Goal: Obtain resource: Obtain resource

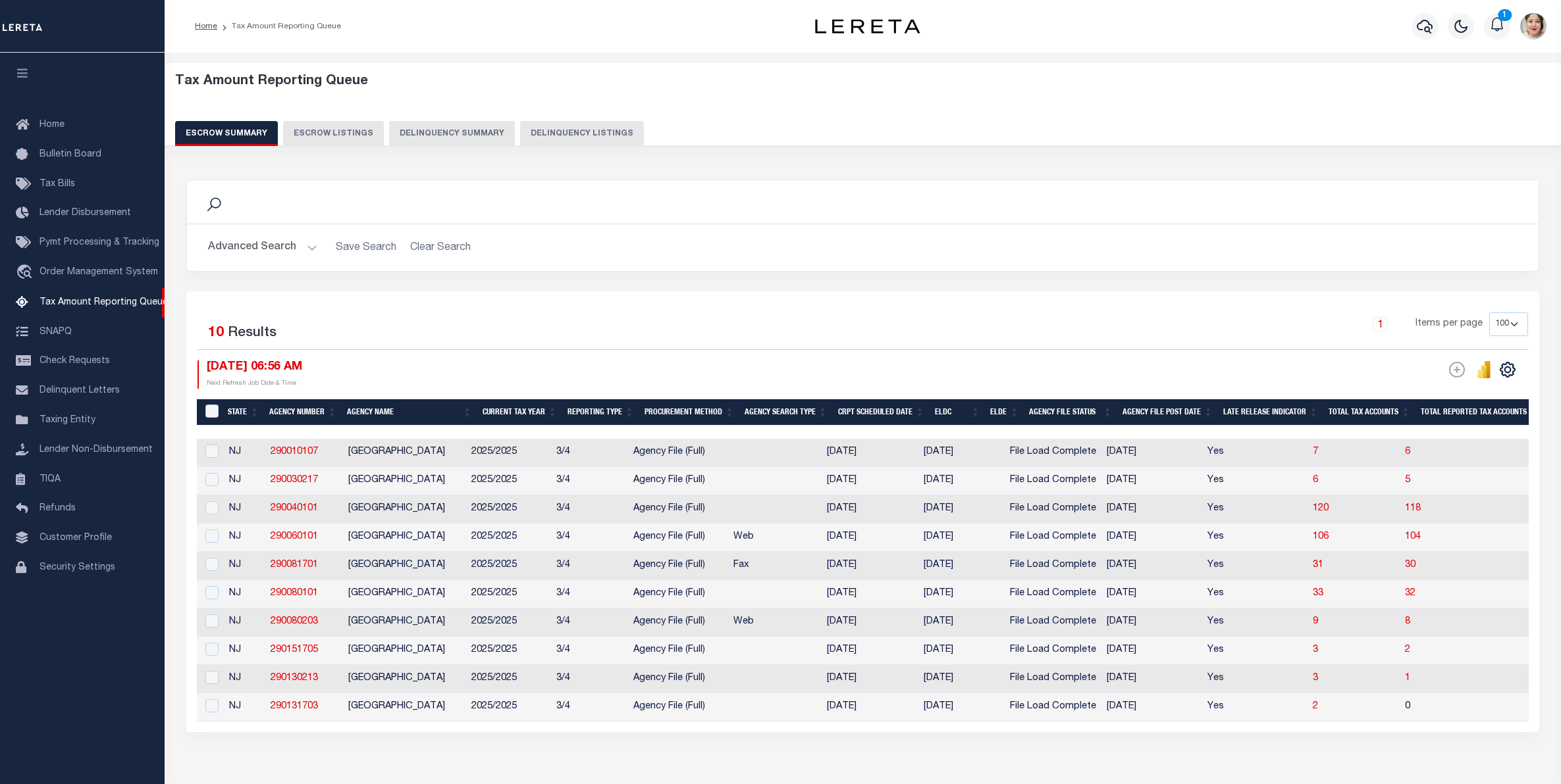
select select "100"
click at [91, 214] on span "Lender Disbursement" at bounding box center [85, 213] width 91 height 9
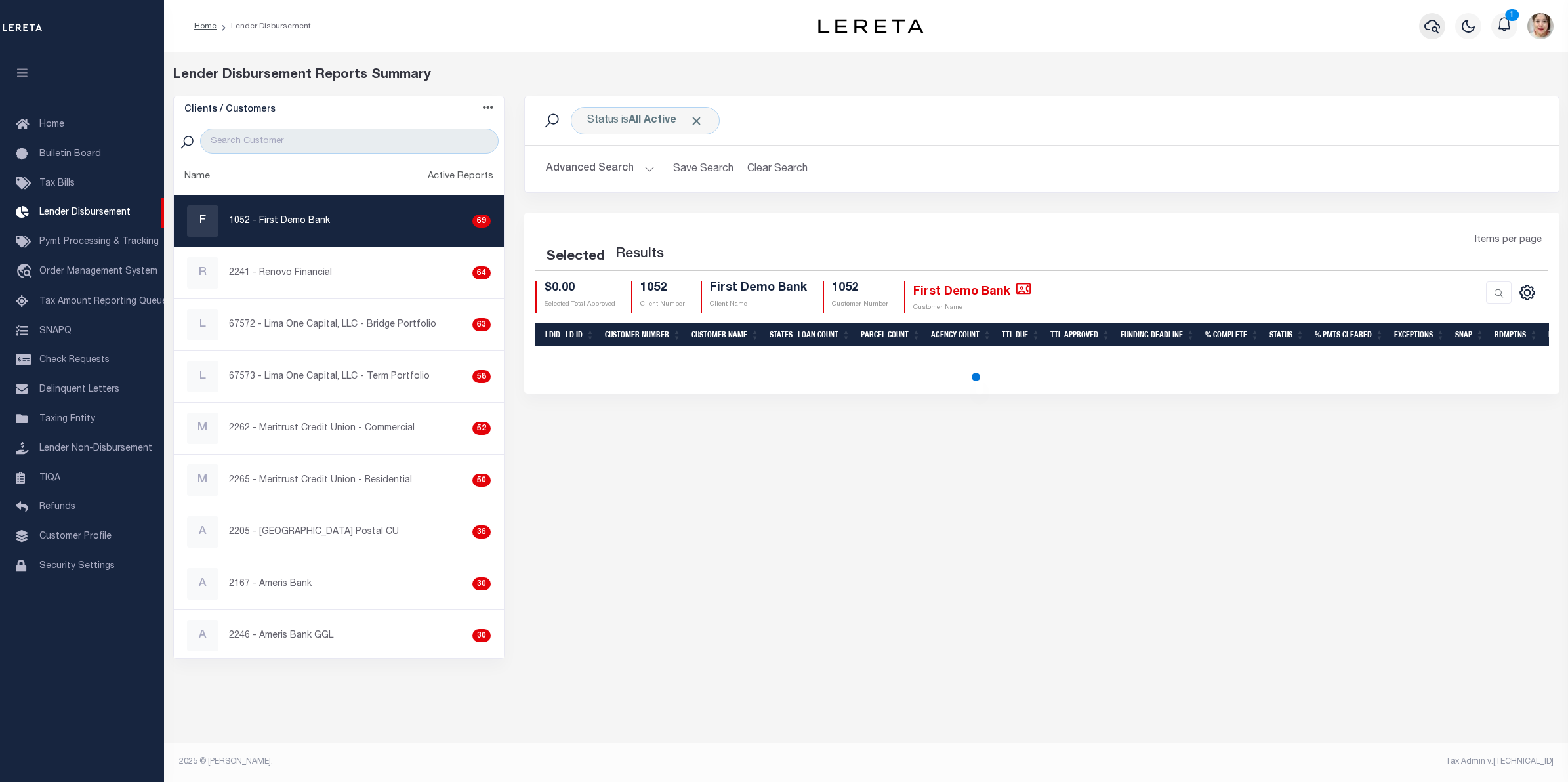
click at [1435, 28] on icon "button" at bounding box center [1432, 27] width 16 height 14
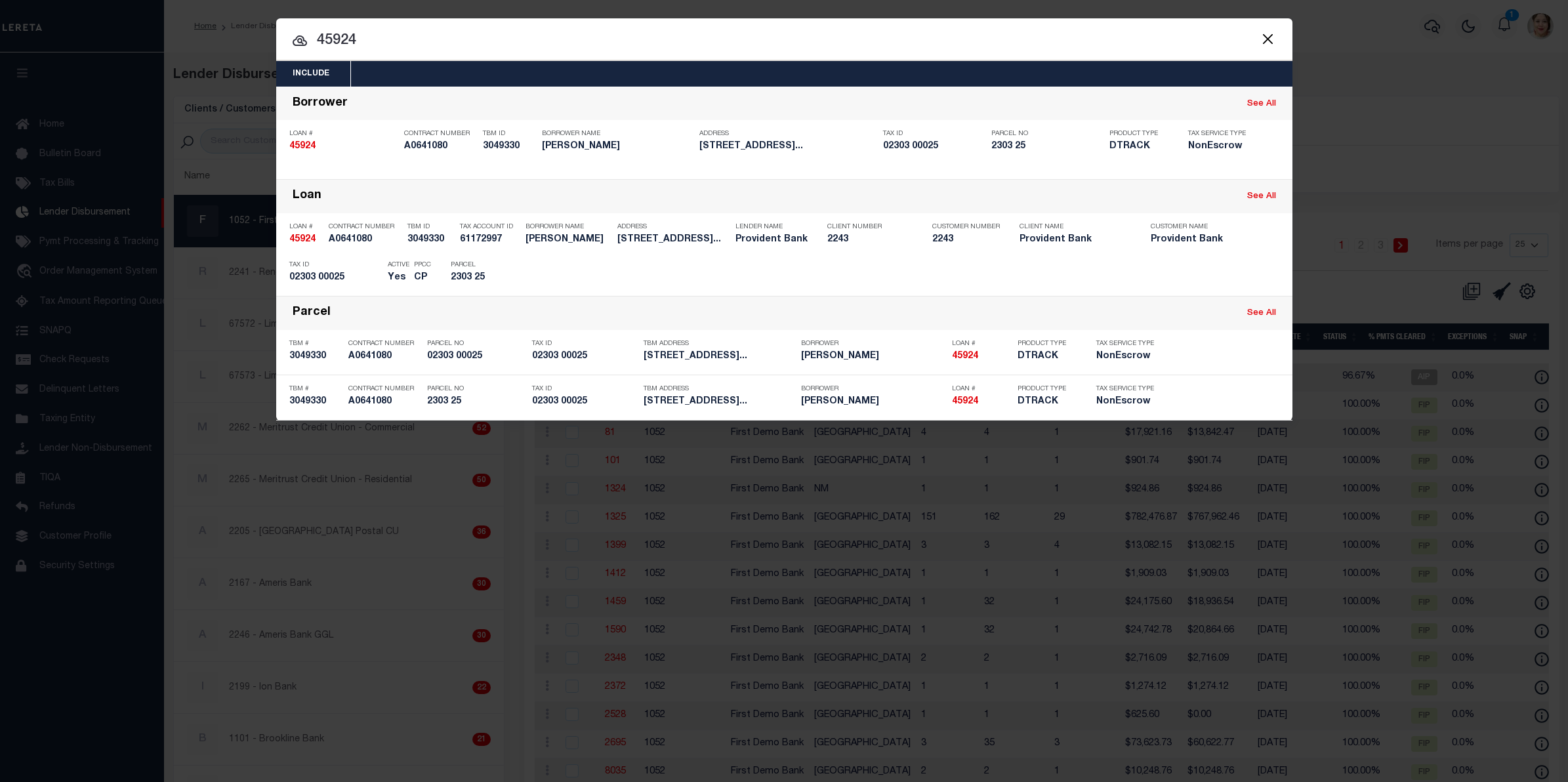
drag, startPoint x: 403, startPoint y: 43, endPoint x: 302, endPoint y: 42, distance: 101.0
click at [302, 87] on div "45924 45924 Borrower See All Loan # 45924 Contract Number A0641080 TBM ID 30493…" at bounding box center [784, 254] width 1016 height 334
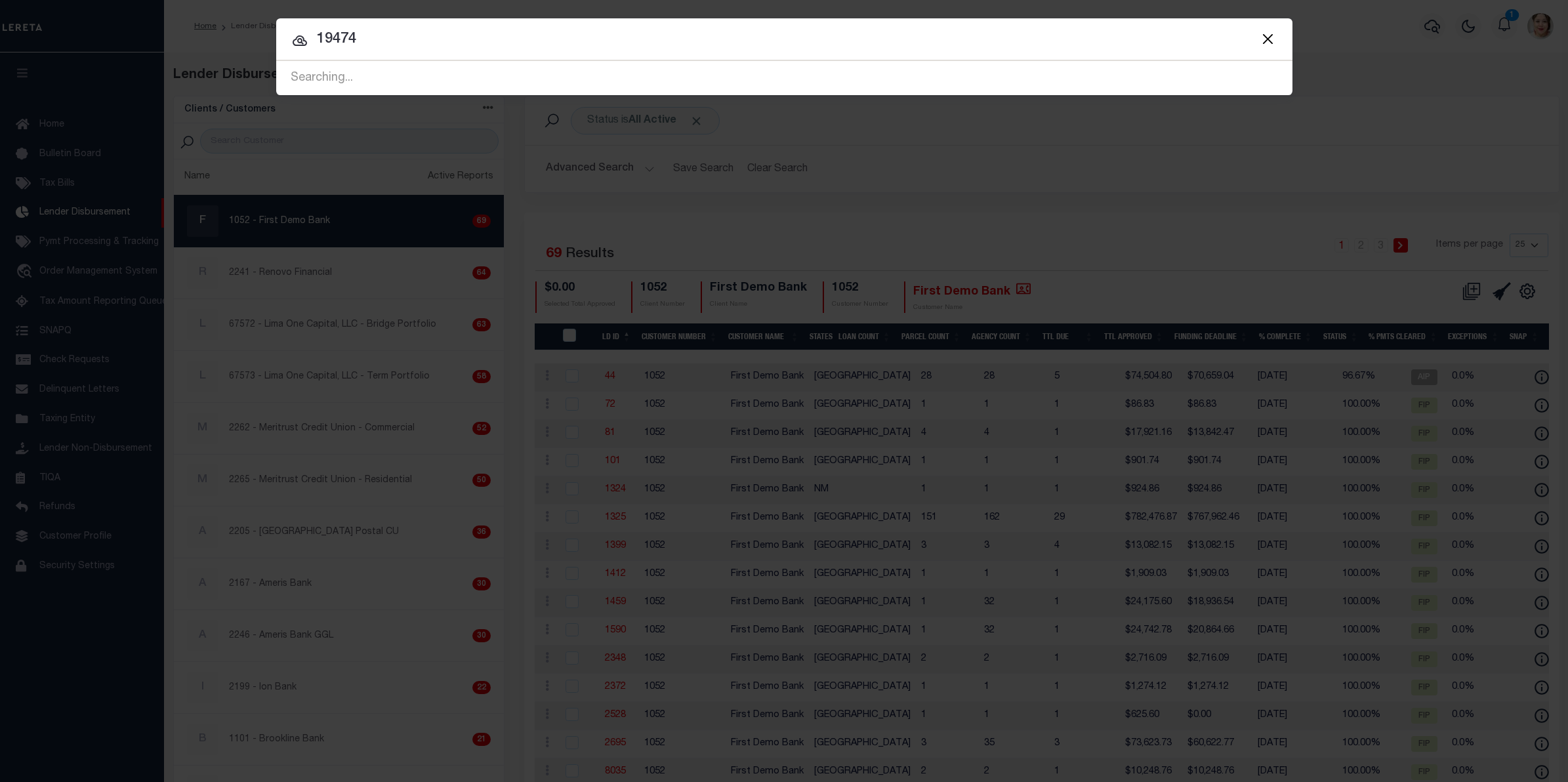
drag, startPoint x: 414, startPoint y: 39, endPoint x: 290, endPoint y: 37, distance: 124.0
click at [290, 37] on input "19474" at bounding box center [784, 39] width 1016 height 23
type input "0401576"
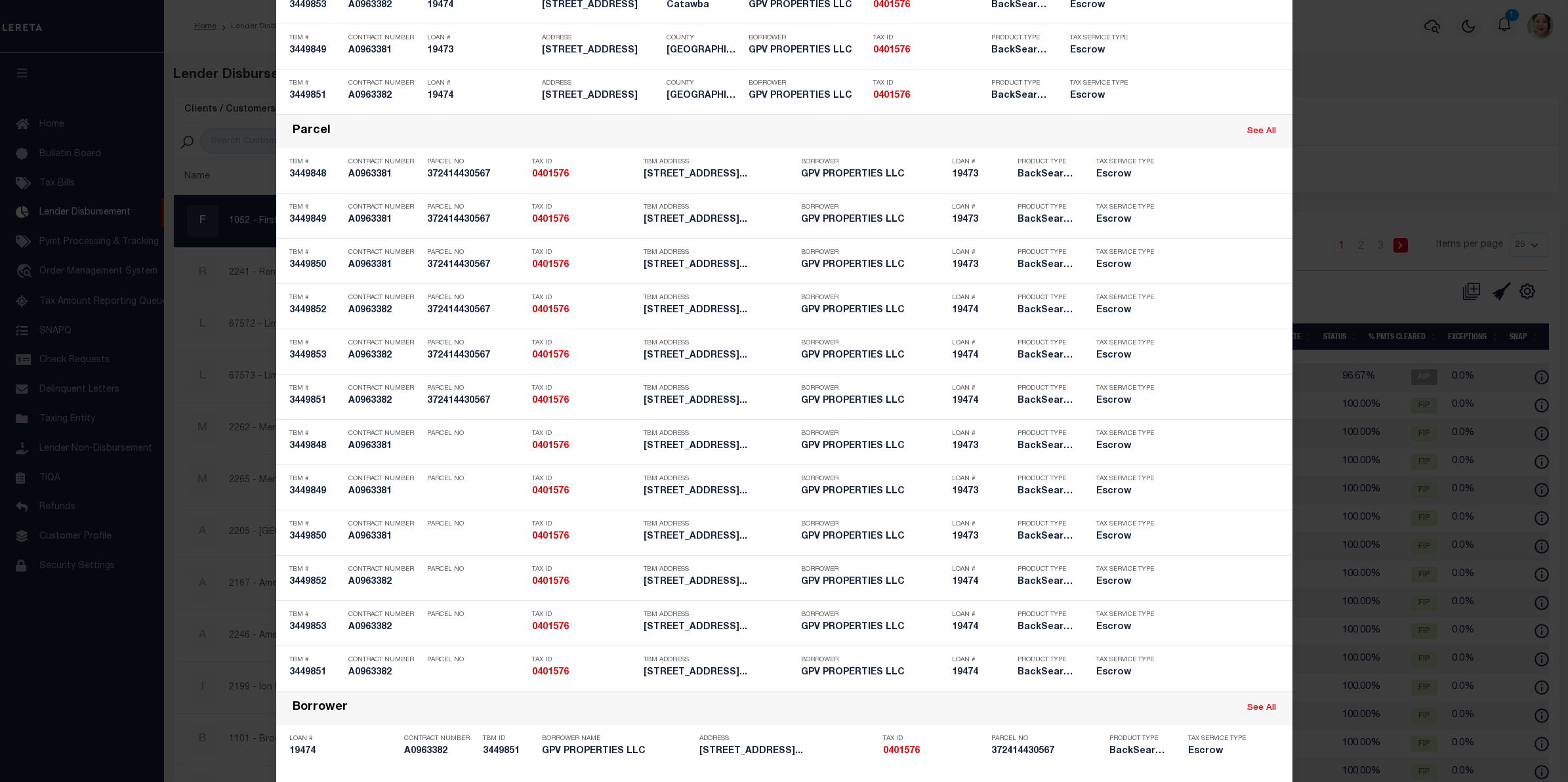
scroll to position [821, 0]
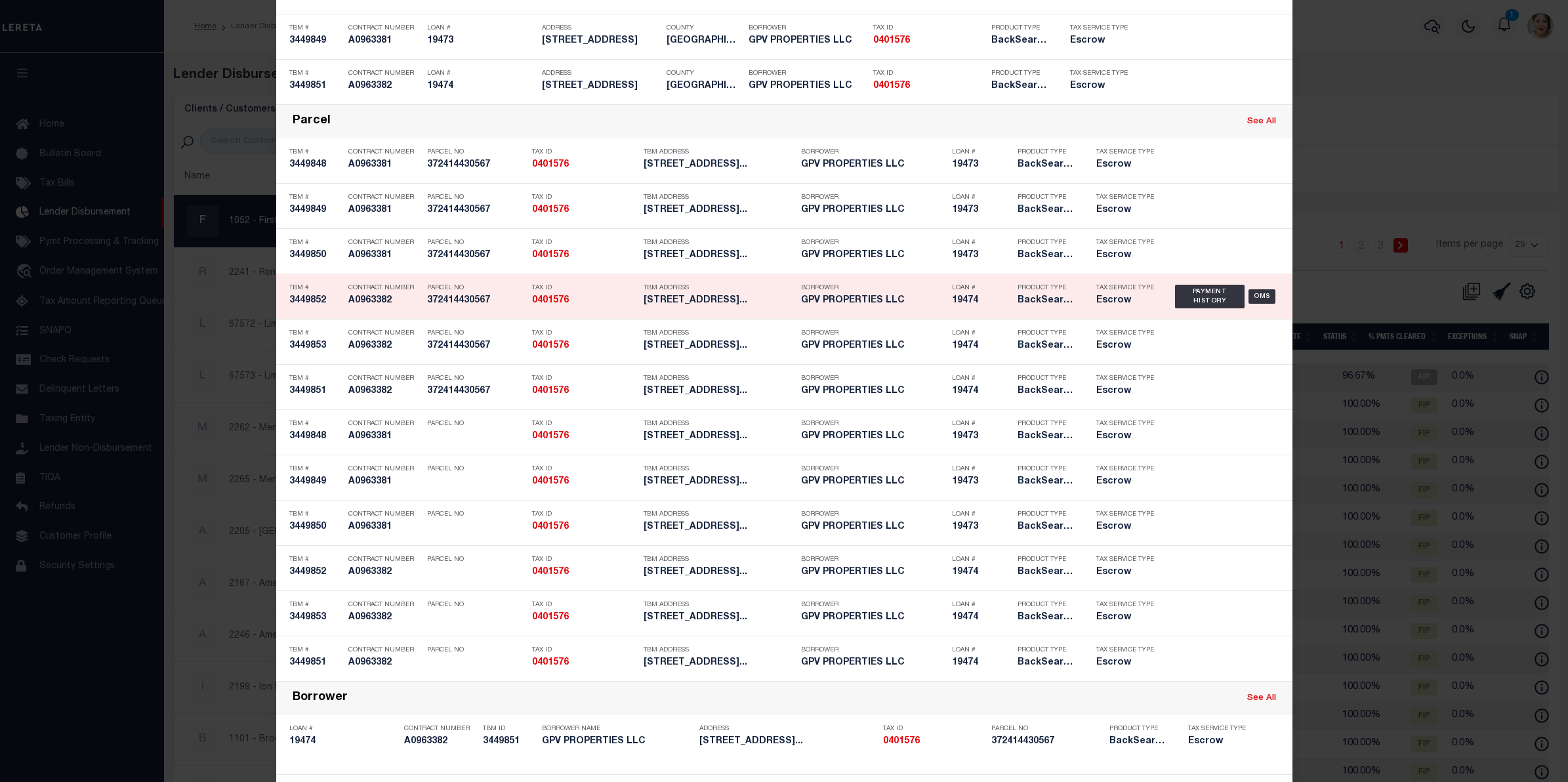
click at [1144, 300] on h5 "Escrow" at bounding box center [1126, 300] width 59 height 11
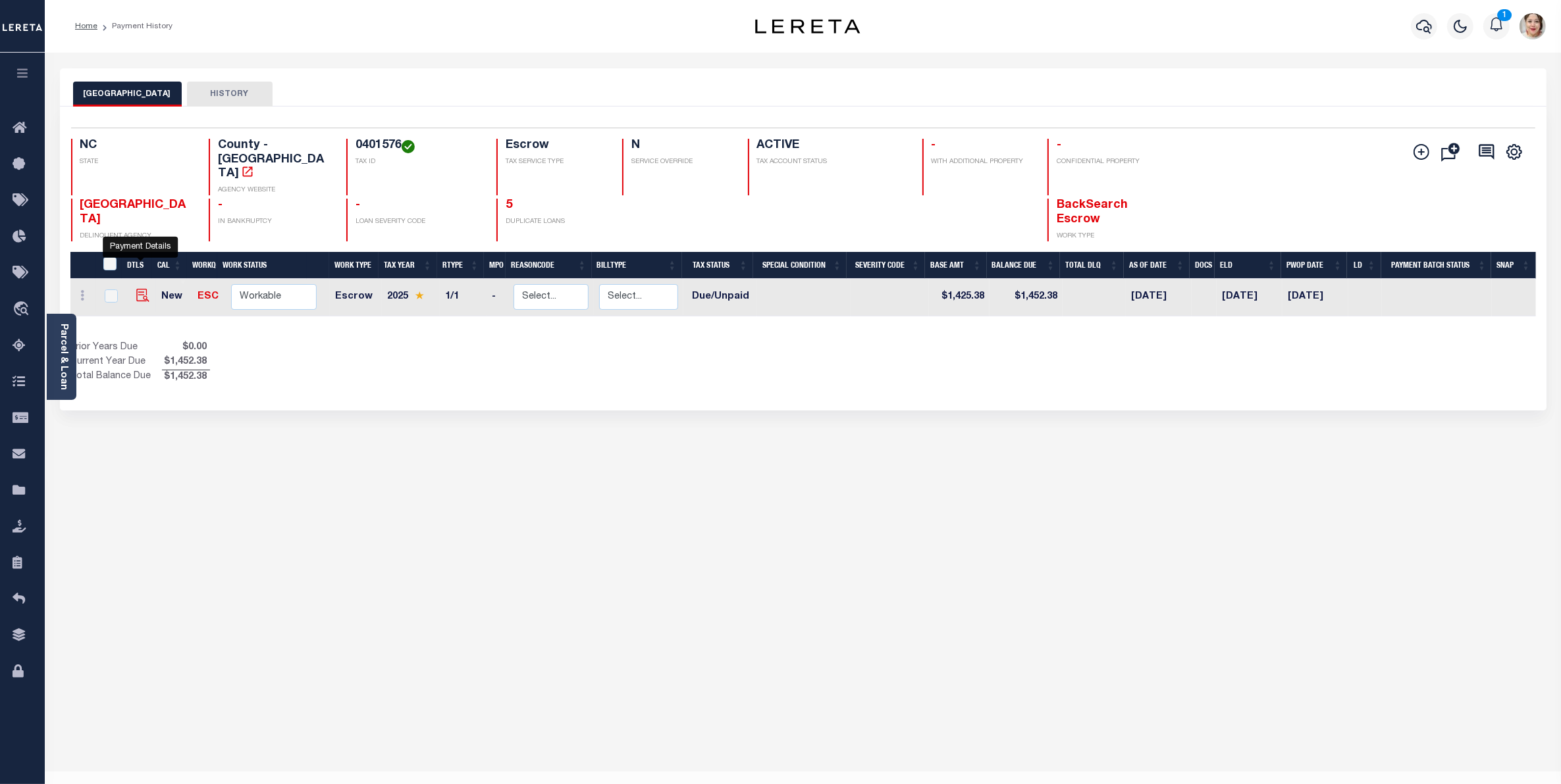
click at [139, 289] on img "" at bounding box center [143, 295] width 13 height 13
checkbox input "true"
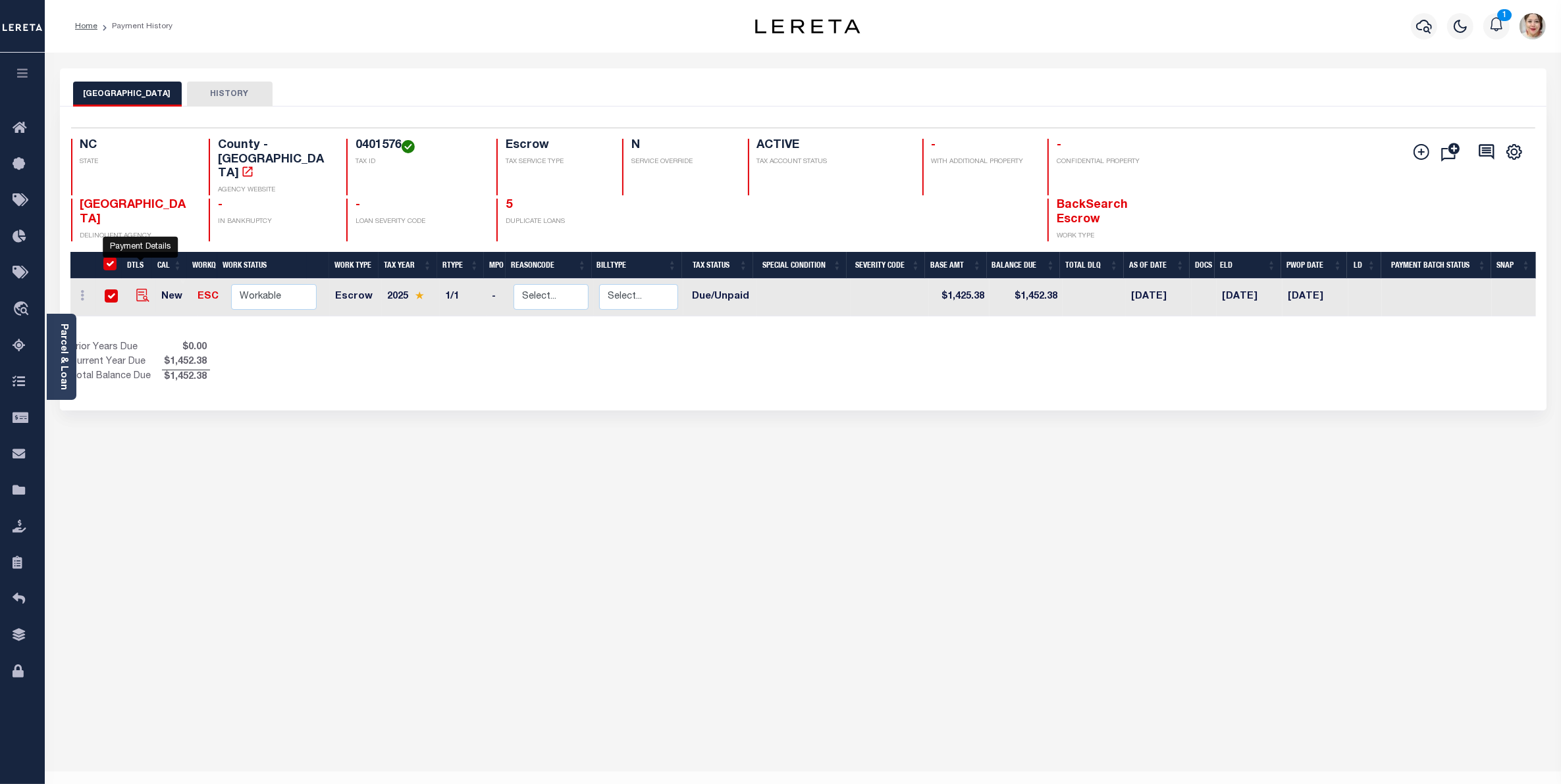
checkbox input "true"
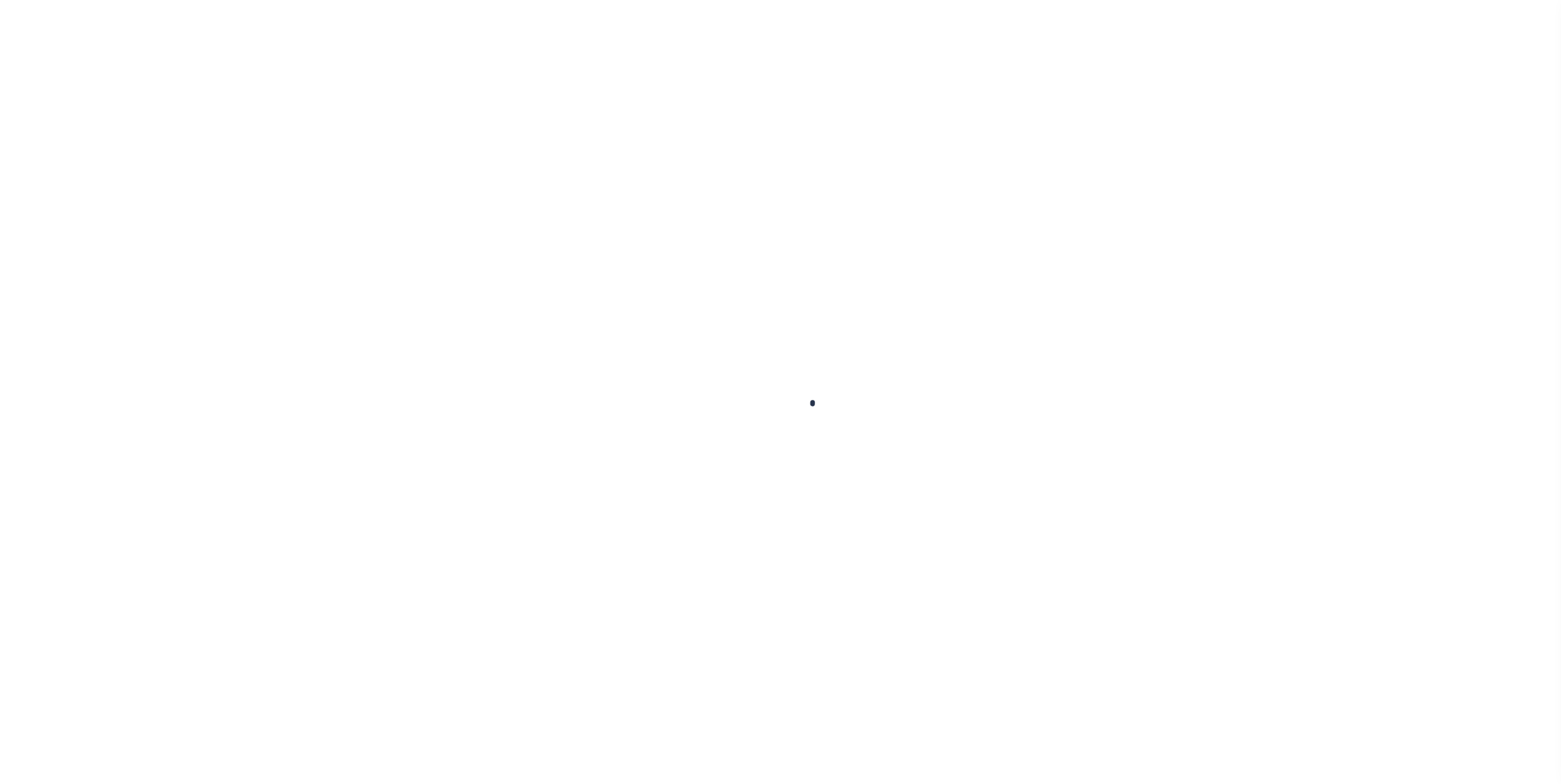
checkbox input "false"
type input "[DATE]"
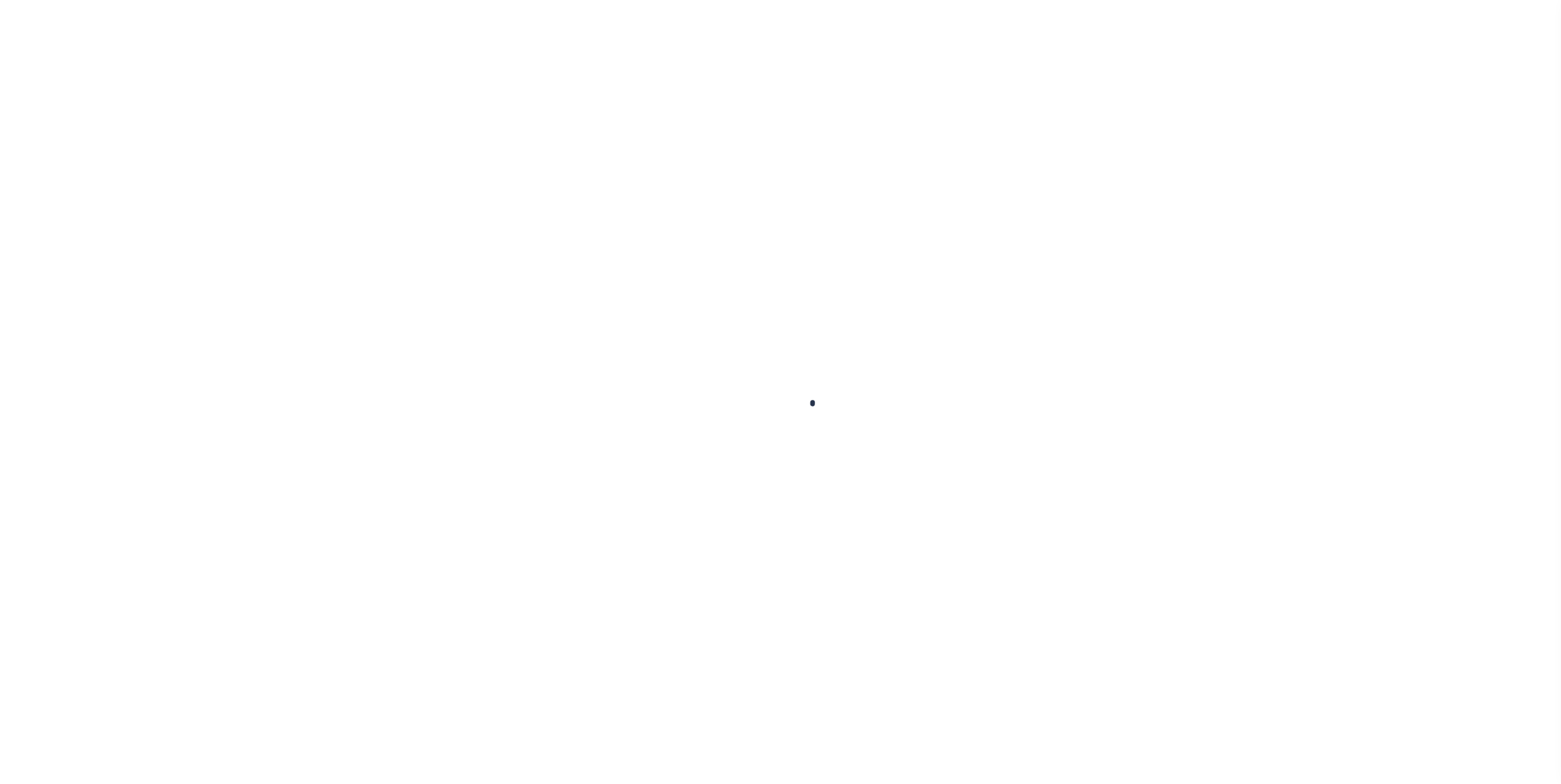
select select "DUE"
type input "$1,425.38"
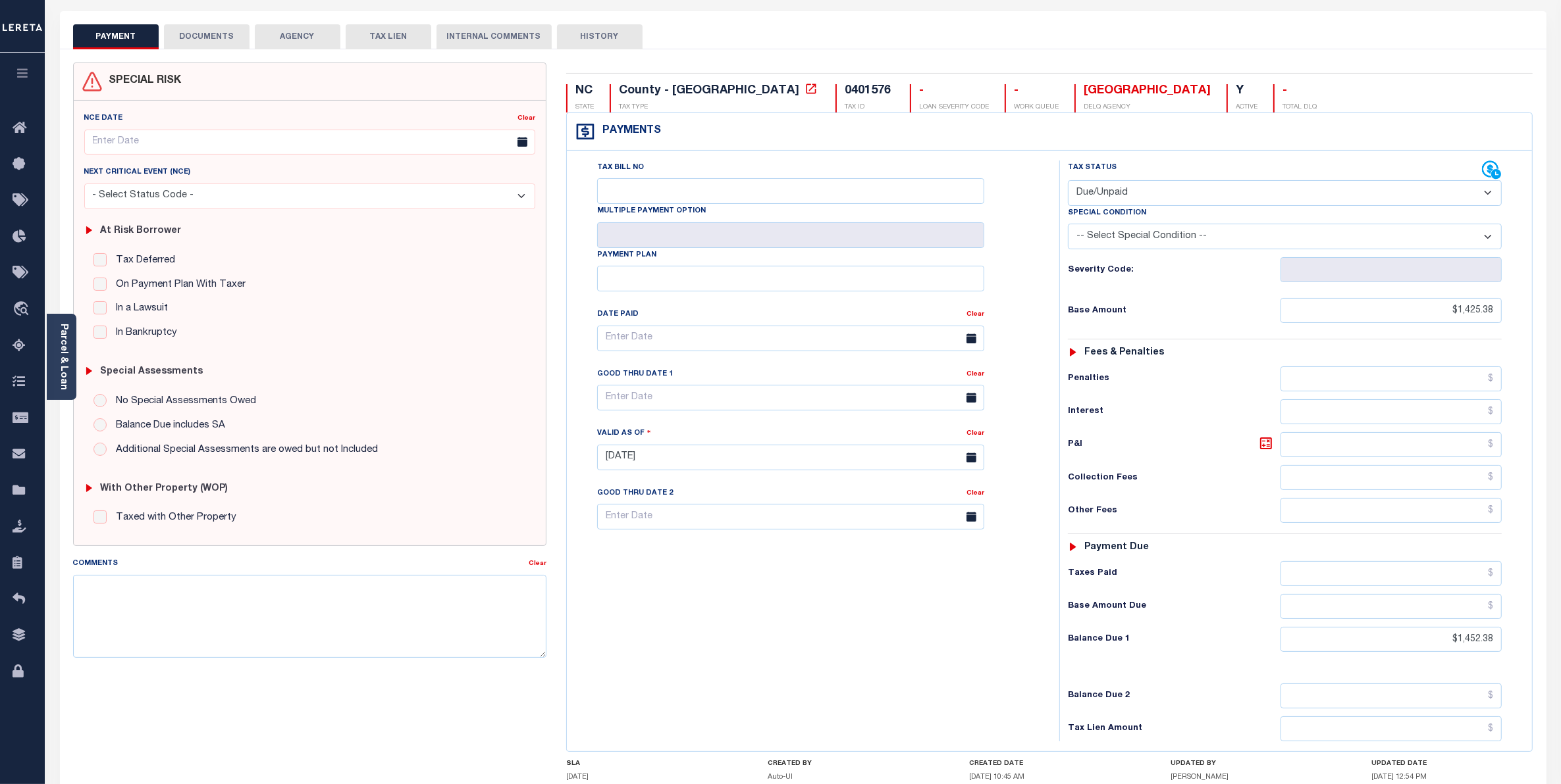
scroll to position [82, 0]
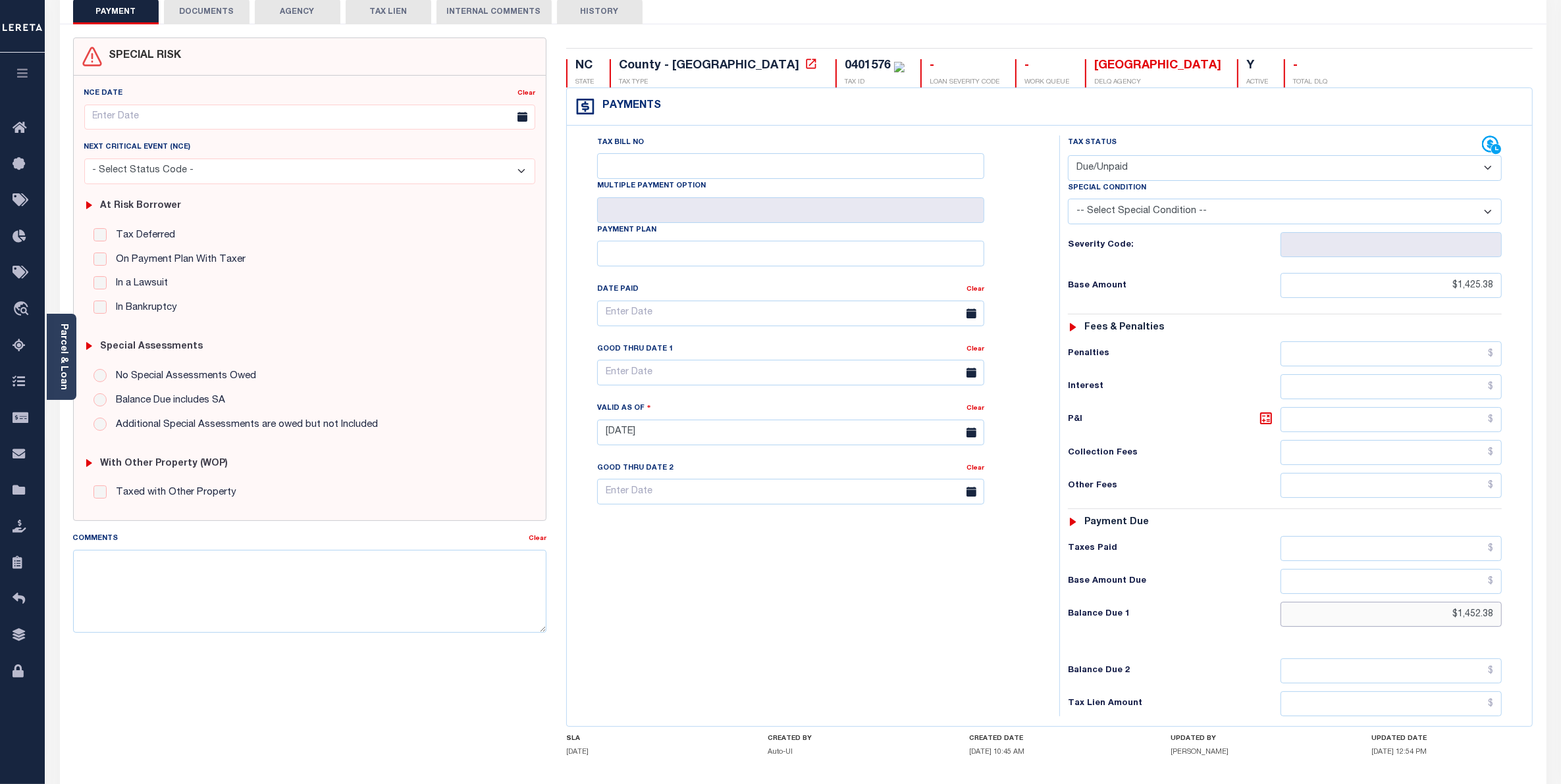
drag, startPoint x: 1449, startPoint y: 621, endPoint x: 1511, endPoint y: 620, distance: 62.0
click at [1511, 620] on div "Tax Status Status - Select Status Code -" at bounding box center [1290, 426] width 460 height 581
type input "$1,425.38"
type input "08/29/2025"
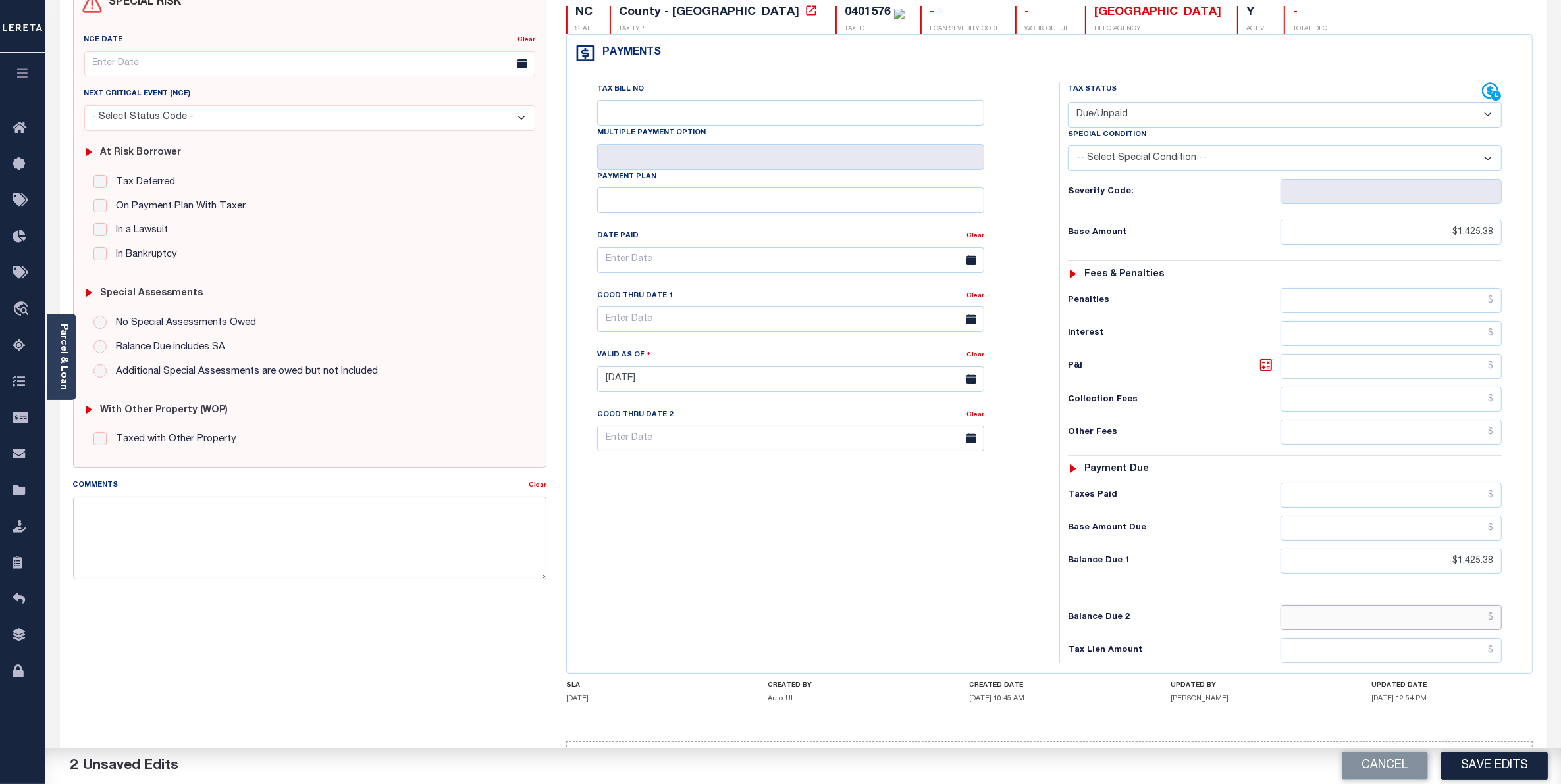
scroll to position [191, 0]
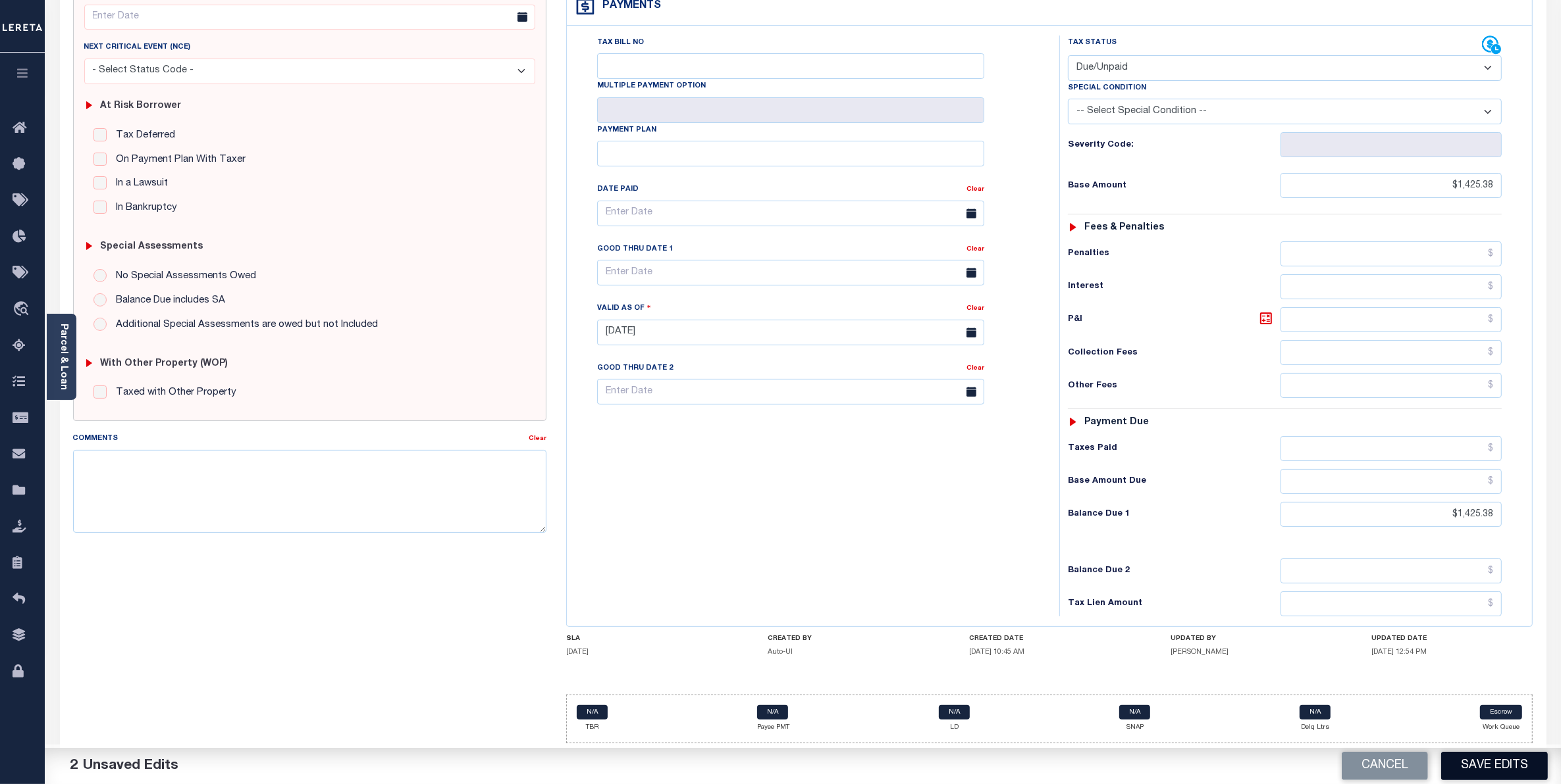
click at [1505, 770] on button "Save Edits" at bounding box center [1495, 766] width 107 height 29
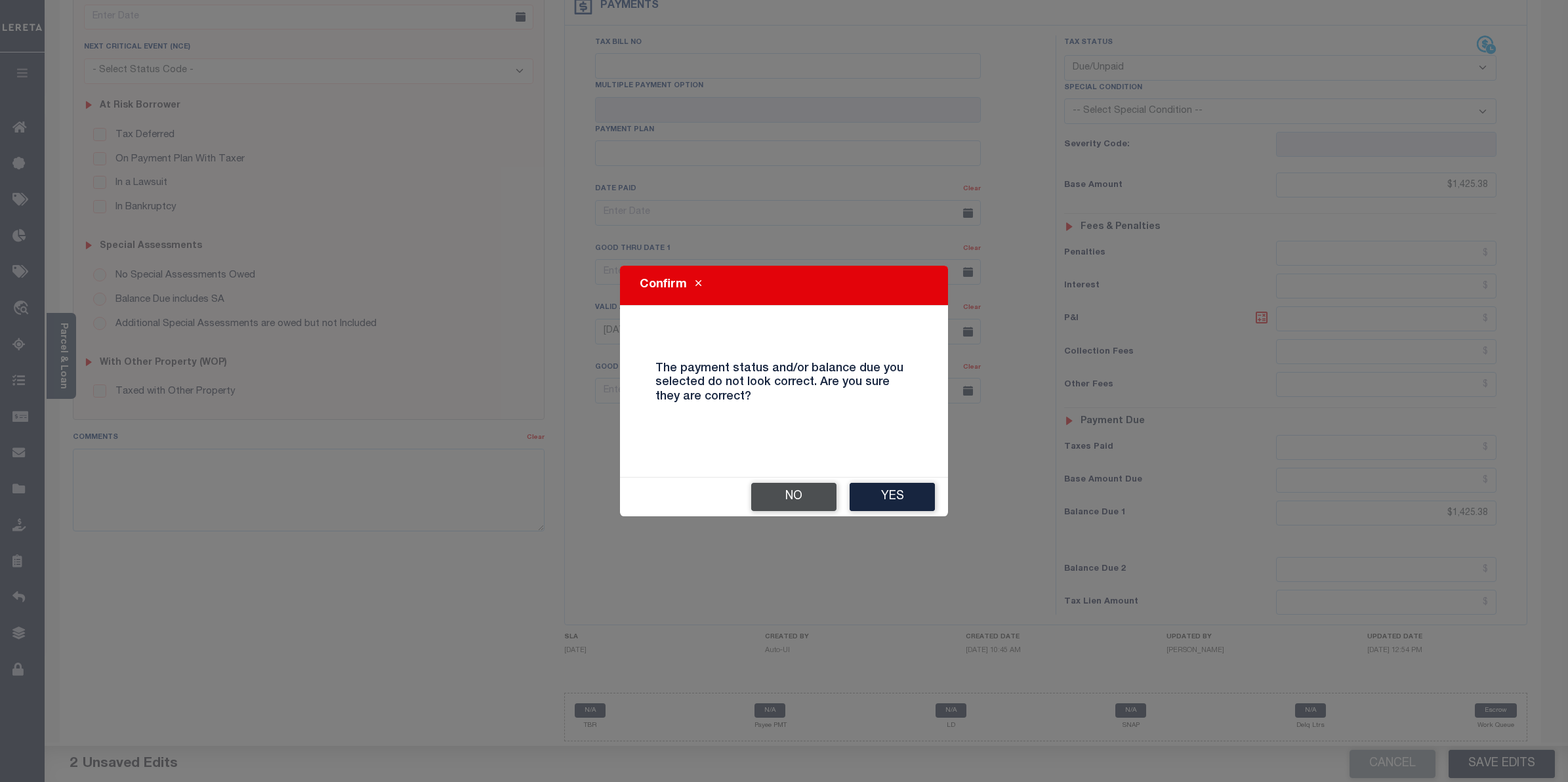
click at [810, 500] on button "No" at bounding box center [793, 497] width 85 height 29
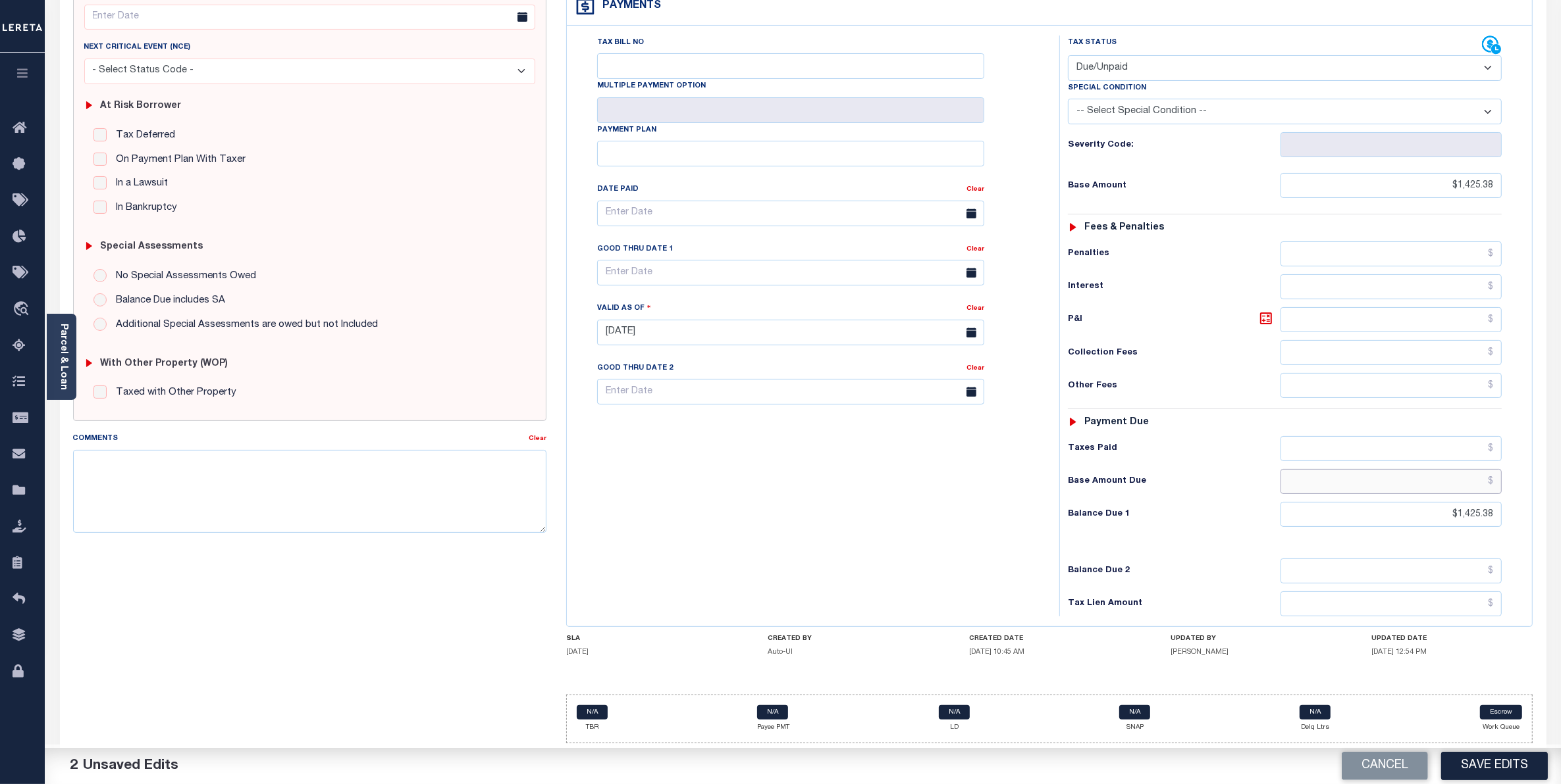
click at [1420, 485] on input "text" at bounding box center [1391, 481] width 221 height 25
type input "$1,425.38"
click at [1500, 771] on button "Save Edits" at bounding box center [1495, 766] width 107 height 29
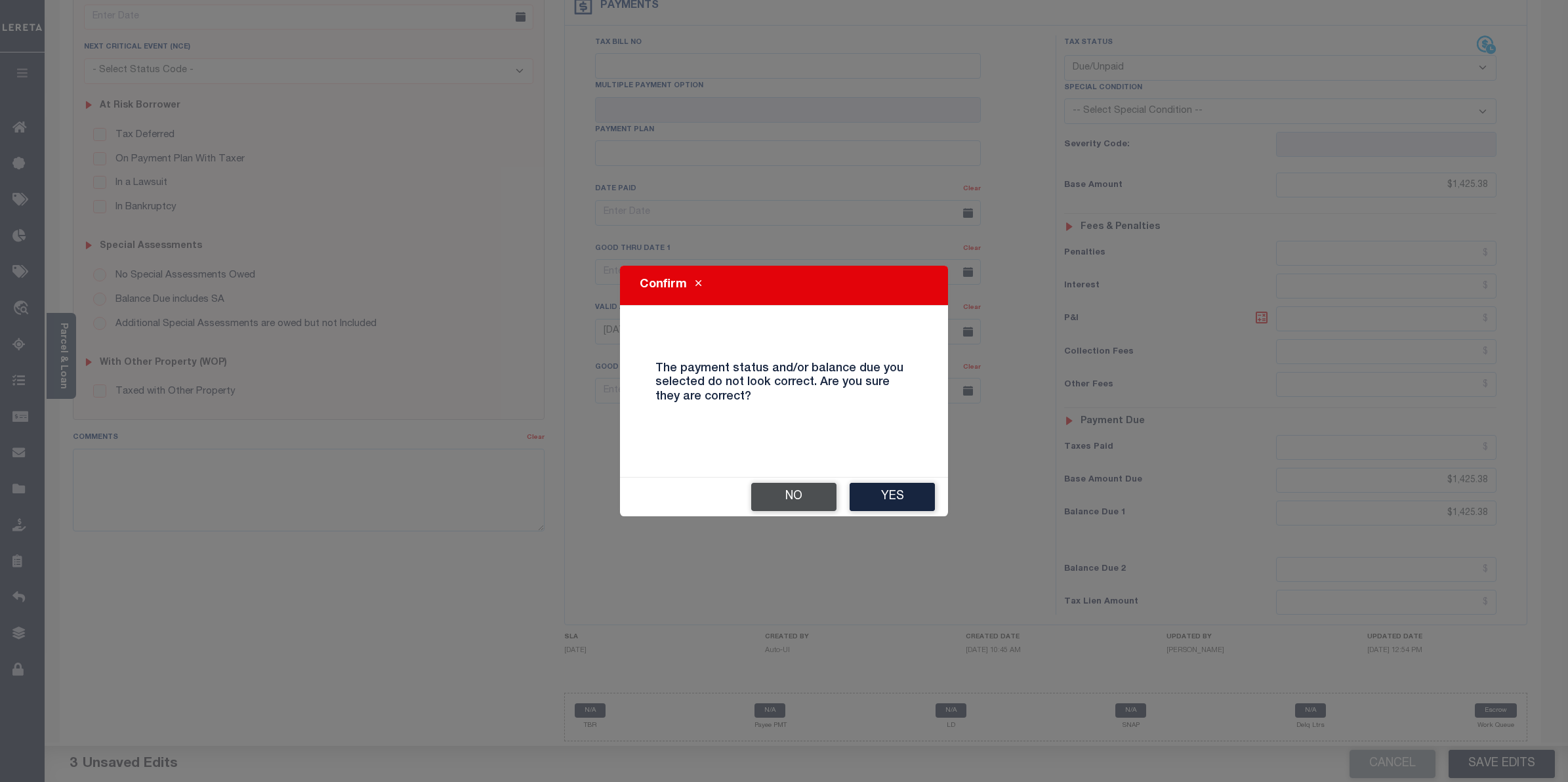
click at [798, 503] on button "No" at bounding box center [793, 497] width 85 height 29
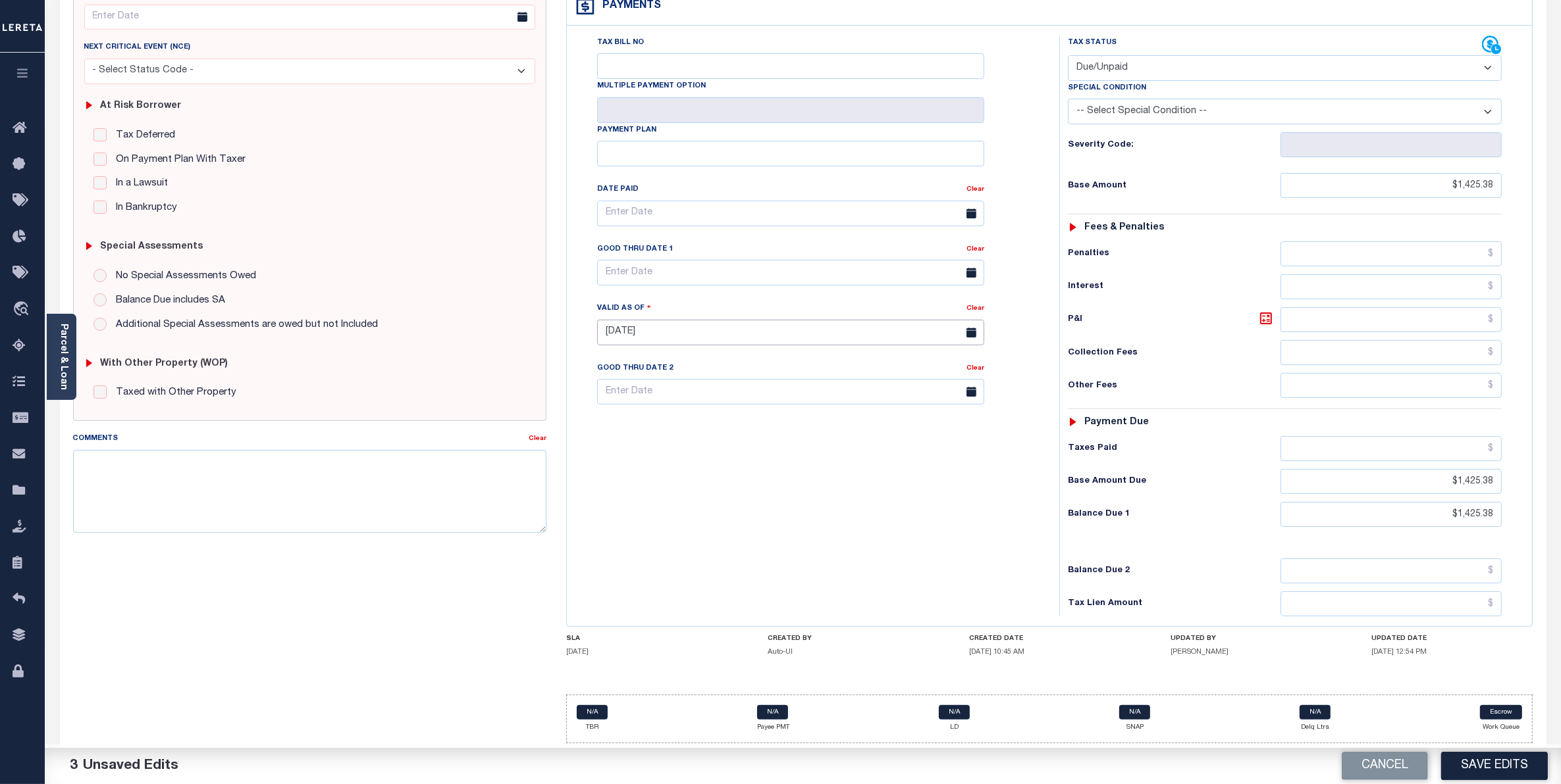
click at [688, 331] on input "[DATE]" at bounding box center [790, 333] width 387 height 26
click at [756, 512] on span "29" at bounding box center [757, 515] width 26 height 26
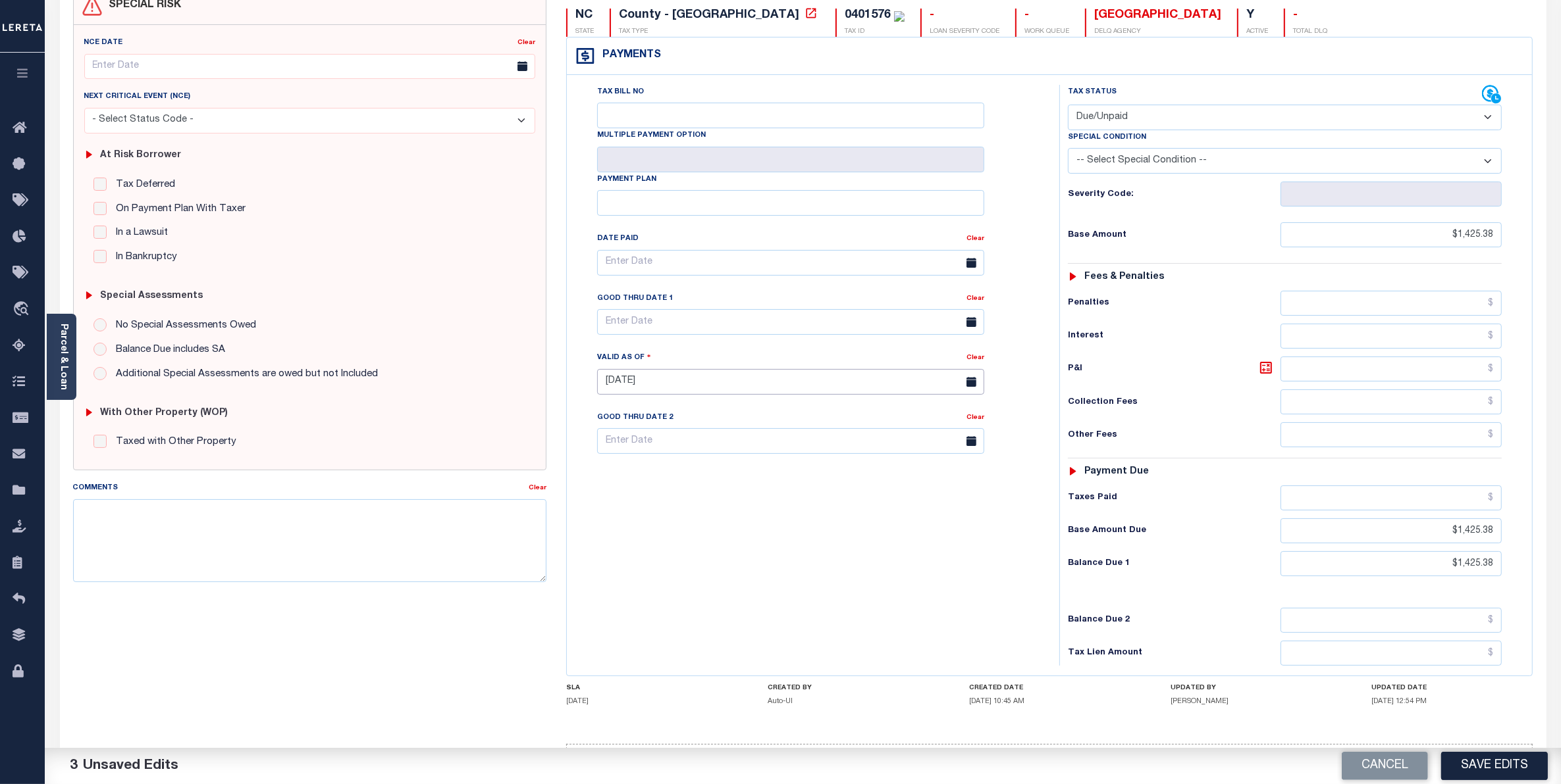
scroll to position [109, 0]
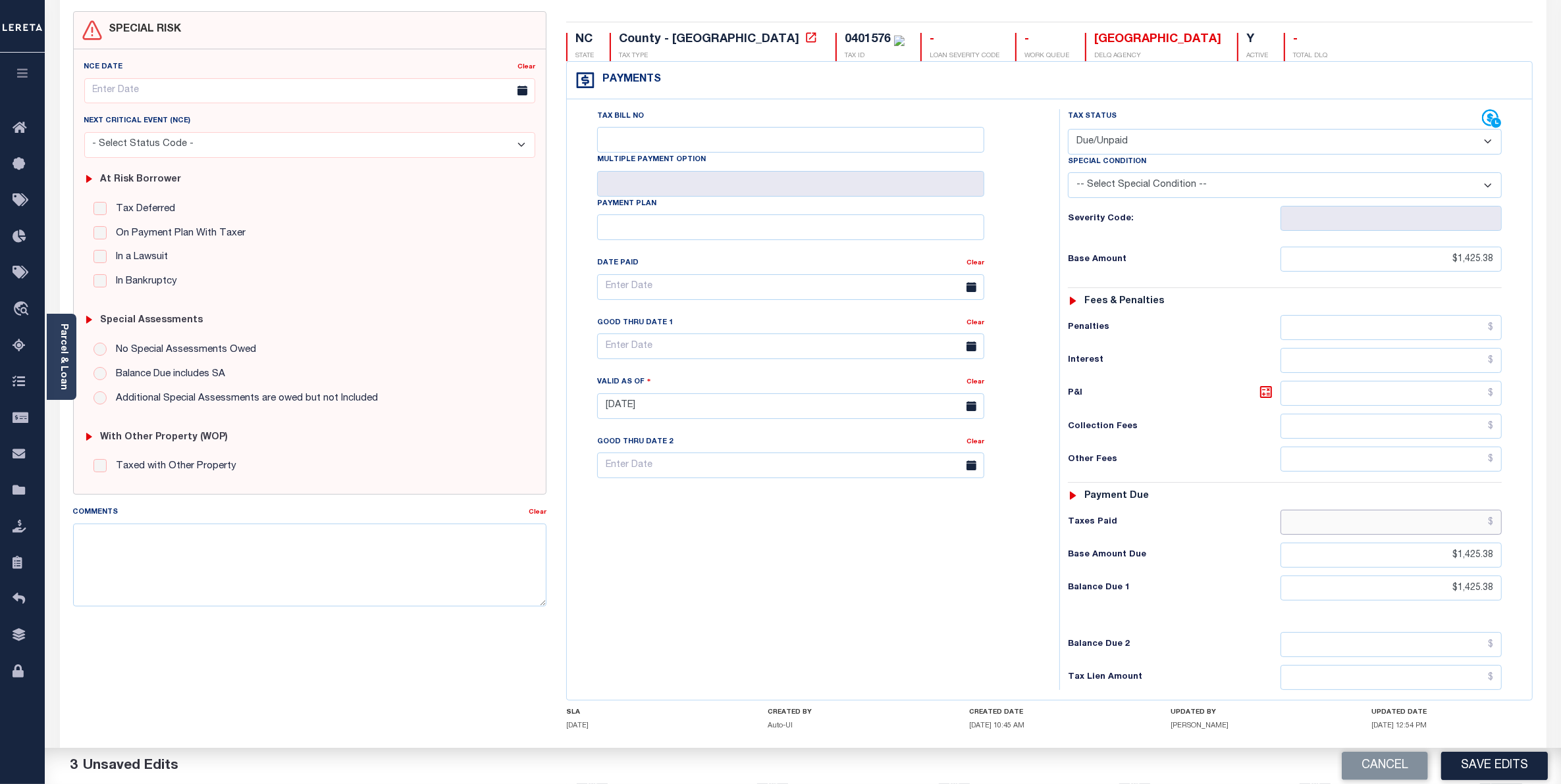
click at [1447, 531] on input "text" at bounding box center [1391, 522] width 221 height 25
type input "$0.00"
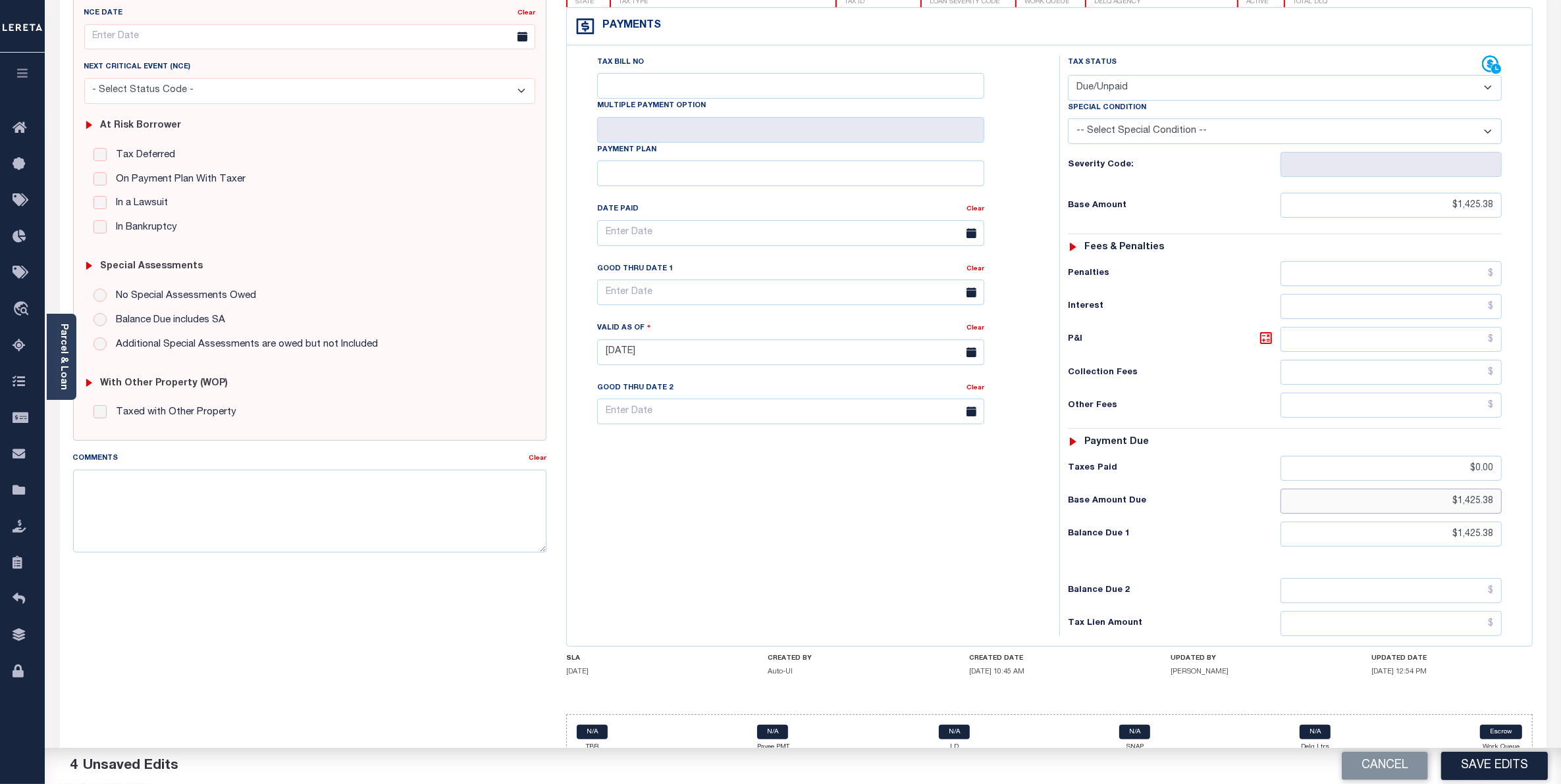
scroll to position [191, 0]
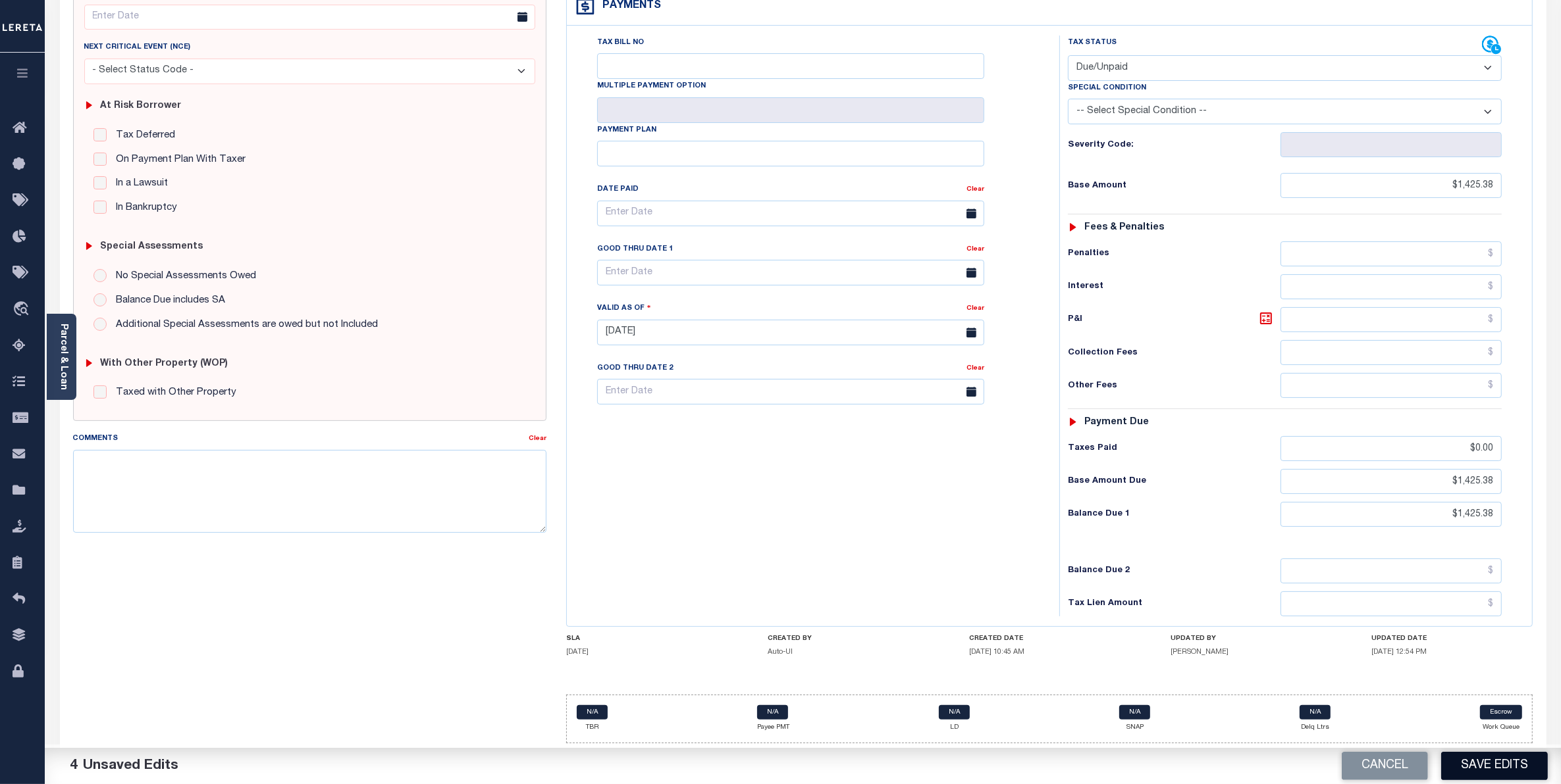
click at [1521, 755] on button "Save Edits" at bounding box center [1495, 766] width 107 height 29
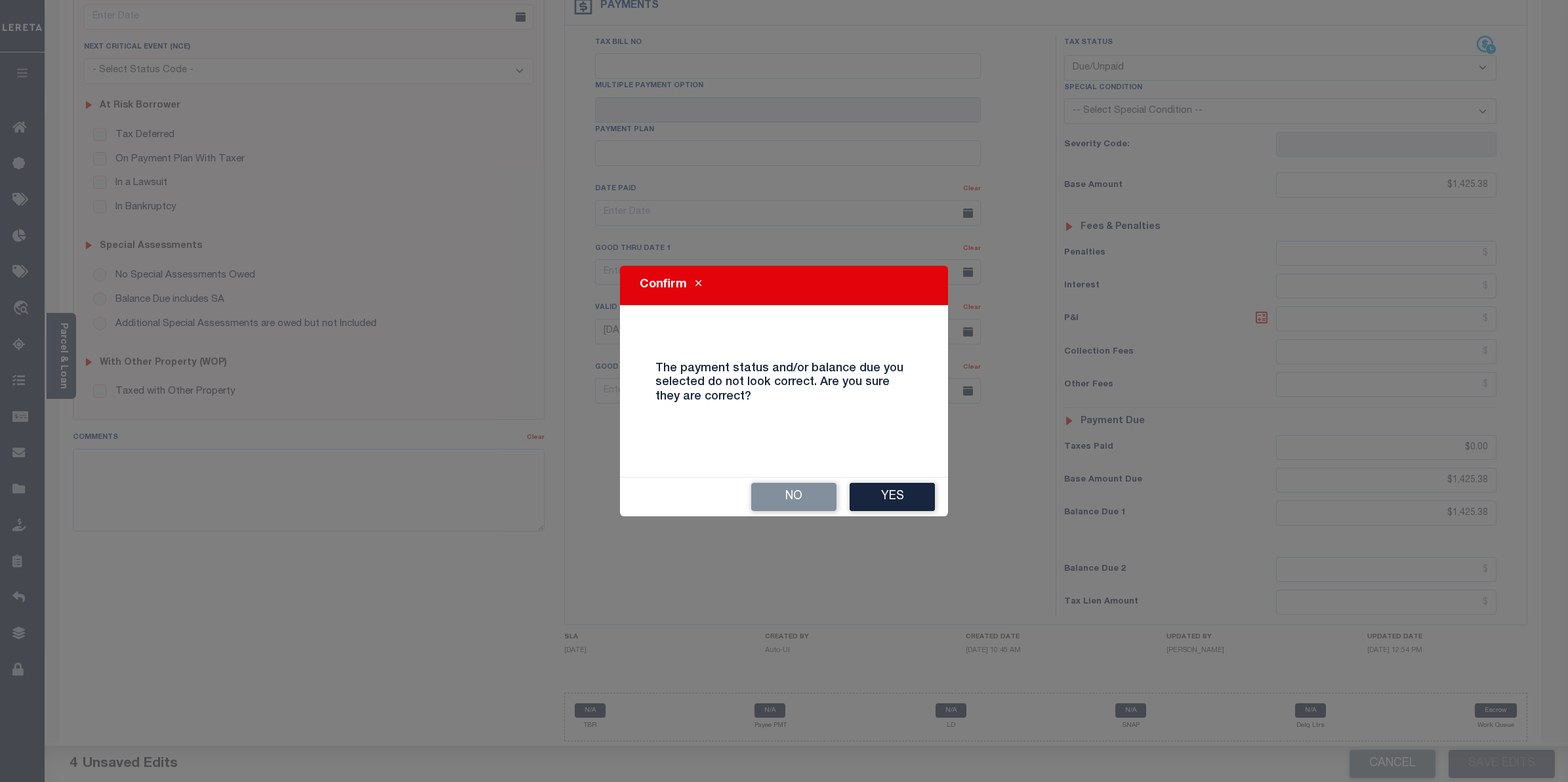
click at [896, 508] on button "Yes" at bounding box center [892, 497] width 85 height 29
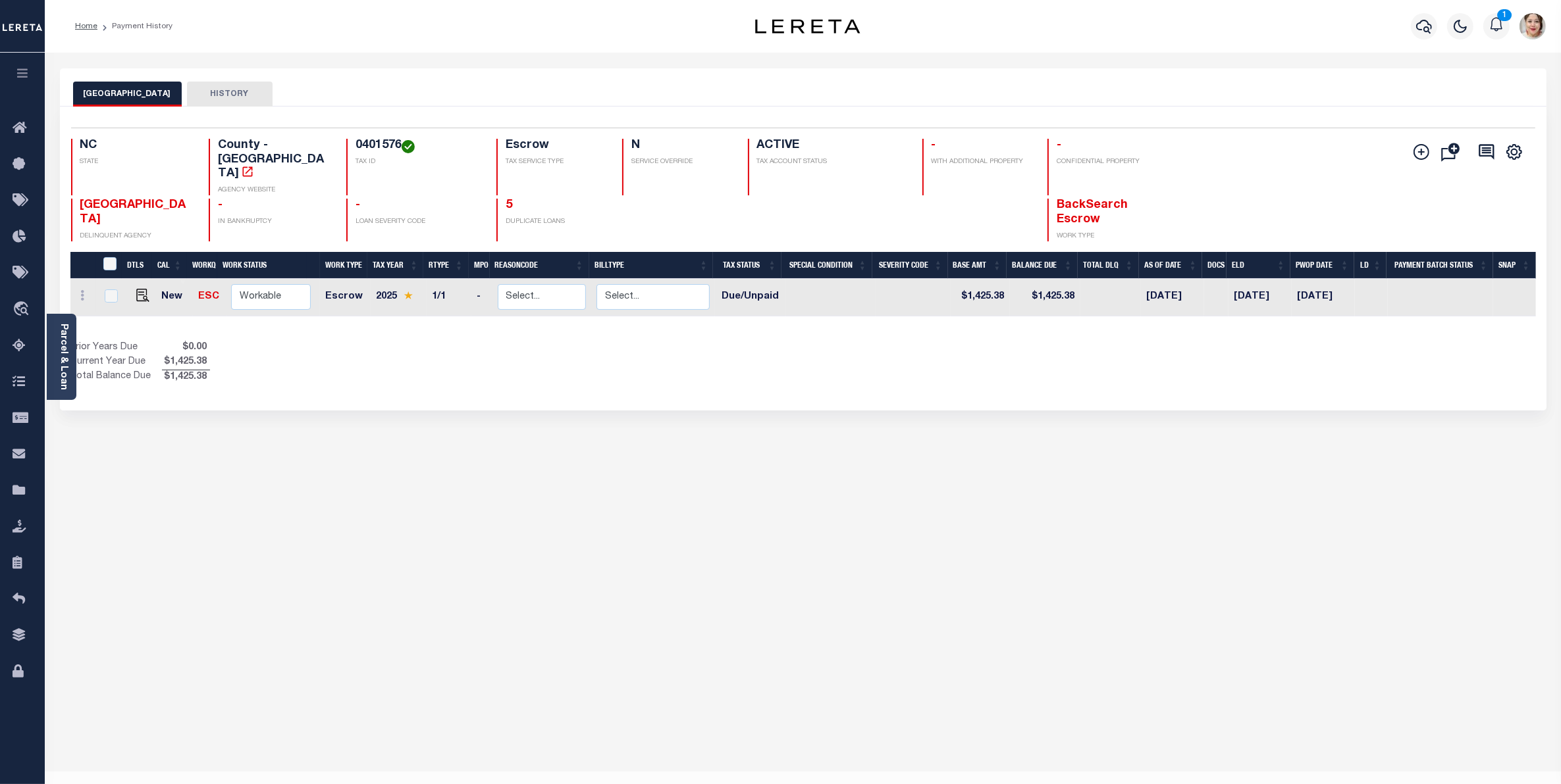
click at [535, 448] on div "CATAWBA COUNTY HISTORY Selected 1 Result" at bounding box center [803, 440] width 1507 height 743
click at [25, 65] on button "button" at bounding box center [22, 74] width 45 height 45
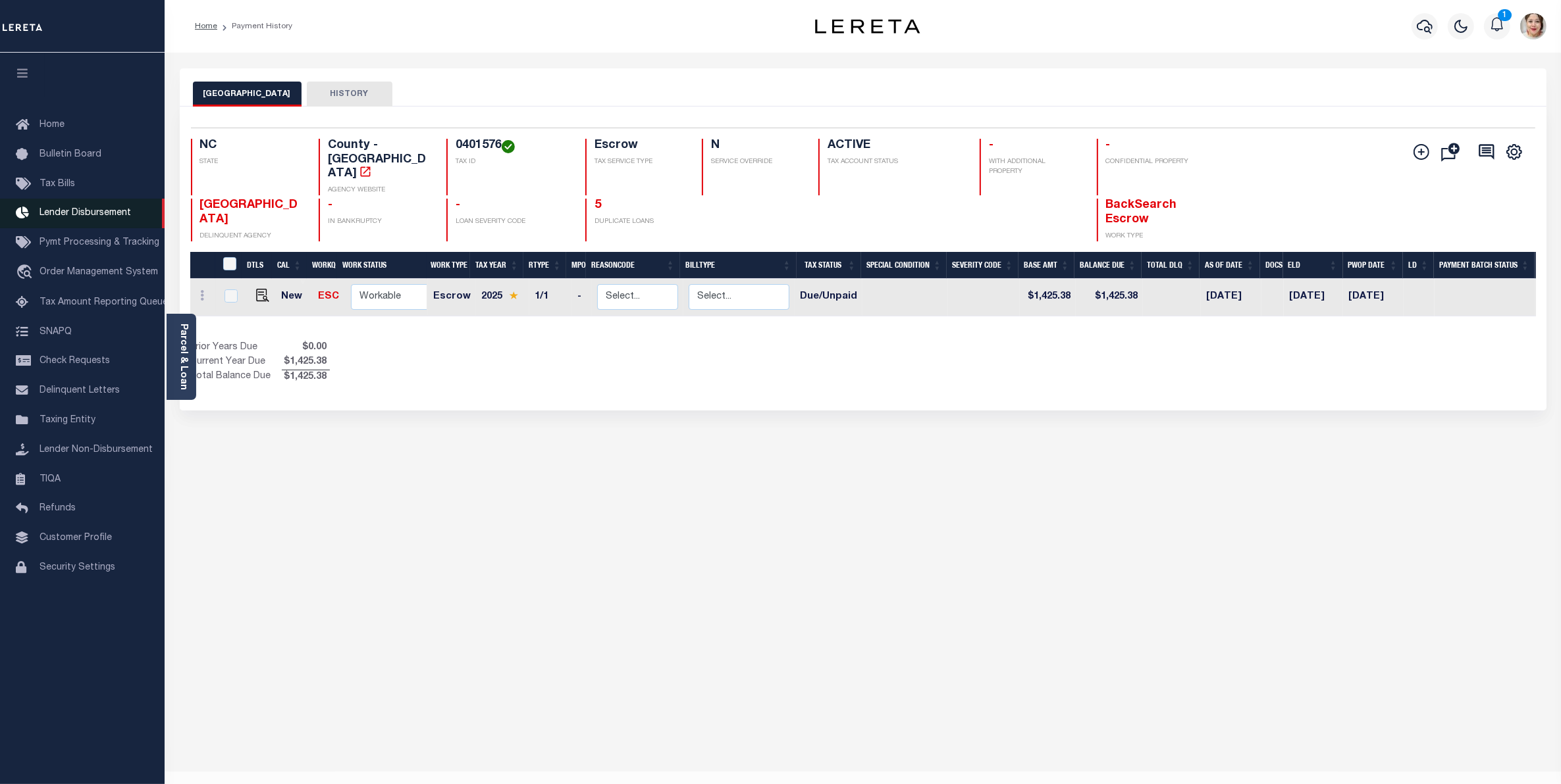
click at [72, 216] on span "Lender Disbursement" at bounding box center [85, 213] width 91 height 9
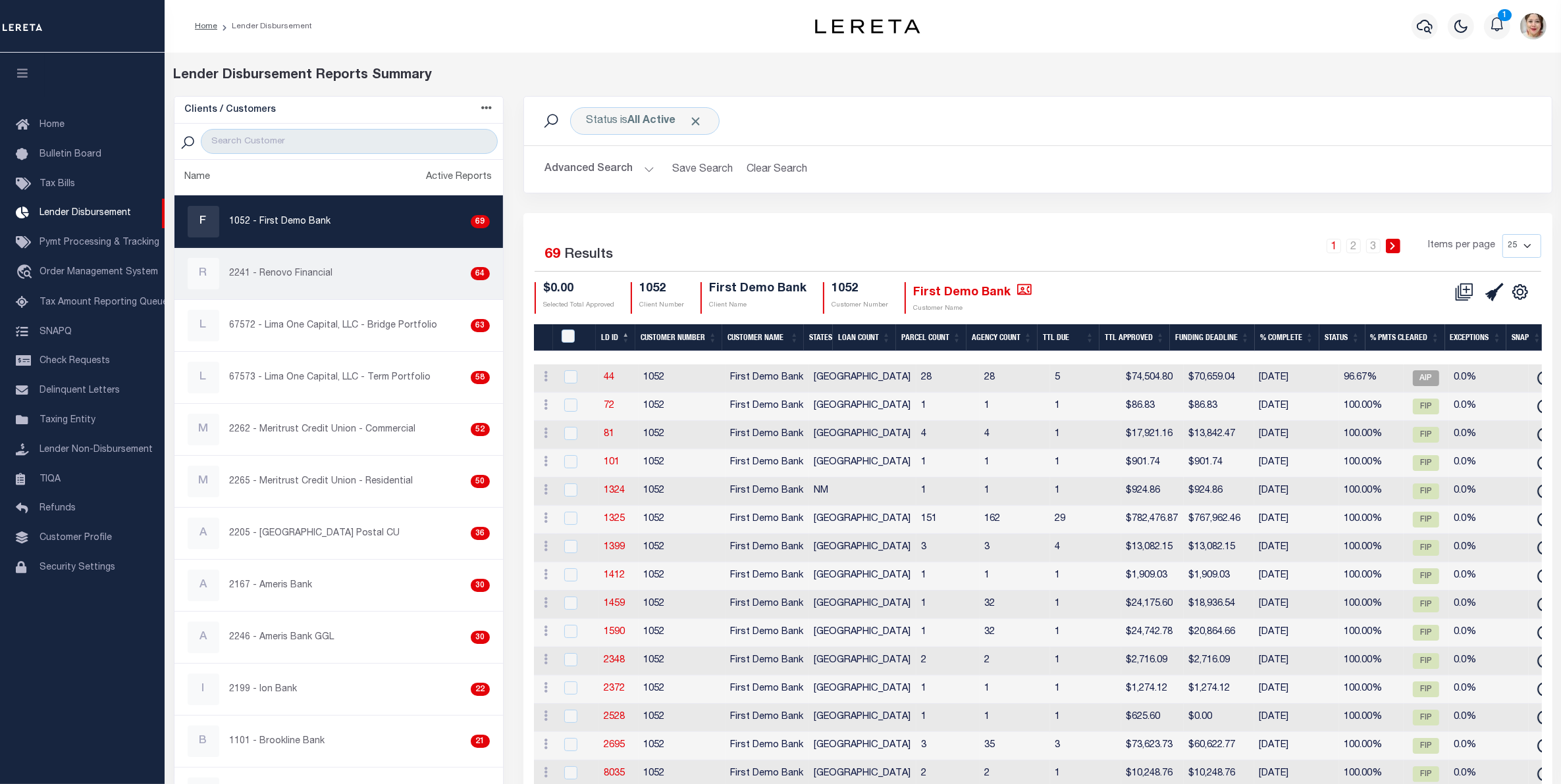
click at [310, 265] on div "R 2241 - Renovo Financial 64" at bounding box center [338, 274] width 302 height 32
checkbox input "true"
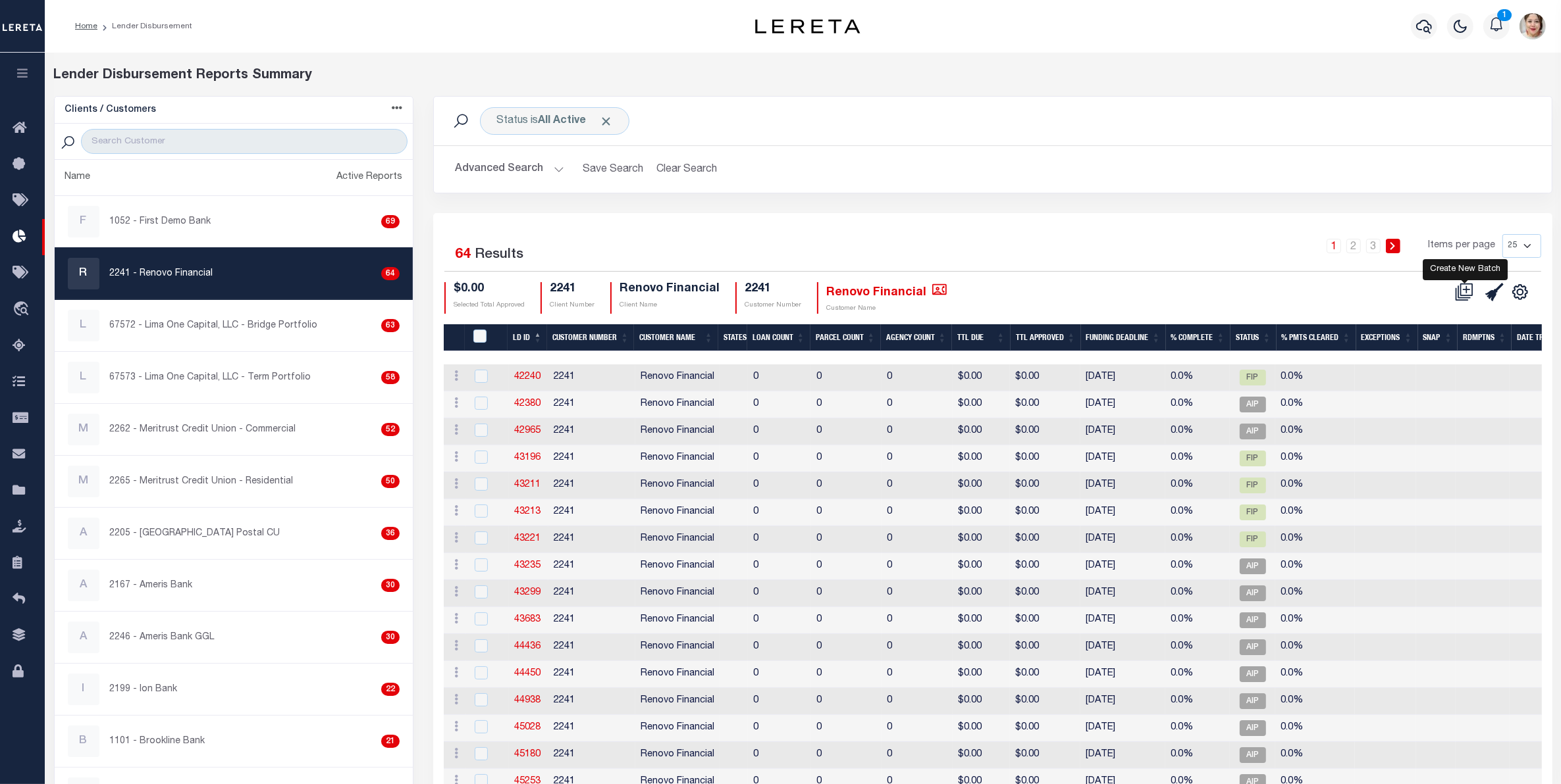
click at [1469, 291] on icon at bounding box center [1467, 289] width 7 height 7
select select "7"
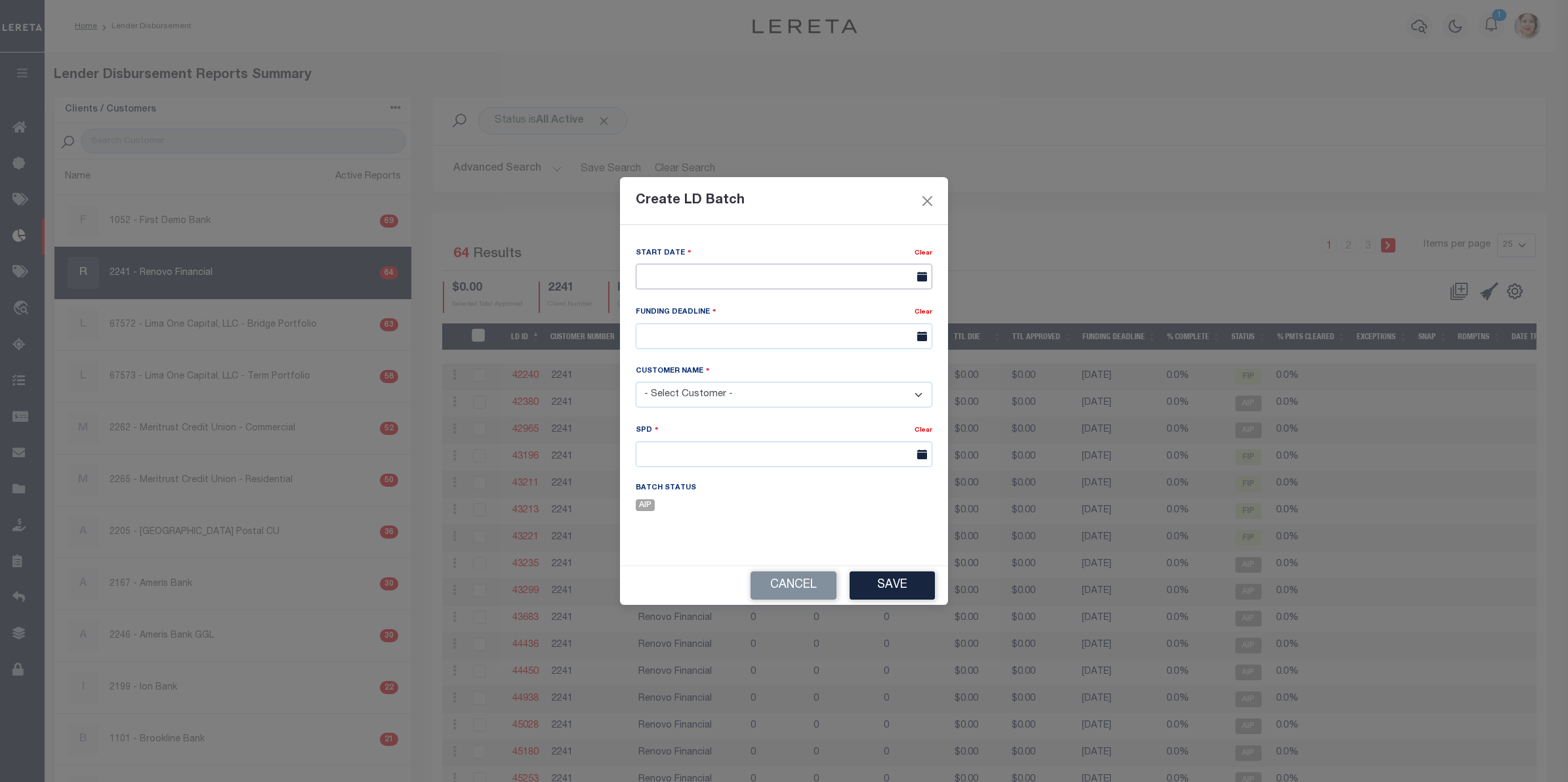
click at [688, 276] on input "text" at bounding box center [784, 276] width 296 height 26
click at [795, 449] on span "29" at bounding box center [794, 451] width 26 height 26
type input "[DATE]"
click at [723, 335] on input "text" at bounding box center [784, 337] width 296 height 26
click at [822, 368] on icon at bounding box center [826, 365] width 9 height 9
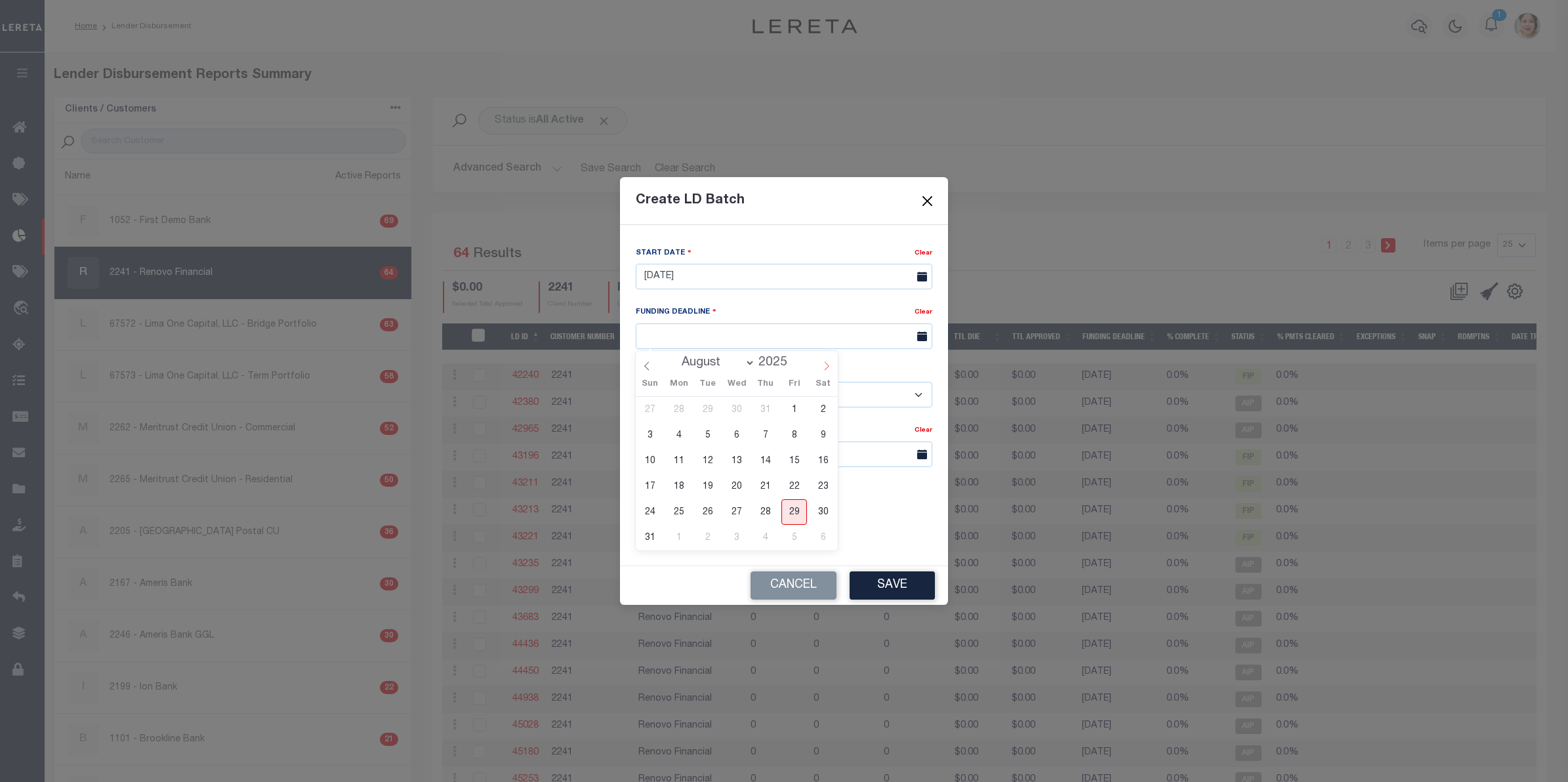
select select "8"
click at [931, 201] on button "Close" at bounding box center [927, 200] width 17 height 17
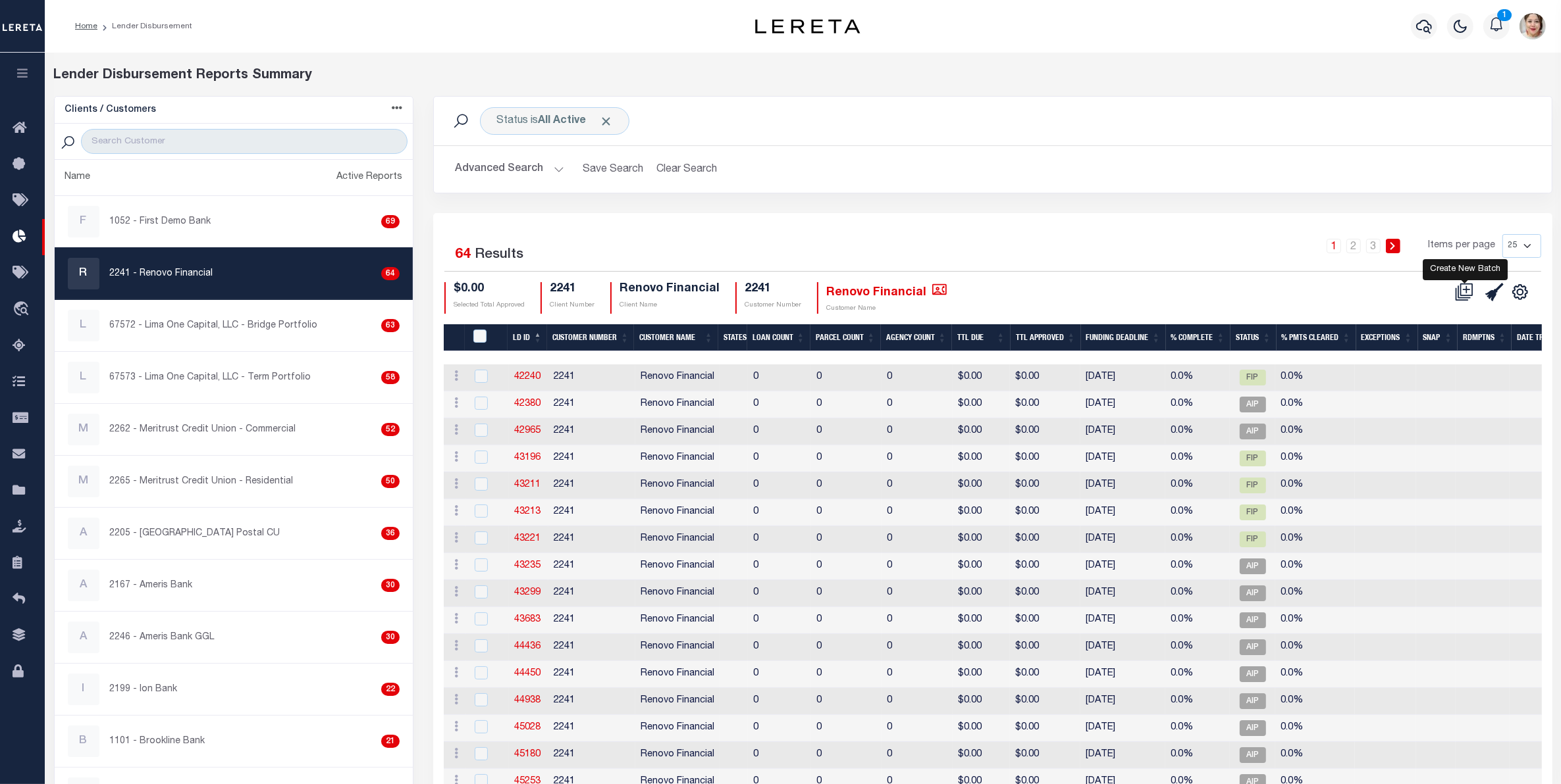
click at [1463, 294] on icon at bounding box center [1464, 292] width 19 height 19
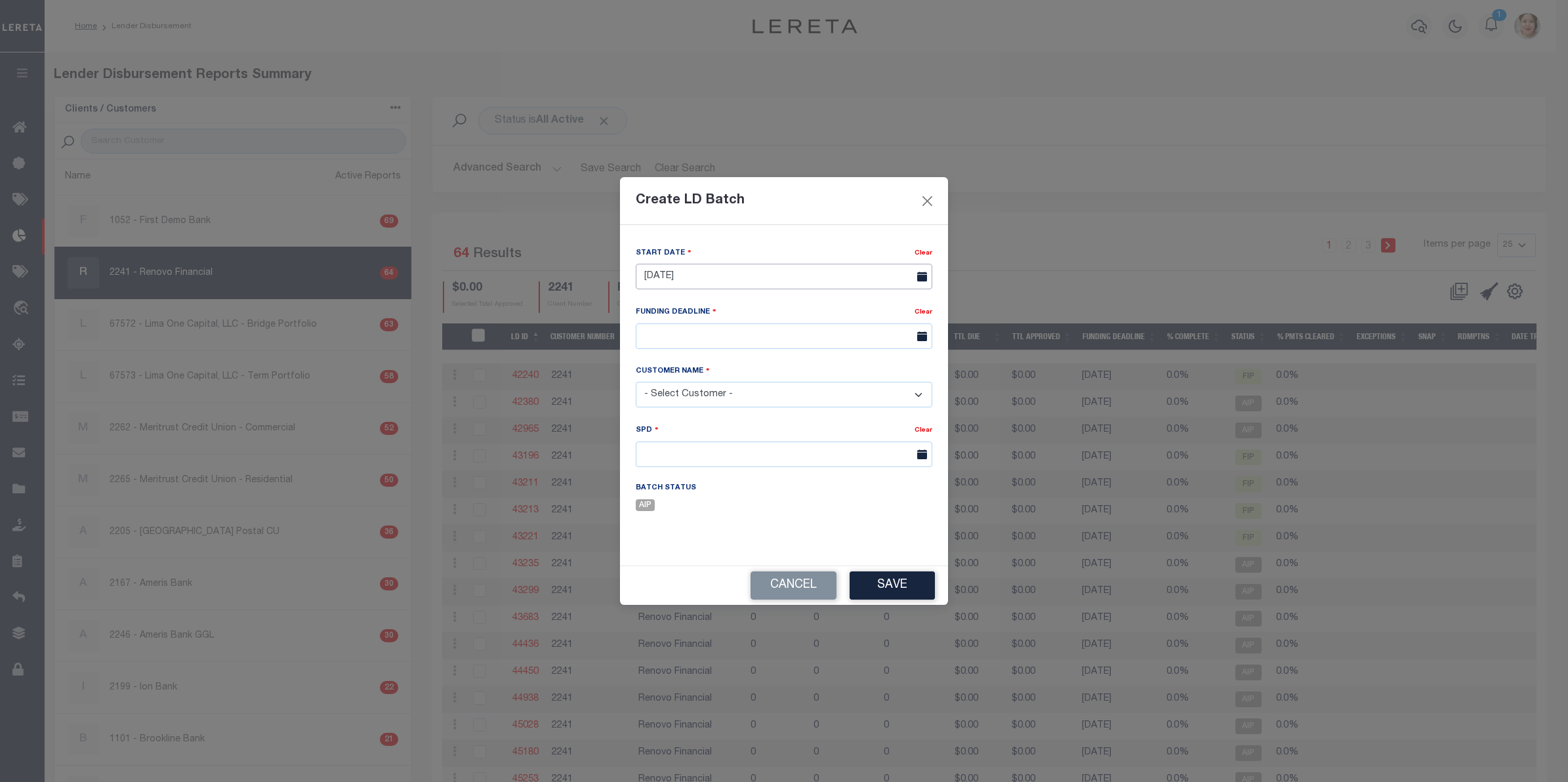
click at [706, 277] on input "[DATE]" at bounding box center [784, 276] width 296 height 26
click at [797, 453] on span "29" at bounding box center [794, 451] width 26 height 26
click at [757, 334] on input "text" at bounding box center [784, 337] width 296 height 26
click at [829, 369] on icon at bounding box center [826, 365] width 9 height 9
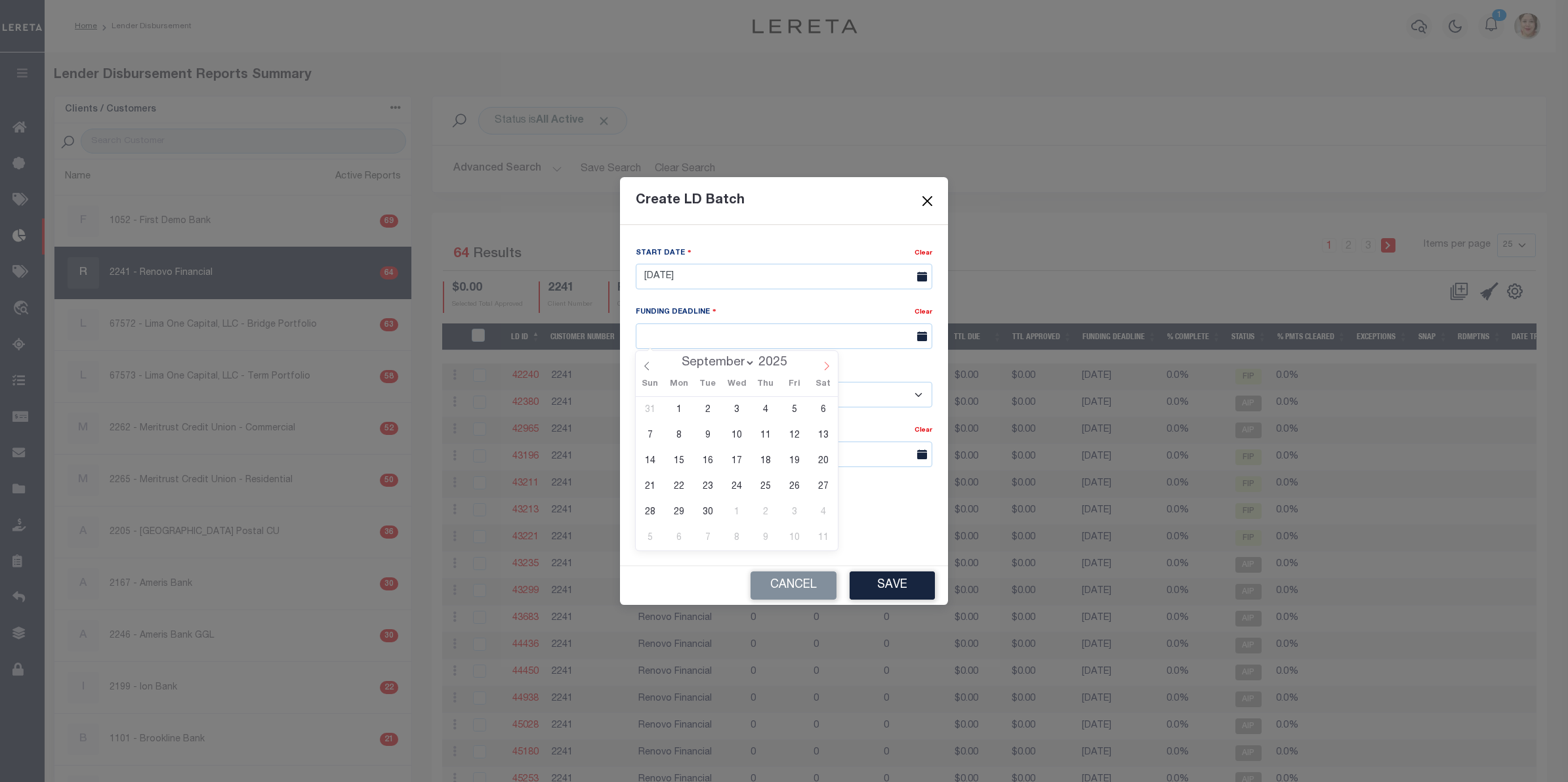
select select "9"
click at [793, 504] on span "31" at bounding box center [794, 512] width 26 height 26
type input "10/31/25"
click at [737, 391] on select "- Select Customer - Accumatch - Refunds All In Credit Union Amarillo National B…" at bounding box center [784, 395] width 296 height 26
select select "2241"
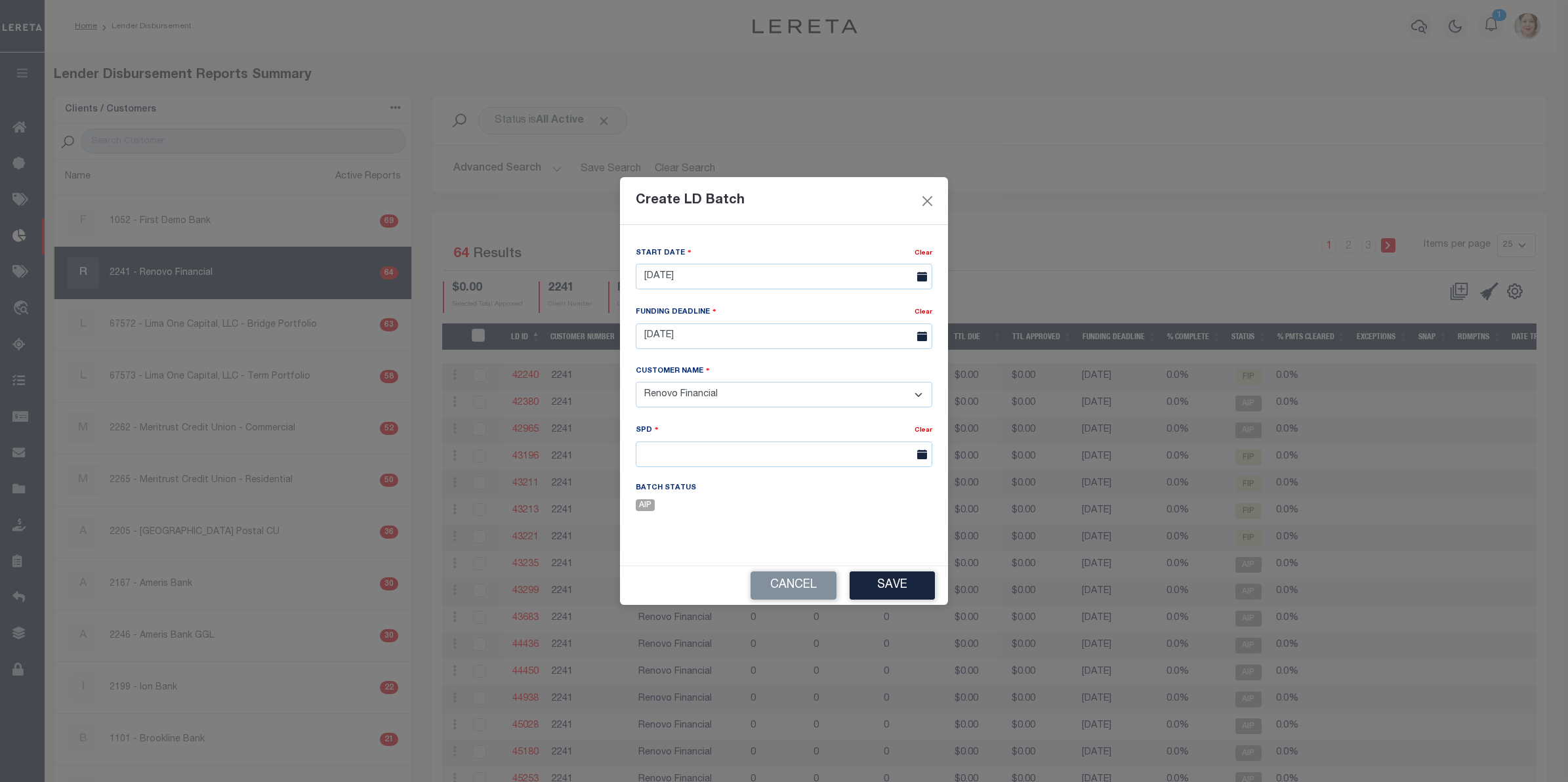
click at [635, 383] on select "- Select Customer - Accumatch - Refunds All In Credit Union Amarillo National B…" at bounding box center [784, 395] width 296 height 26
click at [715, 457] on input "text" at bounding box center [784, 454] width 296 height 26
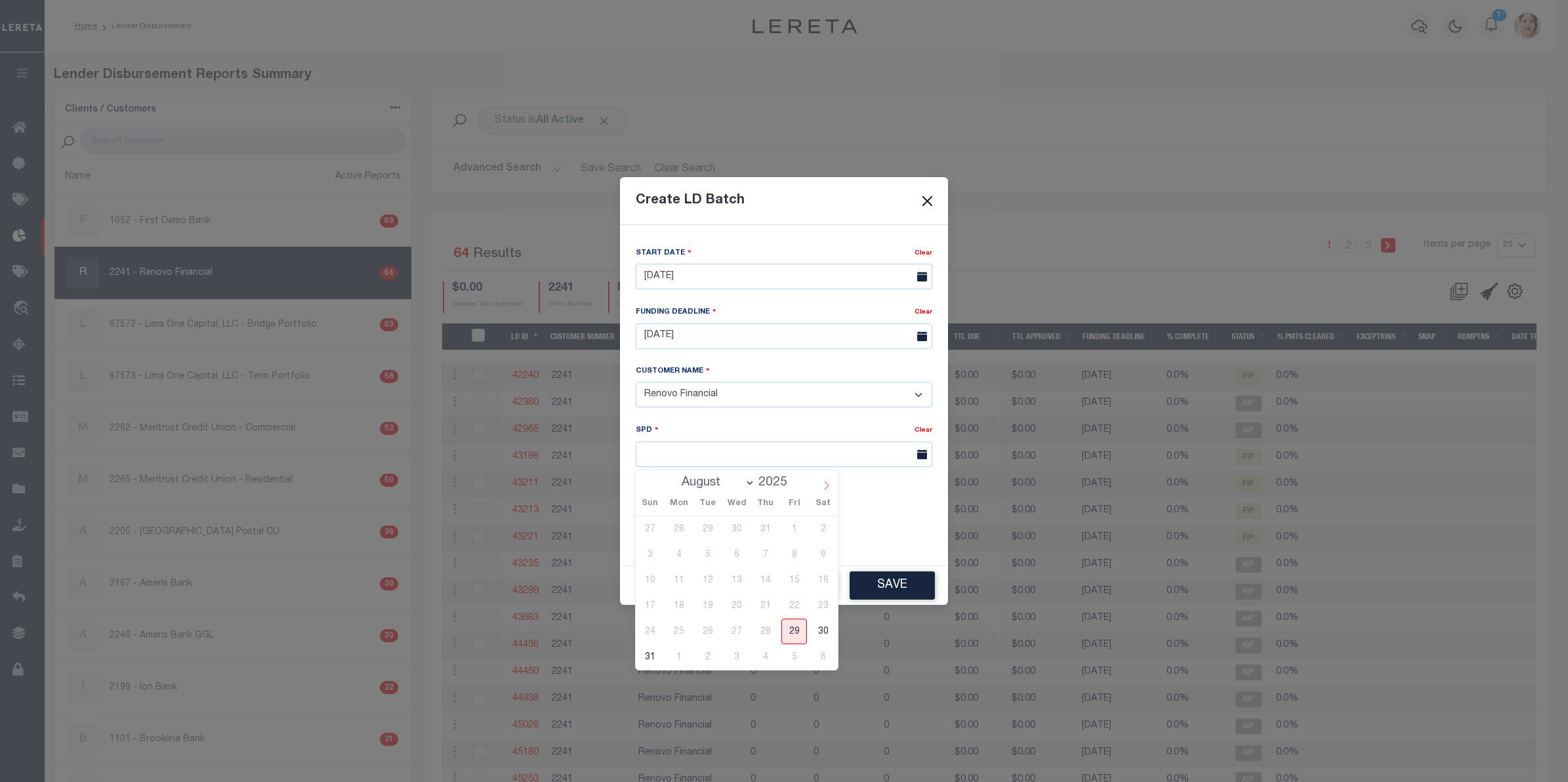
click at [823, 491] on icon at bounding box center [826, 485] width 9 height 9
select select "10"
click at [684, 561] on span "3" at bounding box center [679, 555] width 26 height 26
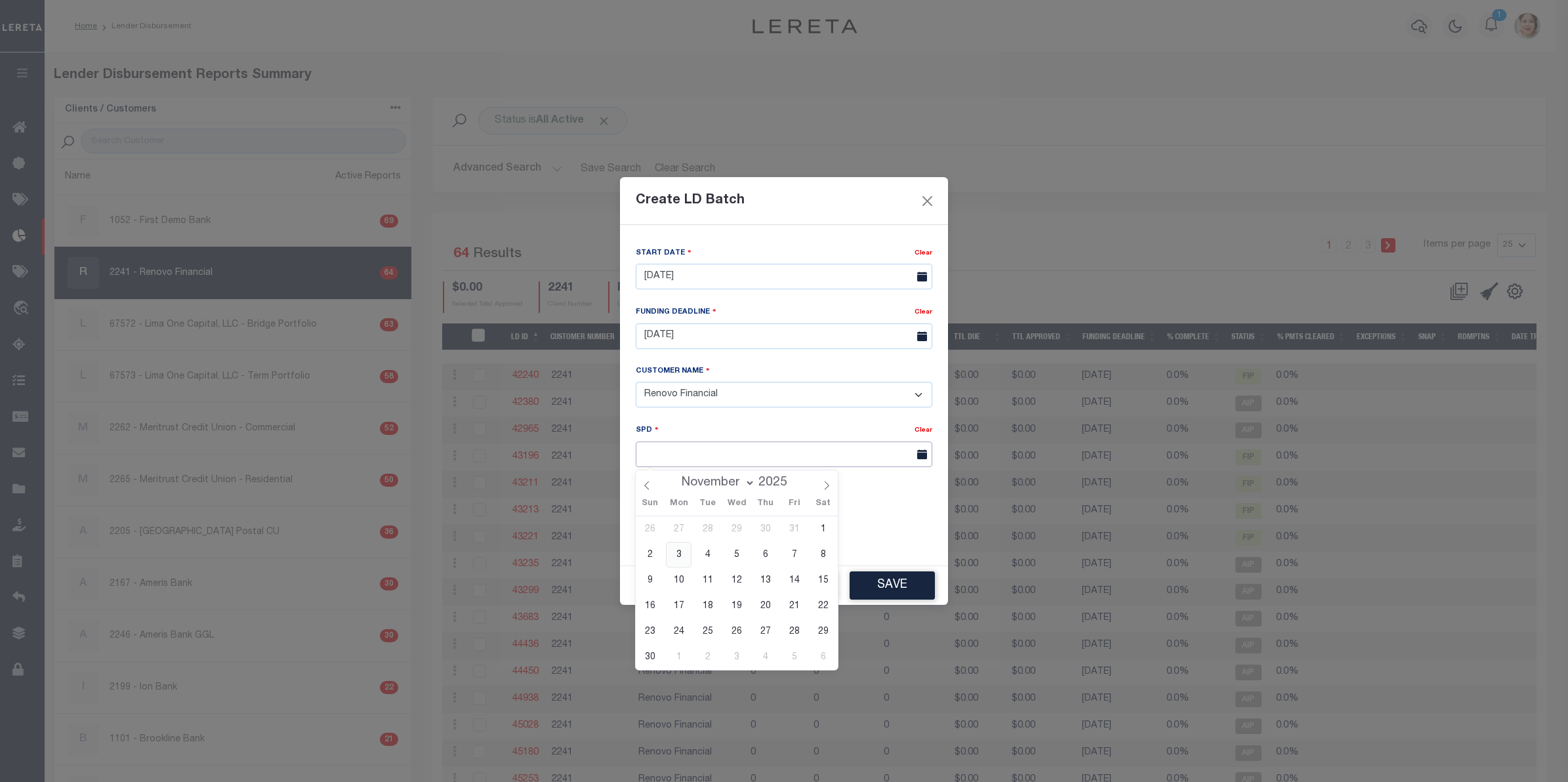
type input "11/03/2025"
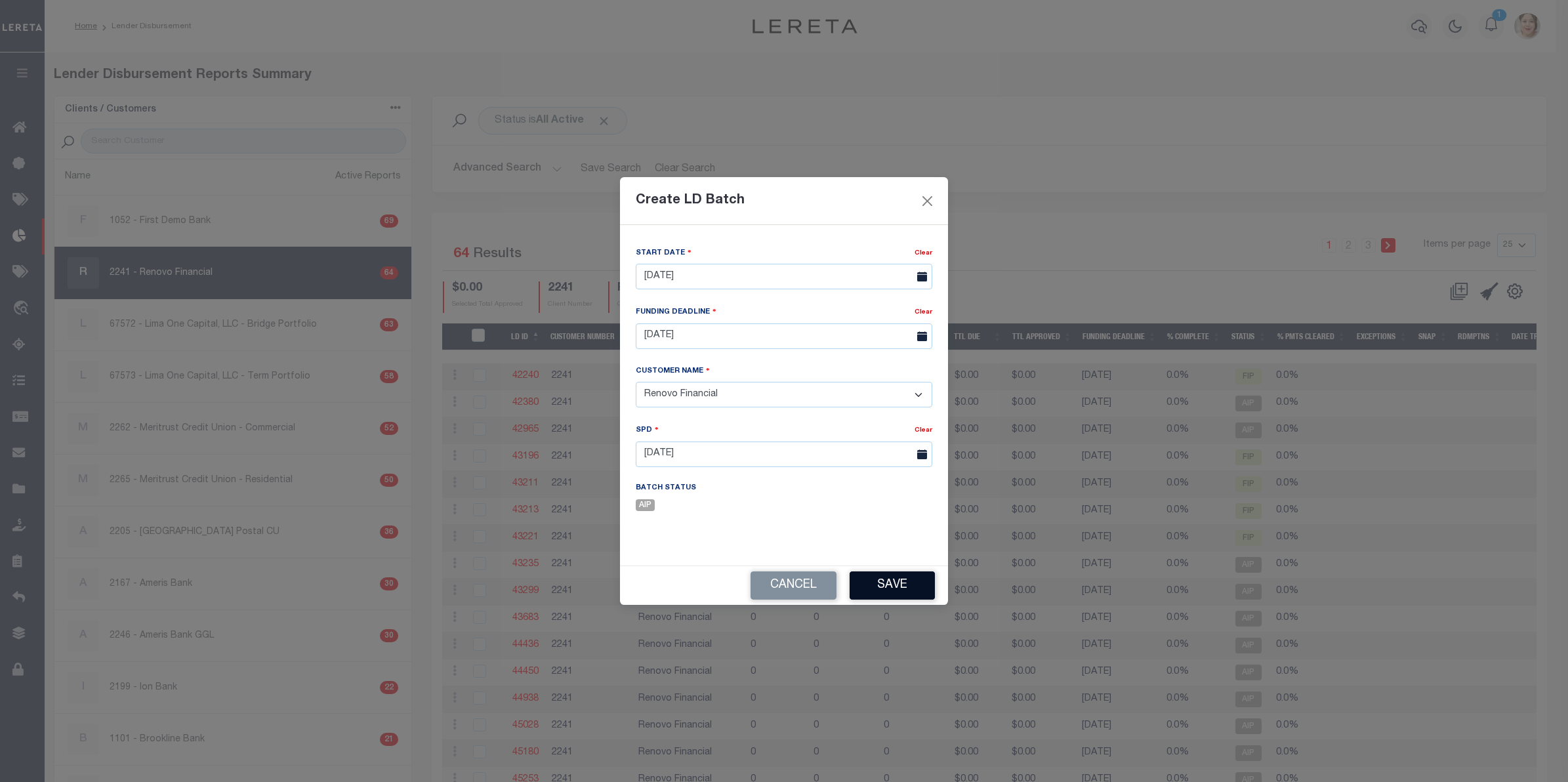
click at [882, 588] on button "Save" at bounding box center [892, 586] width 85 height 29
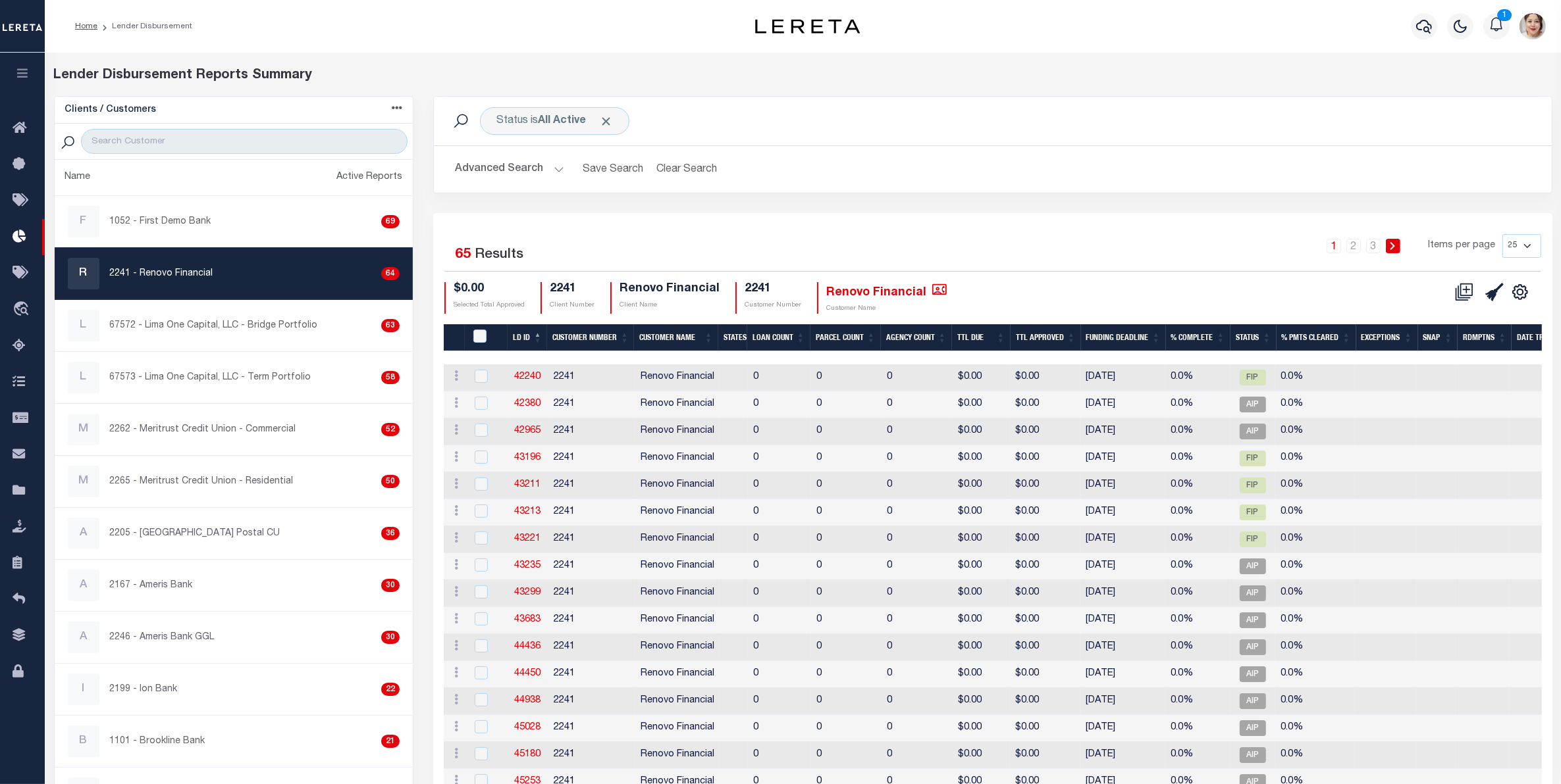
click at [1093, 335] on th "Funding Deadline" at bounding box center [1124, 338] width 85 height 27
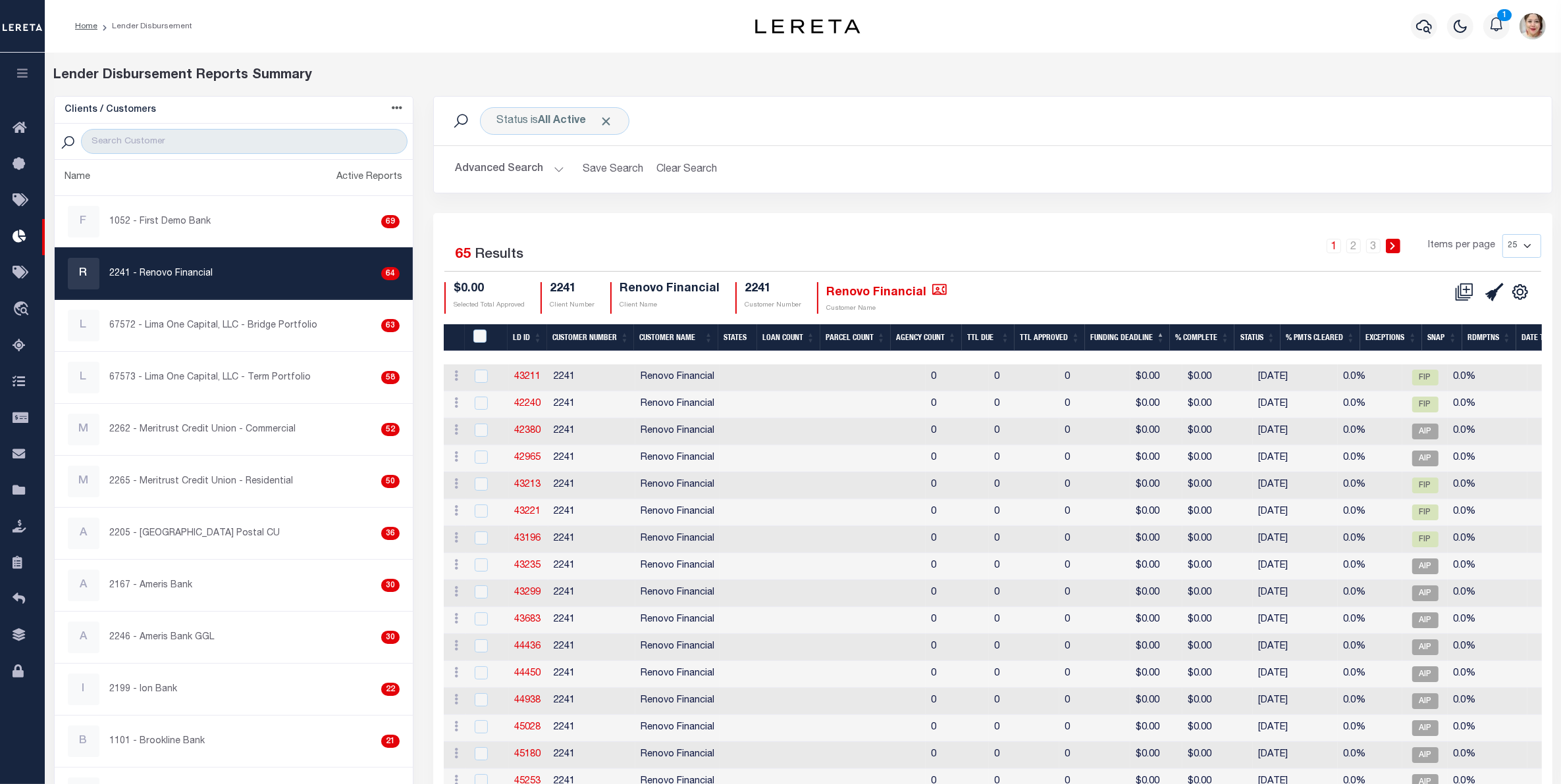
click at [1093, 335] on th "Funding Deadline" at bounding box center [1128, 338] width 85 height 27
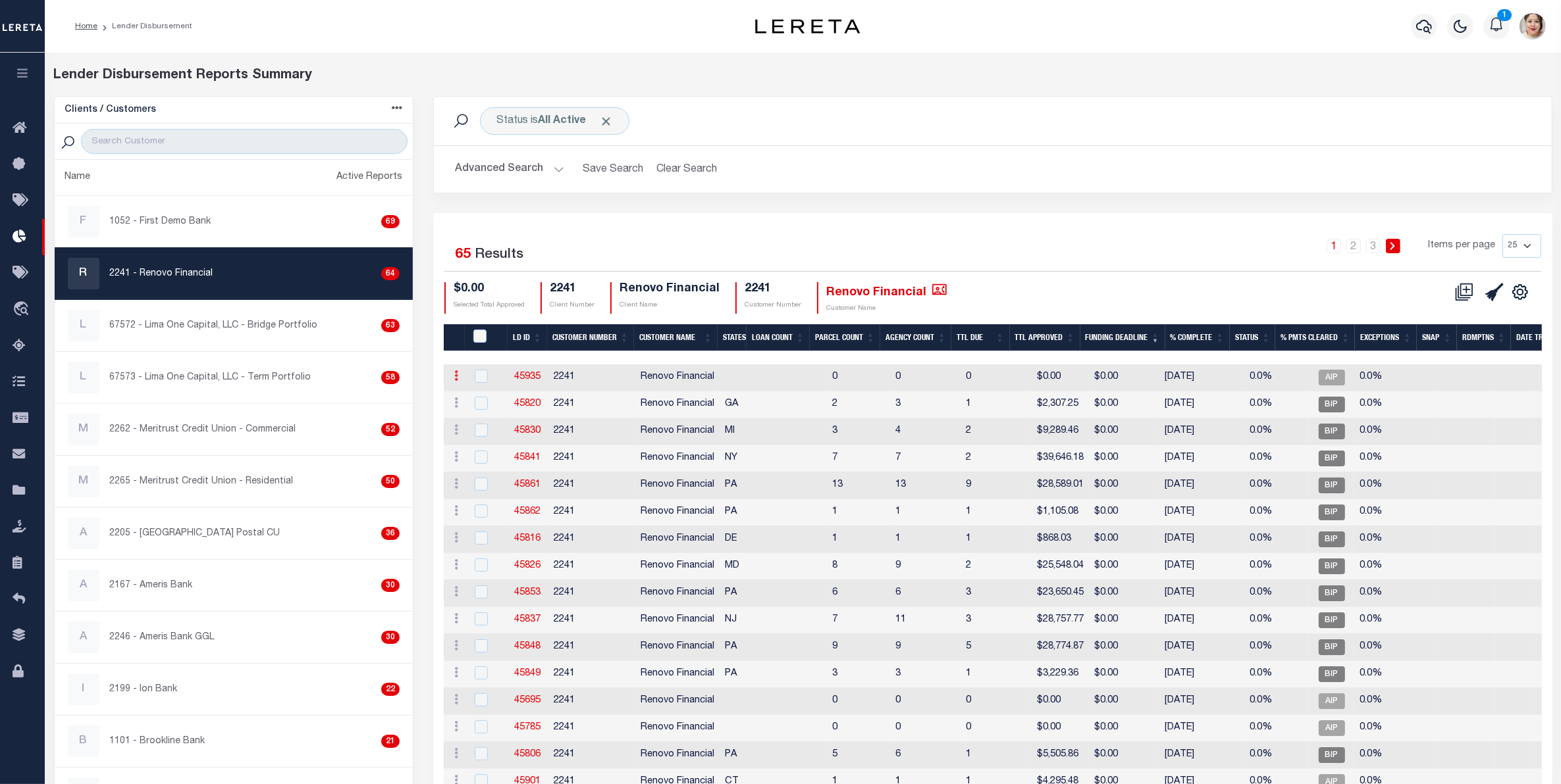
click at [456, 377] on icon at bounding box center [457, 375] width 4 height 11
click at [477, 376] on input "checkbox" at bounding box center [480, 376] width 13 height 13
checkbox input "true"
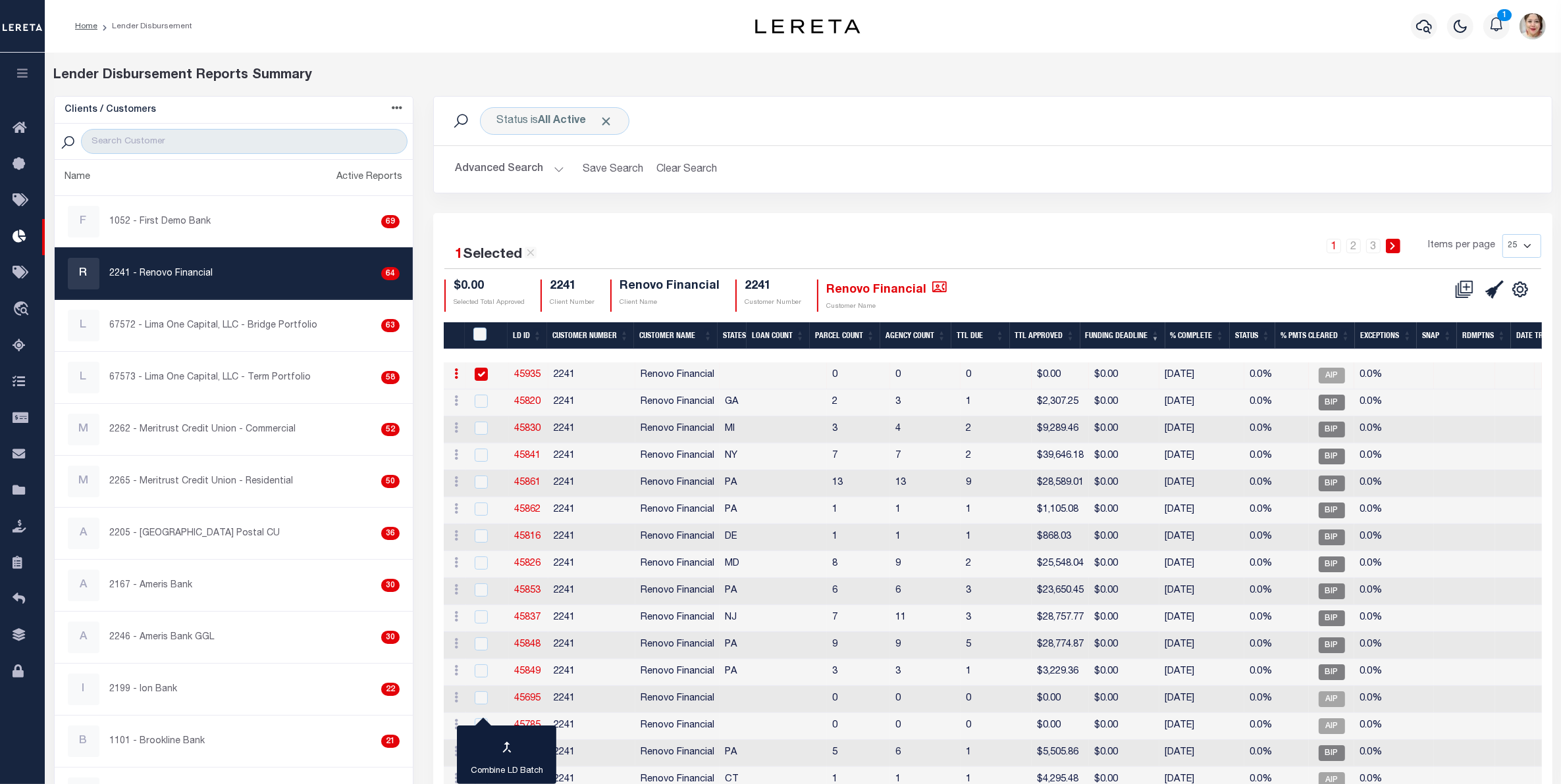
click at [524, 373] on link "45935" at bounding box center [527, 374] width 27 height 9
checkbox input "true"
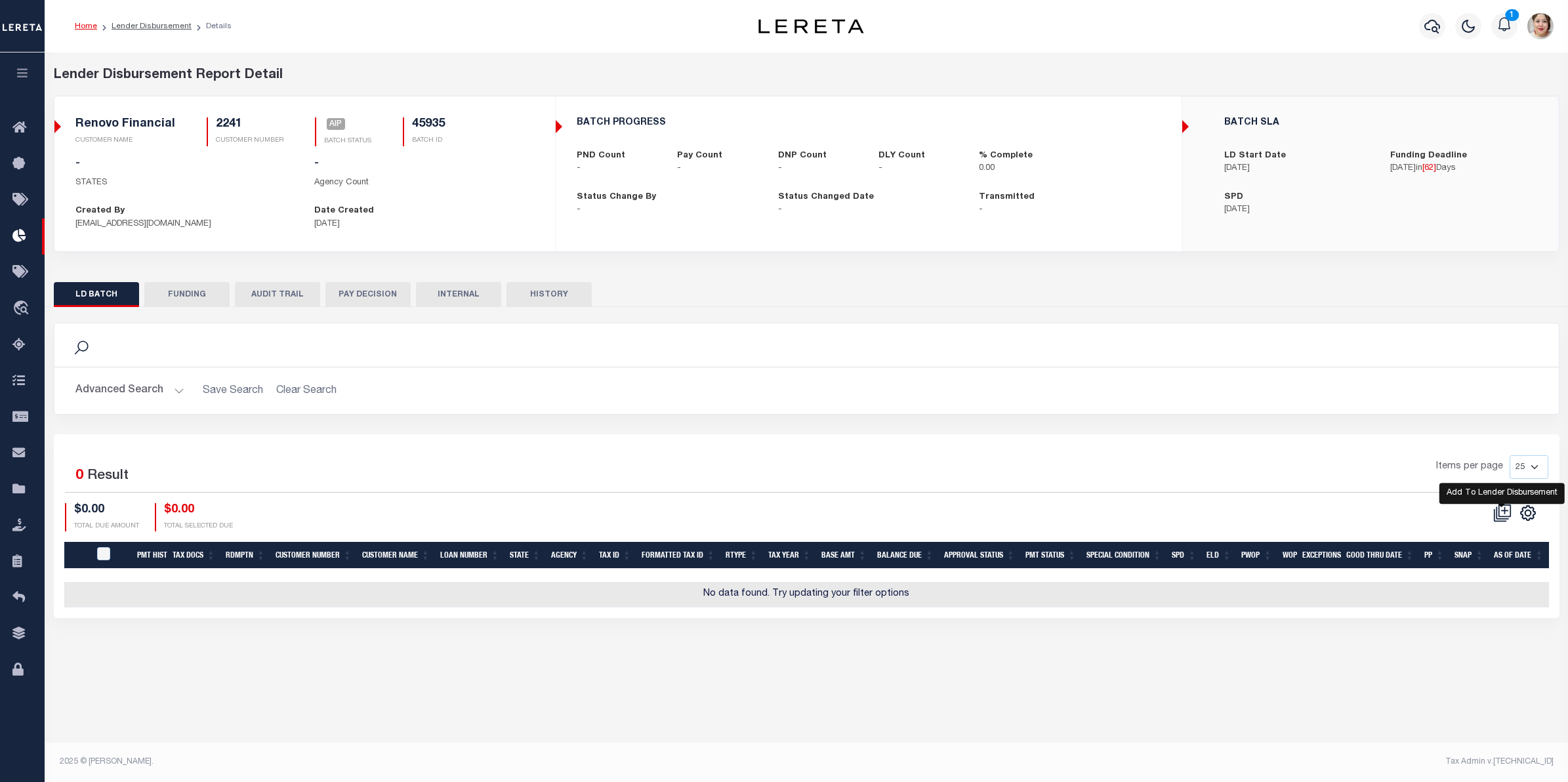
click at [1503, 512] on icon at bounding box center [1502, 513] width 19 height 19
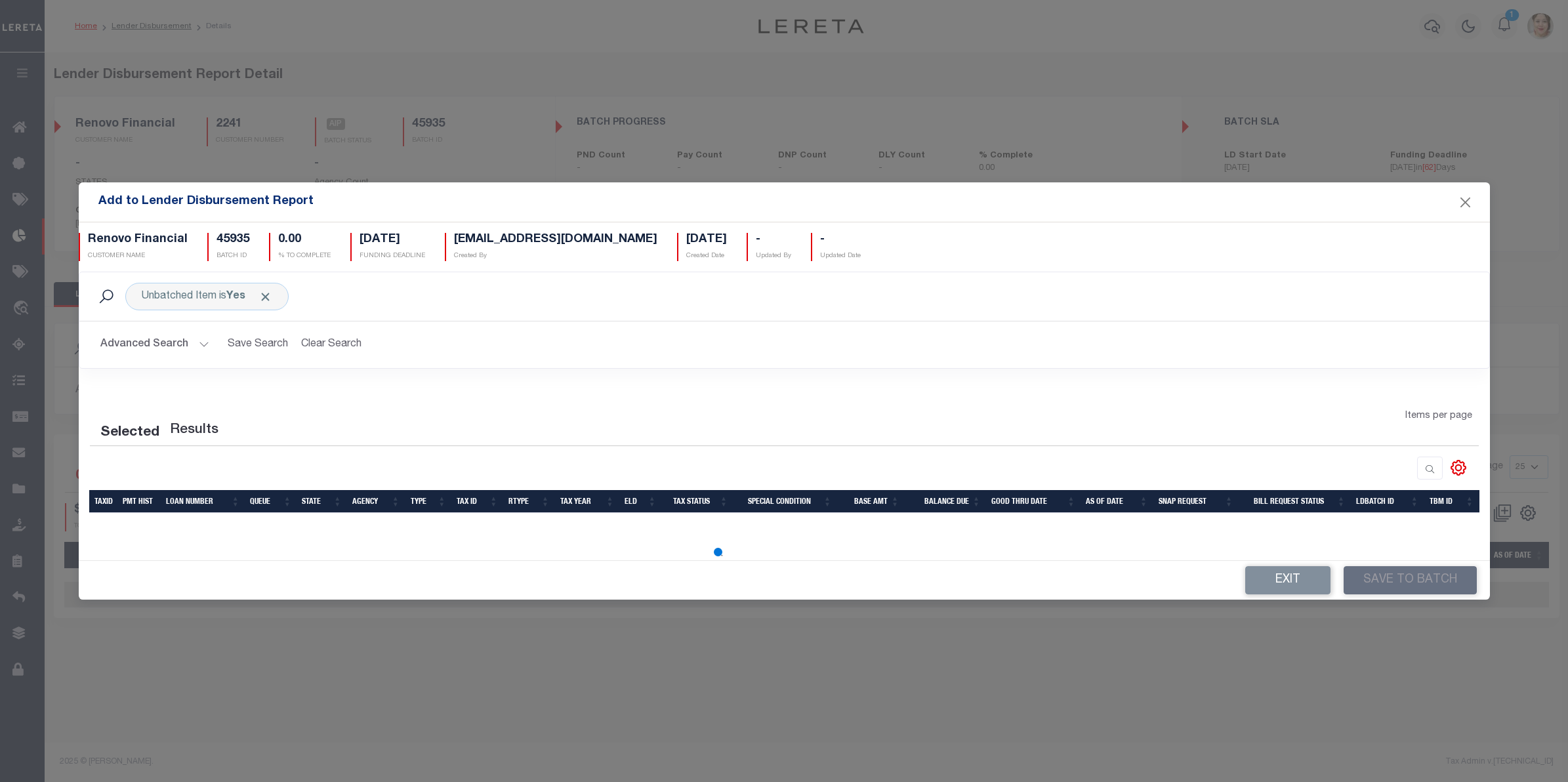
click at [156, 347] on button "Advanced Search" at bounding box center [155, 345] width 109 height 26
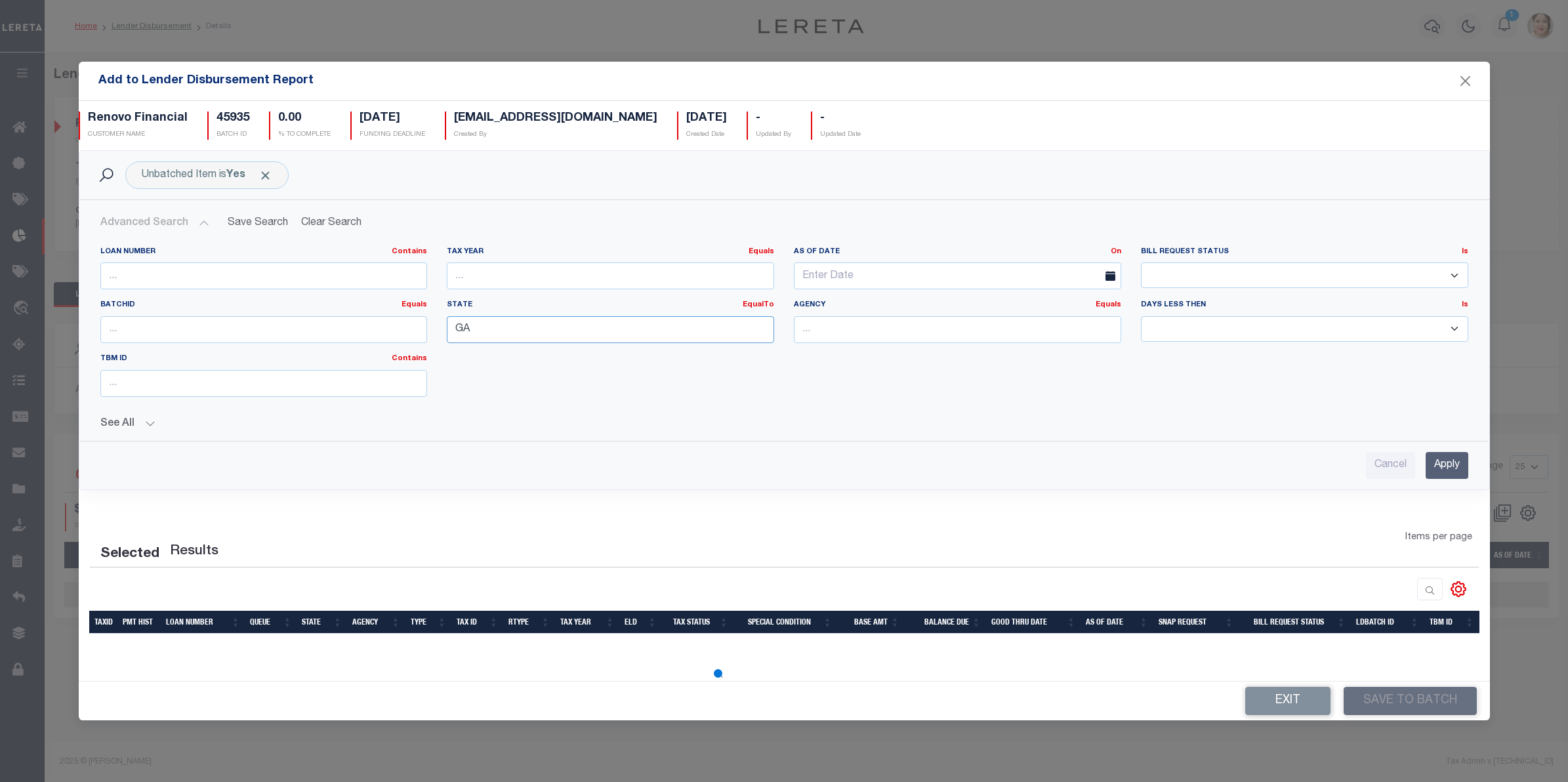
drag, startPoint x: 502, startPoint y: 337, endPoint x: 417, endPoint y: 336, distance: 85.0
click at [417, 336] on div "Loan Number Contains Contains Is Tax Year Equals Equals Is Not Equal To Is Grea…" at bounding box center [784, 327] width 1387 height 161
type input "NC"
click at [1452, 465] on input "Apply" at bounding box center [1447, 465] width 42 height 27
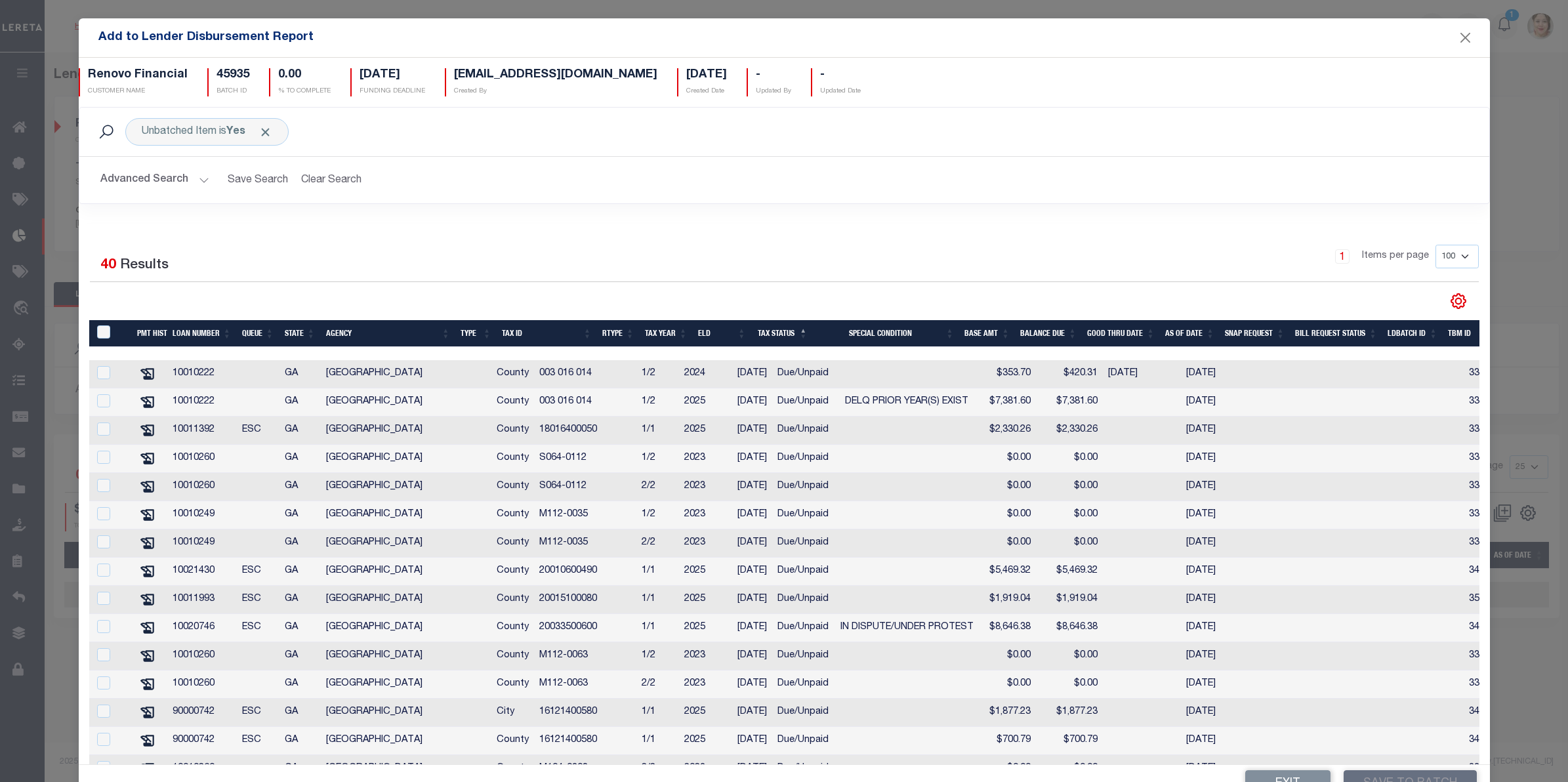
click at [176, 177] on button "Advanced Search" at bounding box center [155, 181] width 109 height 26
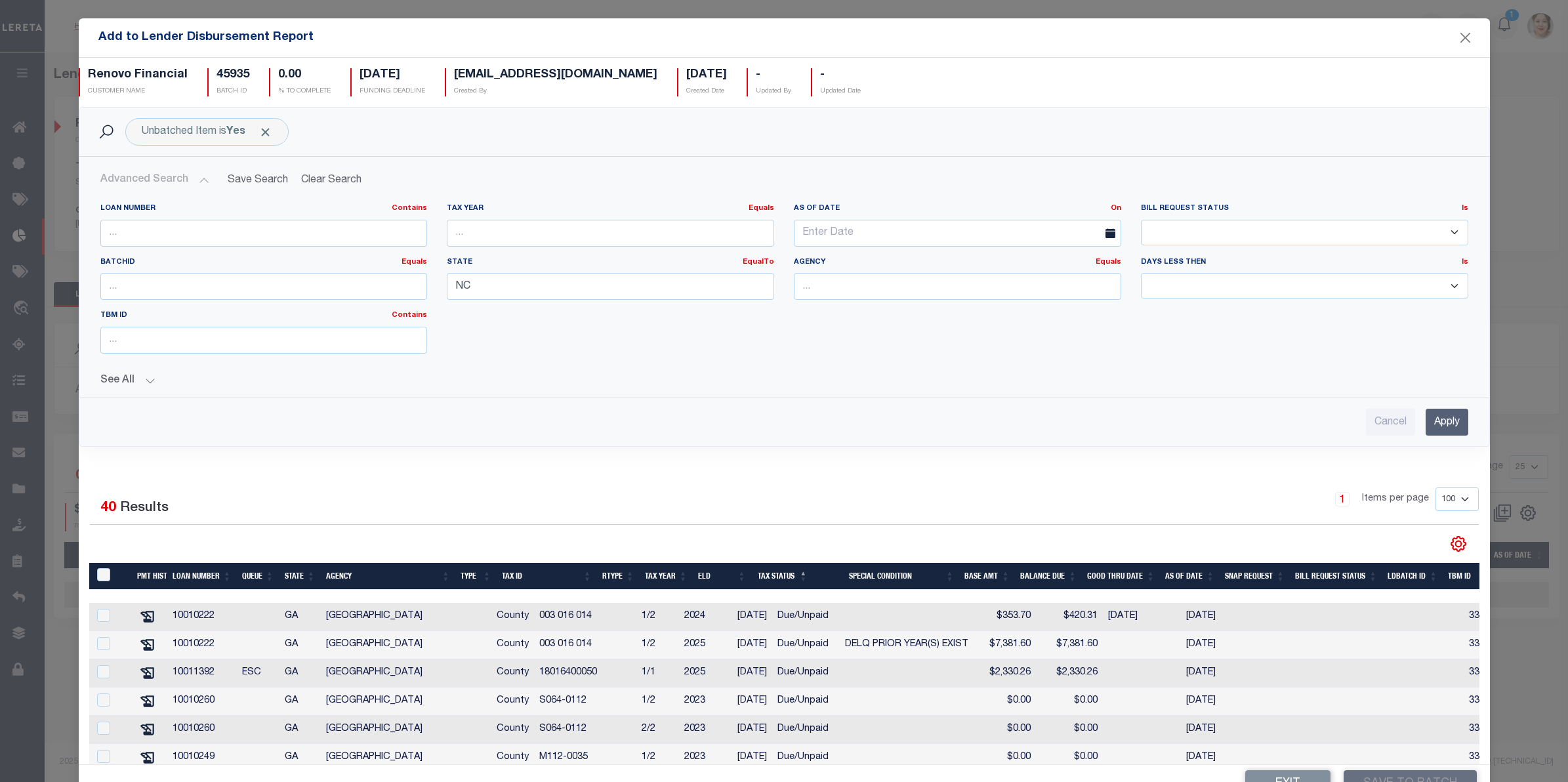
click at [128, 383] on button "See All" at bounding box center [784, 381] width 1368 height 13
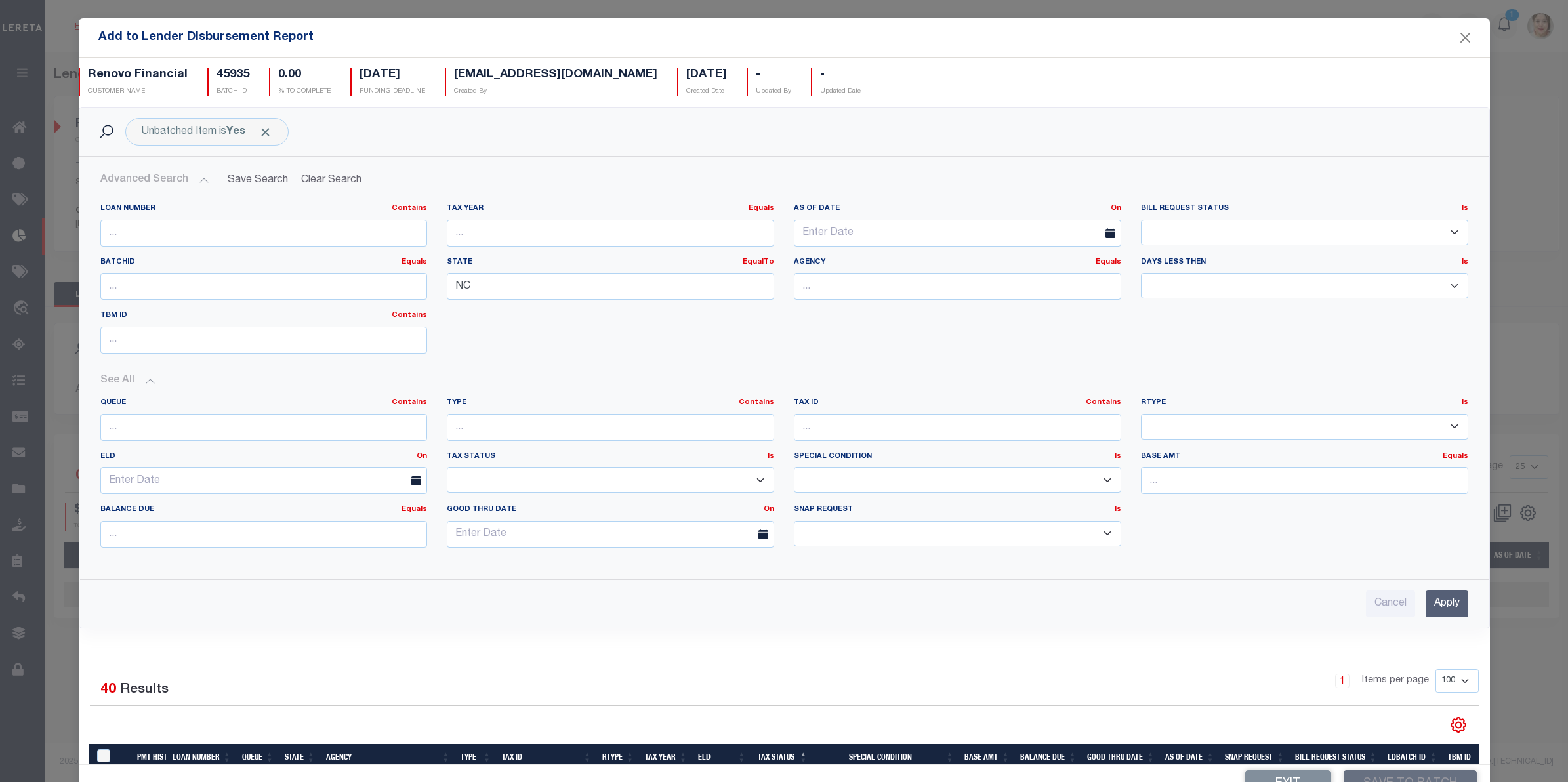
click at [1432, 608] on input "Apply" at bounding box center [1447, 603] width 42 height 27
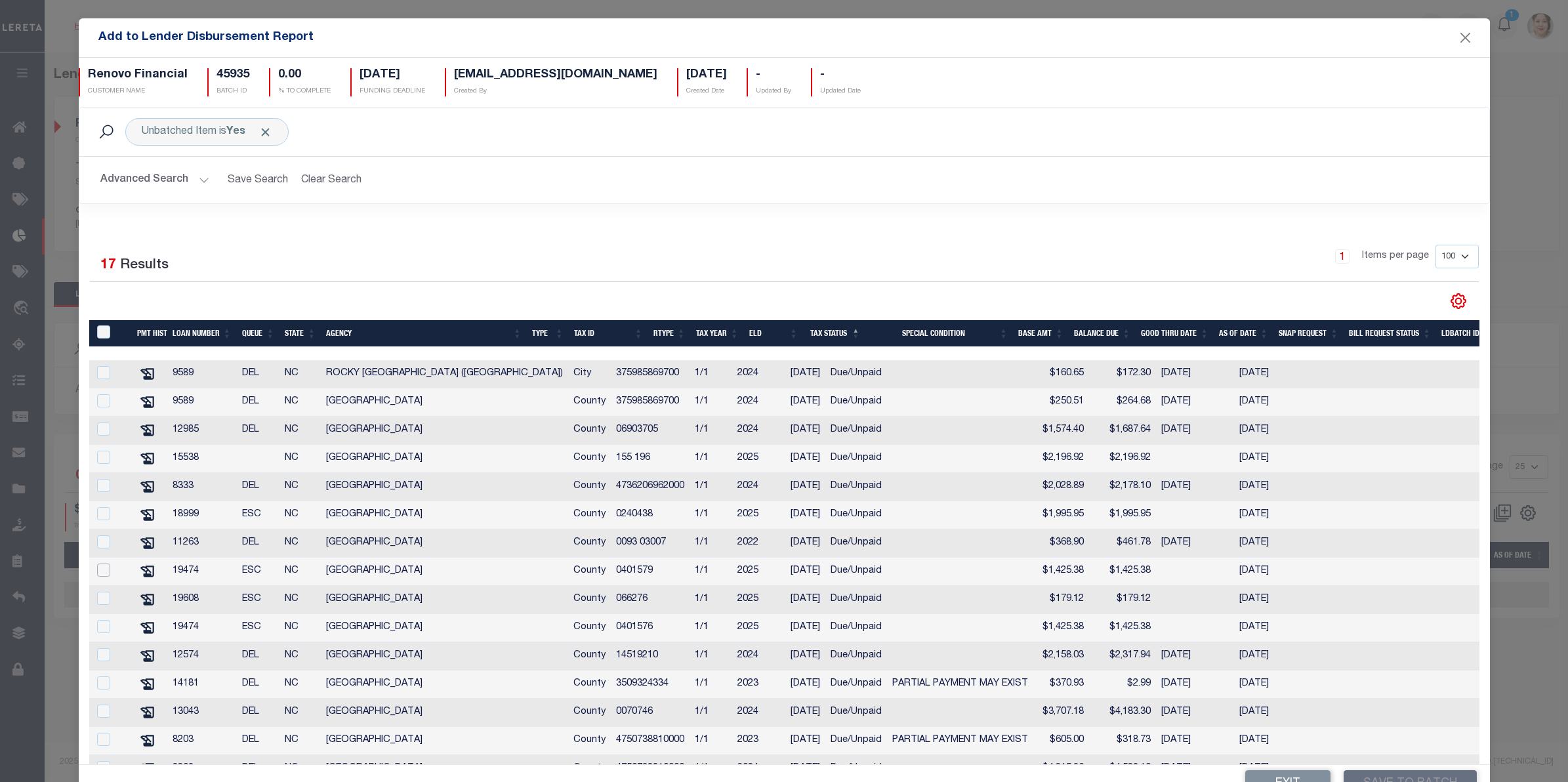
click at [106, 577] on input "checkbox" at bounding box center [103, 570] width 13 height 13
checkbox input "true"
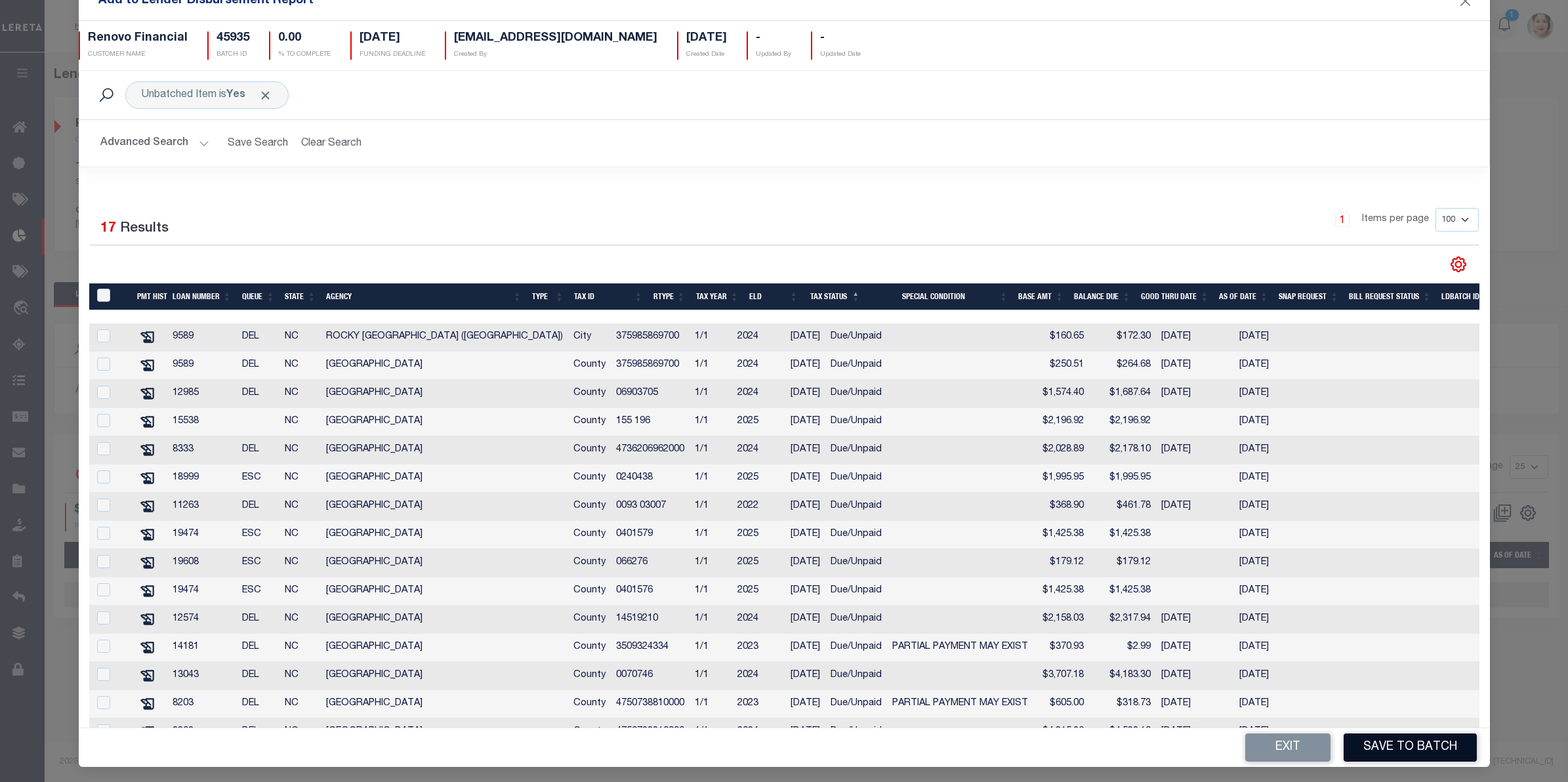
scroll to position [40, 0]
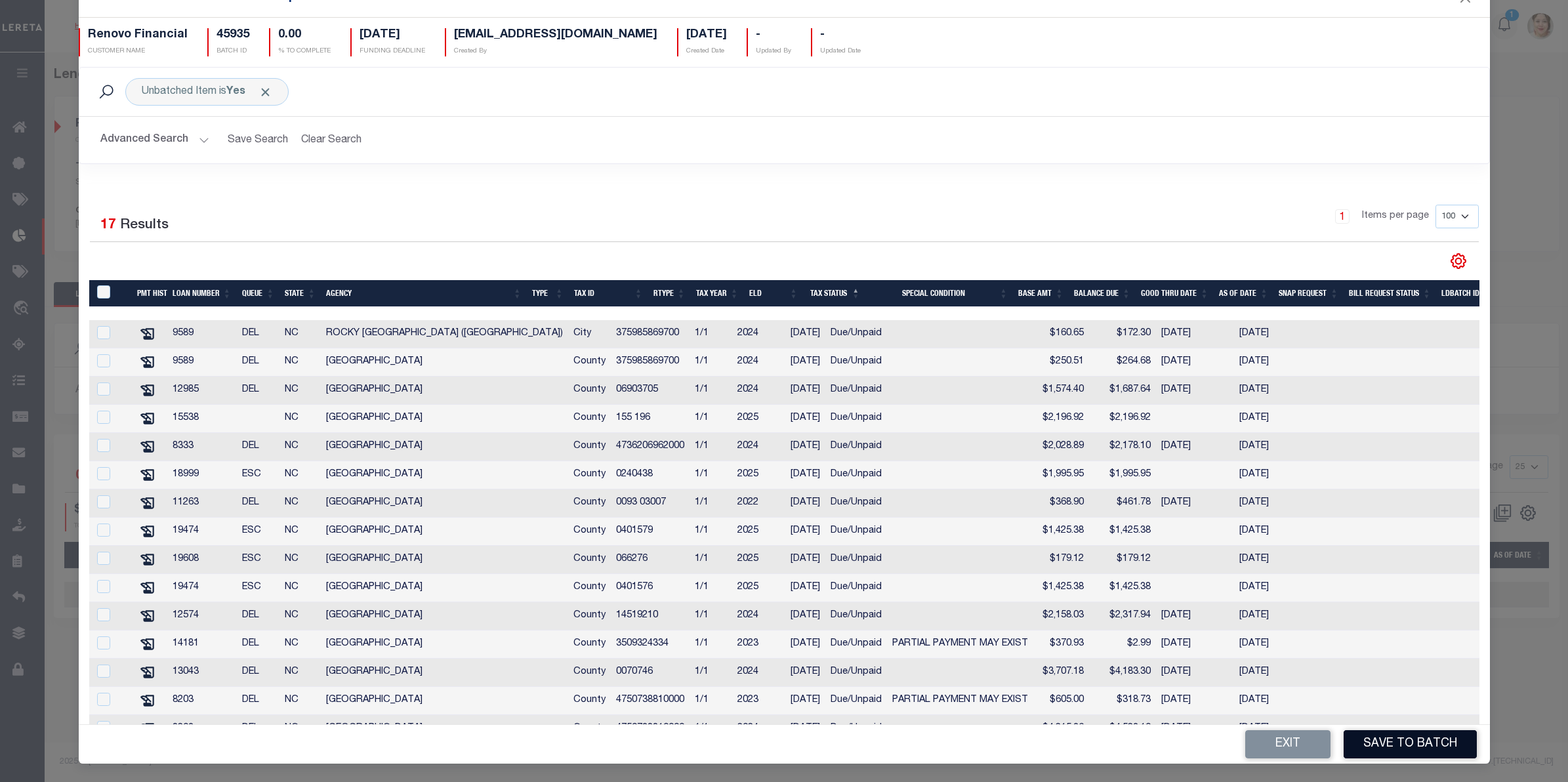
click at [1376, 746] on button "Save to Batch" at bounding box center [1410, 744] width 133 height 29
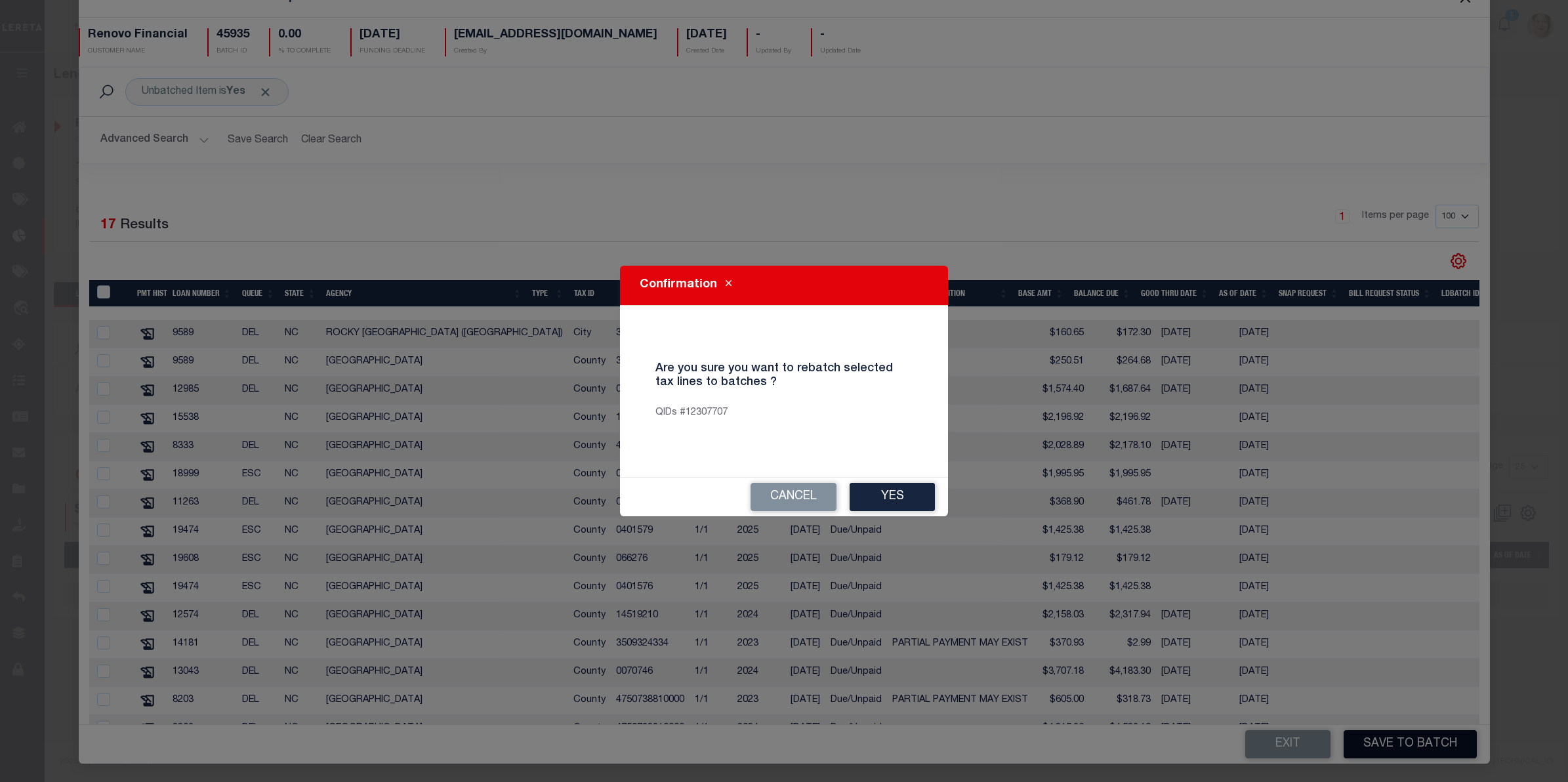
scroll to position [30, 0]
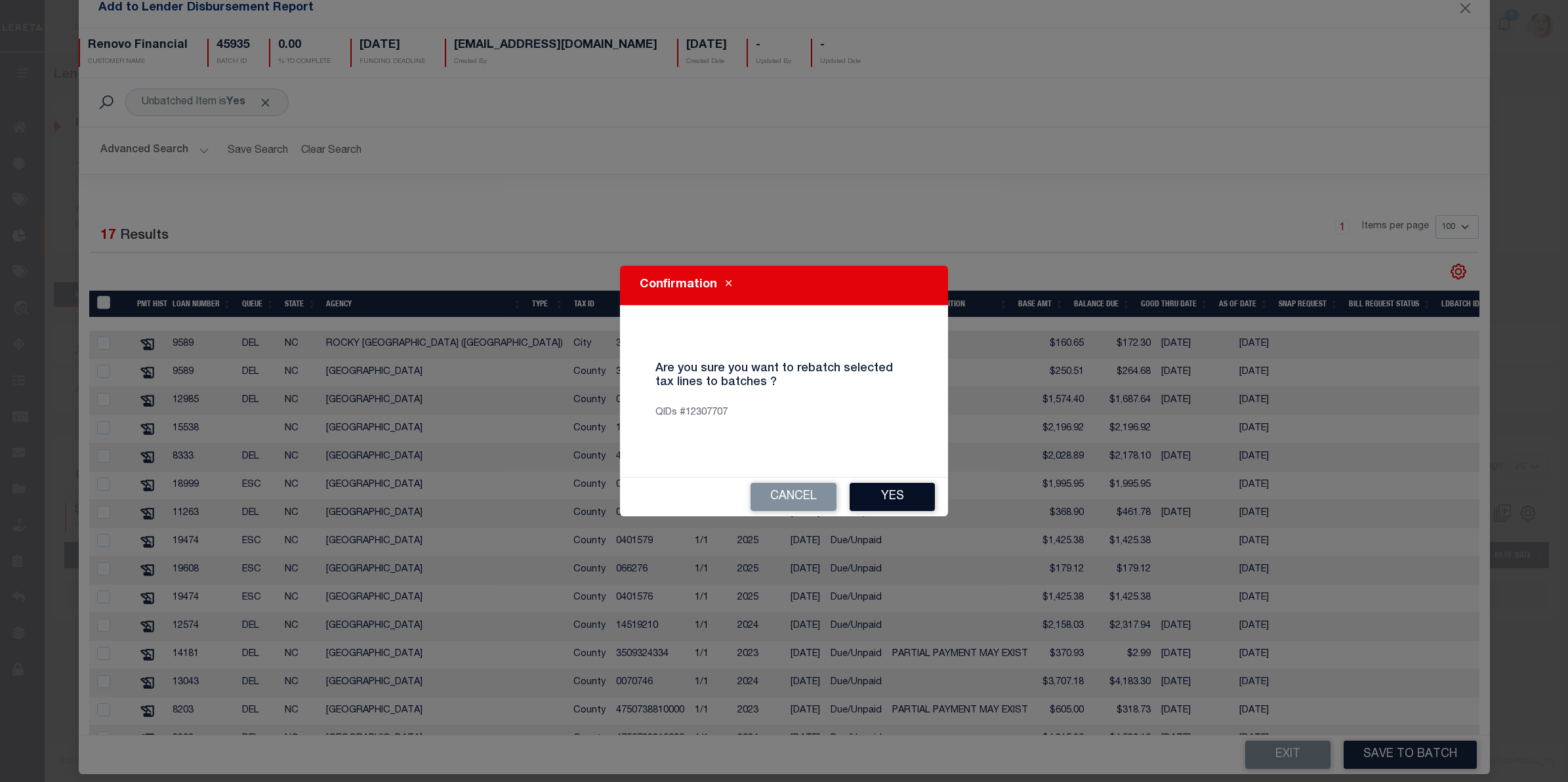
click at [889, 490] on button "Yes" at bounding box center [892, 497] width 85 height 29
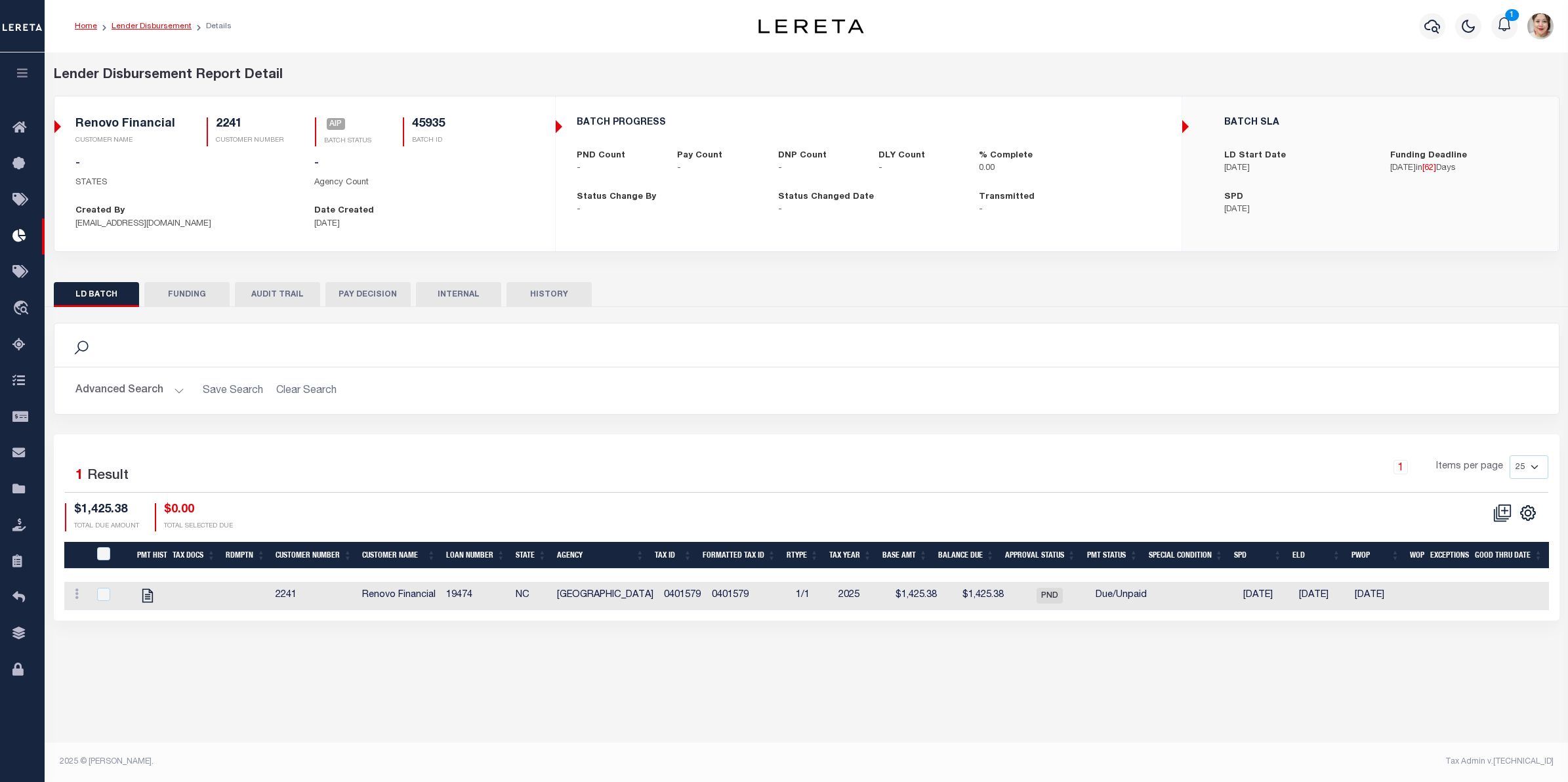
click at [152, 29] on link "Lender Disbursement" at bounding box center [151, 27] width 80 height 8
checkbox input "true"
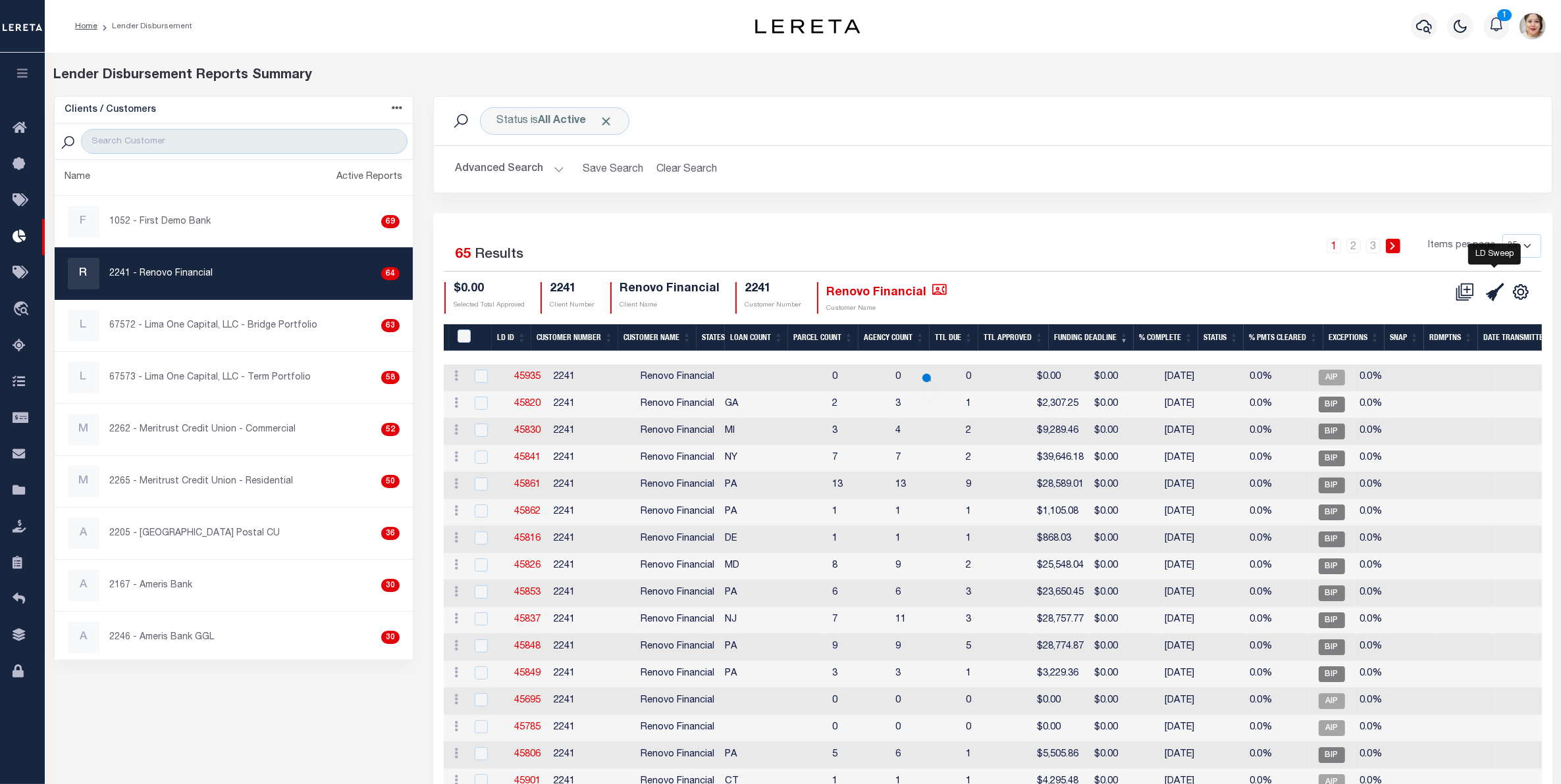
click at [1500, 295] on icon "" at bounding box center [1495, 292] width 19 height 19
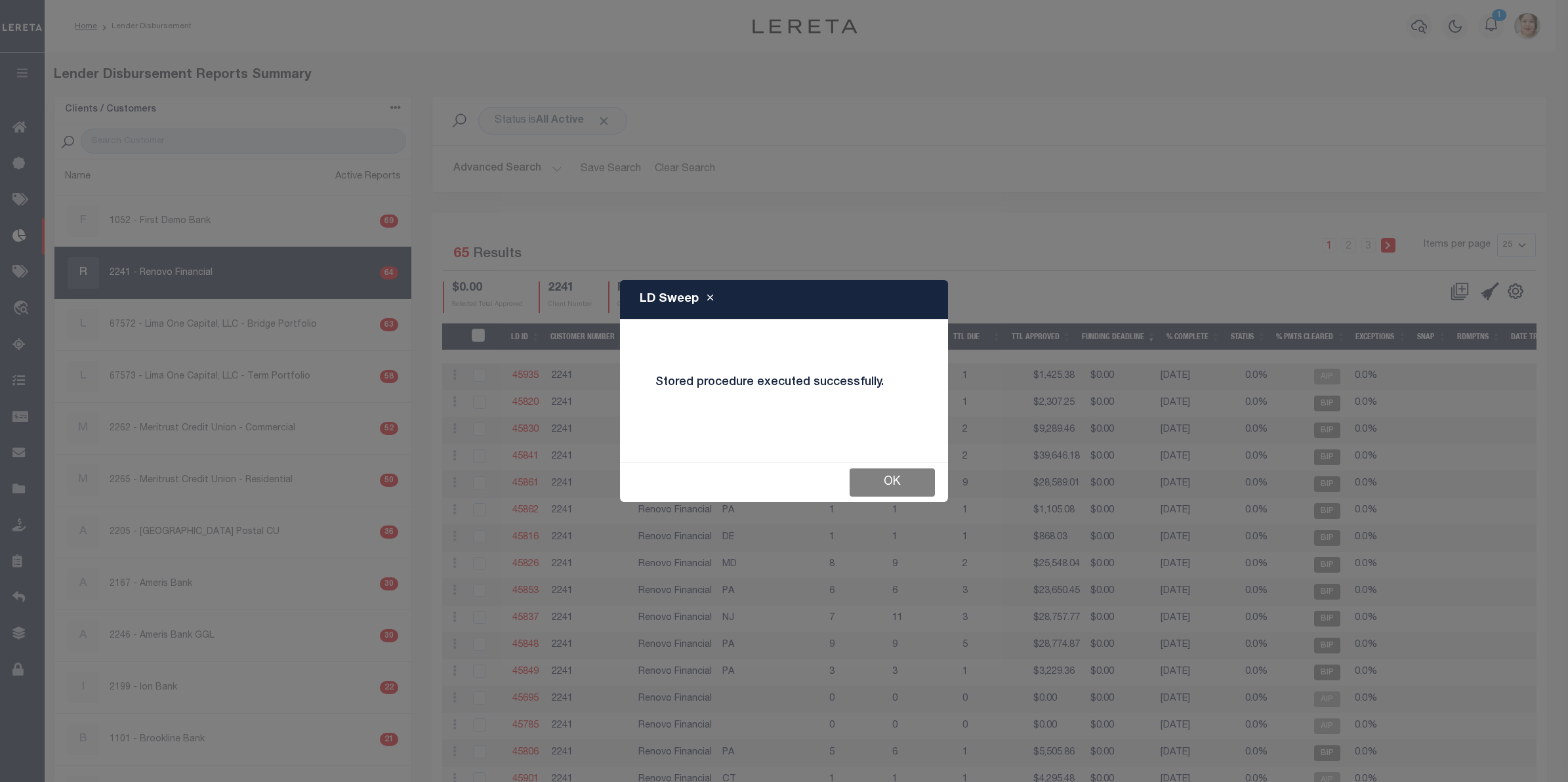
click at [909, 488] on button "OK" at bounding box center [892, 483] width 85 height 29
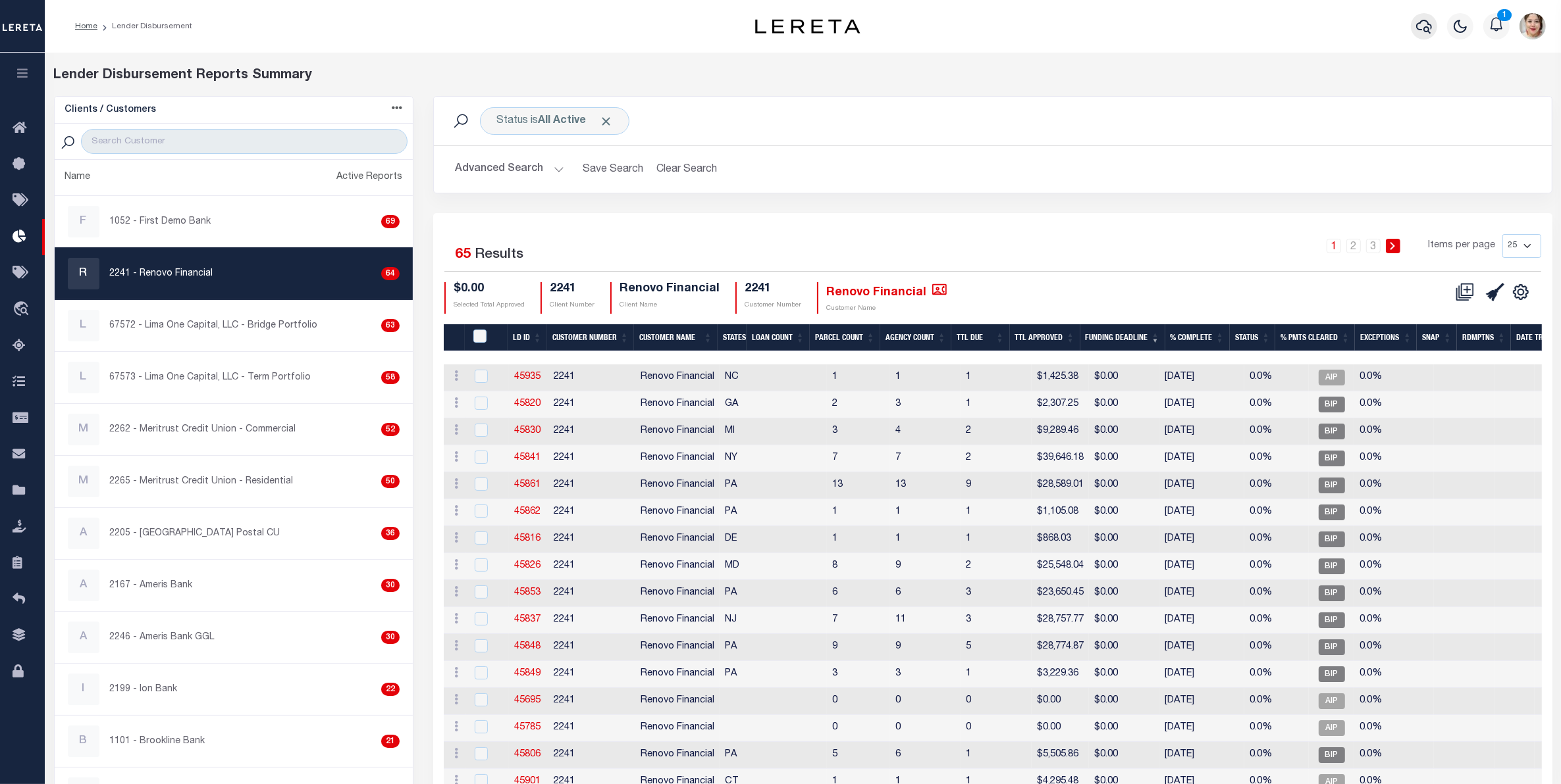
click at [1423, 28] on icon "button" at bounding box center [1424, 27] width 16 height 16
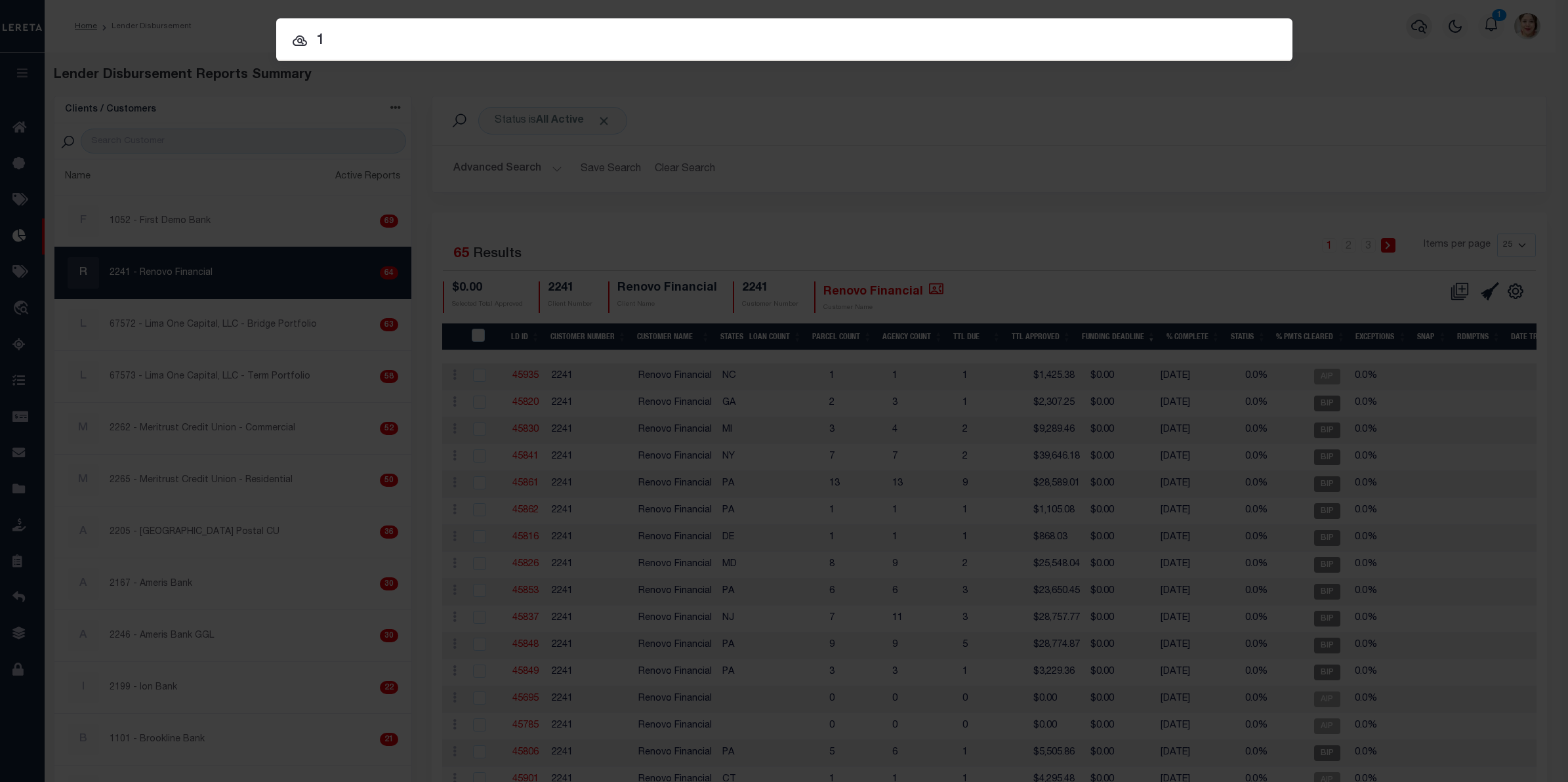
type input "1"
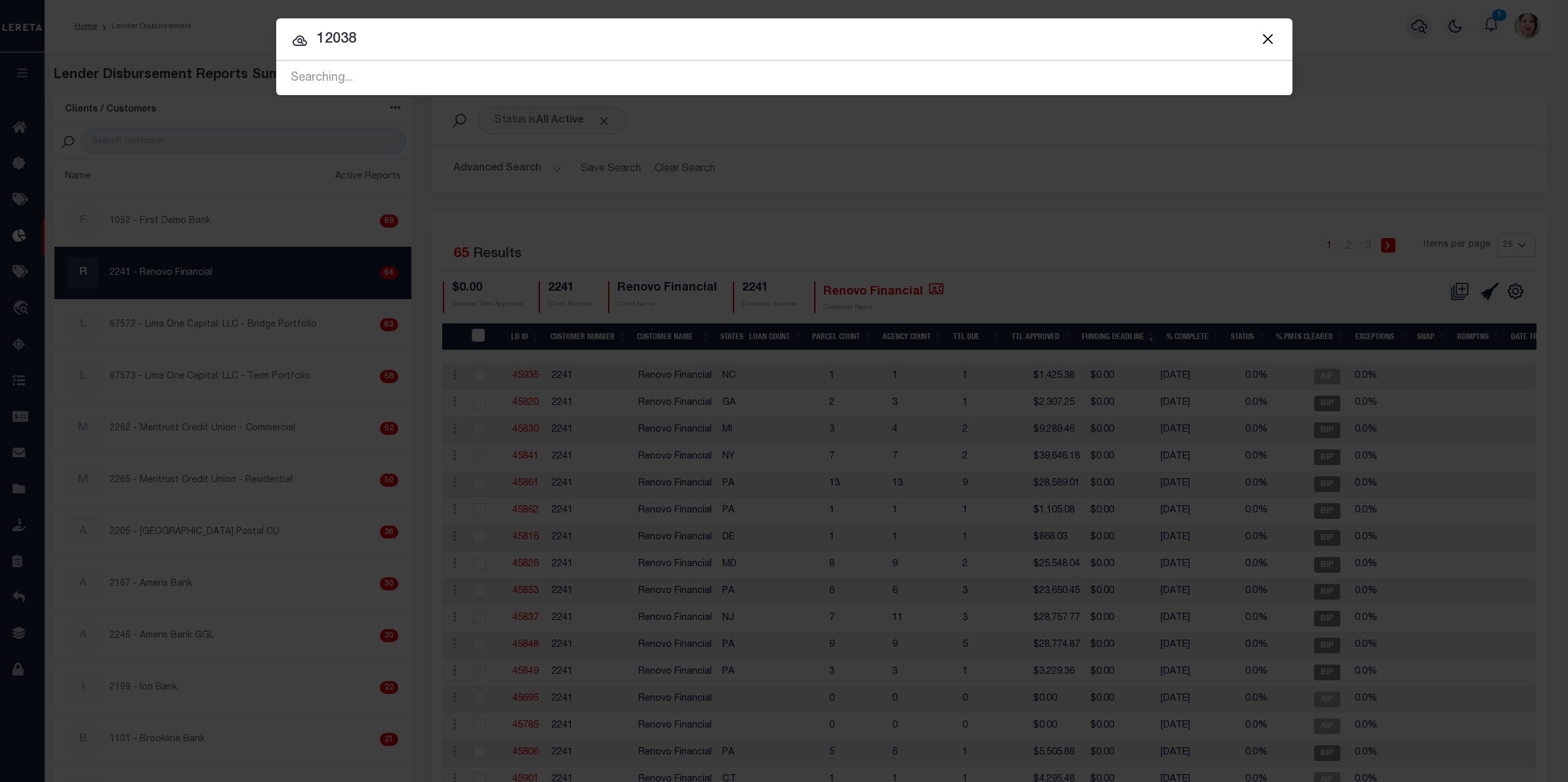
type input "12038"
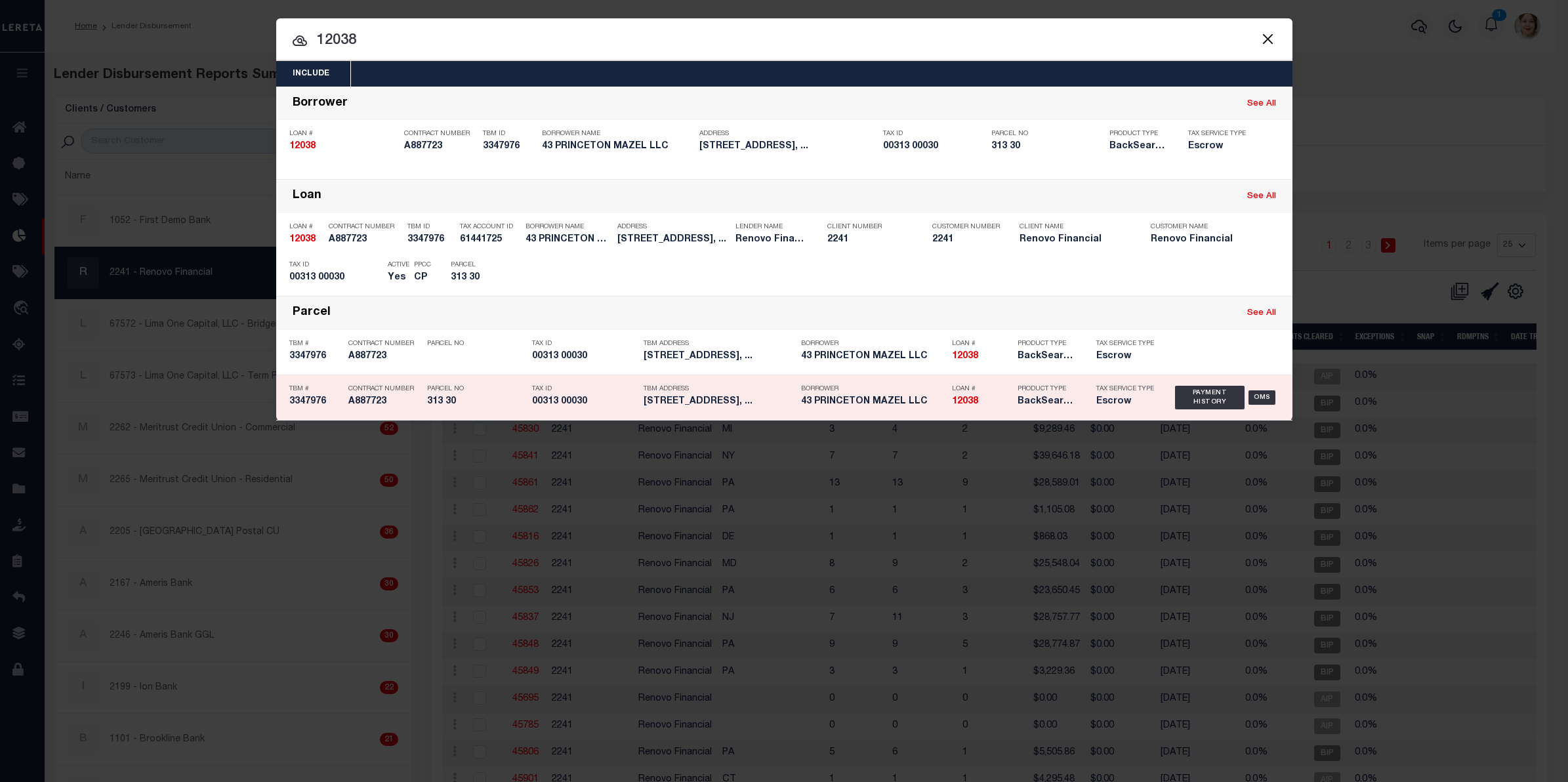
click at [1075, 393] on div "Product Type BackSearch,Escrow" at bounding box center [1047, 398] width 59 height 39
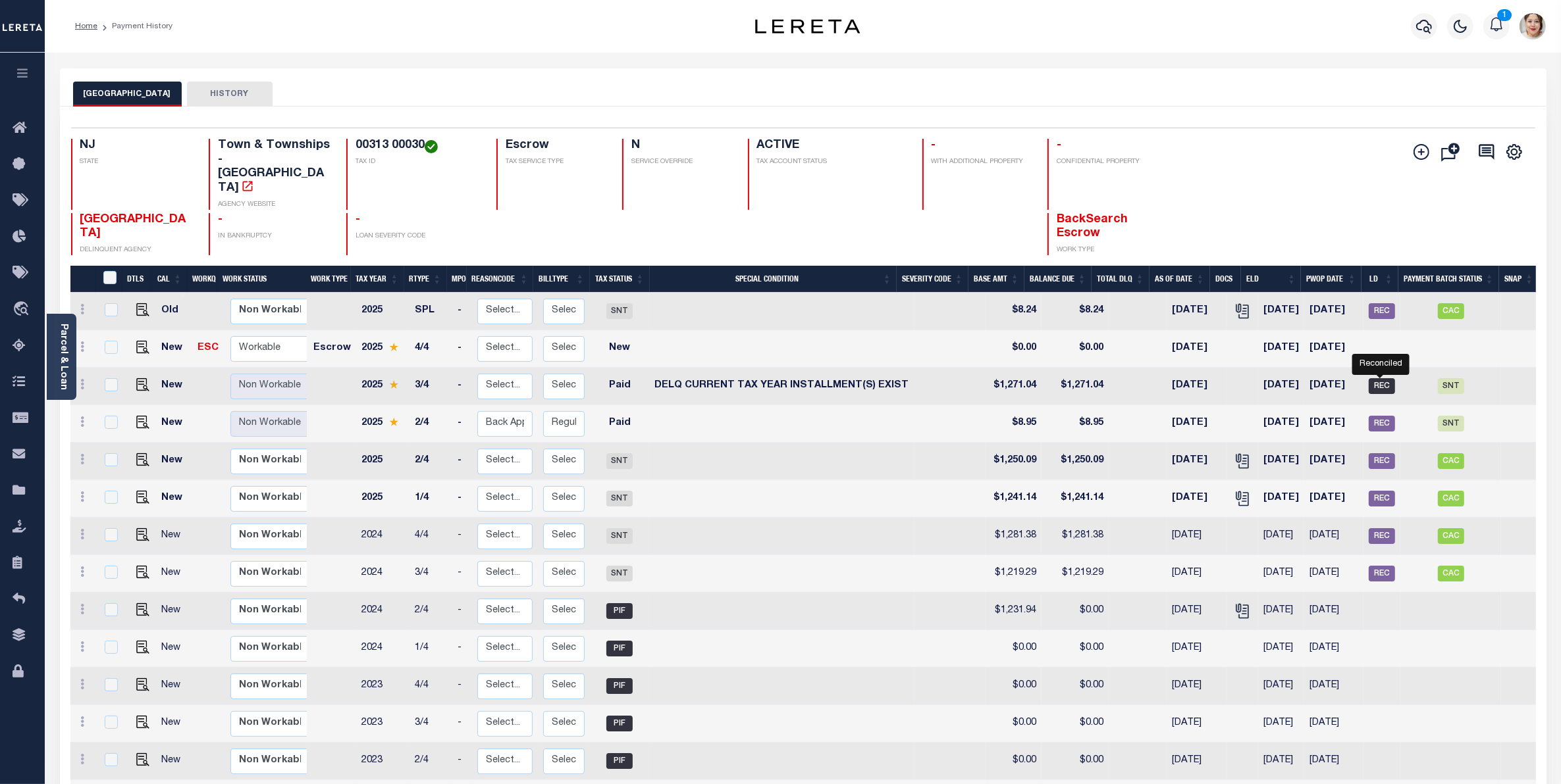
click at [1386, 378] on span "REC" at bounding box center [1382, 386] width 27 height 16
checkbox input "true"
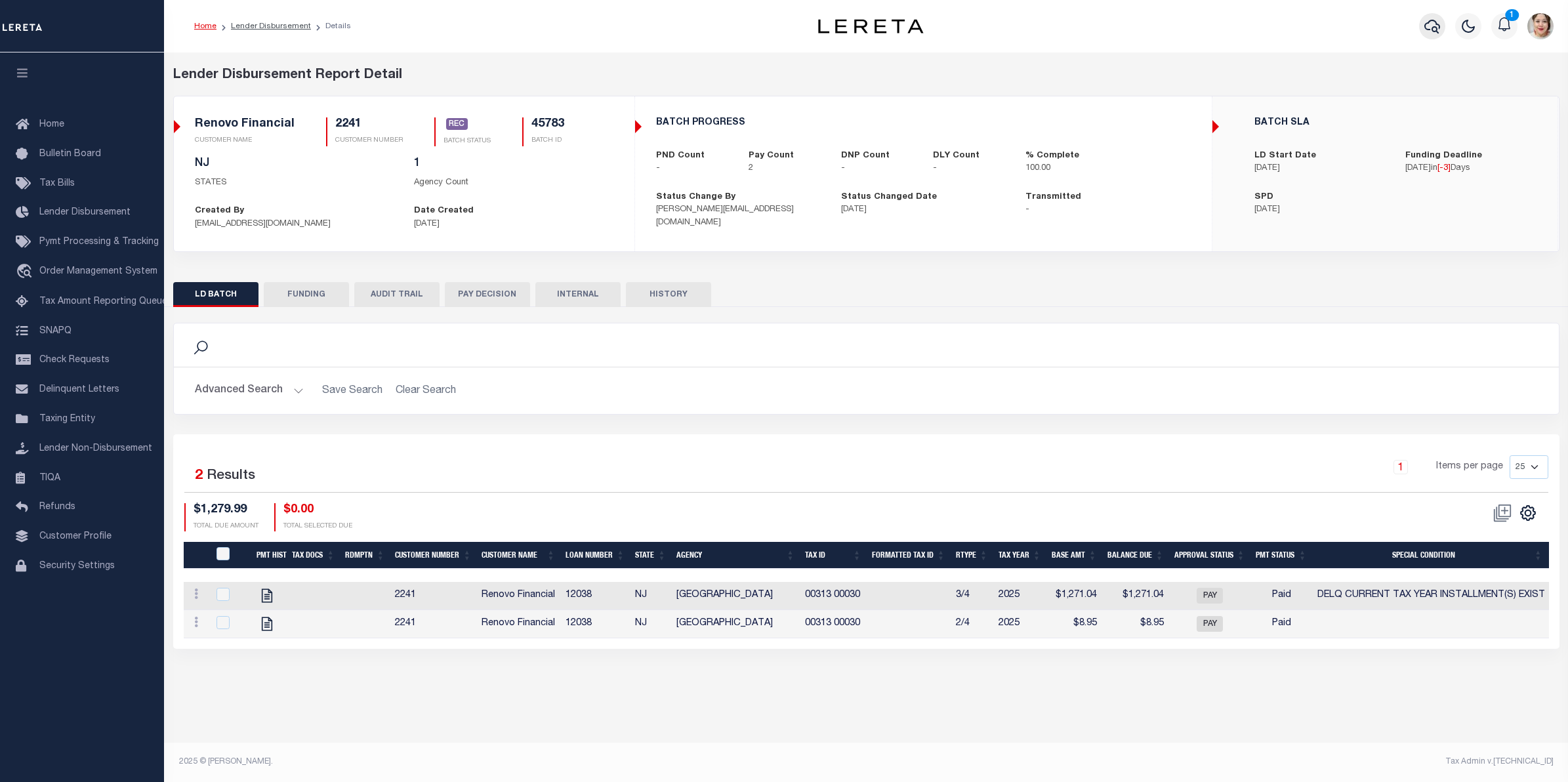
click at [1432, 25] on icon "button" at bounding box center [1432, 27] width 16 height 16
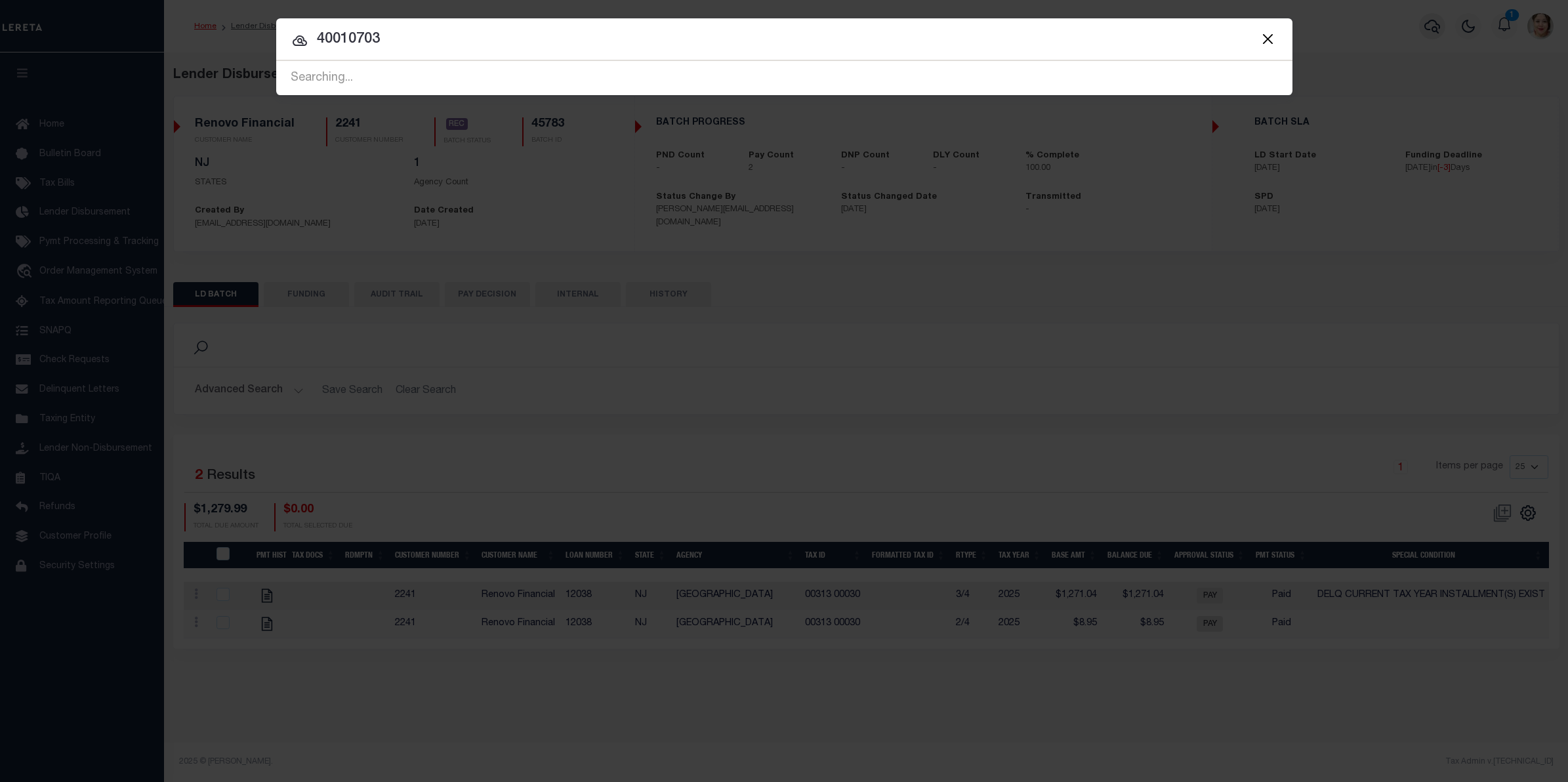
type input "40010703"
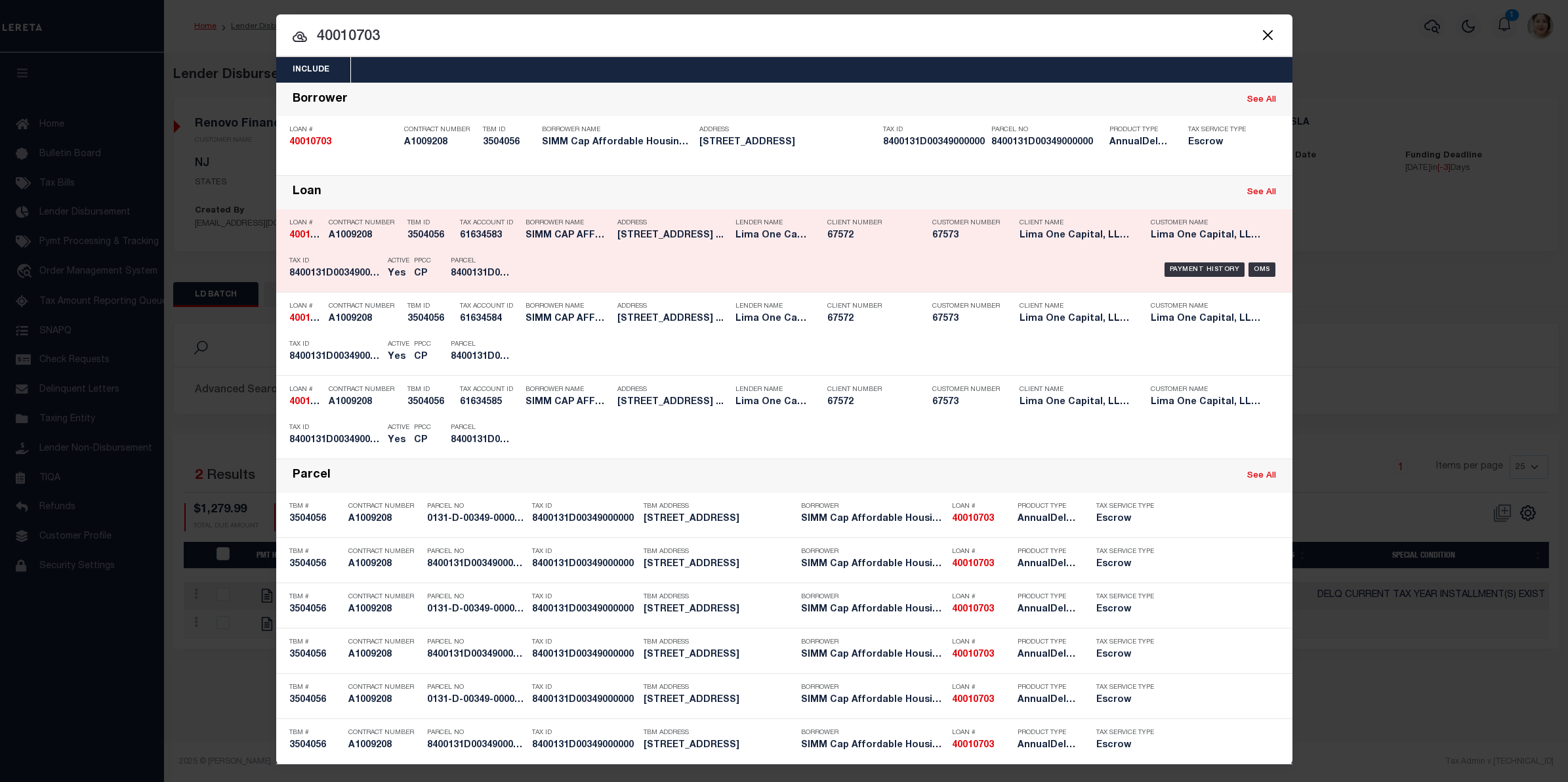
scroll to position [5, 0]
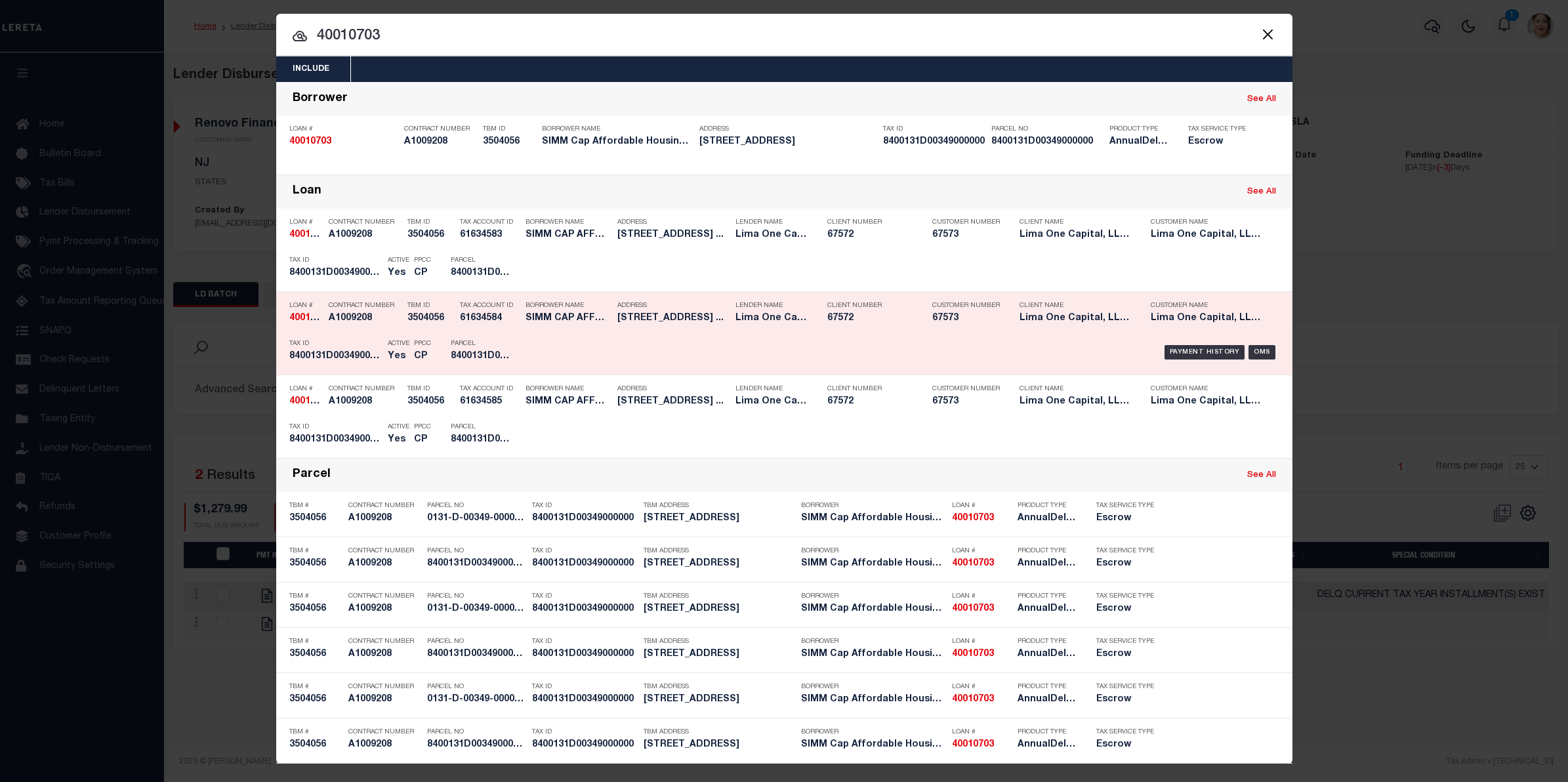
click at [996, 336] on div "Payment History OMS" at bounding box center [904, 352] width 750 height 39
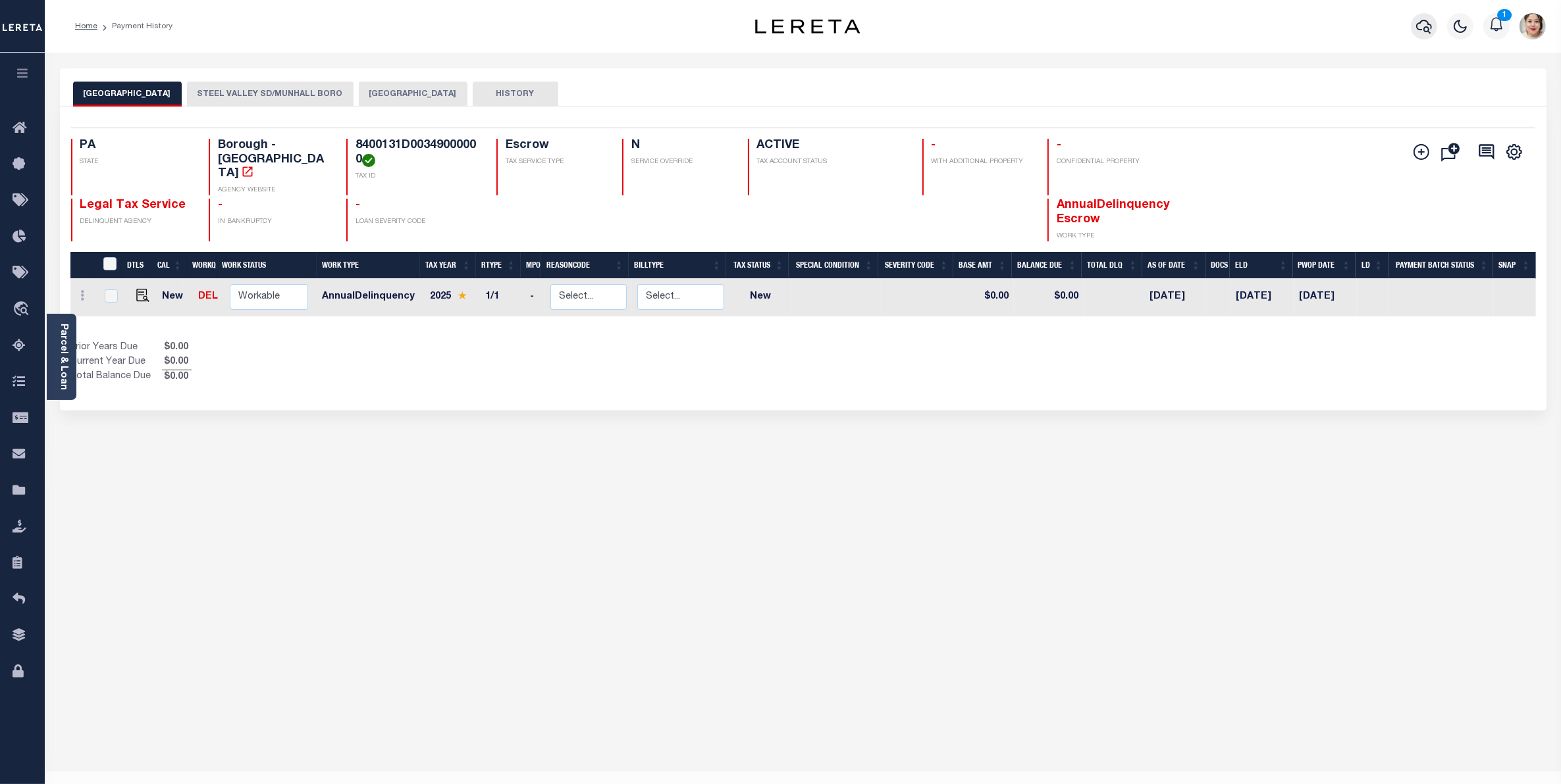
click at [1423, 22] on icon "button" at bounding box center [1424, 27] width 16 height 16
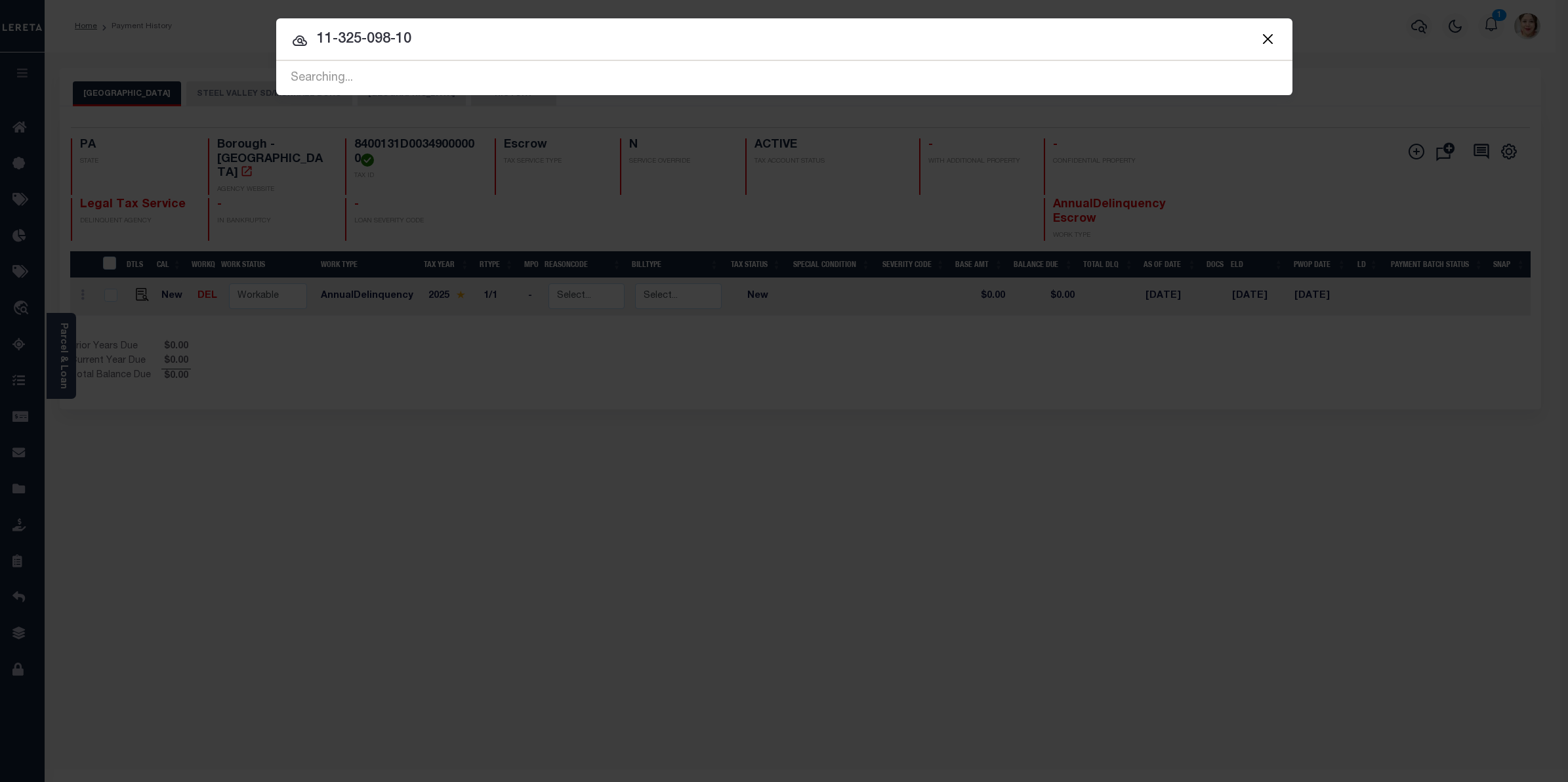
type input "11-325-098-10"
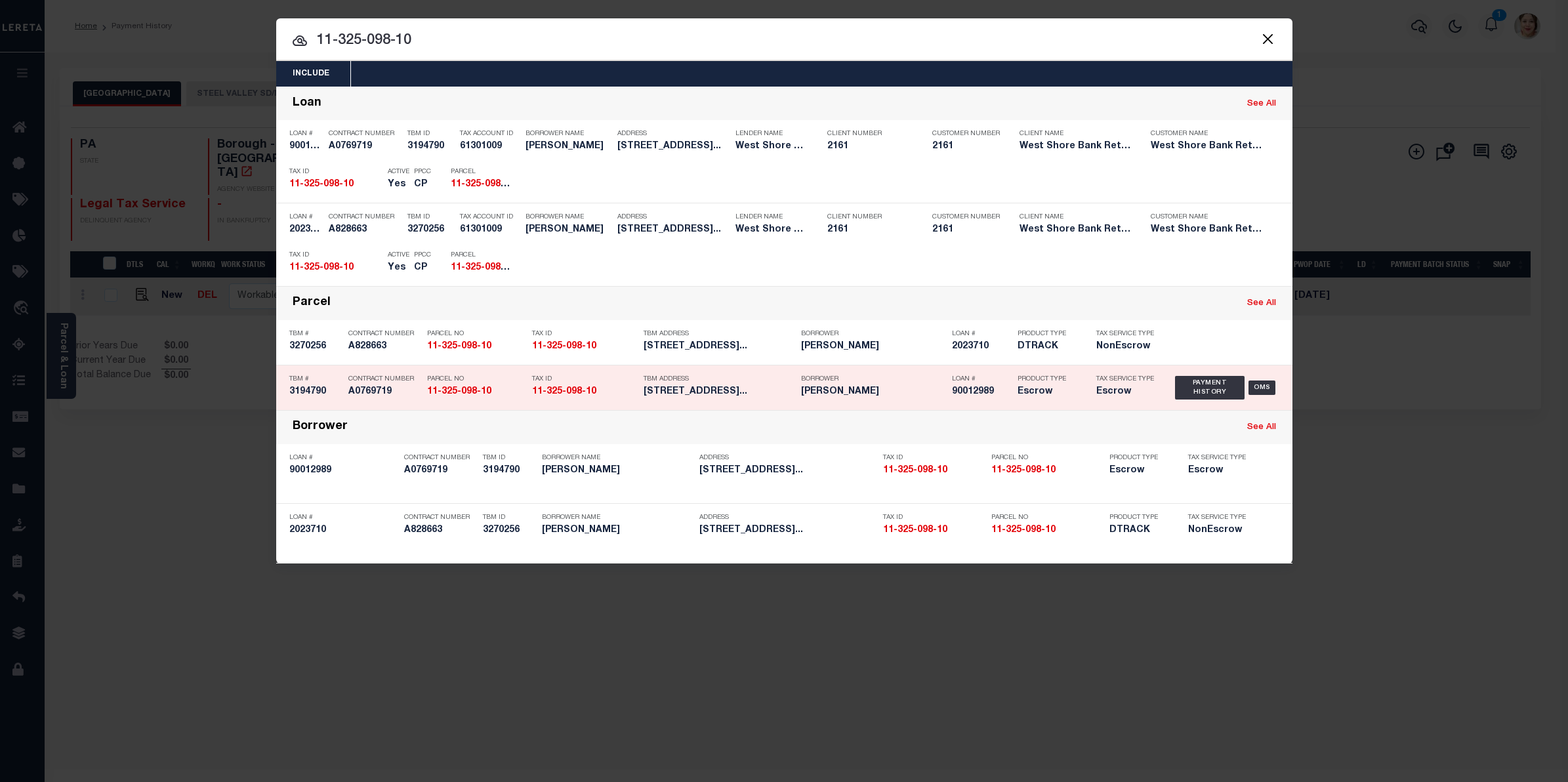
click at [1093, 379] on div "Tax Service Type Escrow" at bounding box center [1126, 388] width 79 height 39
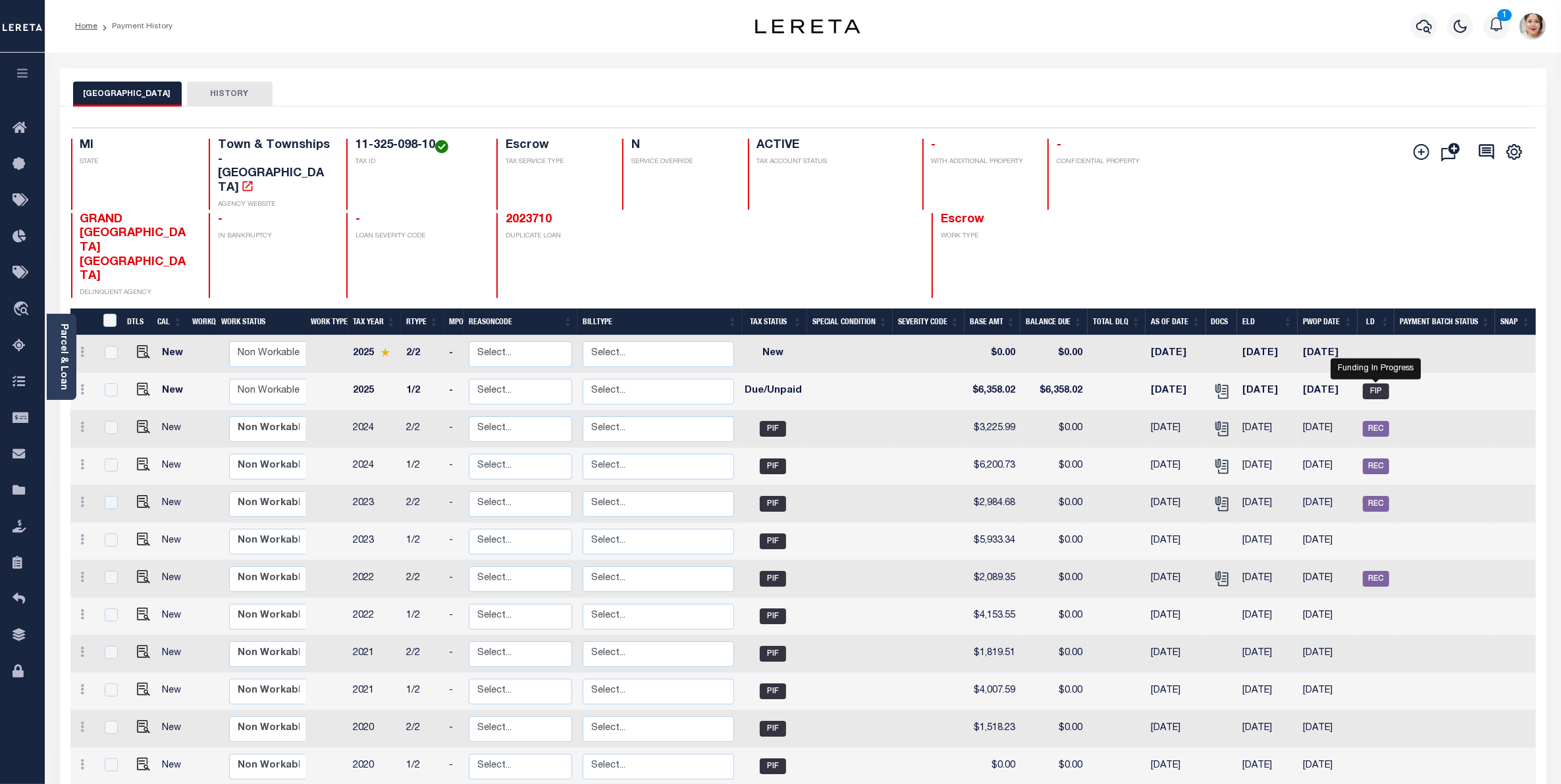
click at [1378, 384] on span "FIP" at bounding box center [1376, 392] width 27 height 16
checkbox input "true"
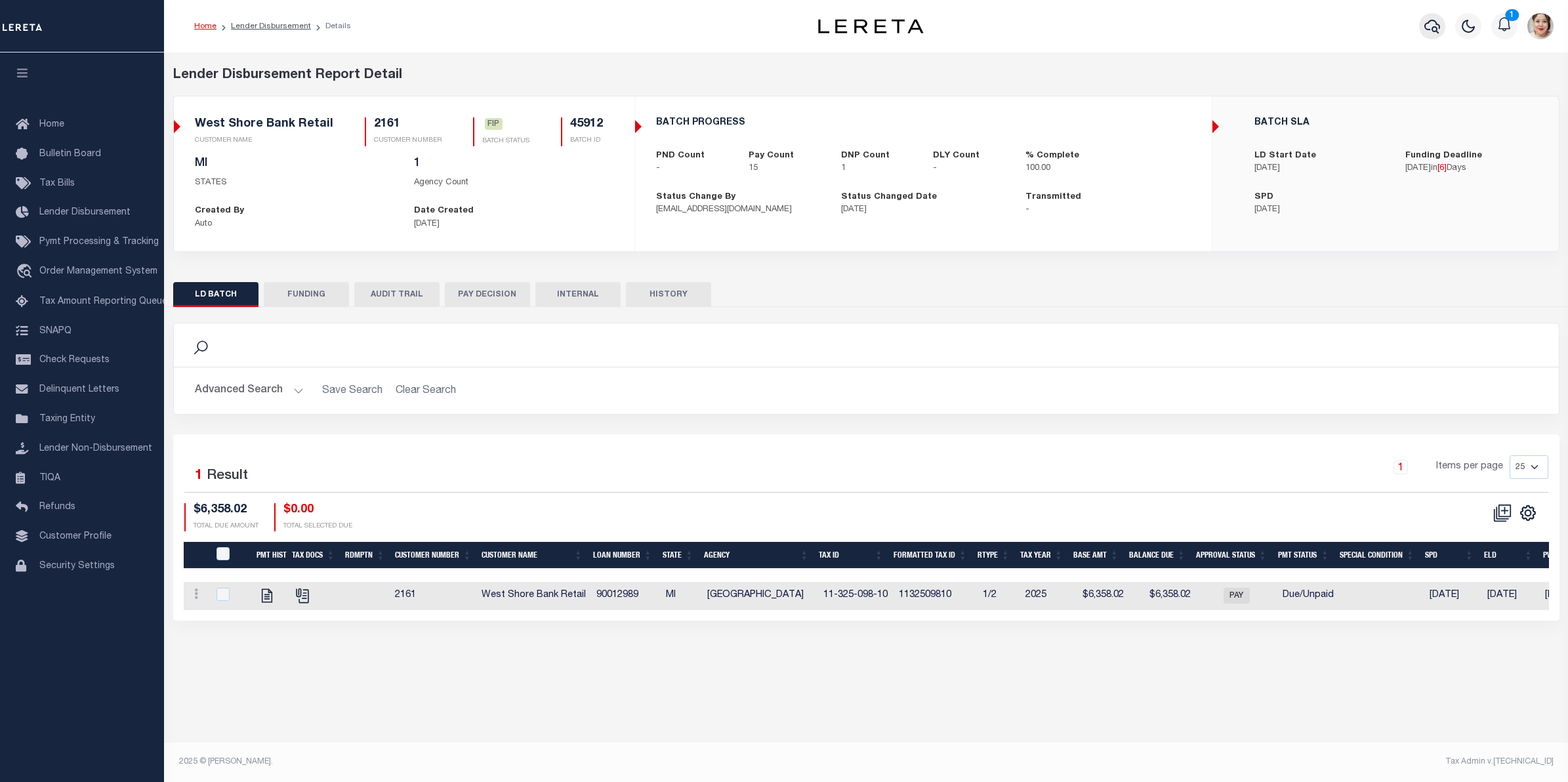
click at [1442, 21] on button "button" at bounding box center [1432, 26] width 27 height 27
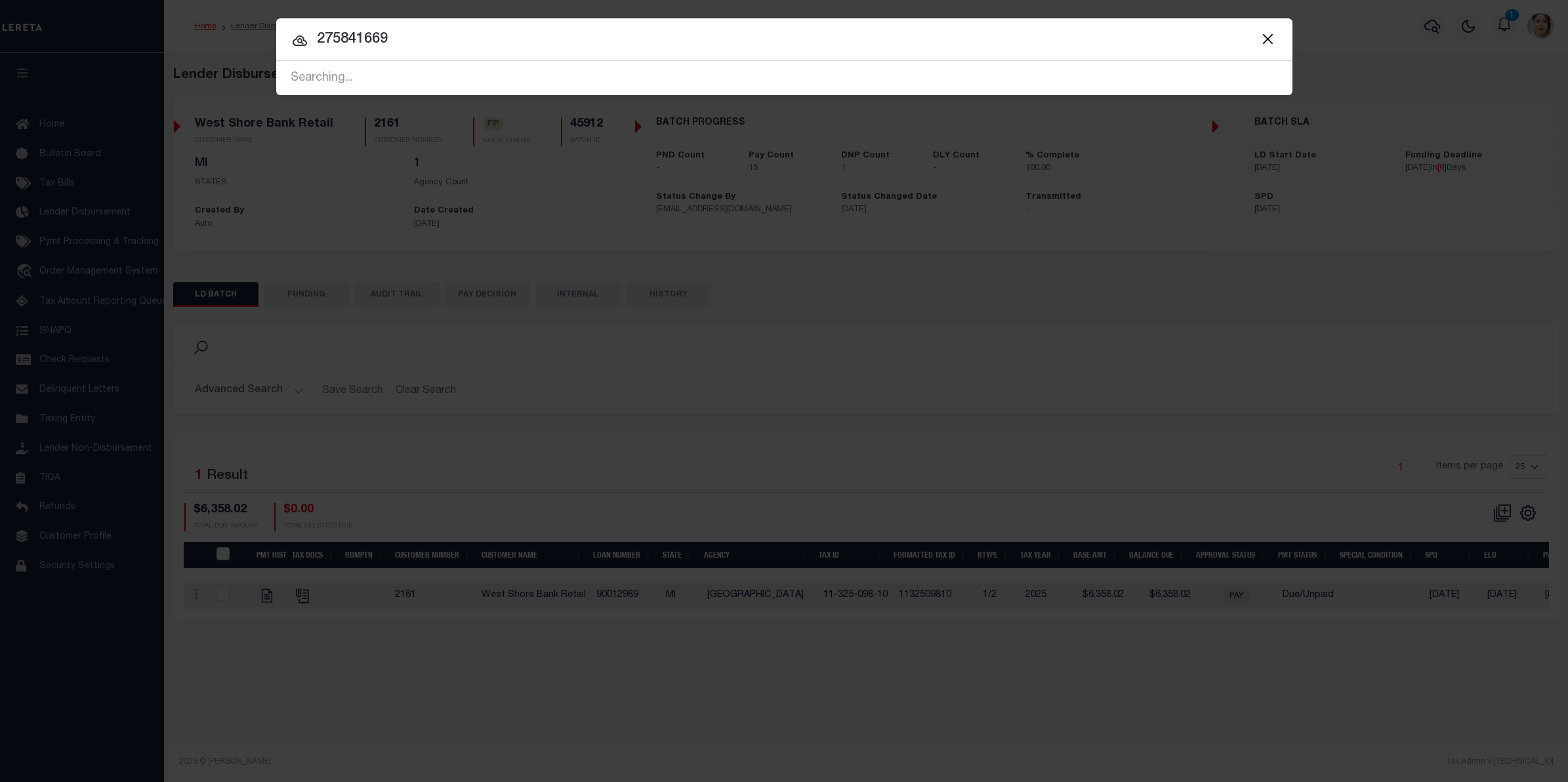
type input "275841669"
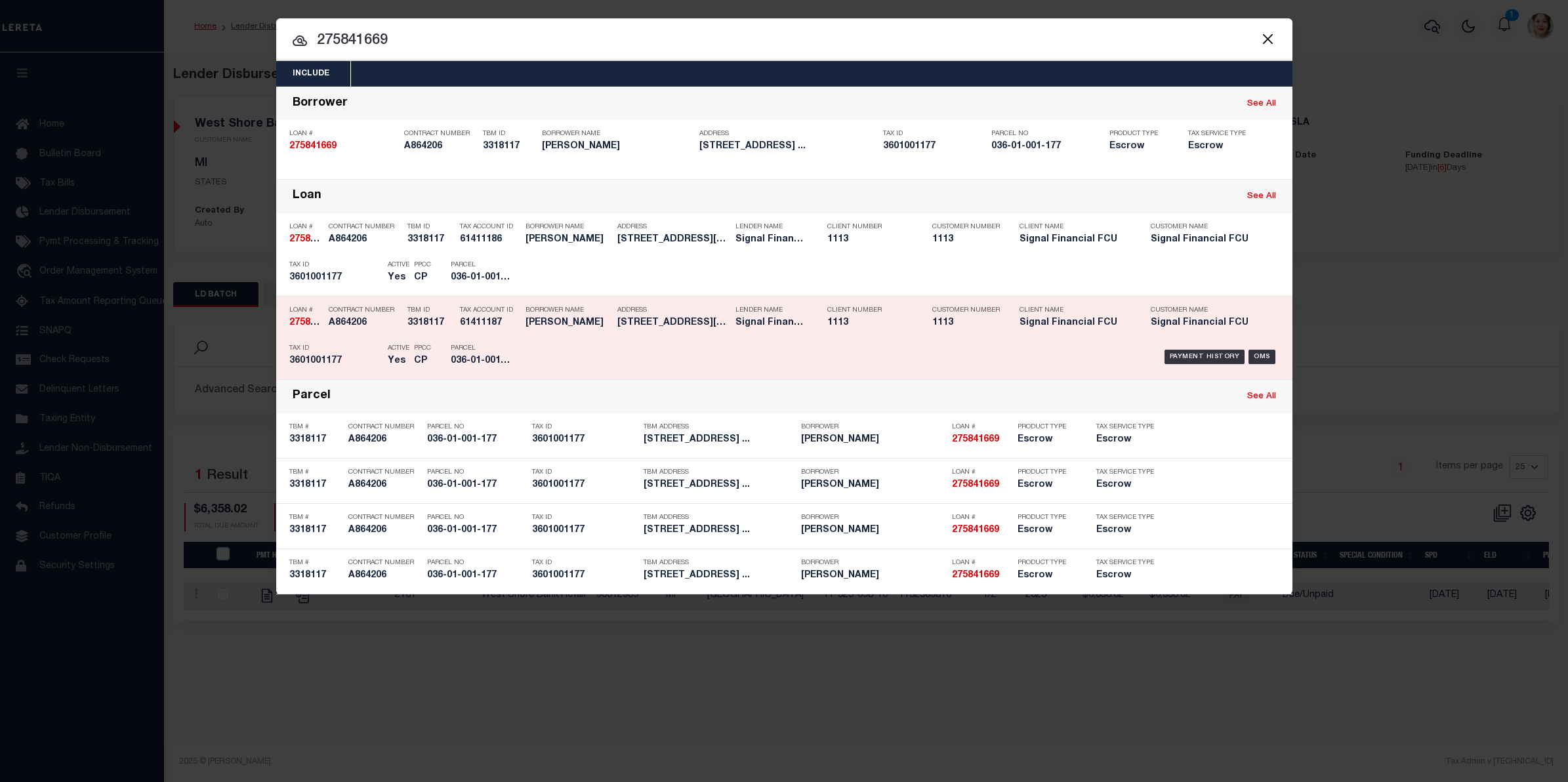
click at [1064, 352] on div "Payment History OMS" at bounding box center [904, 356] width 750 height 39
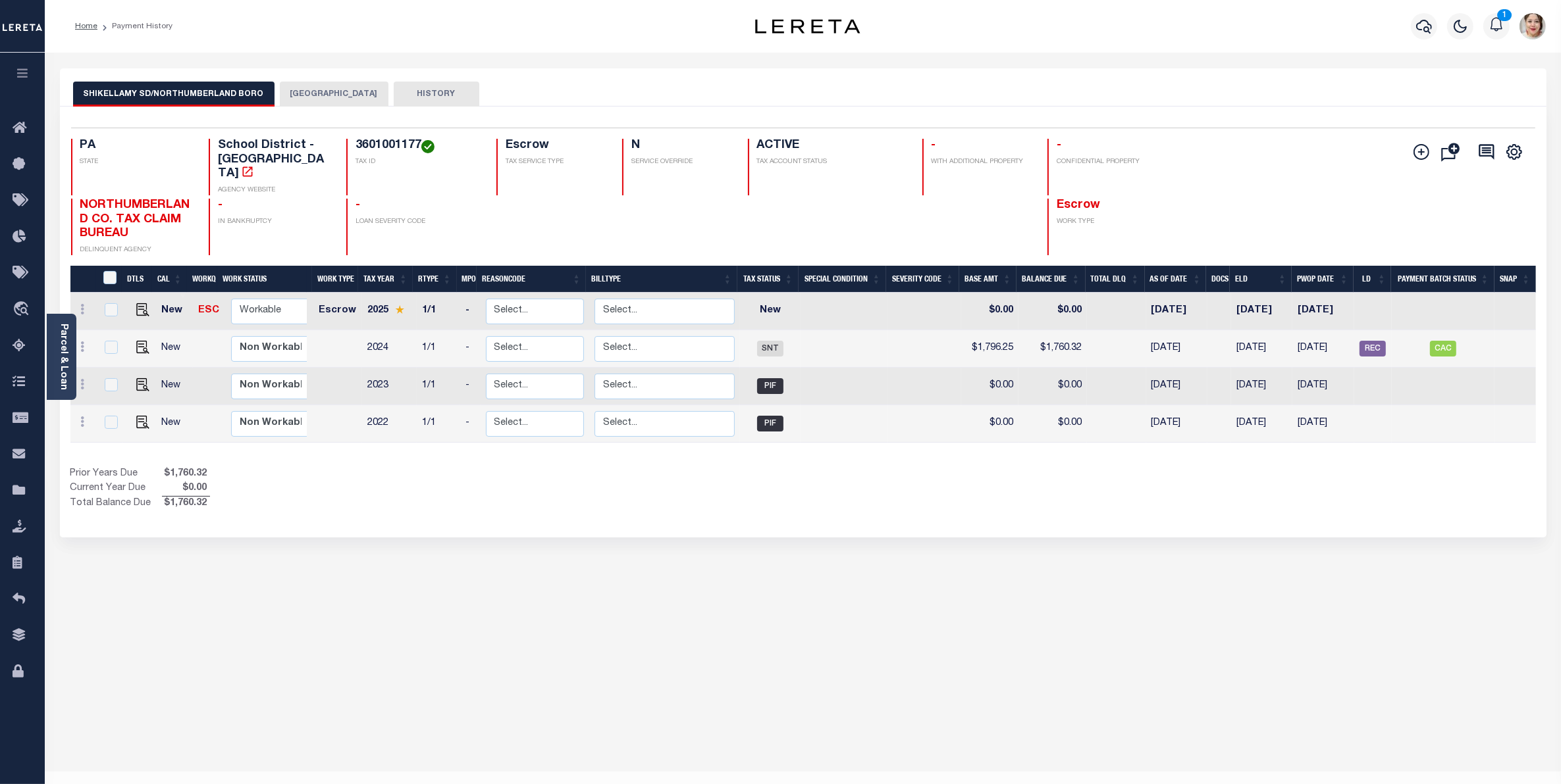
click at [341, 96] on button "[GEOGRAPHIC_DATA]" at bounding box center [335, 93] width 109 height 25
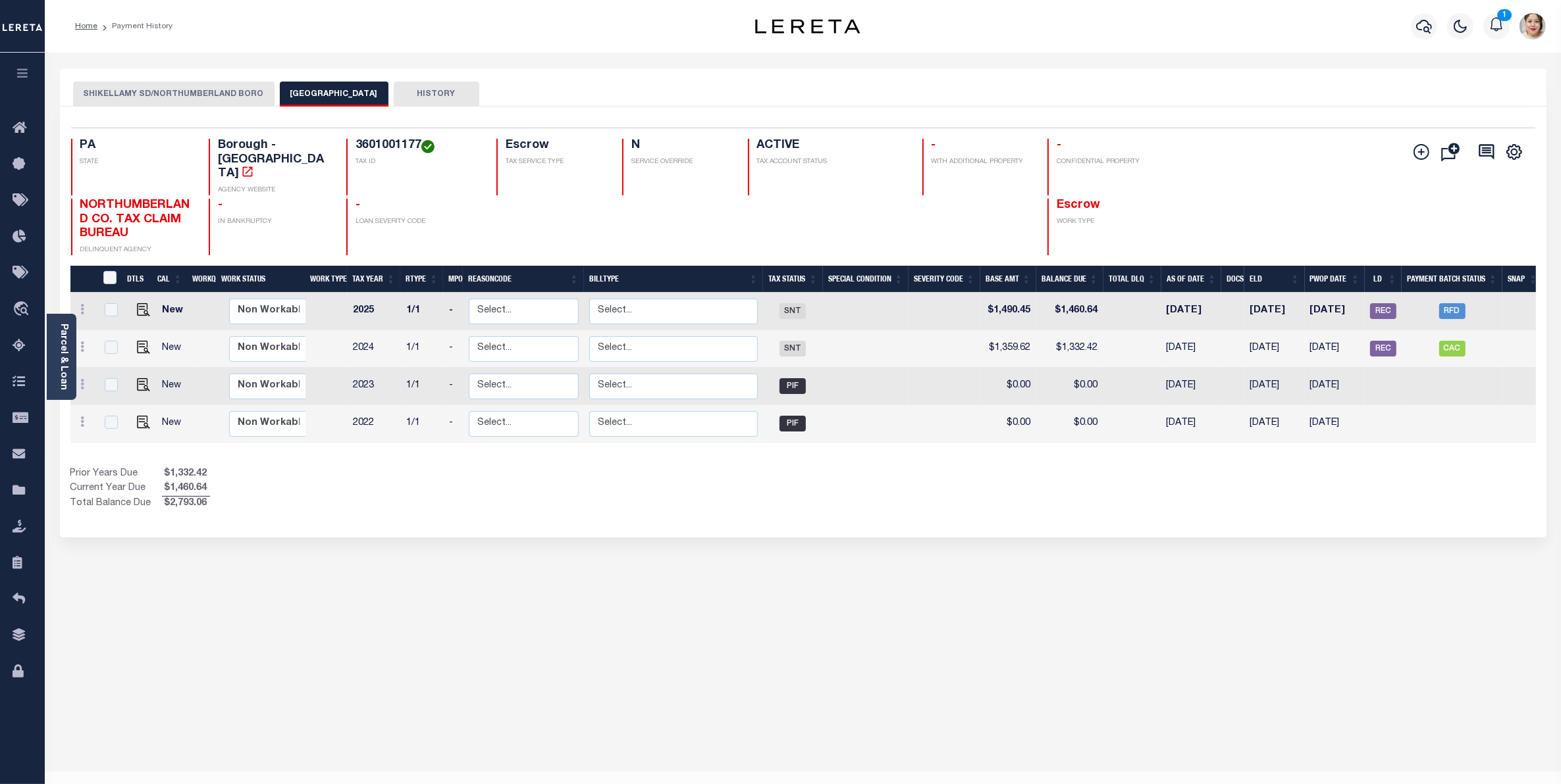
click at [211, 95] on button "SHIKELLAMY SD/NORTHUMBERLAND BORO" at bounding box center [173, 93] width 201 height 25
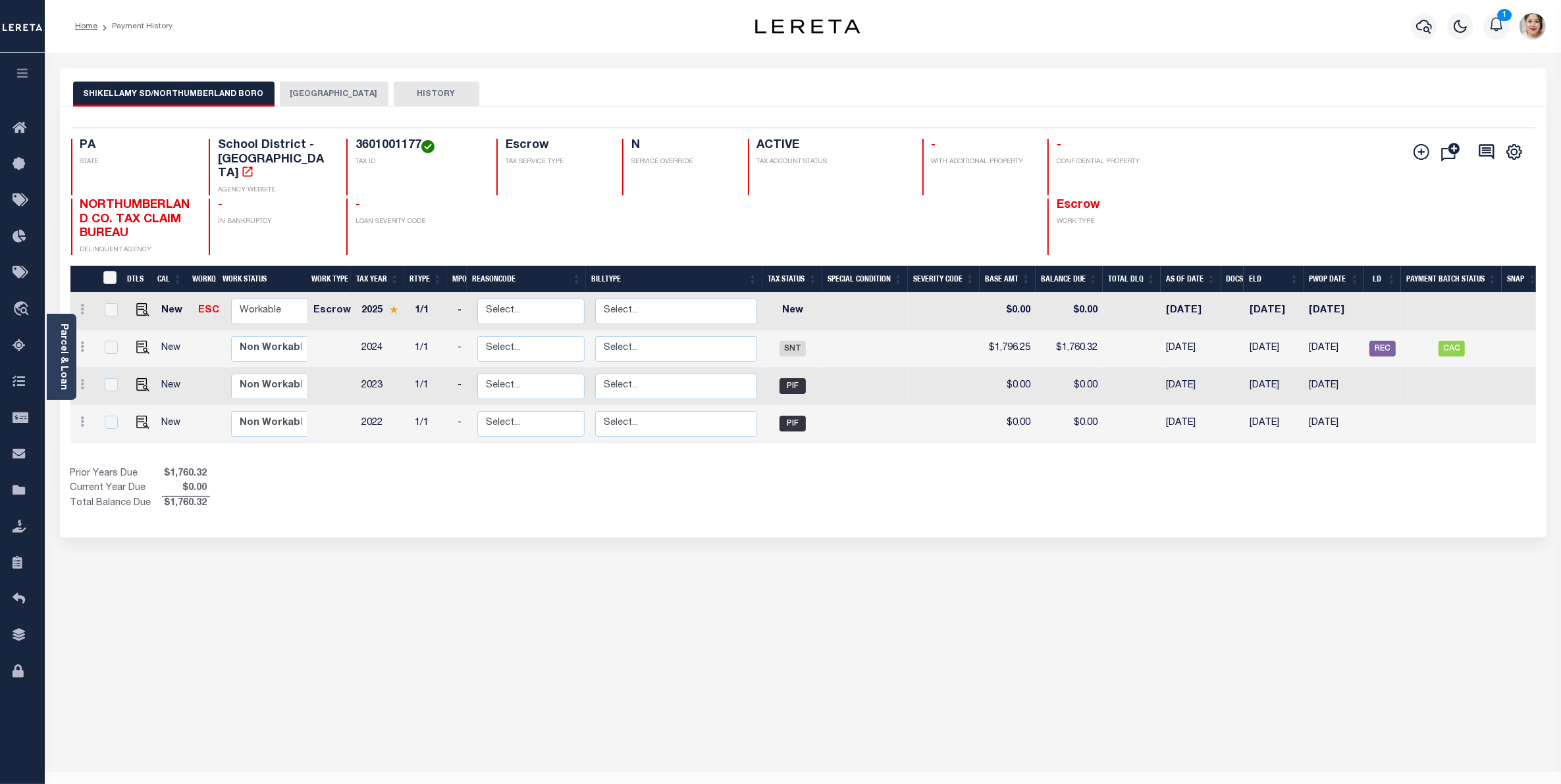
click at [35, 67] on button "button" at bounding box center [22, 74] width 45 height 45
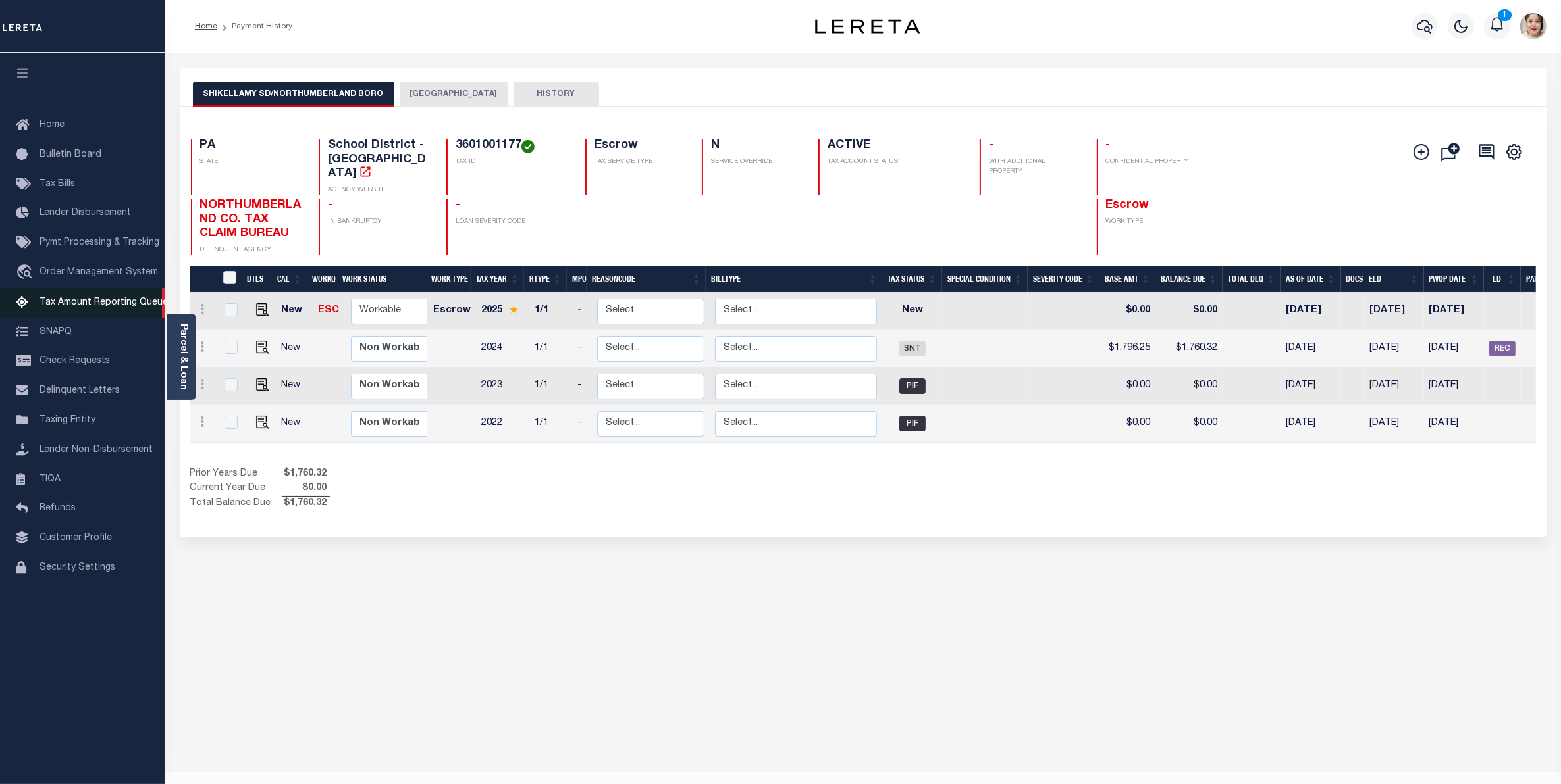
click at [123, 301] on span "Tax Amount Reporting Queue" at bounding box center [104, 302] width 129 height 9
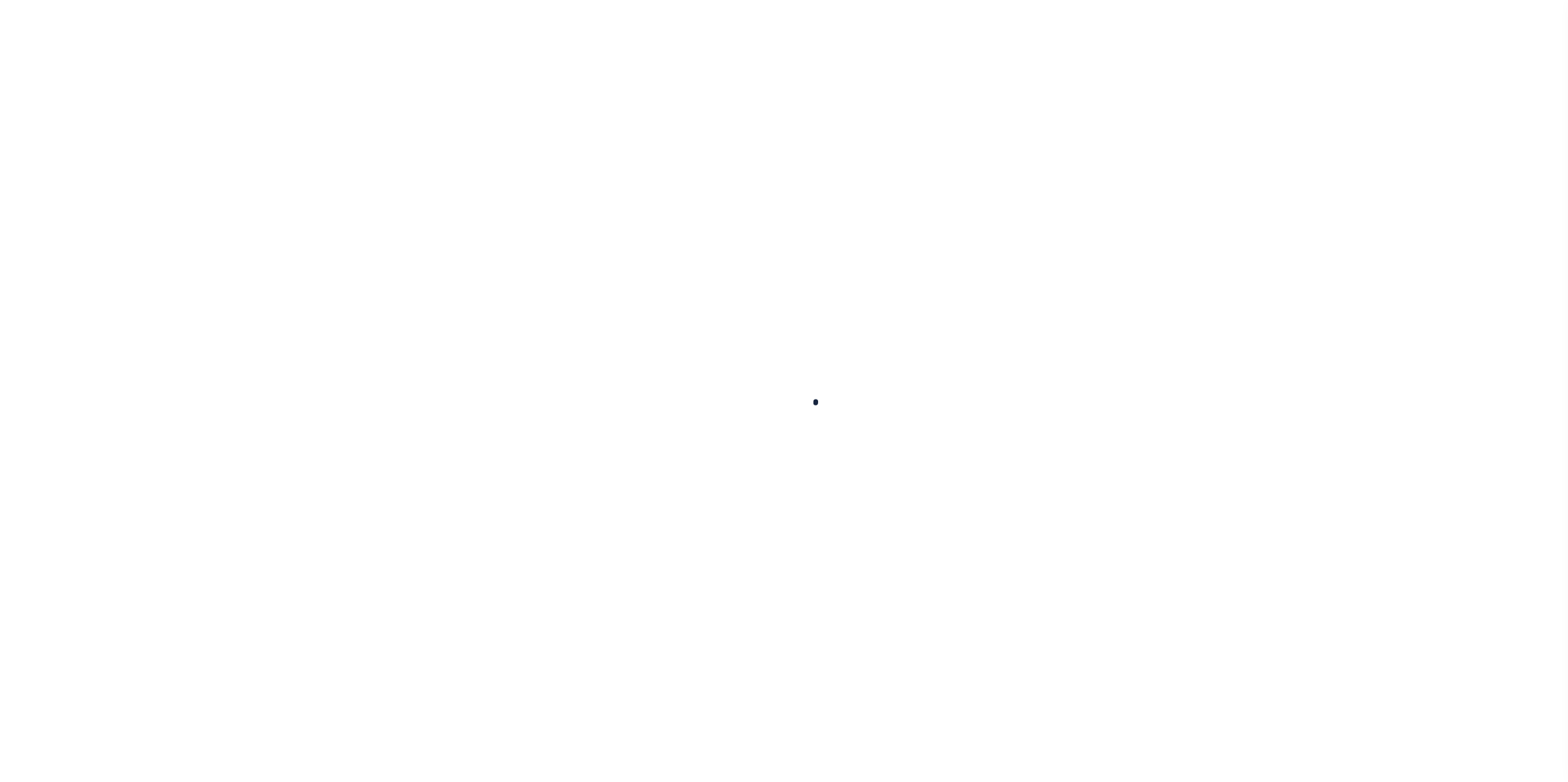
select select "100"
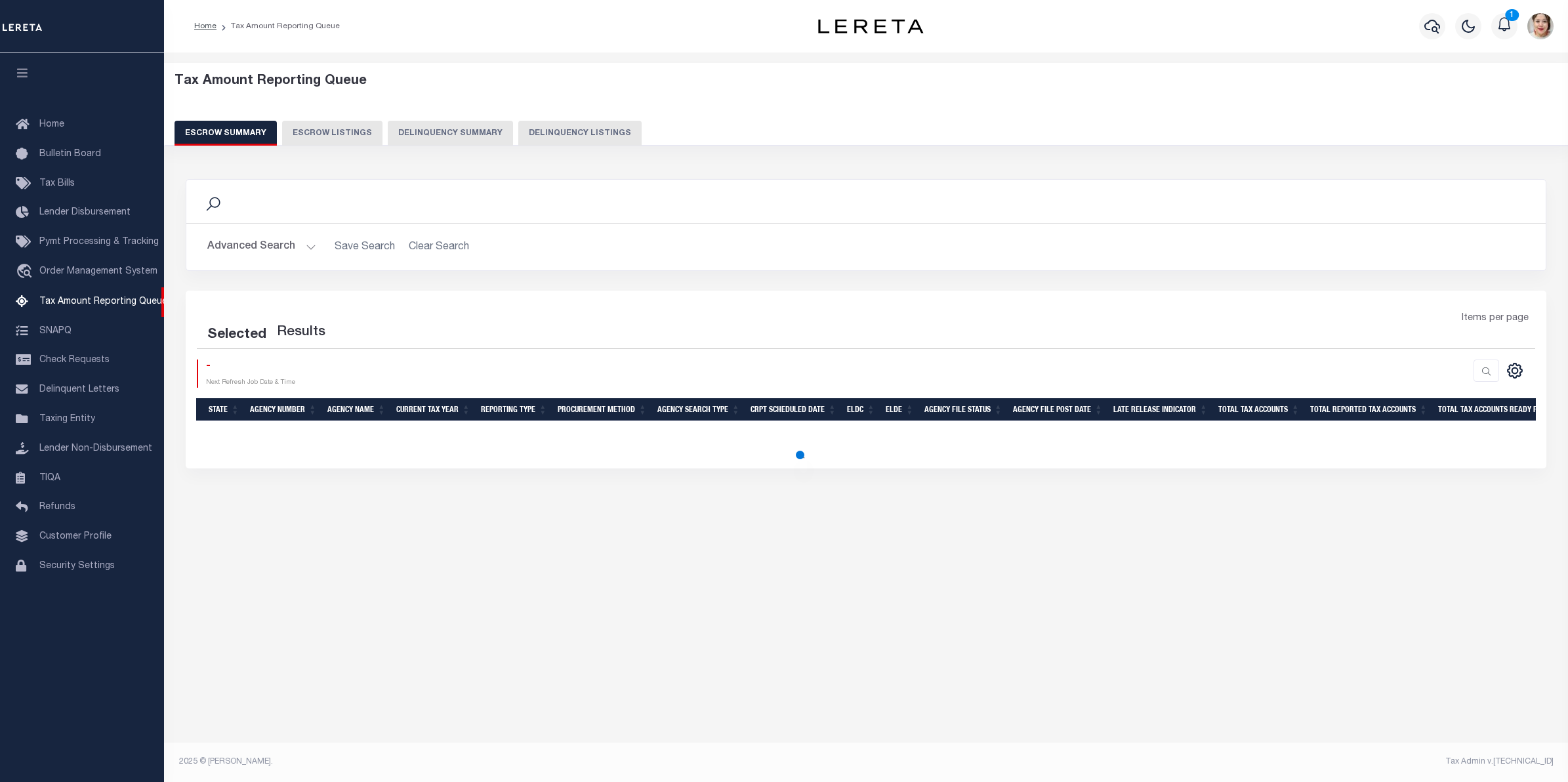
select select "100"
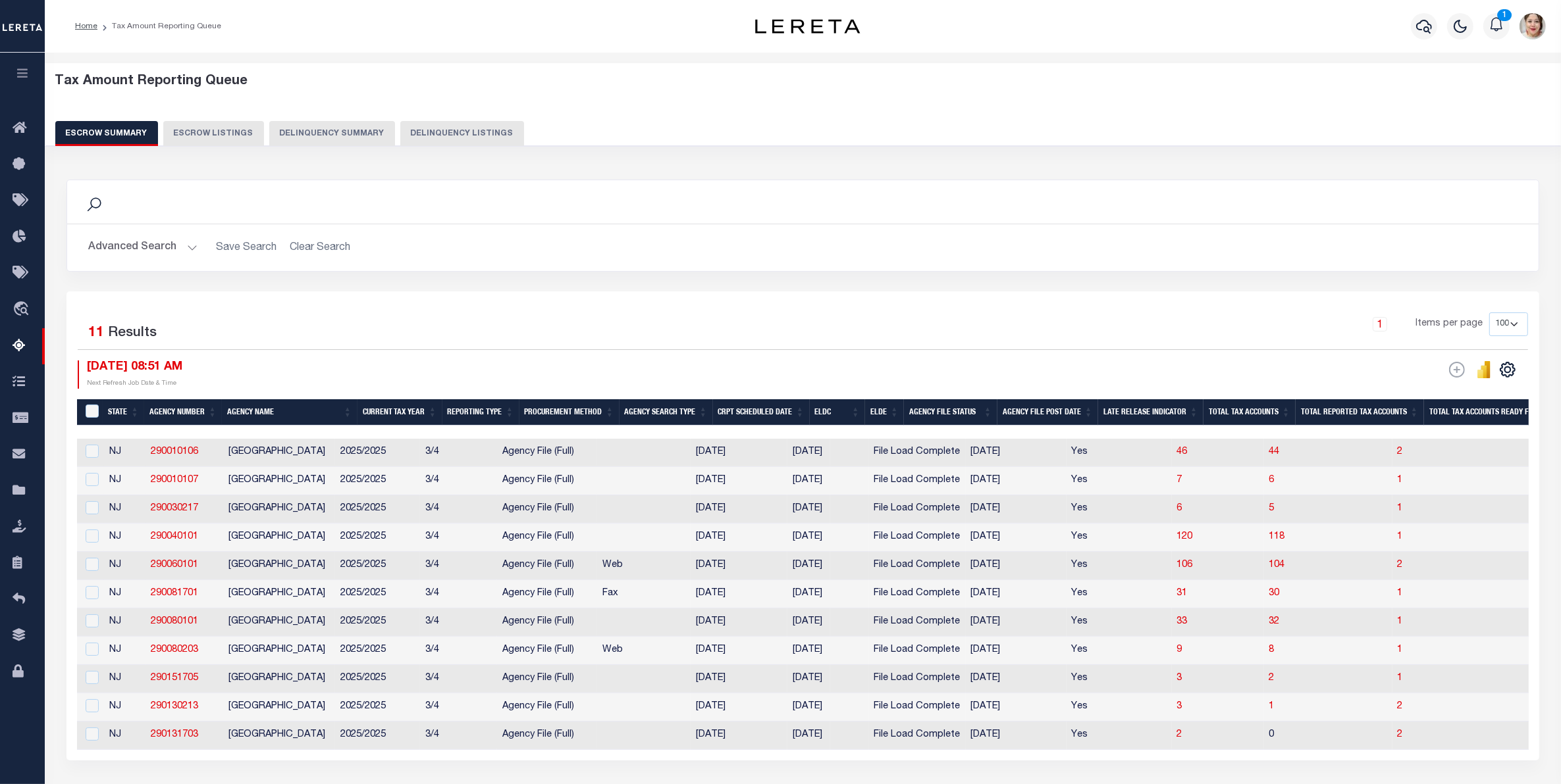
click at [32, 67] on button "button" at bounding box center [22, 74] width 45 height 45
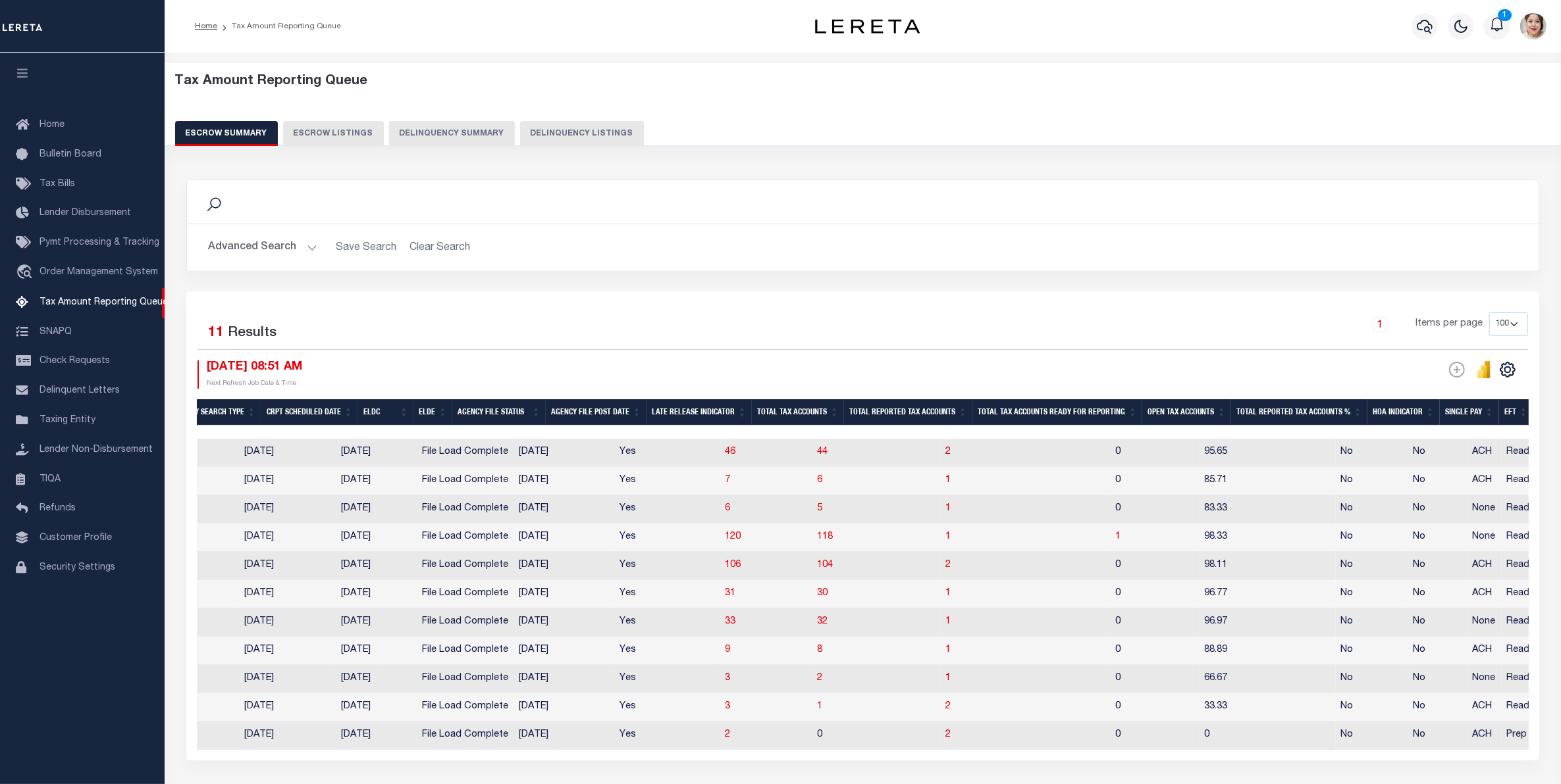
scroll to position [0, 235]
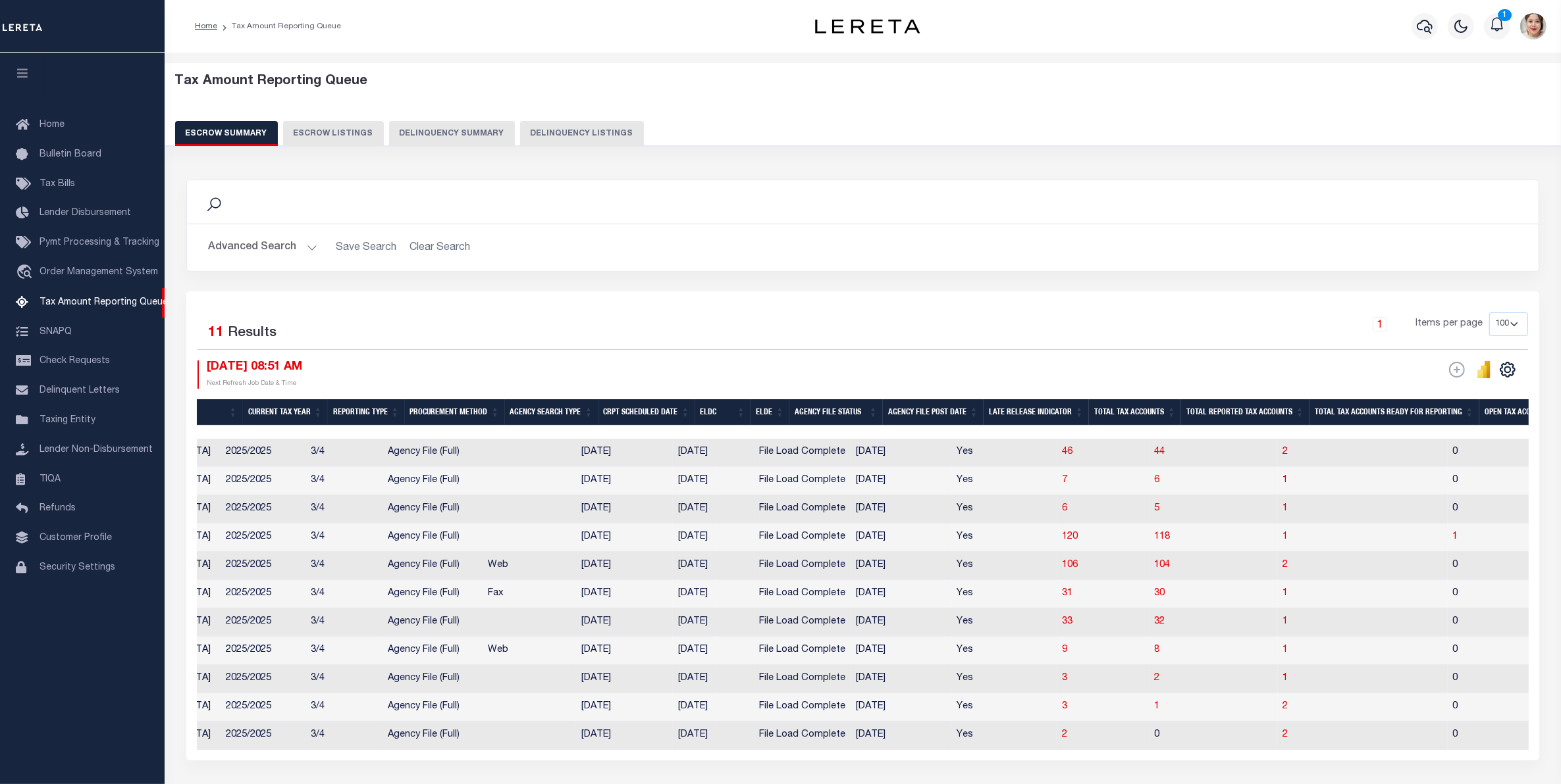
click at [265, 248] on button "Advanced Search" at bounding box center [262, 247] width 109 height 26
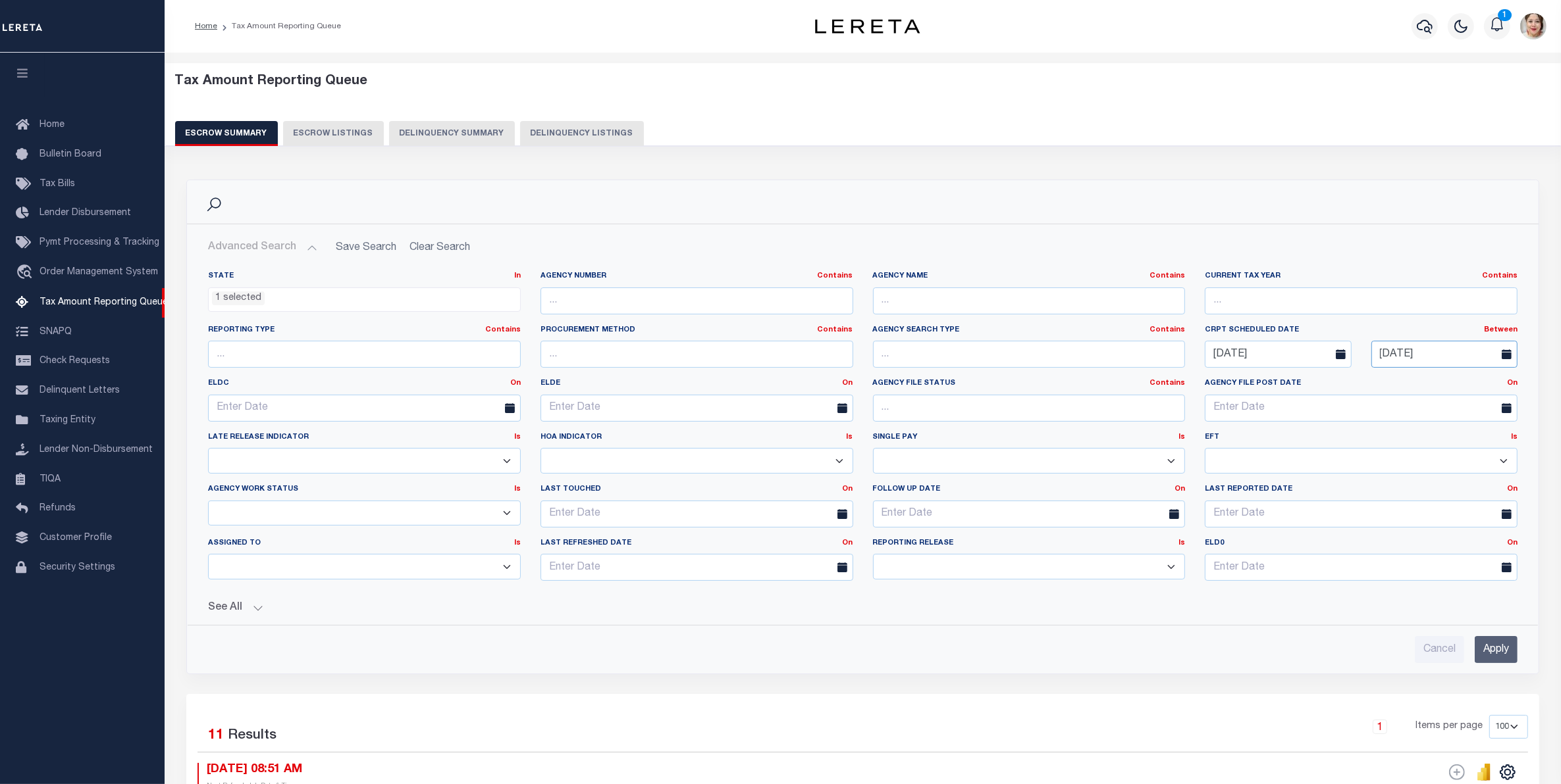
click at [1423, 357] on input "08-31-2025" at bounding box center [1445, 353] width 147 height 27
click at [1338, 554] on span "31" at bounding box center [1330, 557] width 26 height 26
click at [244, 600] on div "See All Total Tax Accounts Equals Equals Is Not Equal To" at bounding box center [863, 603] width 1309 height 23
click at [239, 604] on button "See All" at bounding box center [863, 608] width 1309 height 13
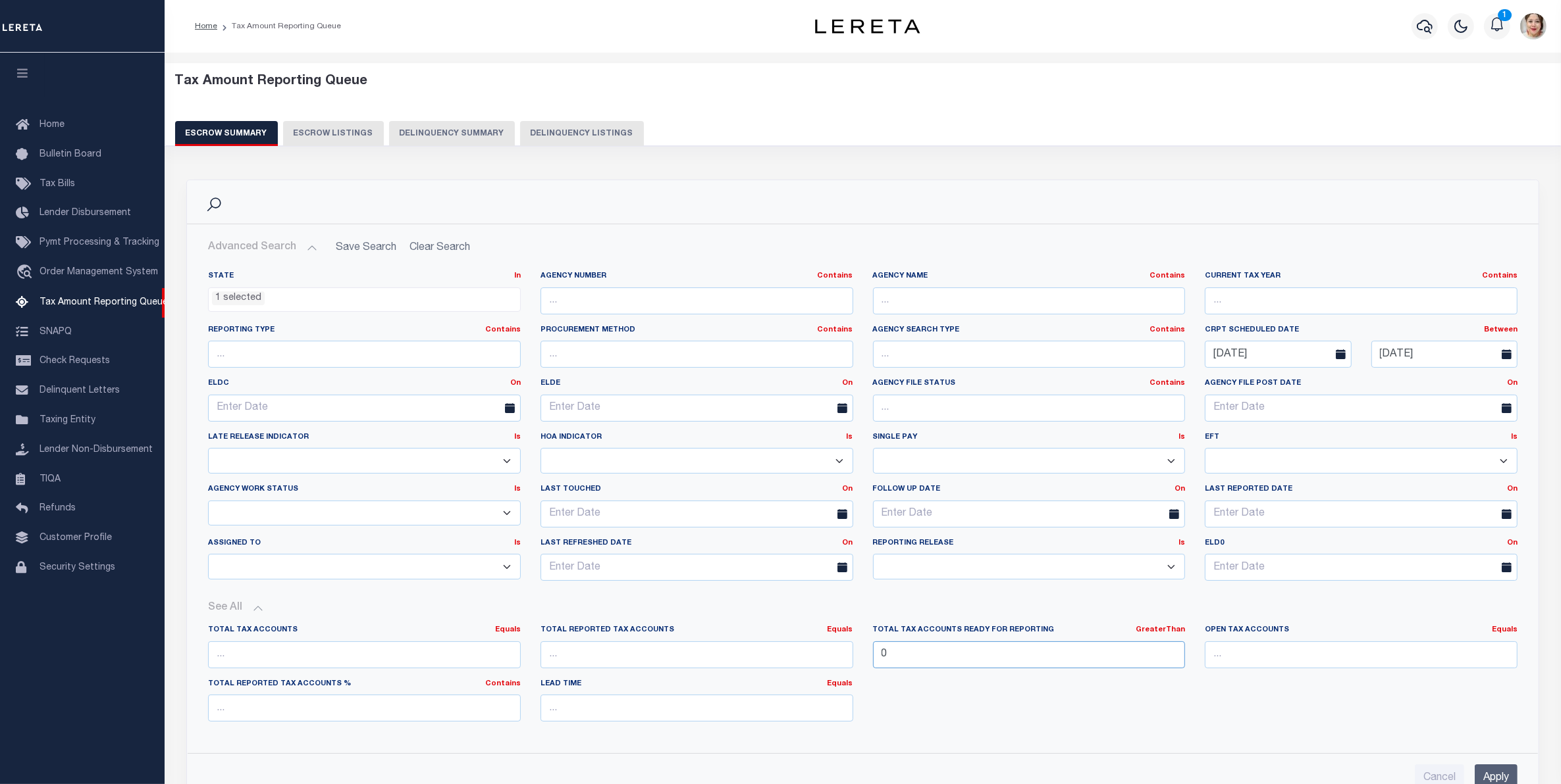
drag, startPoint x: 1057, startPoint y: 652, endPoint x: 848, endPoint y: 649, distance: 209.0
click at [848, 649] on div "Total Tax Accounts Equals Equals Is Not Equal To Is Greater Than Is Less Than T…" at bounding box center [863, 679] width 1329 height 107
click at [1258, 665] on input "number" at bounding box center [1362, 654] width 313 height 27
type input "0"
click at [1511, 634] on link "Equals" at bounding box center [1505, 630] width 26 height 7
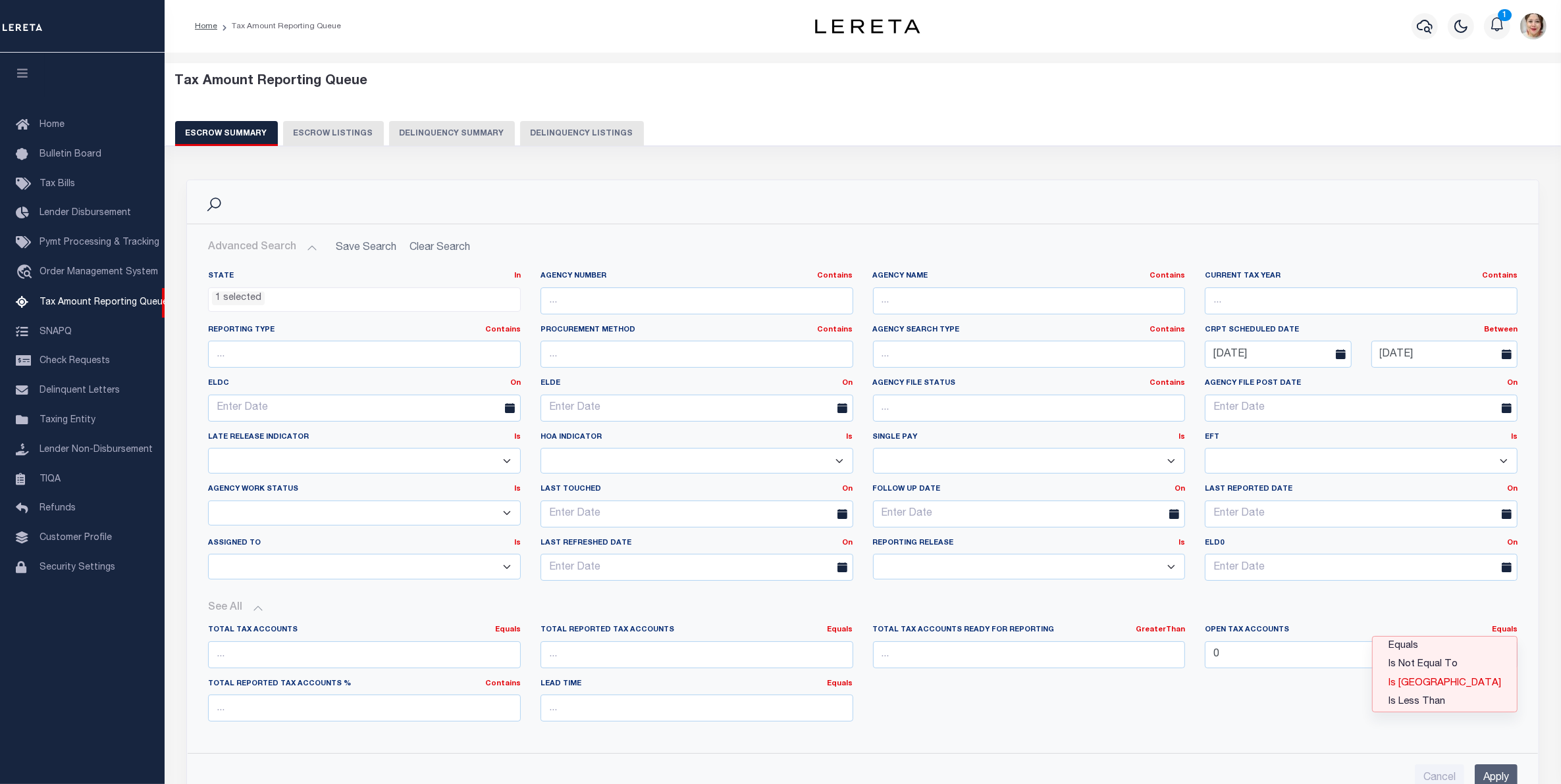
click at [1476, 682] on link "Is [GEOGRAPHIC_DATA]" at bounding box center [1445, 683] width 145 height 19
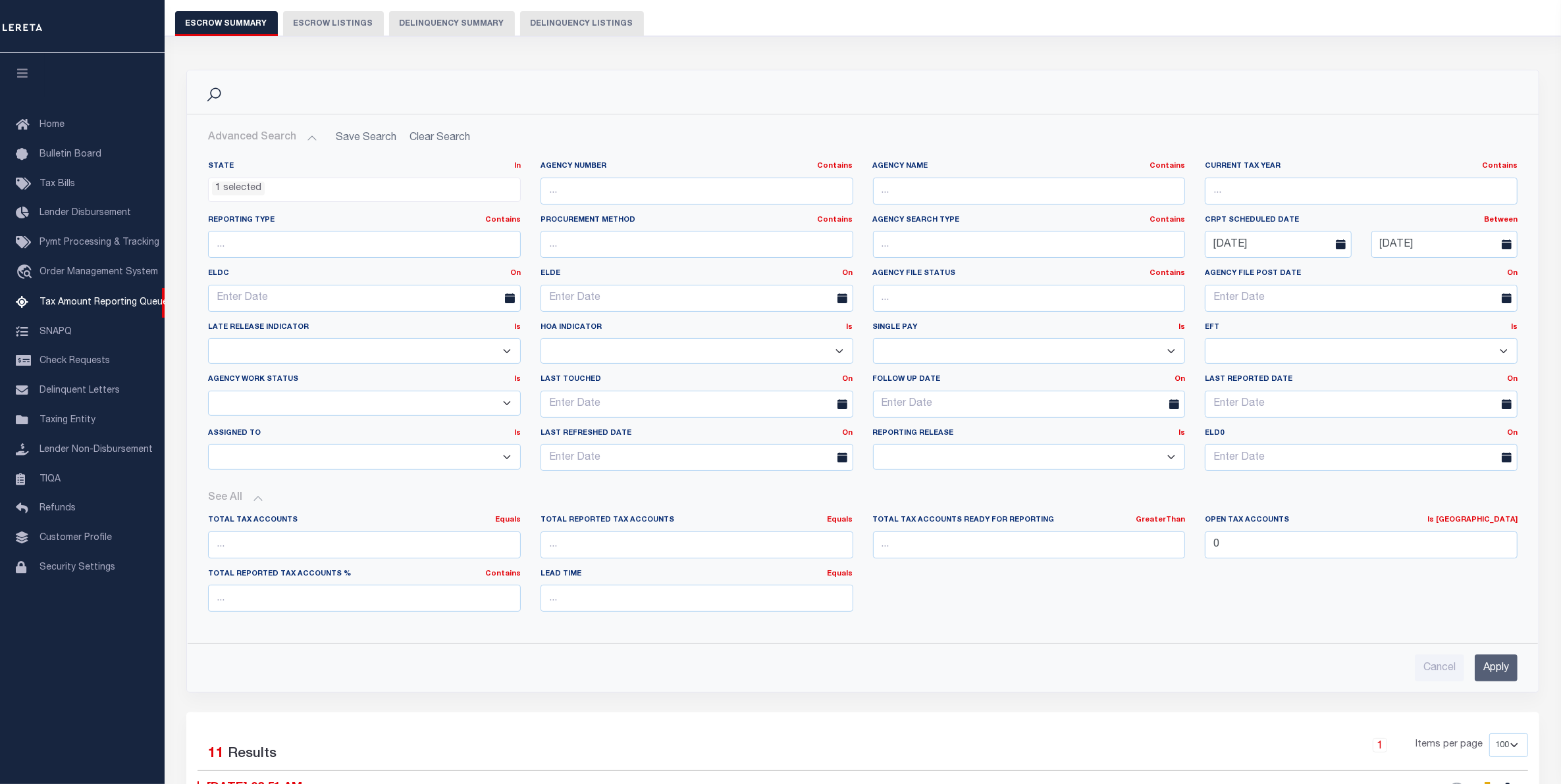
scroll to position [164, 0]
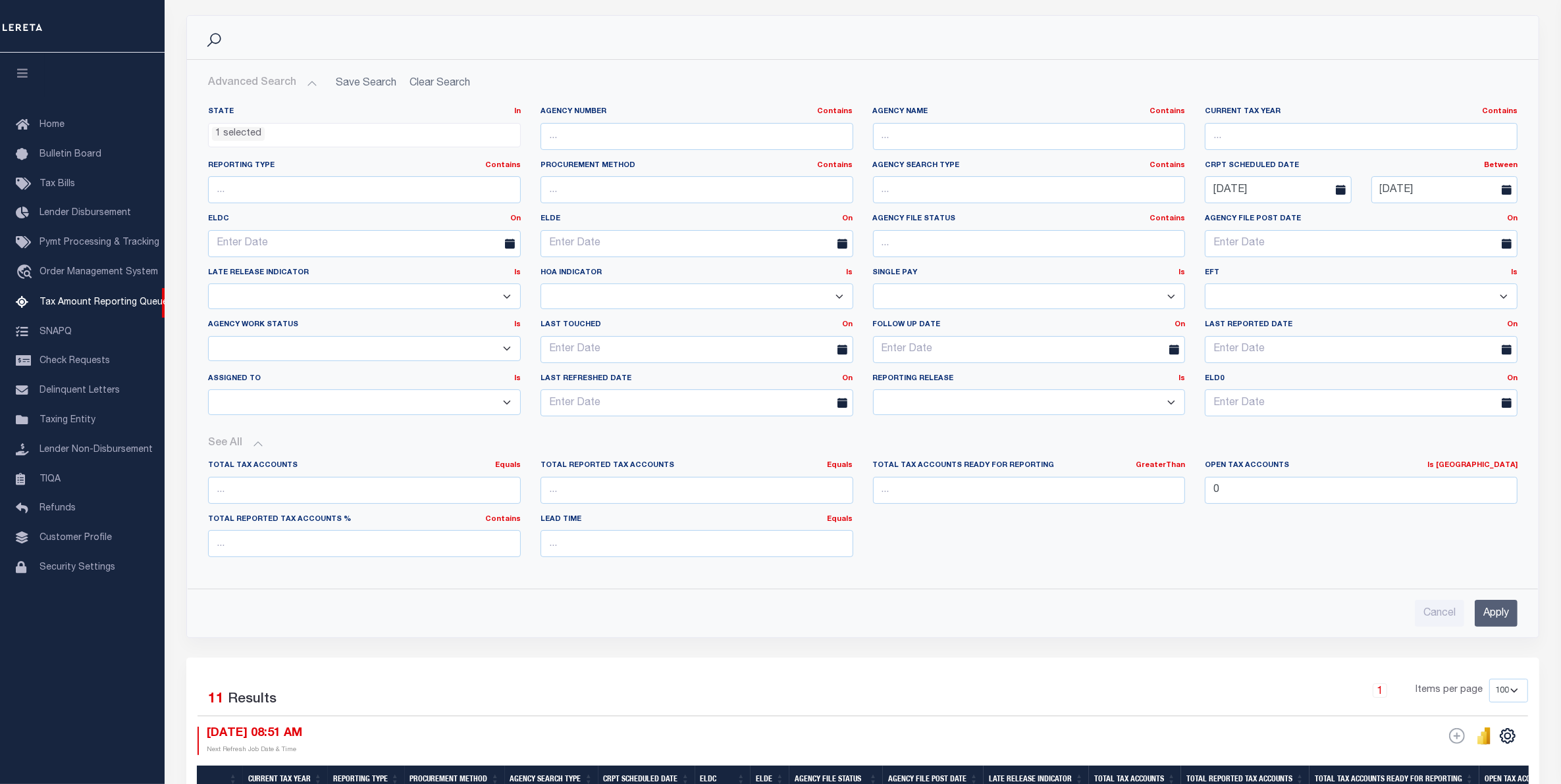
click at [1502, 614] on input "Apply" at bounding box center [1496, 613] width 43 height 27
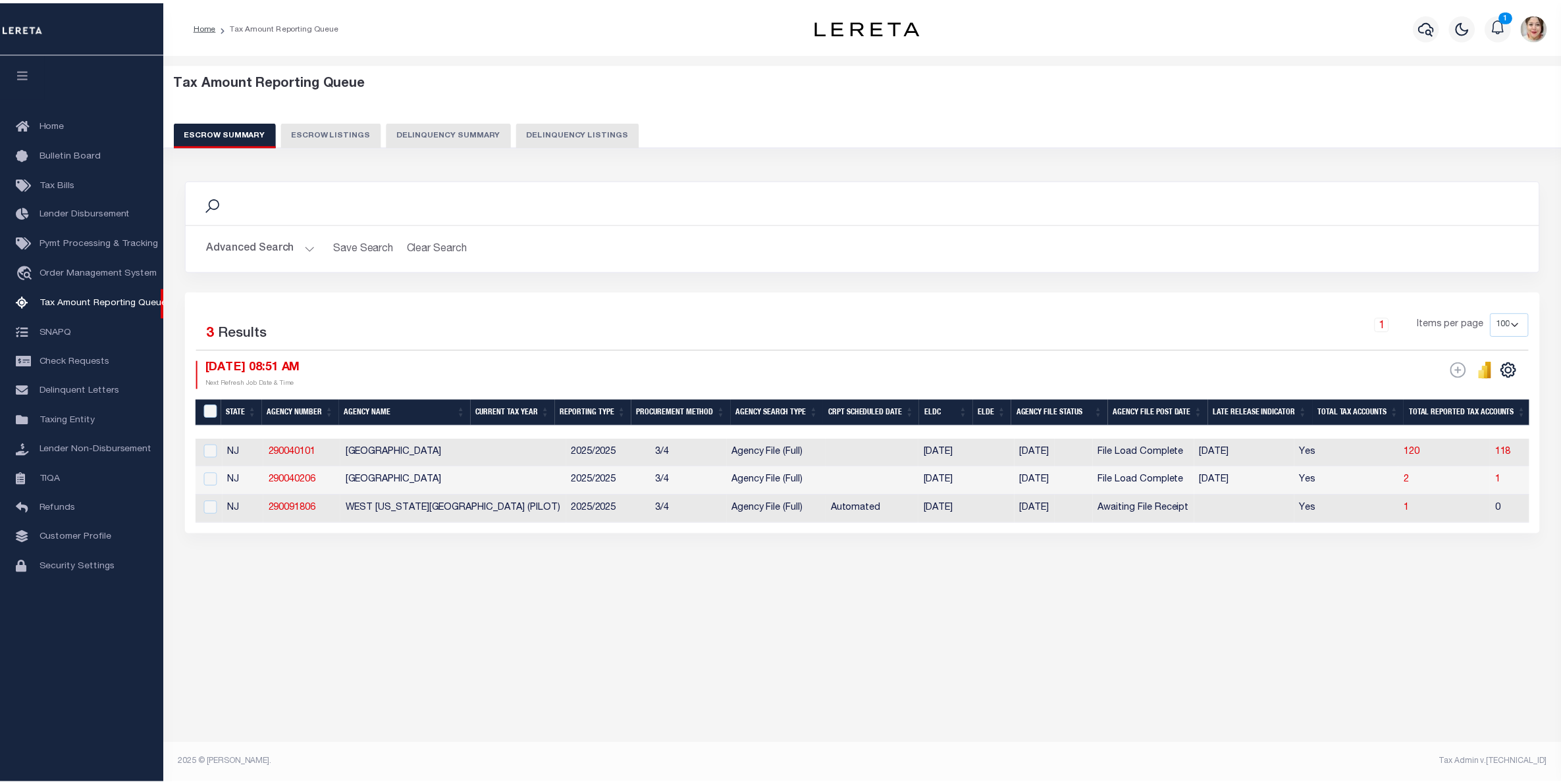
scroll to position [0, 0]
click at [241, 244] on button "Advanced Search" at bounding box center [262, 247] width 109 height 26
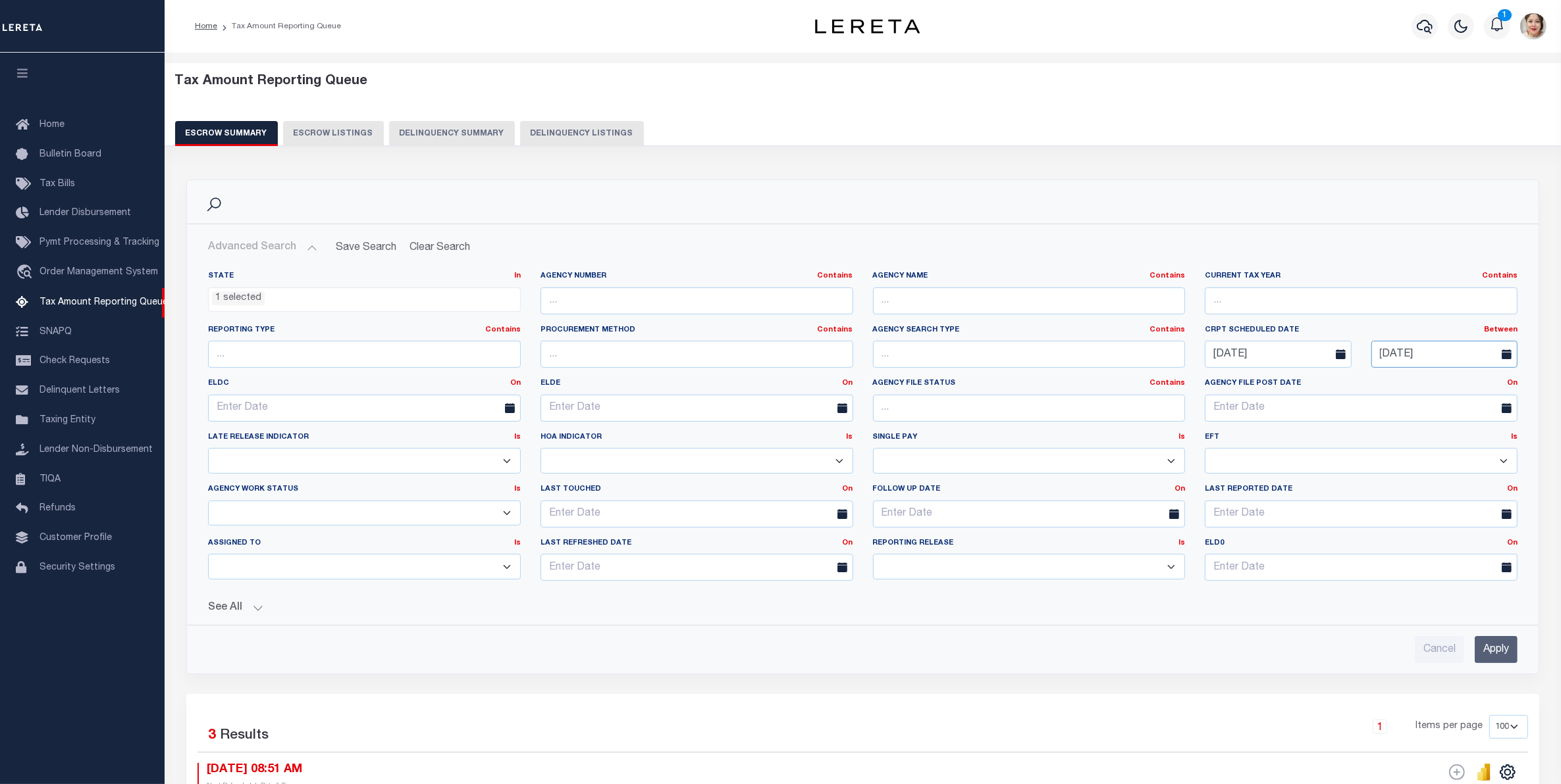
click at [1410, 353] on input "08-31-2025" at bounding box center [1445, 353] width 147 height 27
click at [1511, 389] on icon at bounding box center [1506, 386] width 9 height 9
select select "8"
click at [1500, 435] on span "6" at bounding box center [1503, 430] width 26 height 26
type input "09-06-2025"
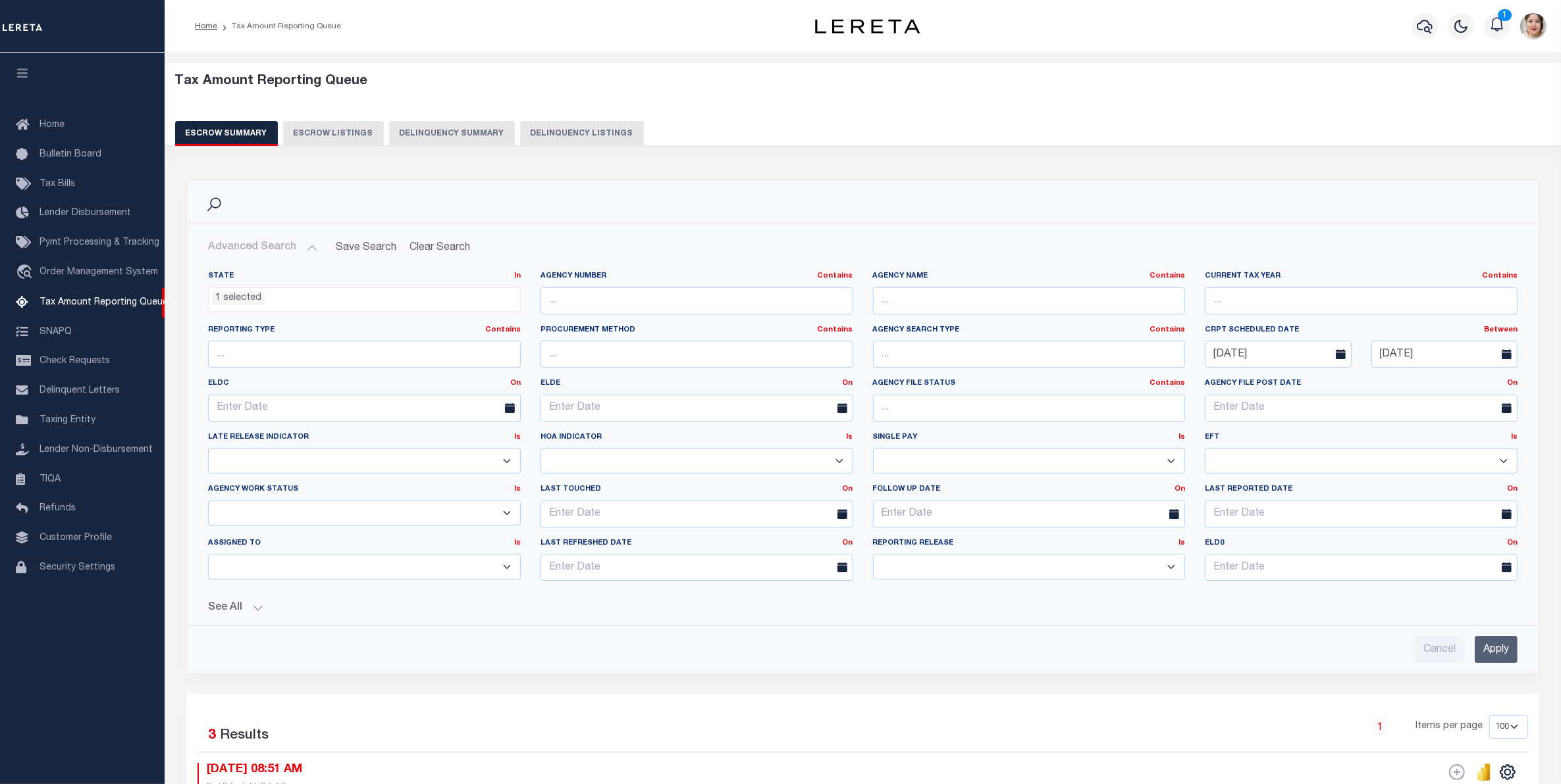
click at [1497, 652] on input "Apply" at bounding box center [1496, 649] width 43 height 27
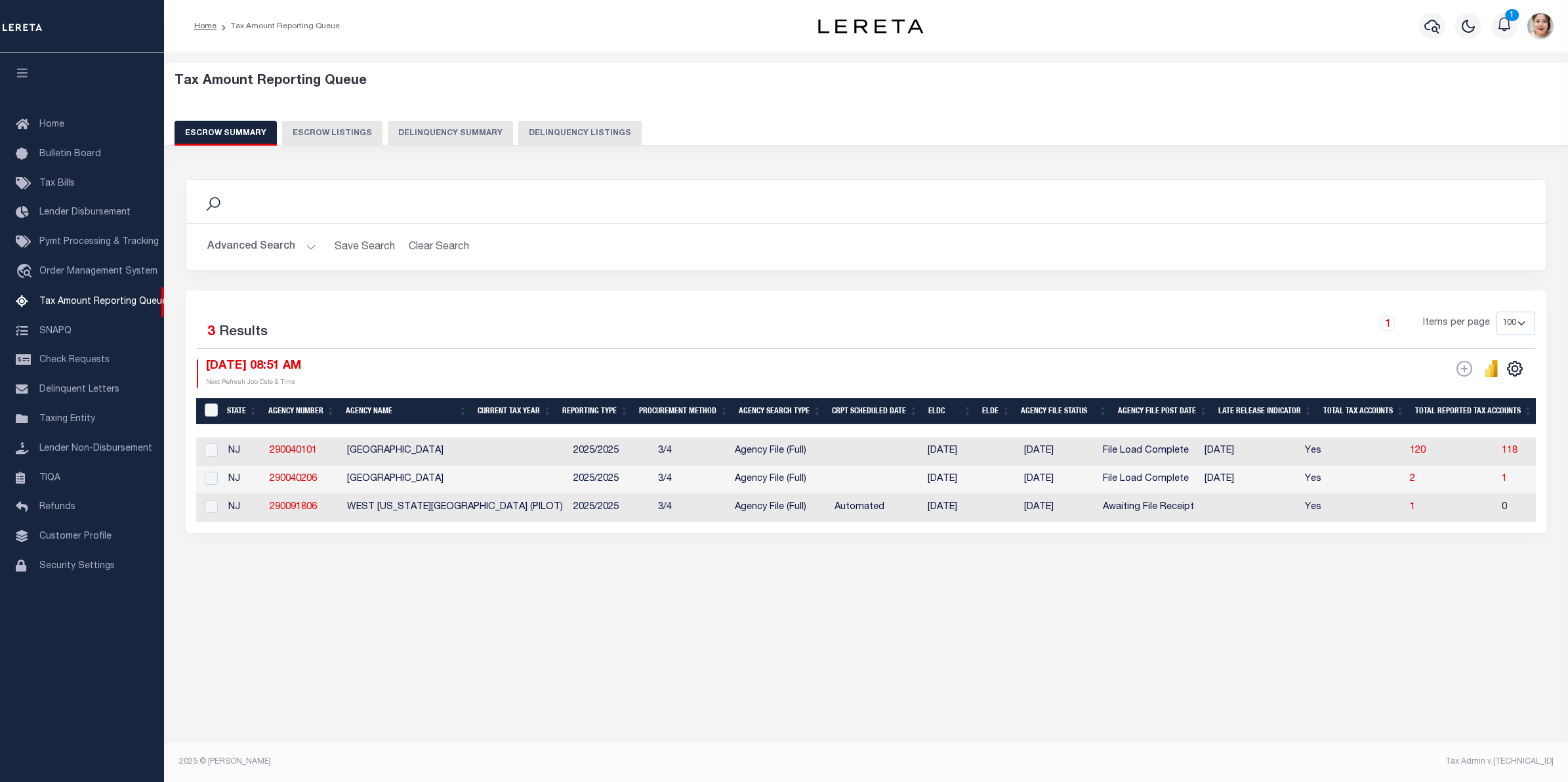
click at [248, 246] on button "Advanced Search" at bounding box center [261, 247] width 109 height 26
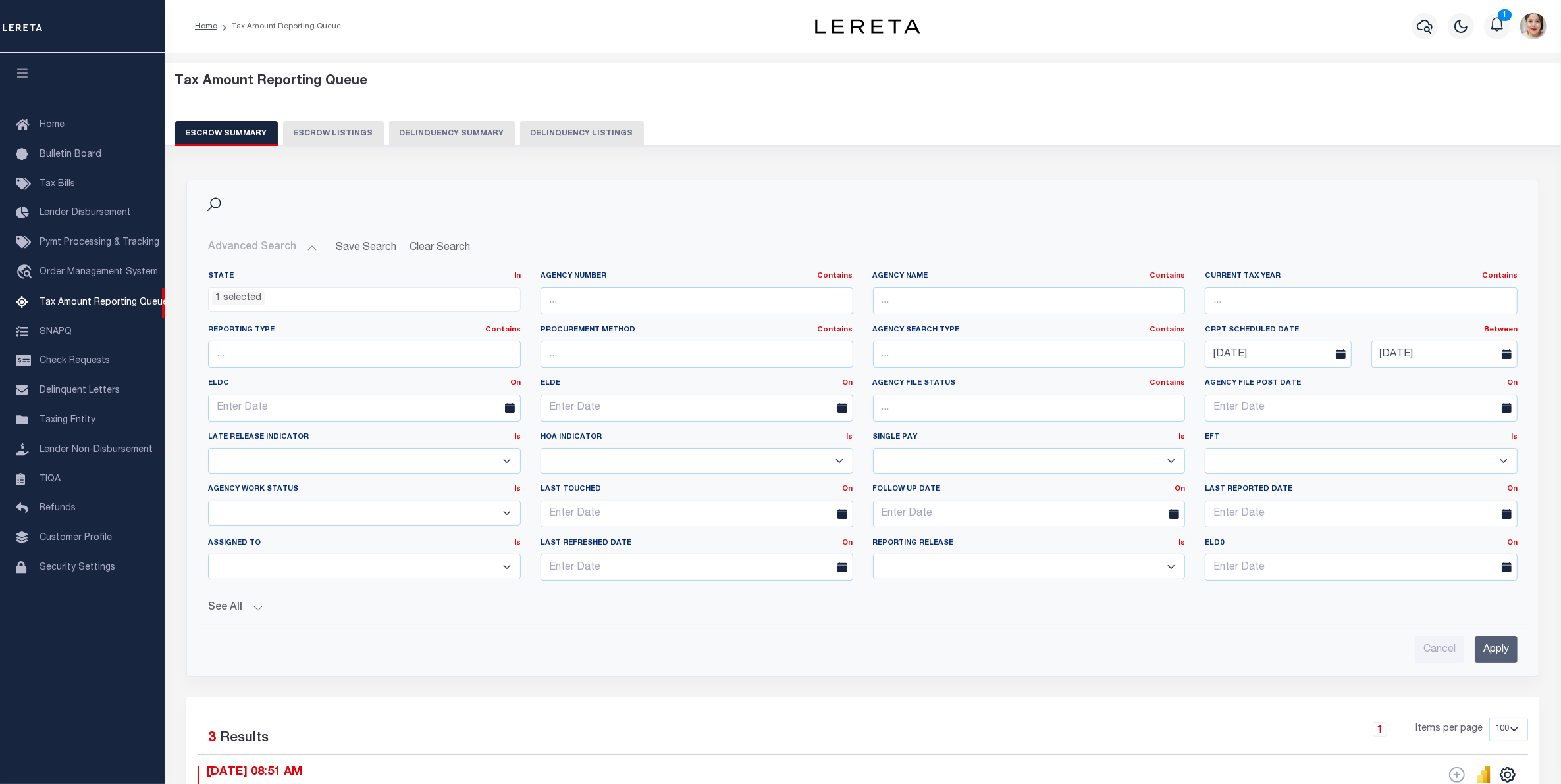
click at [280, 305] on ul "1 selected" at bounding box center [364, 297] width 311 height 18
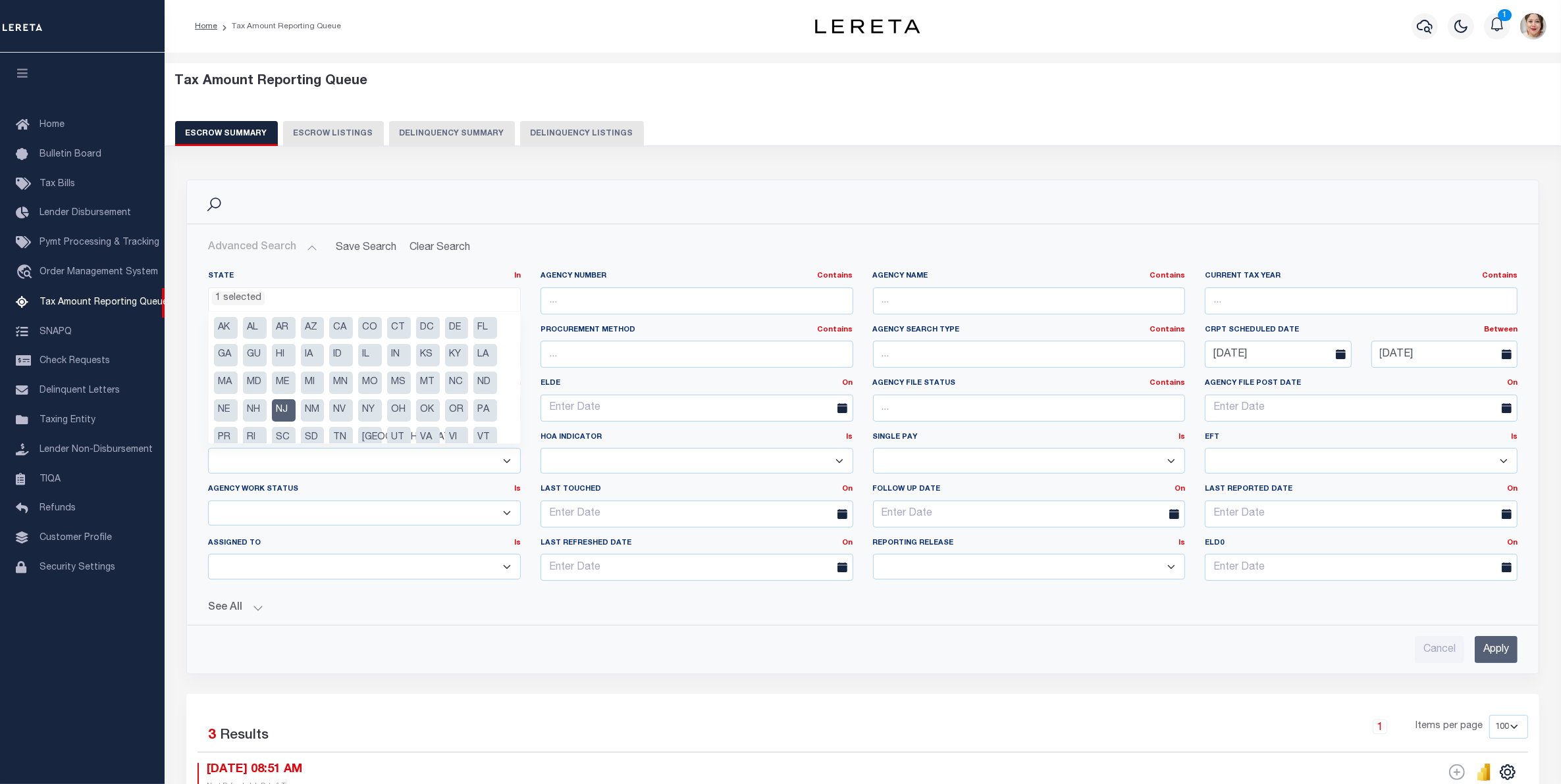
click at [280, 412] on li "NJ" at bounding box center [284, 411] width 24 height 23
select select
click at [1490, 648] on input "Apply" at bounding box center [1496, 649] width 43 height 27
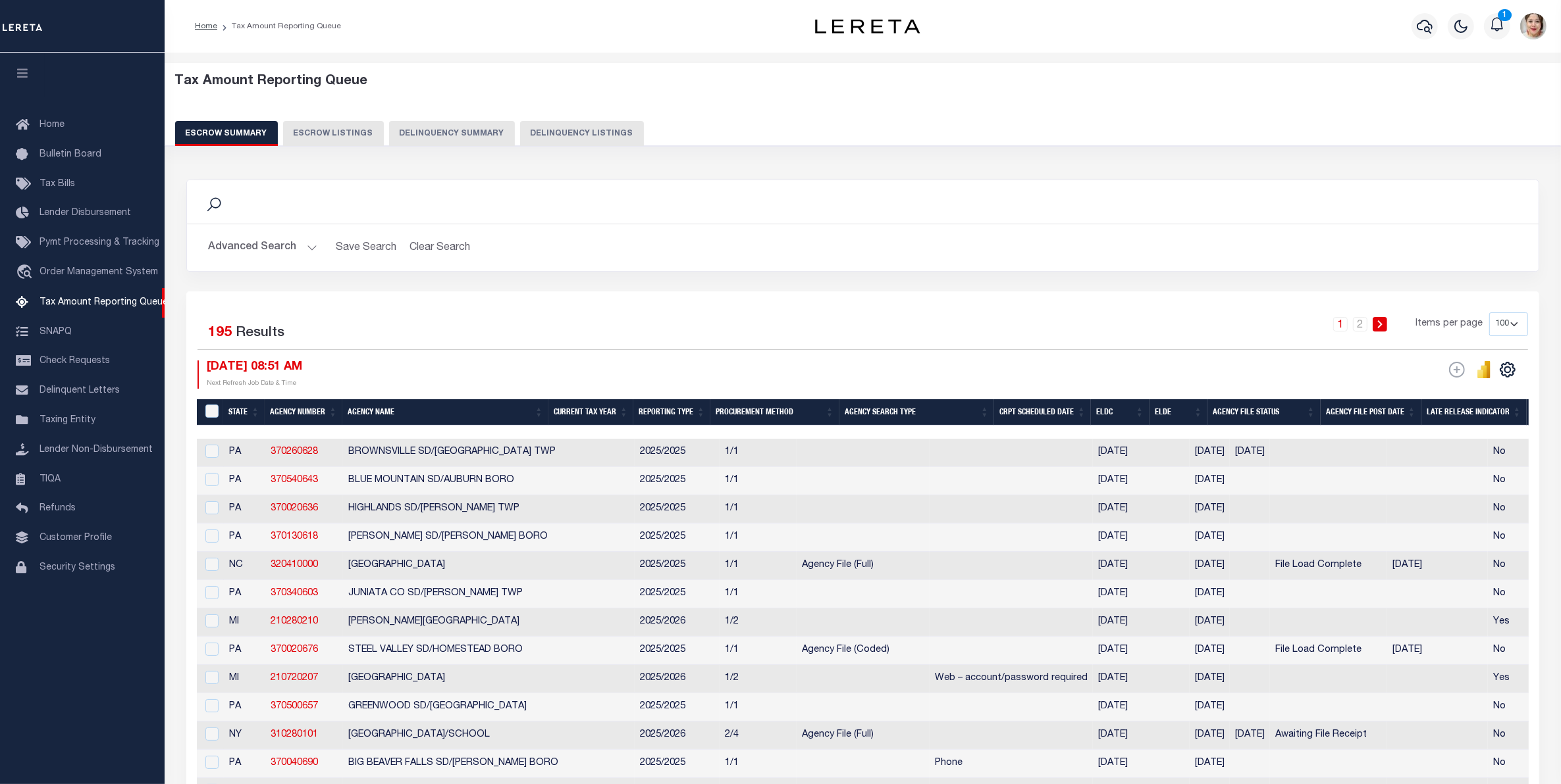
click at [390, 416] on th "Agency Name" at bounding box center [446, 413] width 206 height 27
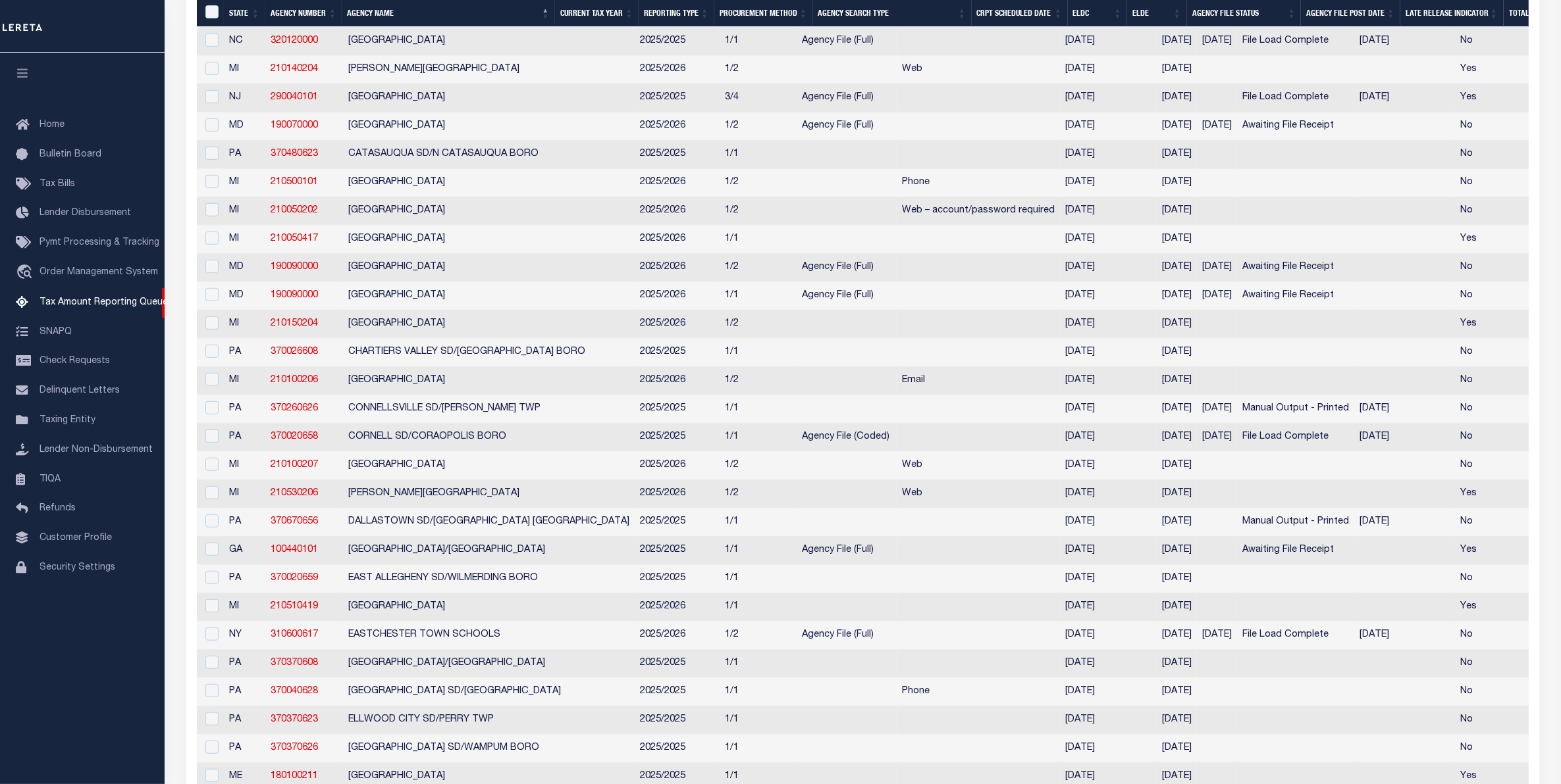
scroll to position [0, 0]
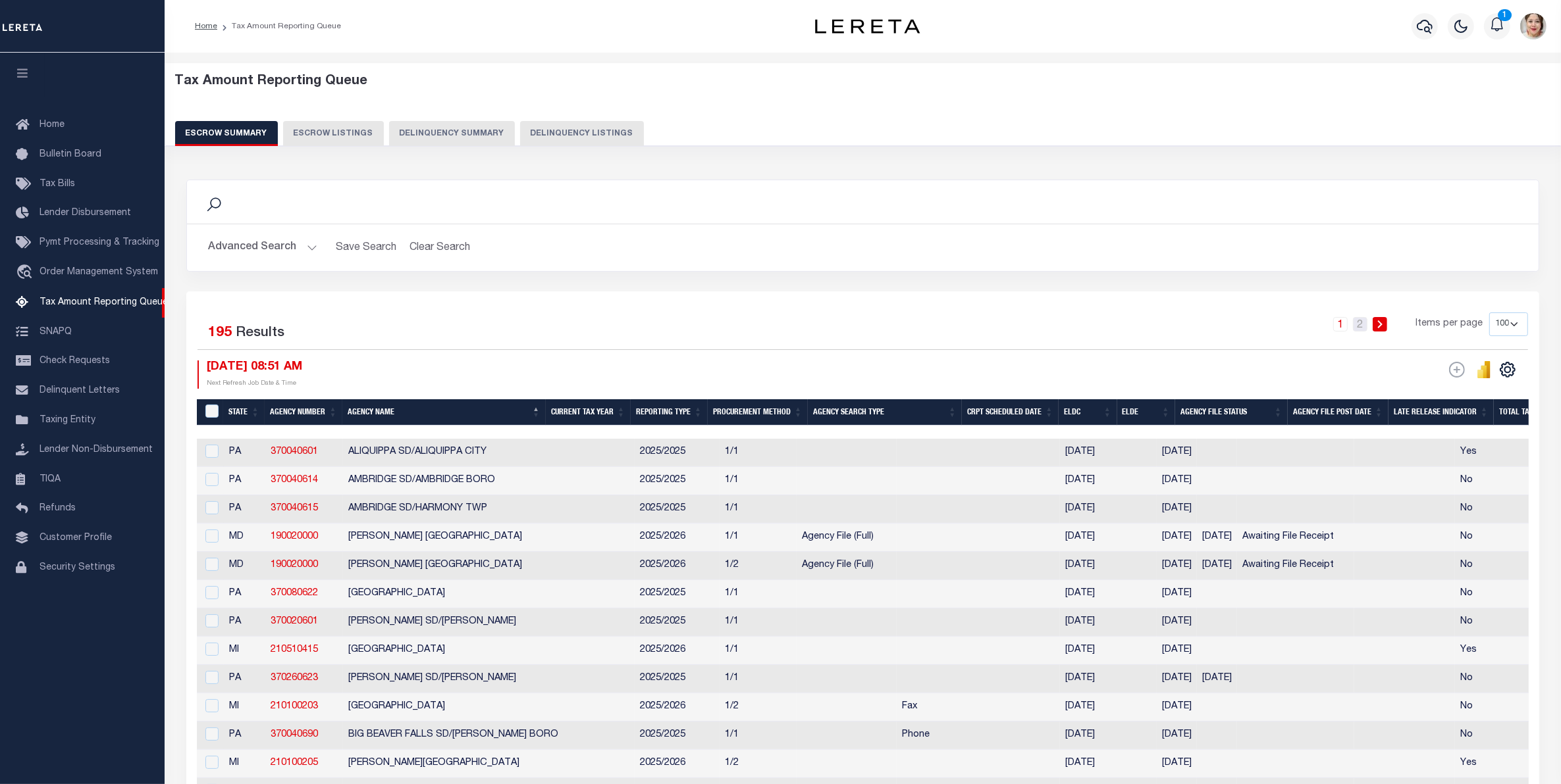
drag, startPoint x: 1360, startPoint y: 324, endPoint x: 577, endPoint y: 416, distance: 788.4
click at [1360, 324] on link "2" at bounding box center [1360, 324] width 15 height 15
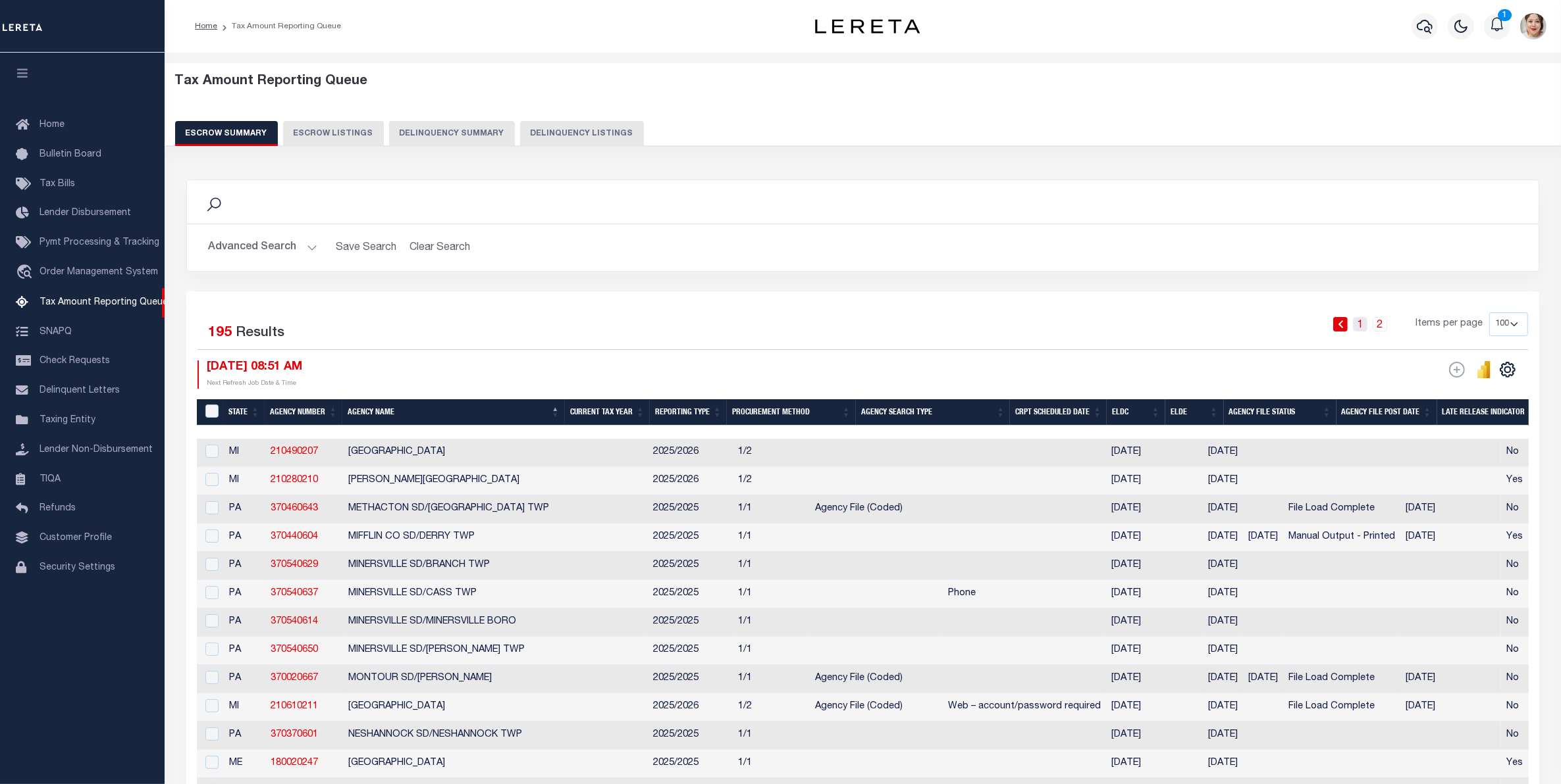
click at [1362, 328] on link "1" at bounding box center [1360, 324] width 15 height 15
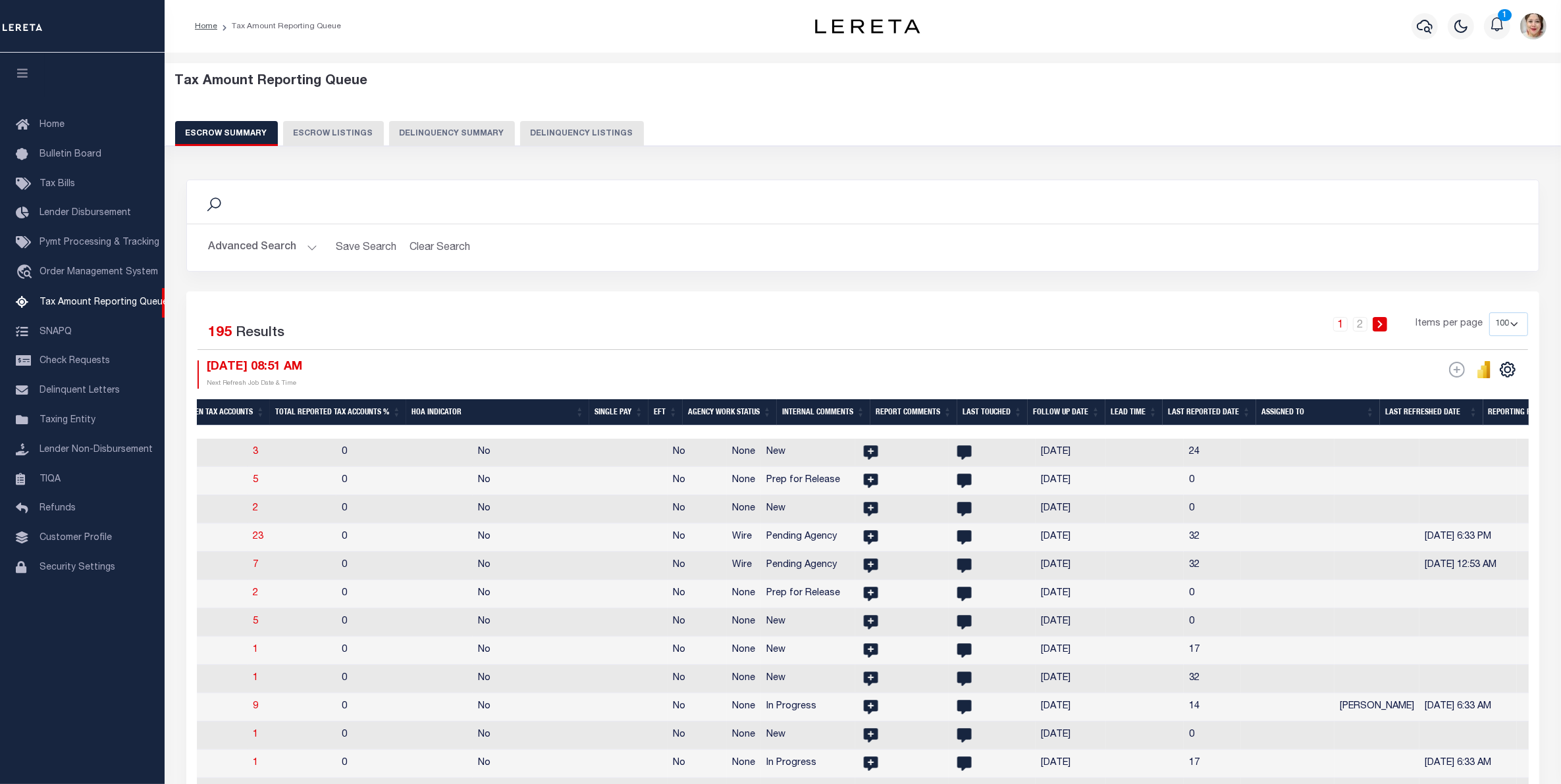
click at [267, 247] on button "Advanced Search" at bounding box center [262, 247] width 109 height 26
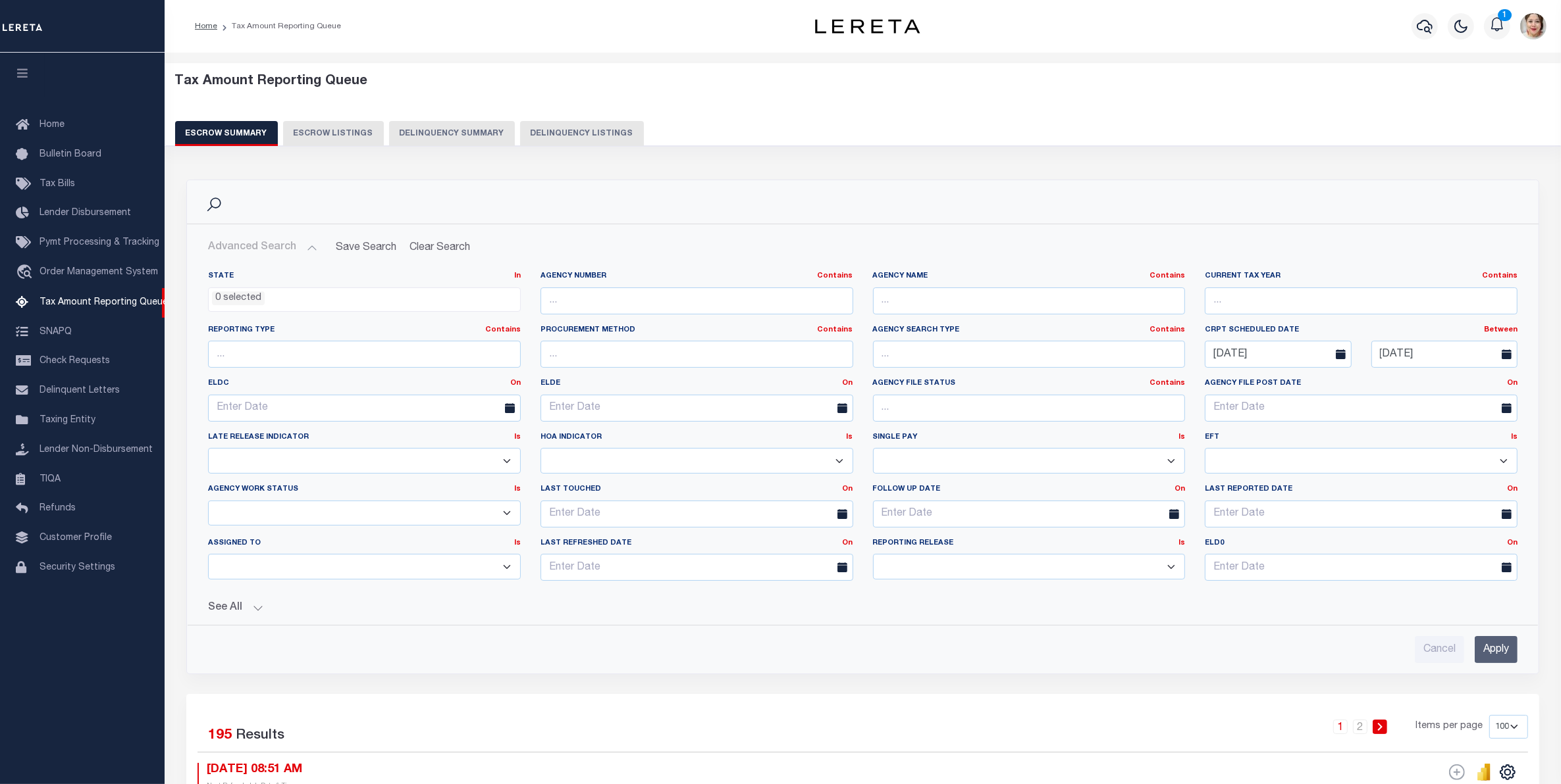
click at [1499, 358] on span at bounding box center [1510, 353] width 34 height 27
click at [1509, 356] on icon at bounding box center [1507, 354] width 10 height 10
click at [1412, 359] on input "09-06-2025" at bounding box center [1445, 353] width 147 height 27
click at [1327, 384] on icon at bounding box center [1325, 386] width 9 height 9
select select "7"
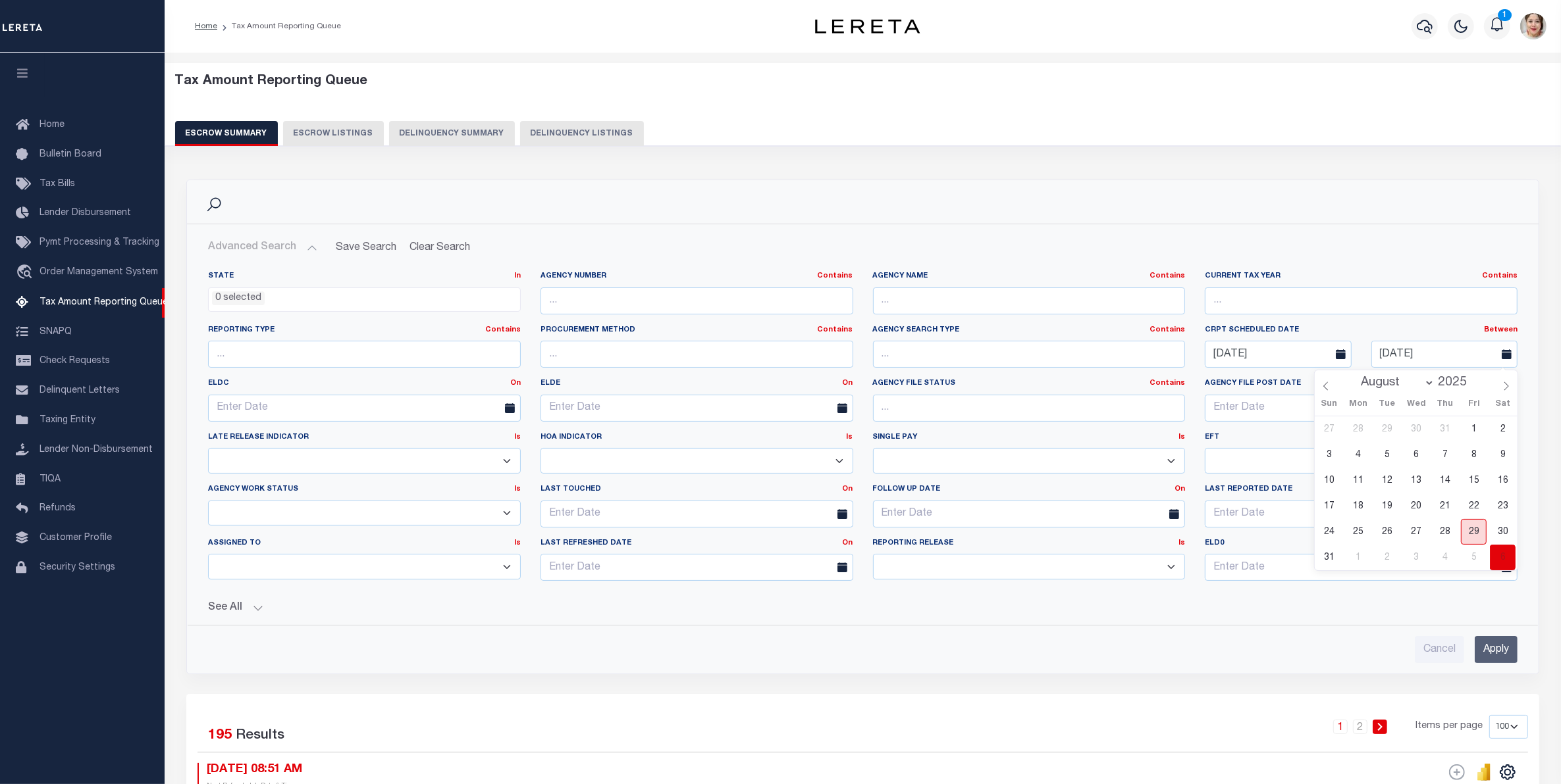
click at [1476, 532] on span "29" at bounding box center [1474, 533] width 26 height 26
type input "[DATE]"
click at [1506, 648] on input "Apply" at bounding box center [1496, 649] width 43 height 27
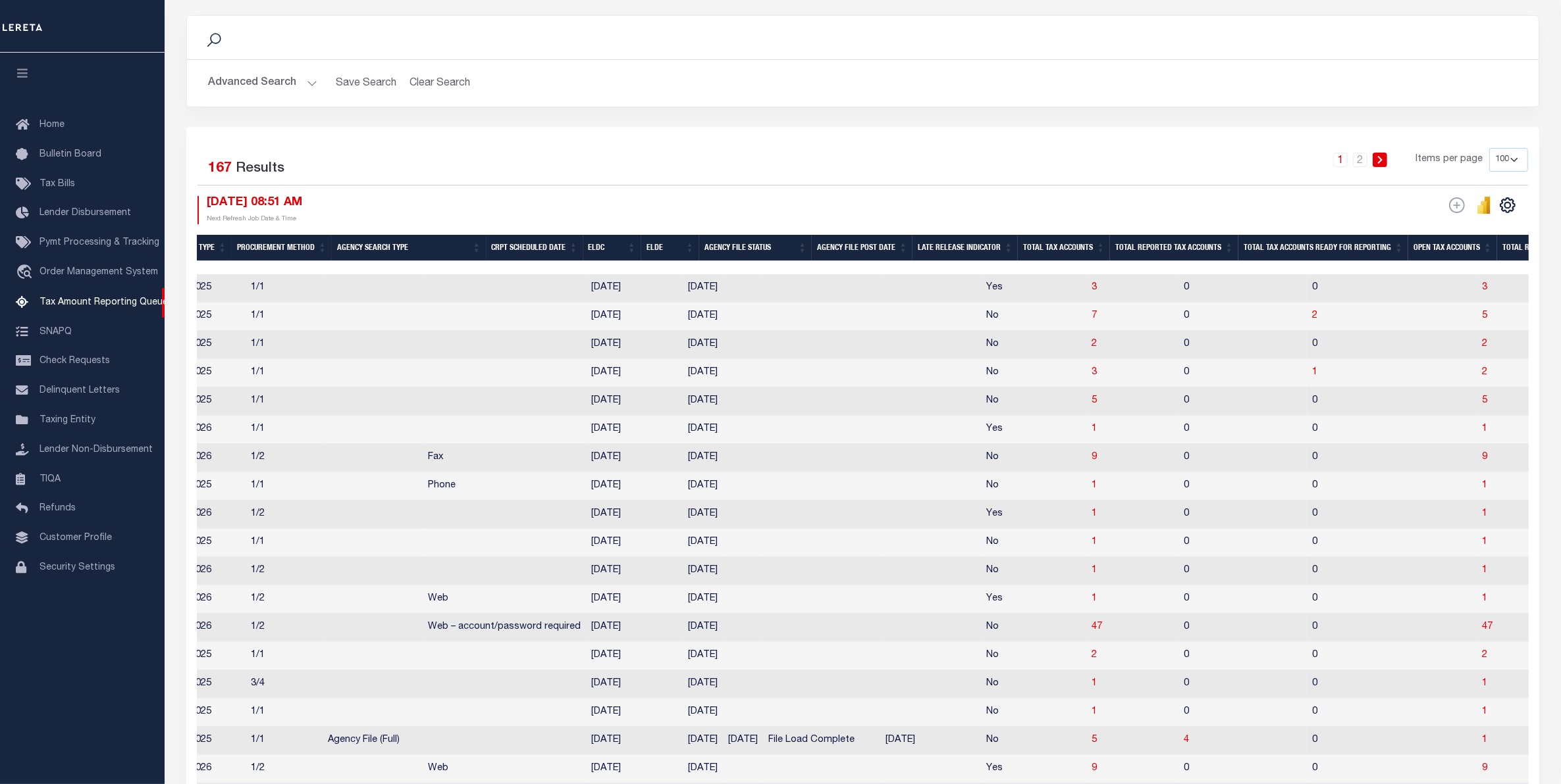
click at [616, 247] on th "ELDC" at bounding box center [612, 247] width 58 height 27
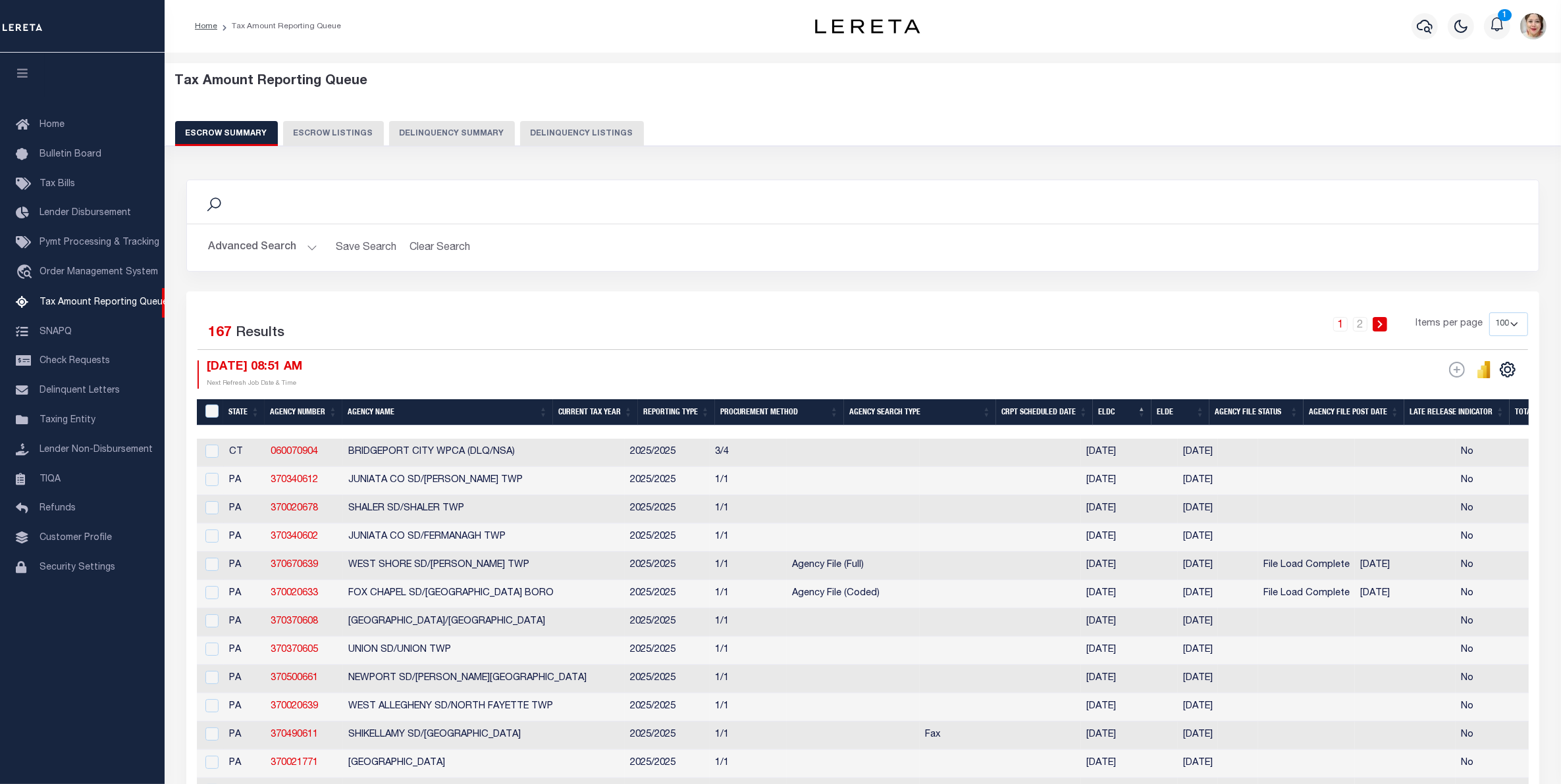
click at [286, 243] on button "Advanced Search" at bounding box center [262, 247] width 109 height 26
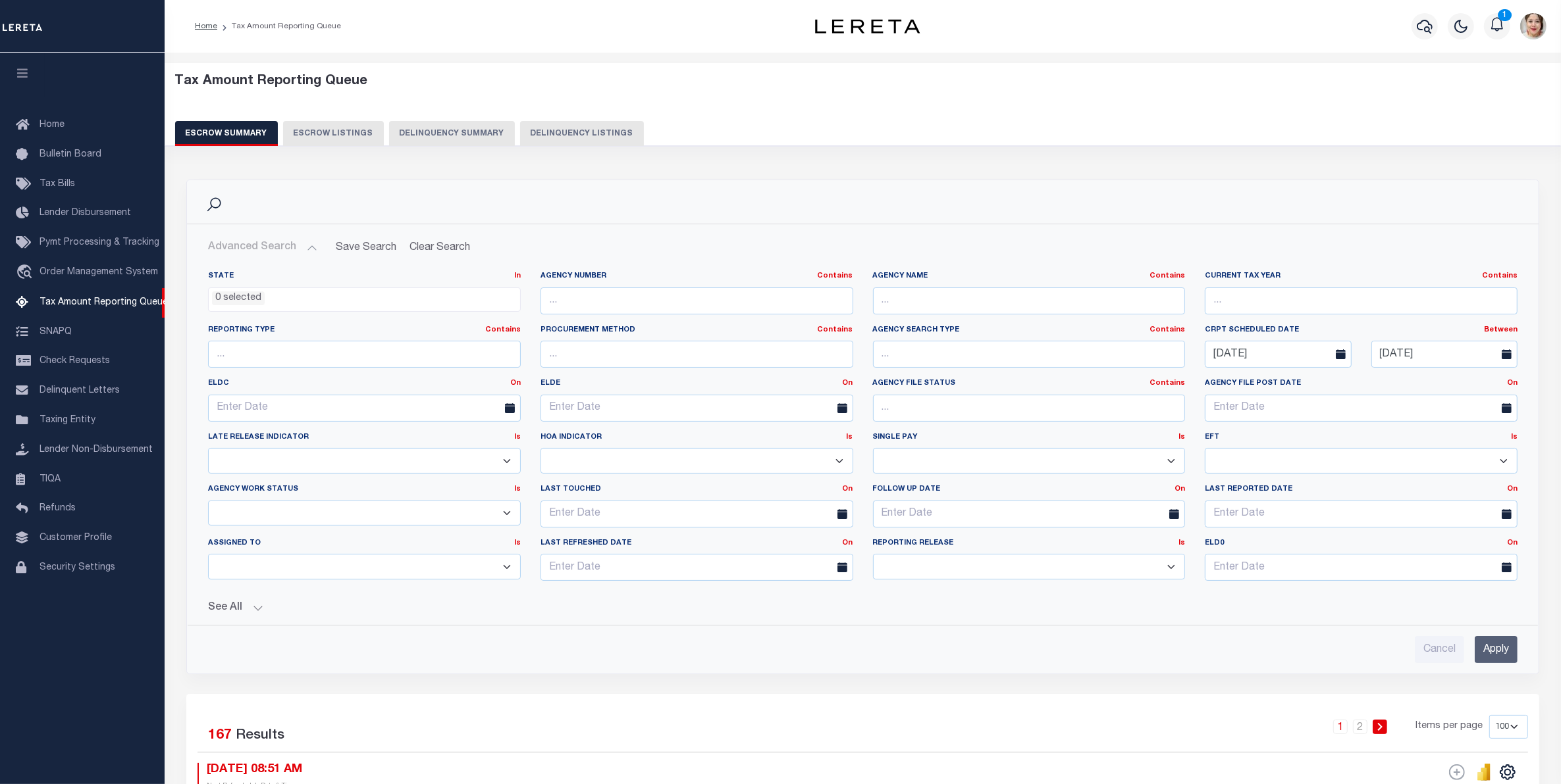
click at [1495, 730] on select "10 25 50 100 500" at bounding box center [1509, 728] width 39 height 24
select select "500"
click at [1490, 718] on select "10 25 50 100 500" at bounding box center [1509, 728] width 39 height 24
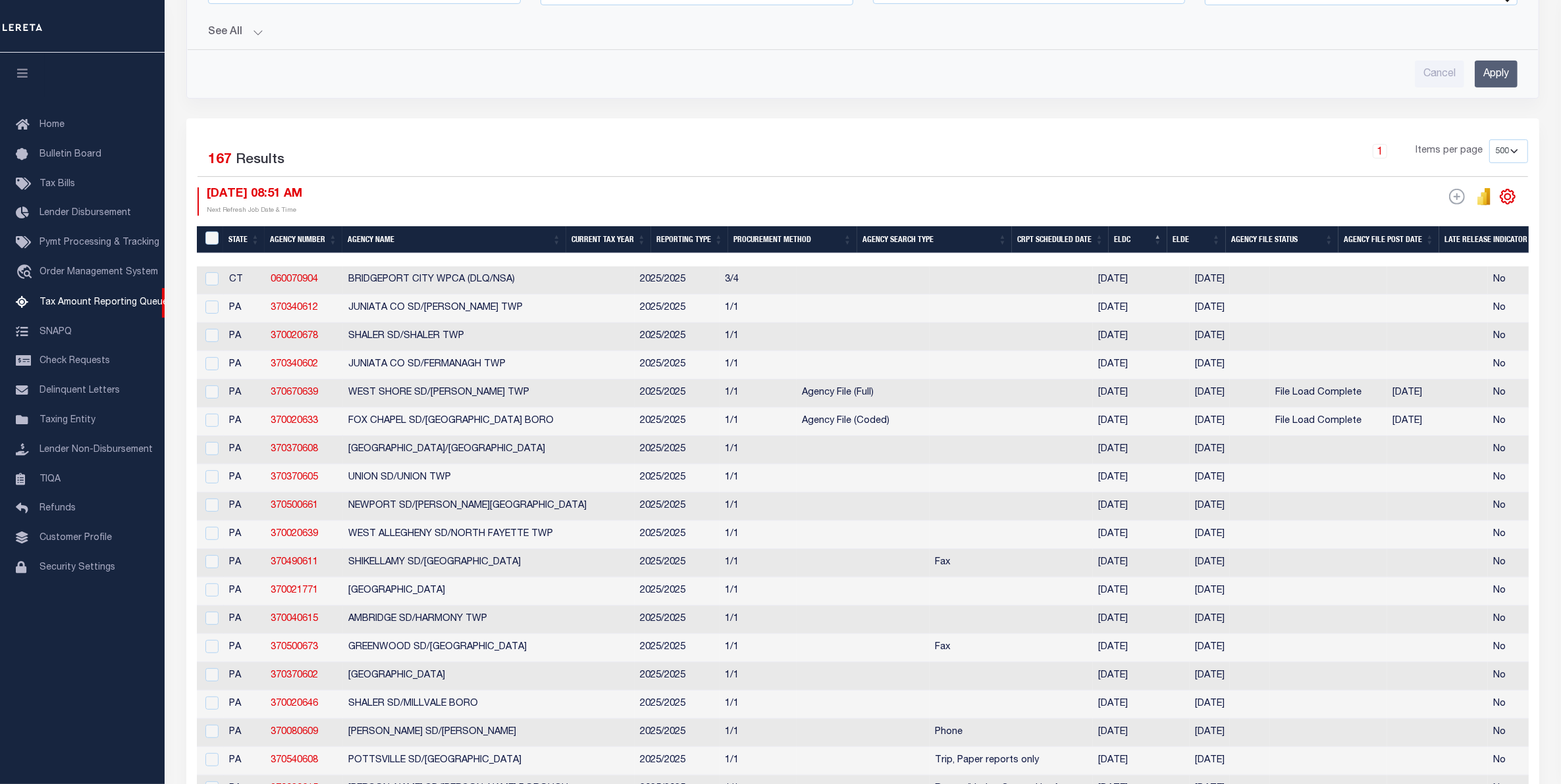
click at [1507, 201] on icon "" at bounding box center [1508, 196] width 17 height 17
click at [1439, 225] on link "CSV" at bounding box center [1454, 219] width 129 height 26
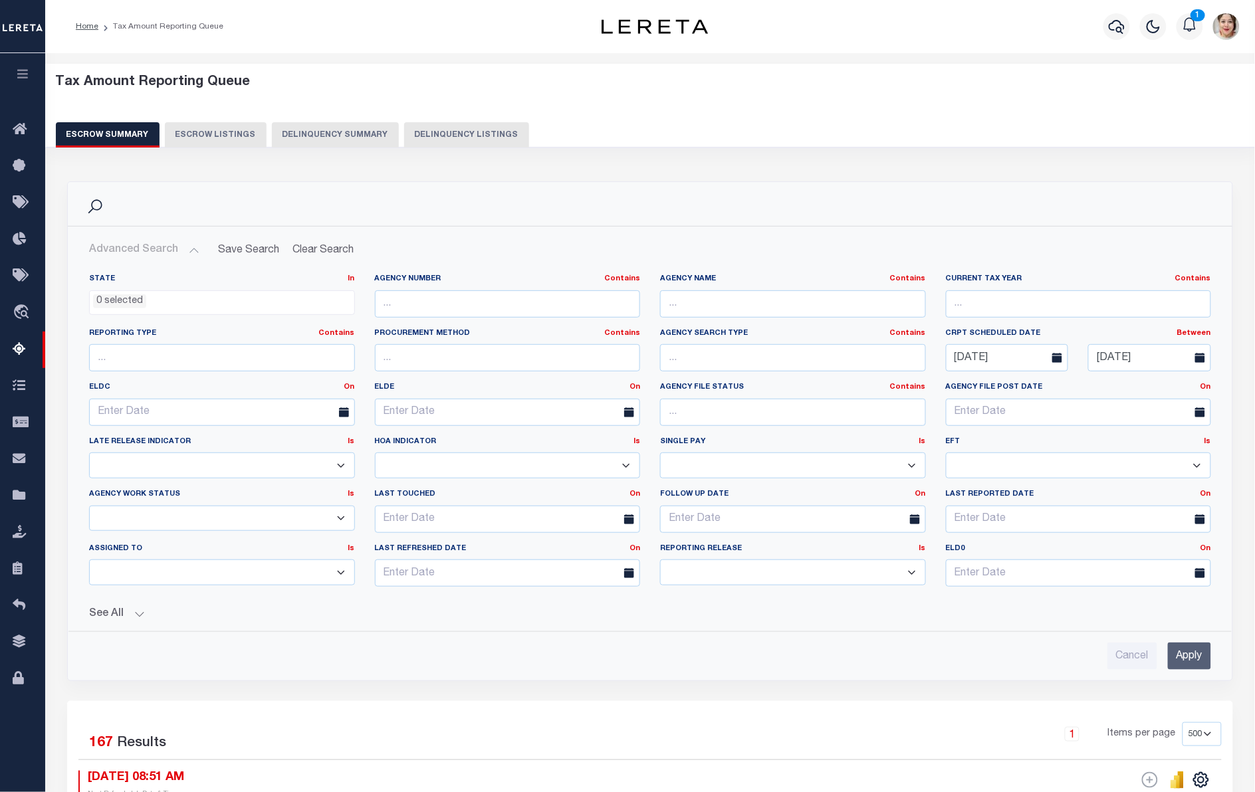
click at [144, 248] on button "Advanced Search" at bounding box center [144, 250] width 110 height 26
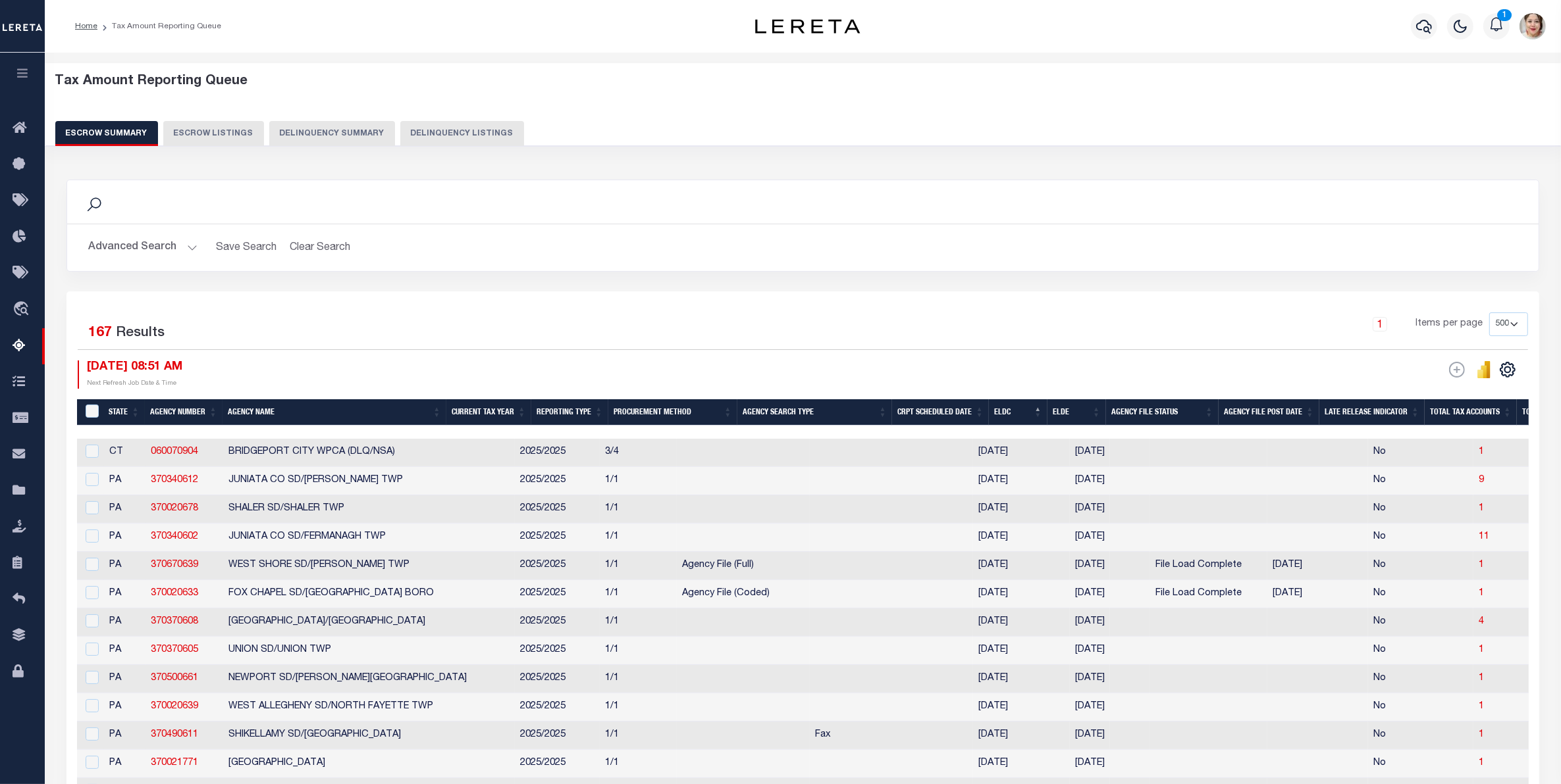
click at [156, 245] on button "Advanced Search" at bounding box center [143, 247] width 109 height 26
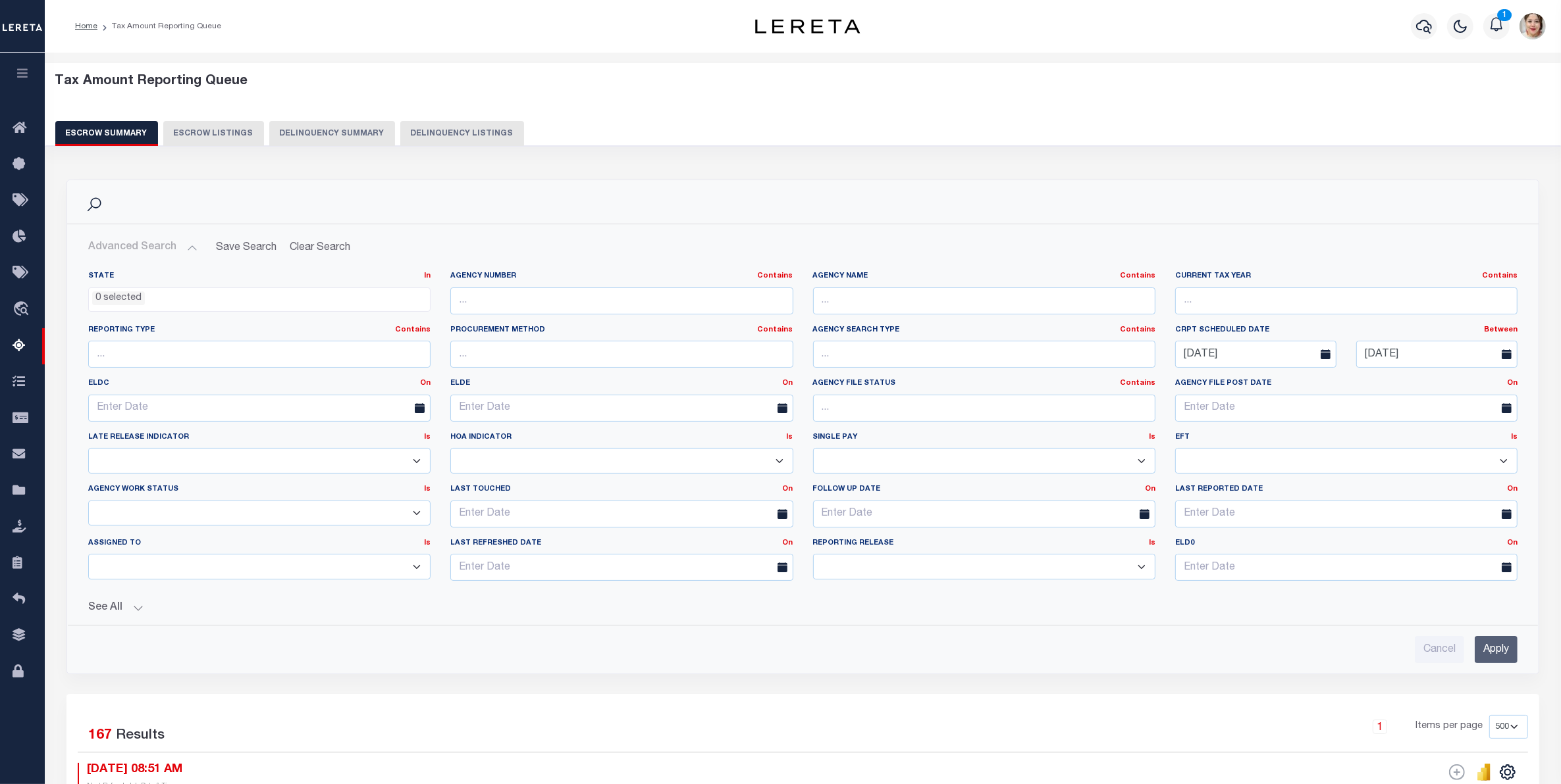
click at [179, 301] on ul "0 selected" at bounding box center [260, 297] width 341 height 18
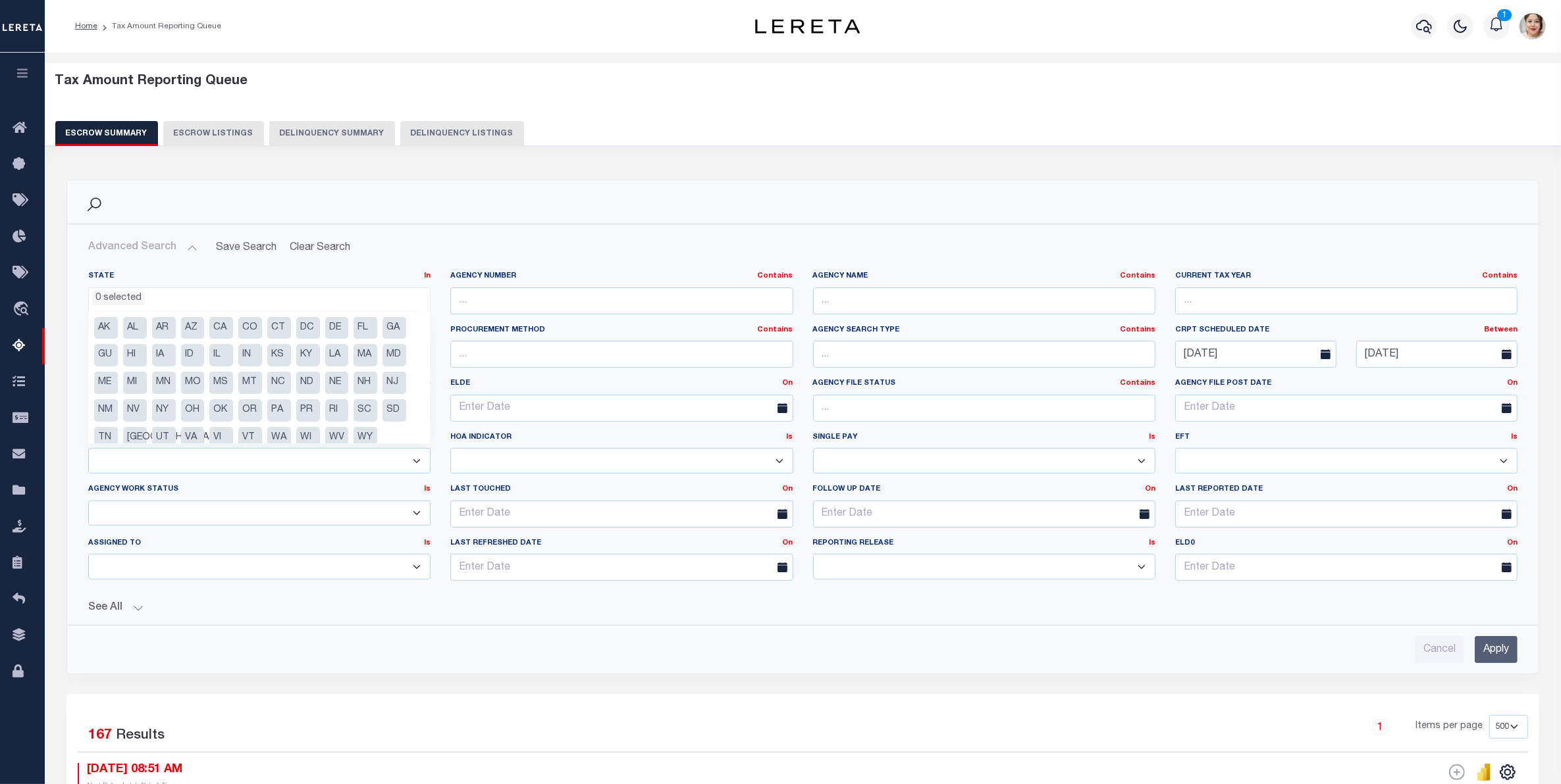
click at [113, 384] on li "ME" at bounding box center [106, 383] width 24 height 23
select select "ME"
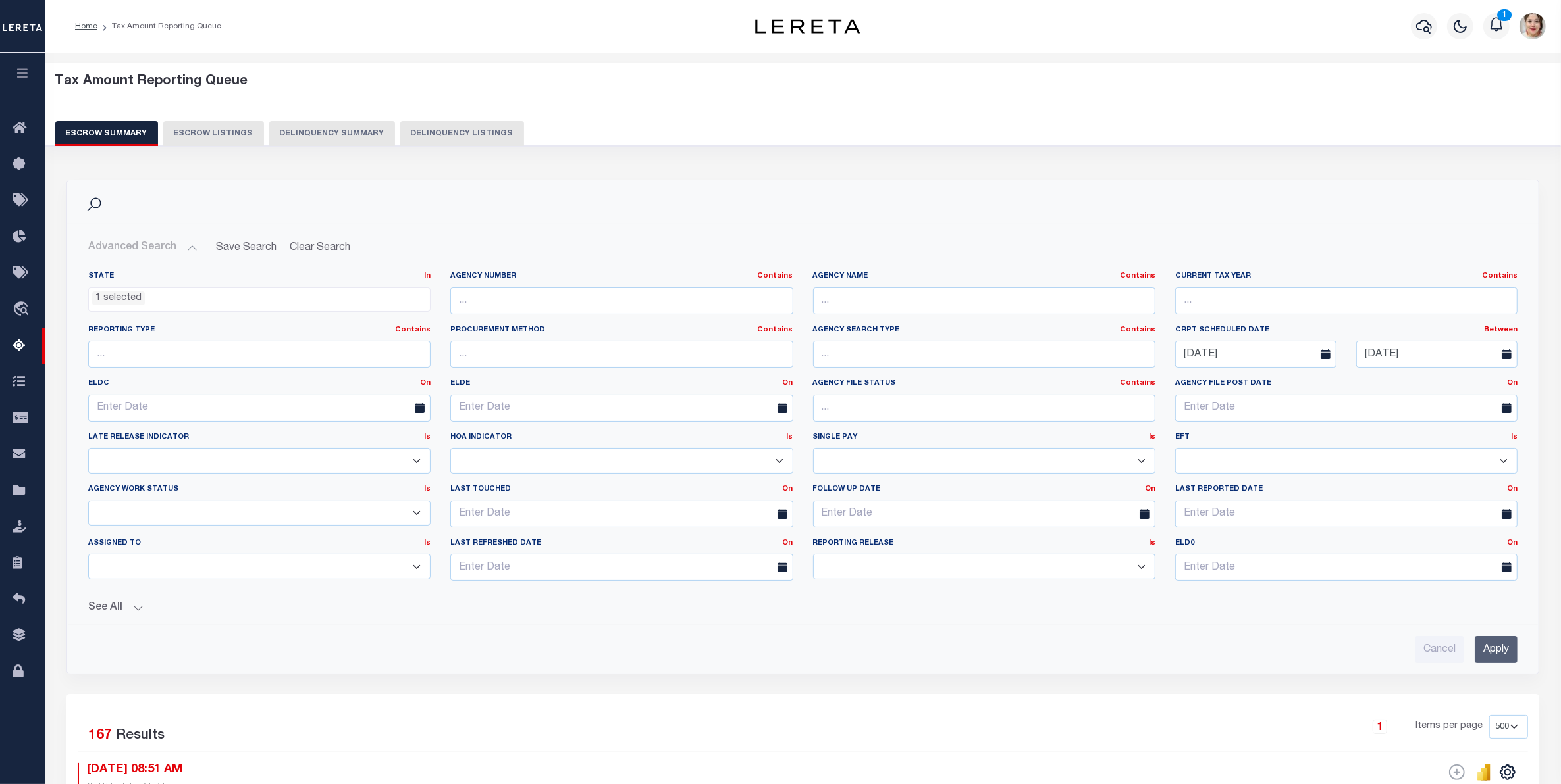
click at [1486, 641] on input "Apply" at bounding box center [1496, 649] width 43 height 27
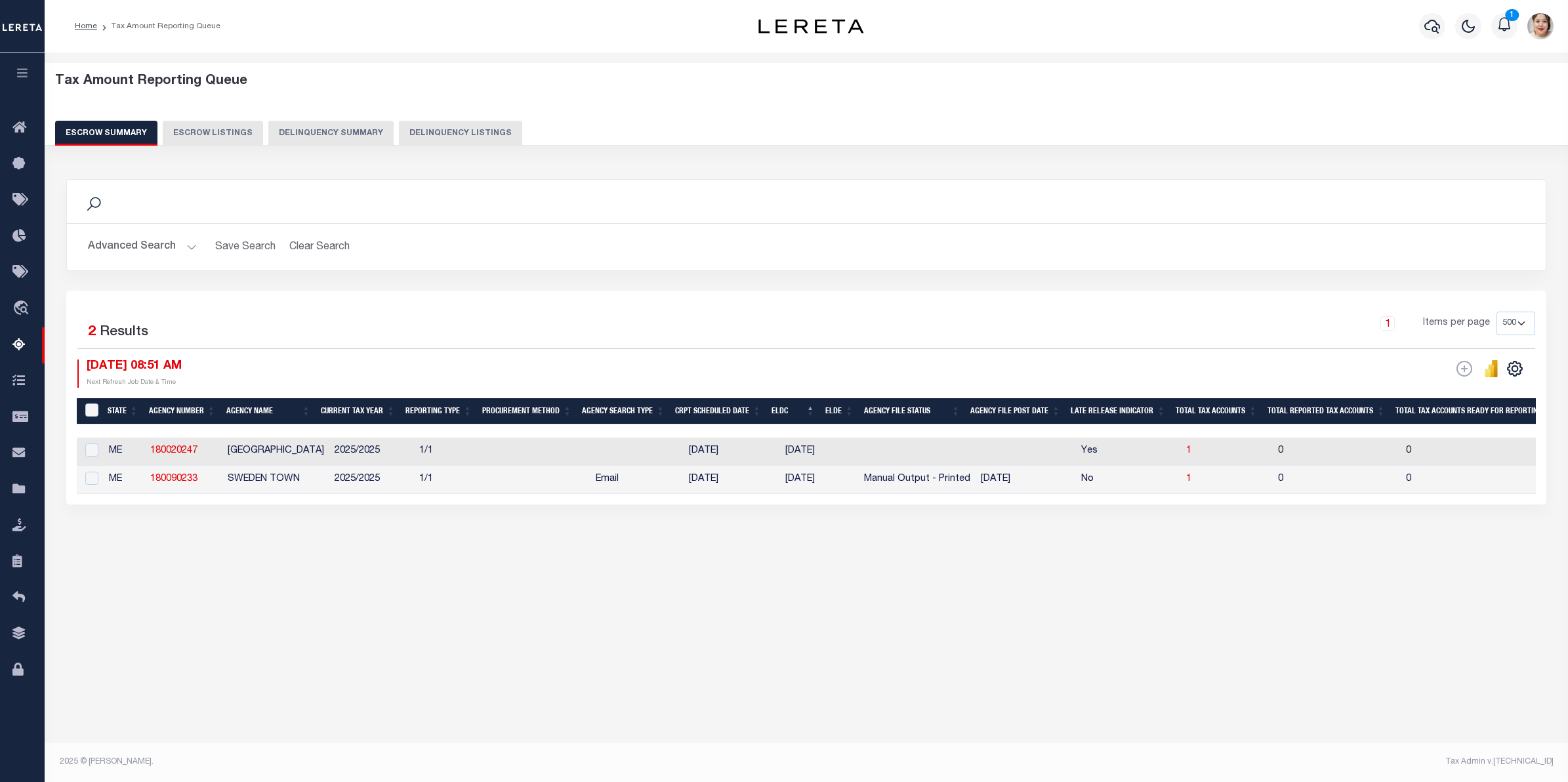
drag, startPoint x: 692, startPoint y: 506, endPoint x: 831, endPoint y: 508, distance: 139.0
click at [831, 505] on div "Selected 2 Results 1 Items per page 10 25 50 100 500 08/29/2025 08:51 AM ESCROW…" at bounding box center [806, 398] width 1480 height 214
click at [152, 244] on button "Advanced Search" at bounding box center [142, 247] width 109 height 26
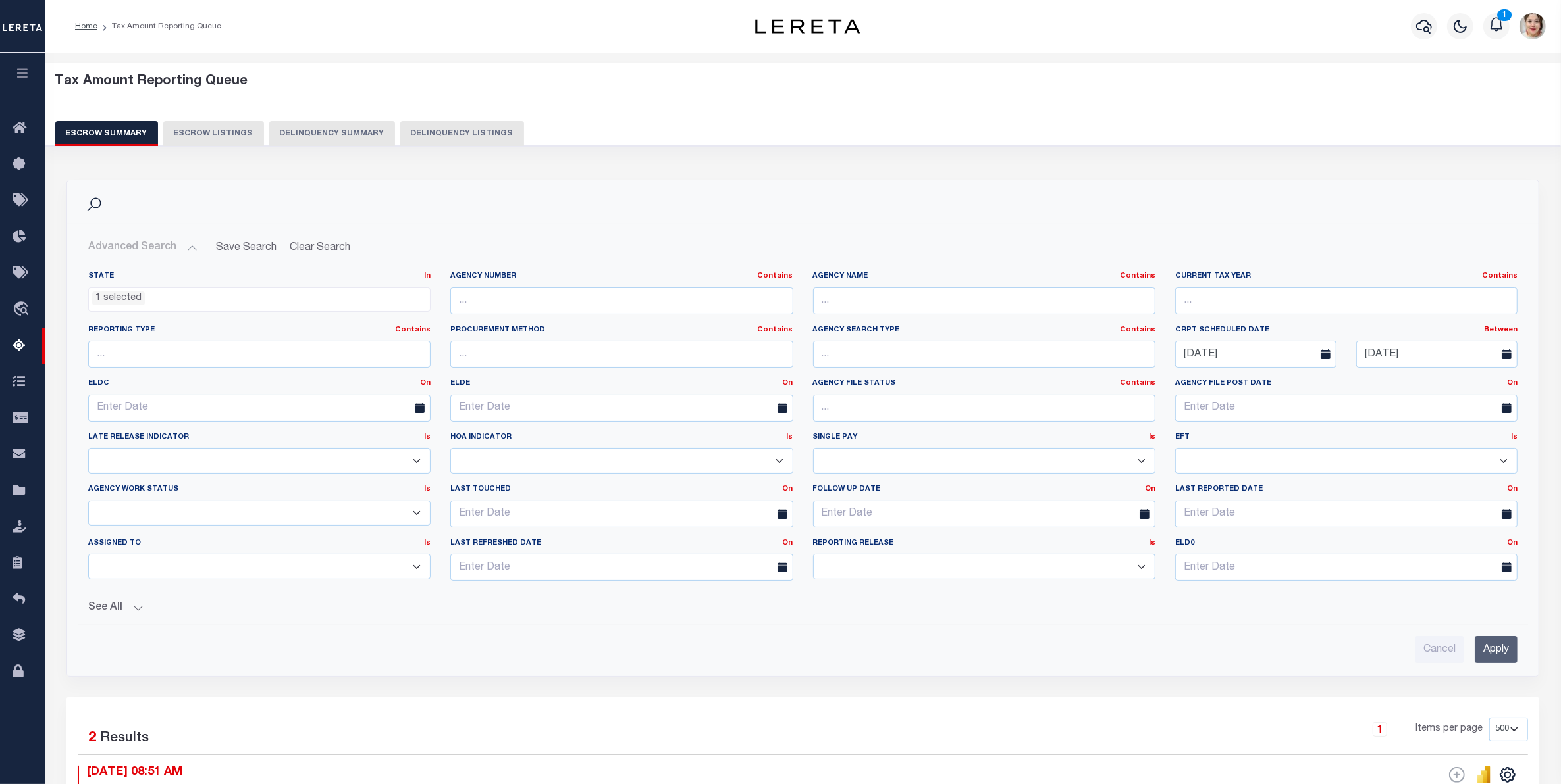
click at [188, 303] on ul "1 selected" at bounding box center [260, 297] width 341 height 18
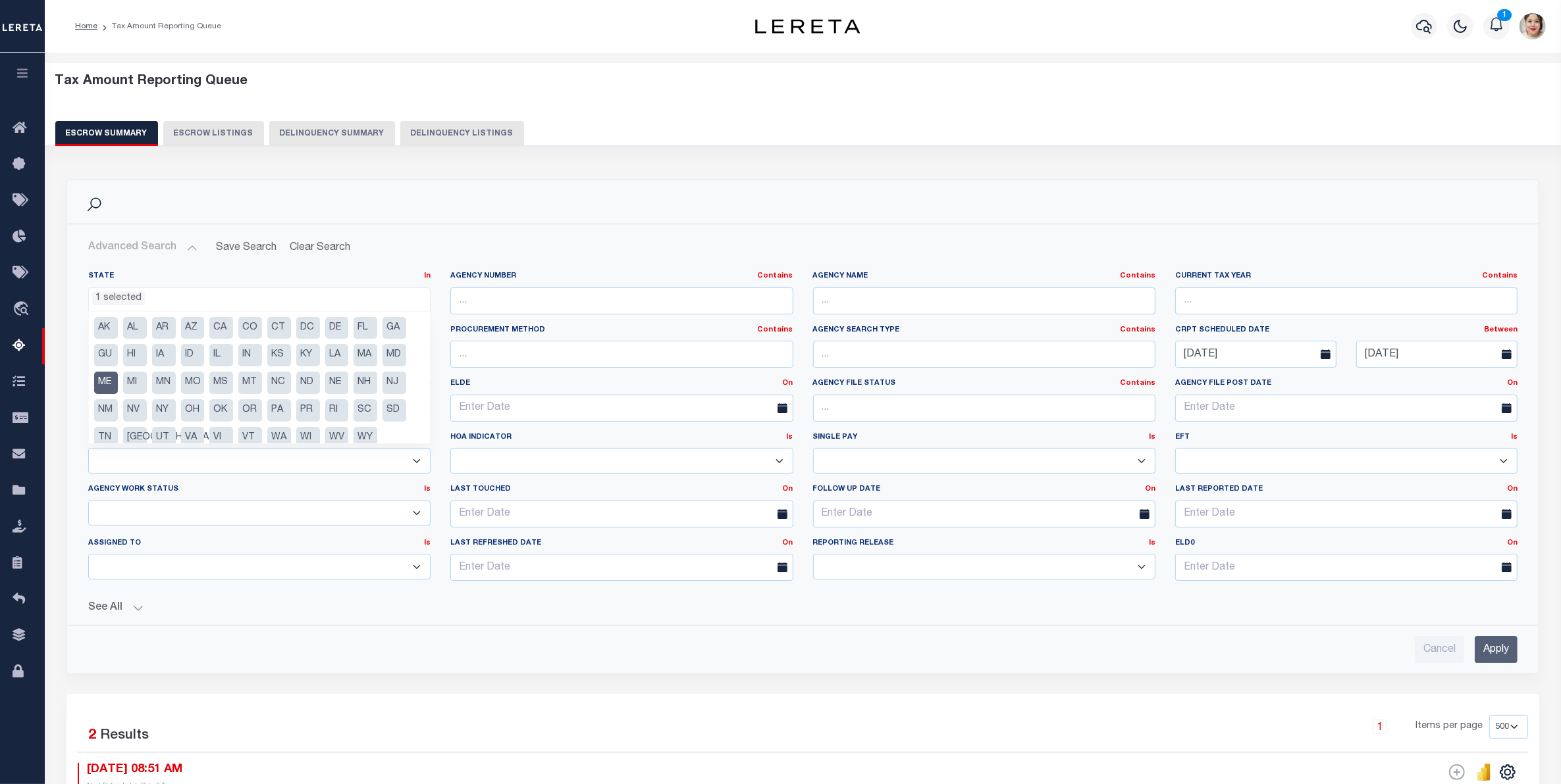
drag, startPoint x: 107, startPoint y: 382, endPoint x: 999, endPoint y: 487, distance: 898.2
click at [107, 382] on li "ME" at bounding box center [106, 383] width 24 height 23
select select
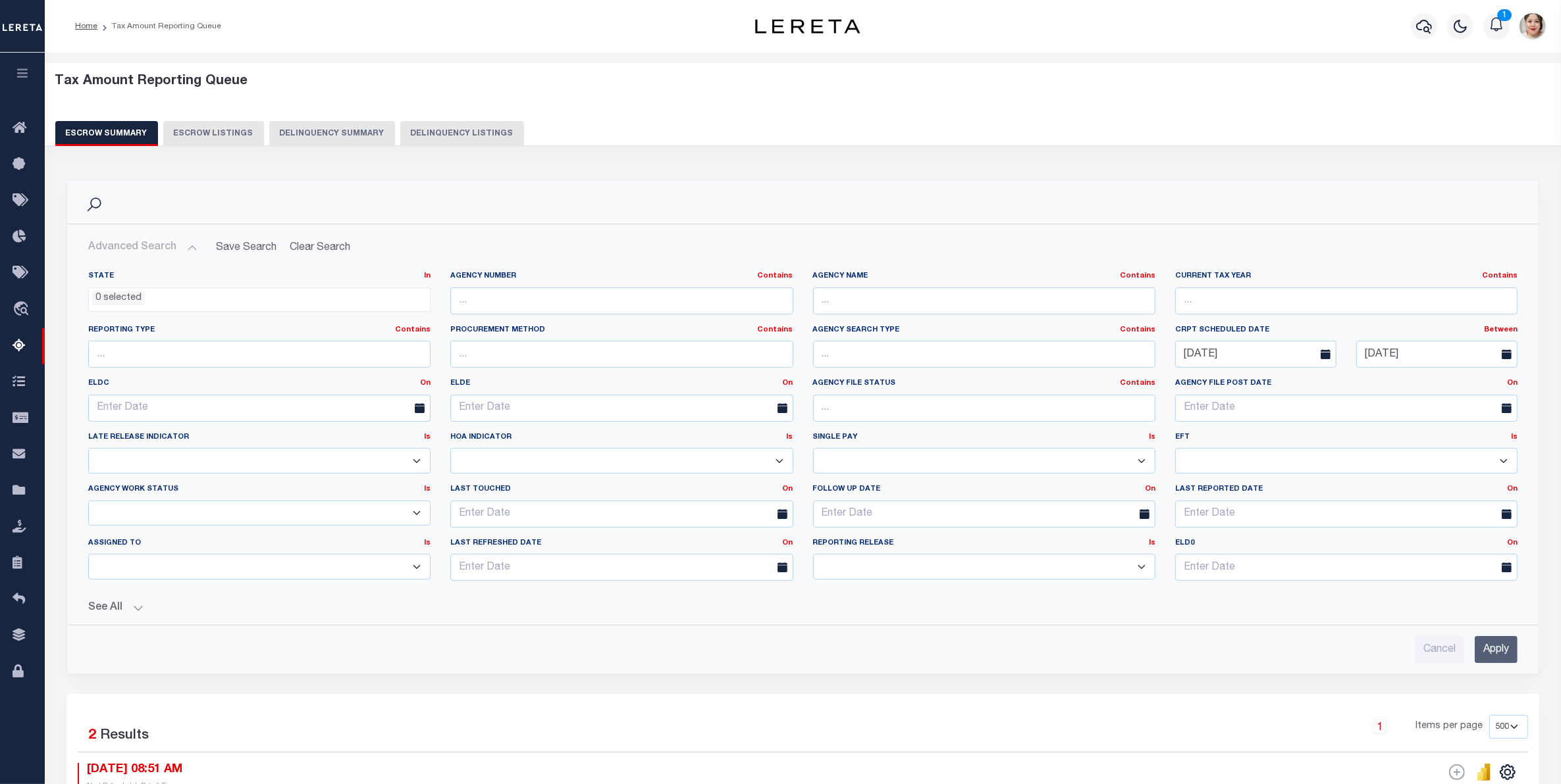
click at [1497, 652] on input "Apply" at bounding box center [1496, 649] width 43 height 27
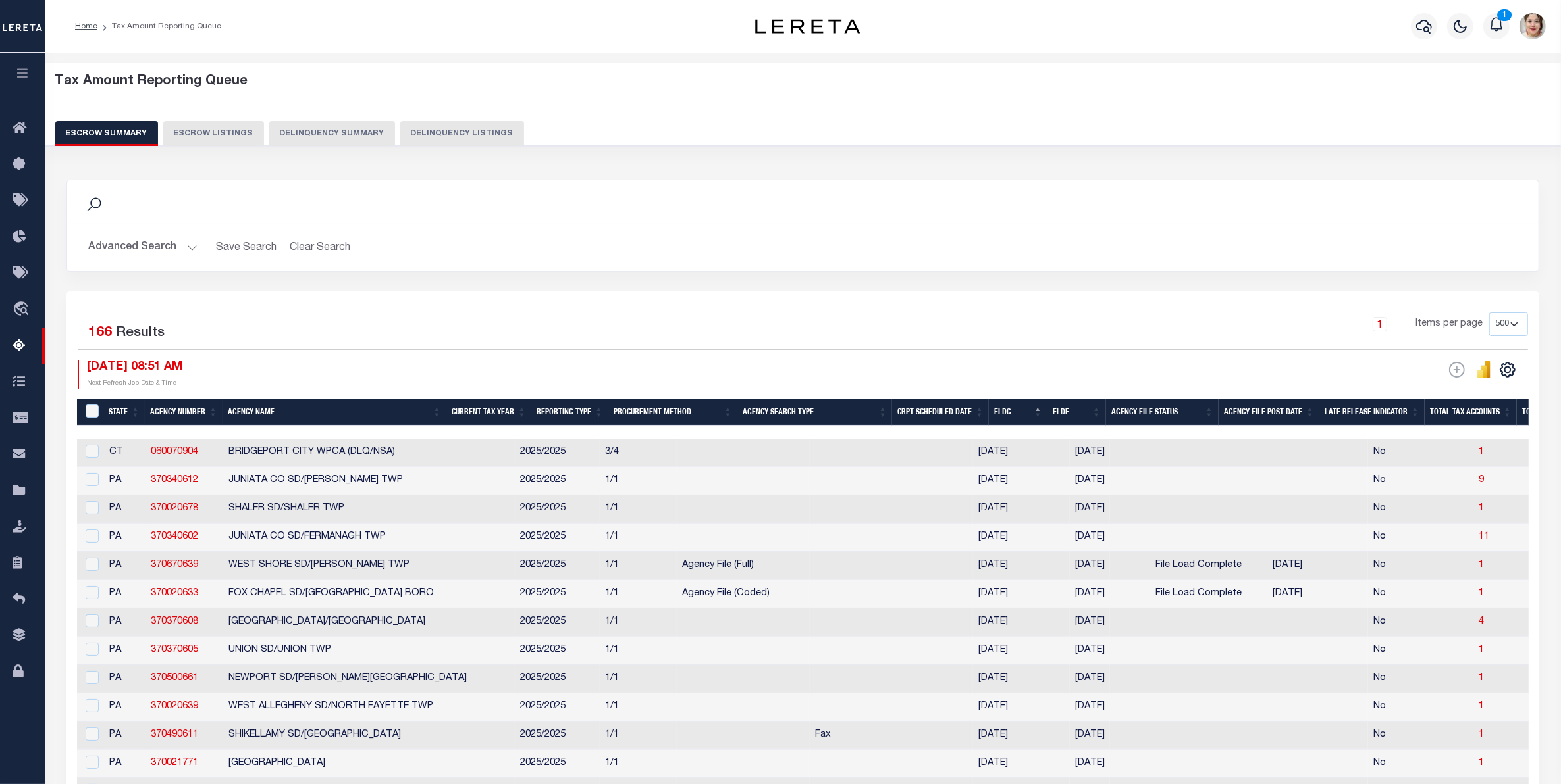
click at [139, 250] on button "Advanced Search" at bounding box center [143, 247] width 109 height 26
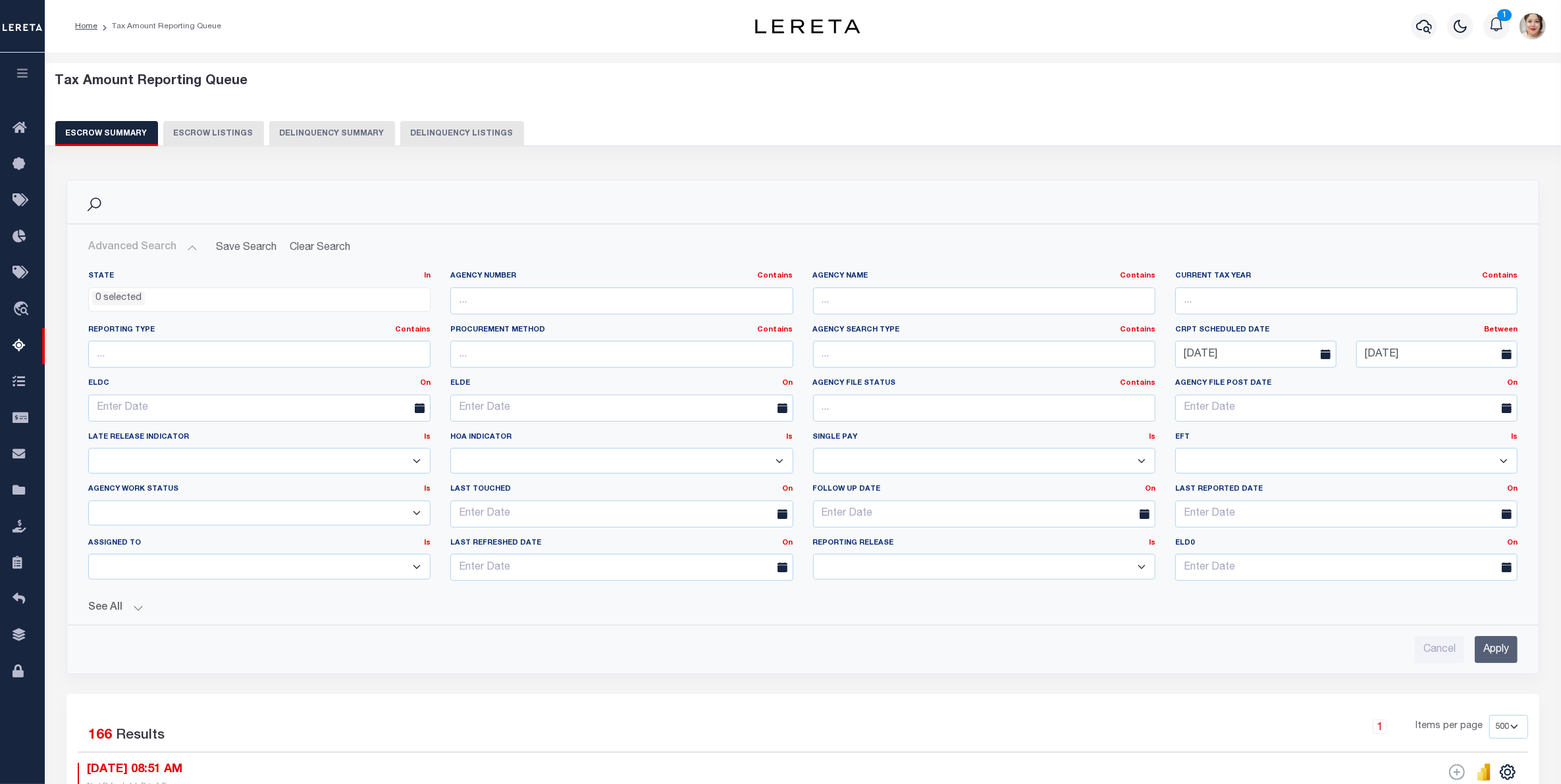
click at [103, 609] on button "See All" at bounding box center [802, 608] width 1429 height 13
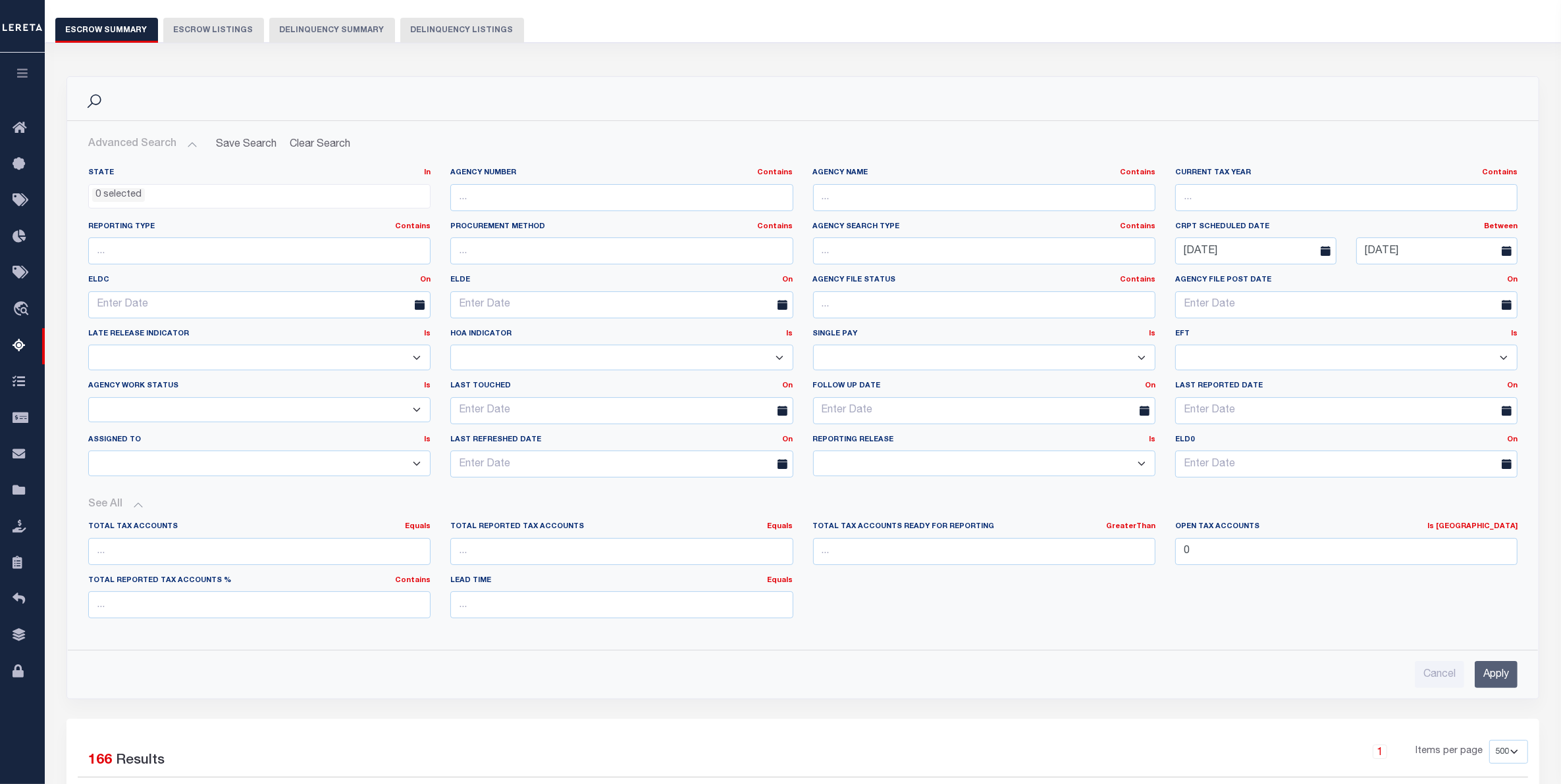
scroll to position [164, 0]
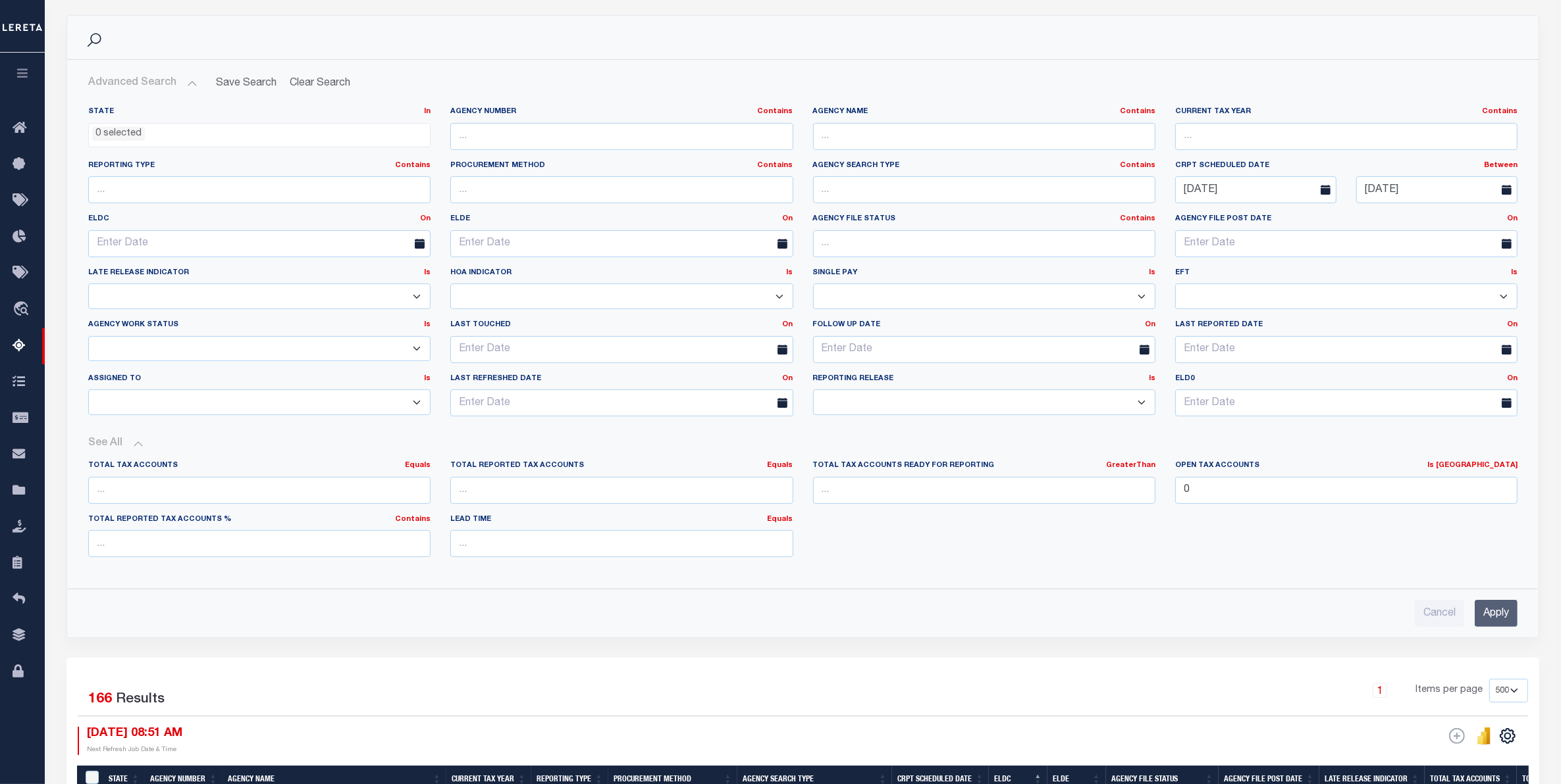
click at [1497, 624] on input "Apply" at bounding box center [1496, 613] width 43 height 27
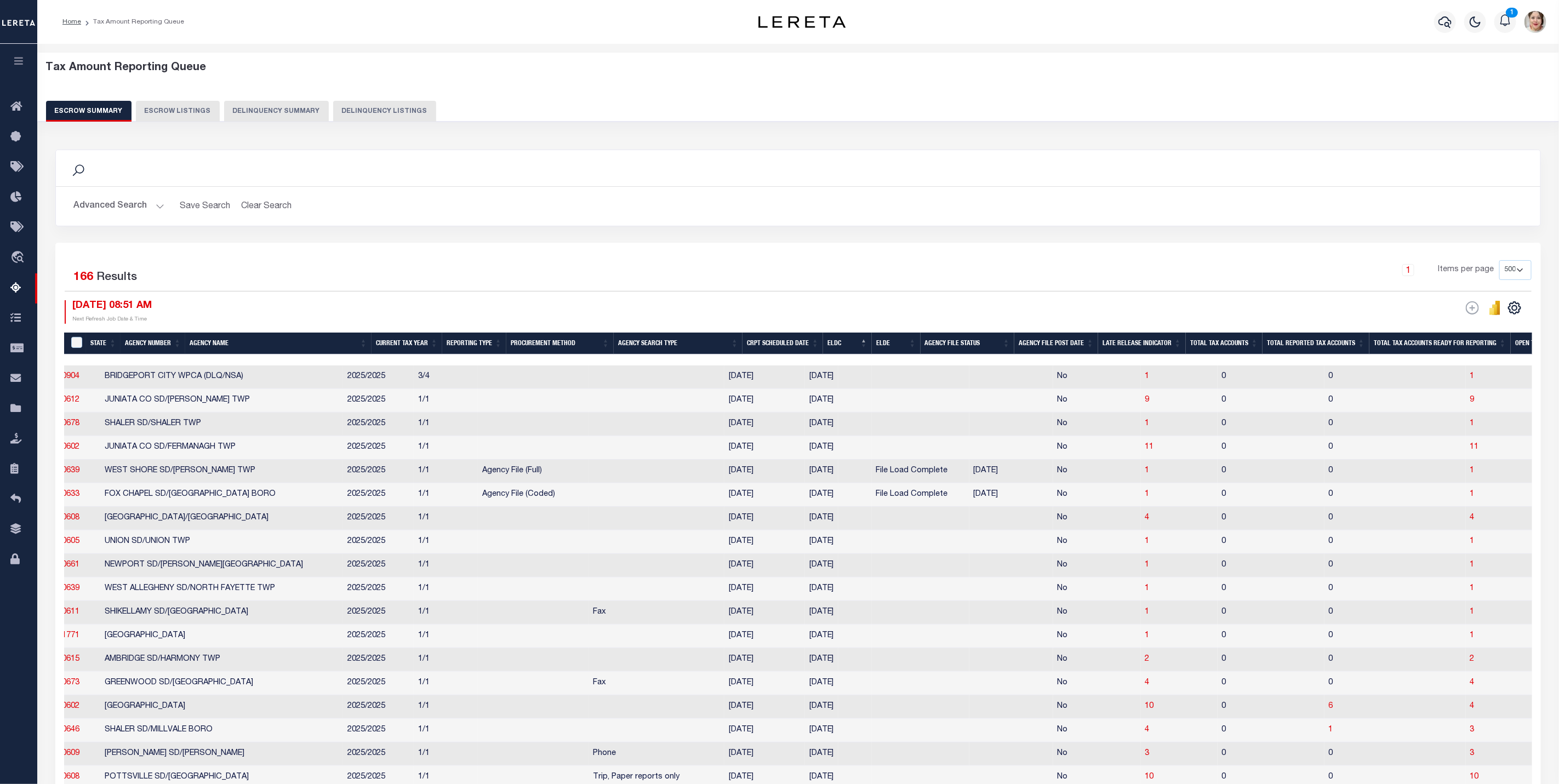
scroll to position [0, 86]
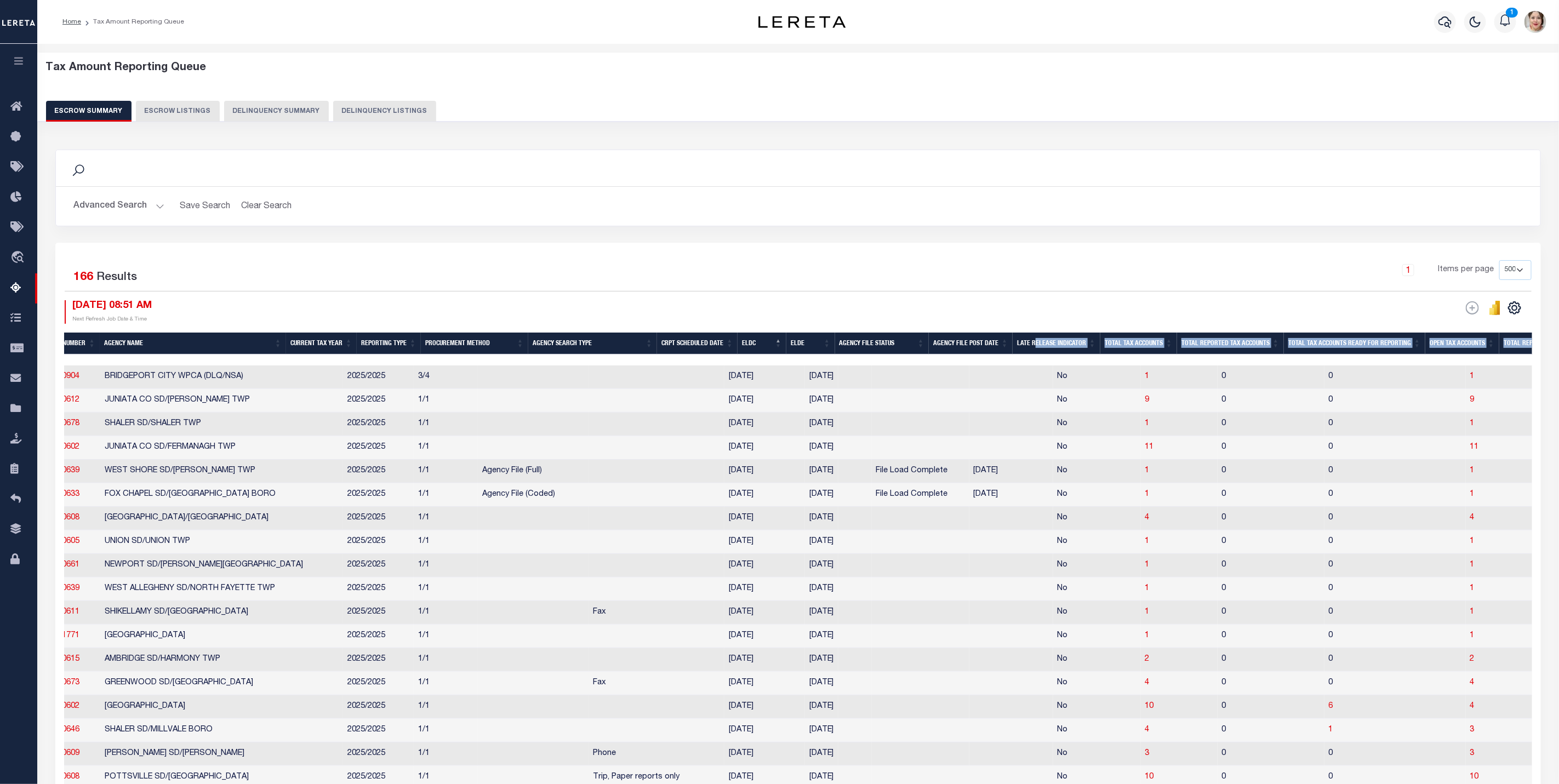
drag, startPoint x: 777, startPoint y: 360, endPoint x: 1045, endPoint y: 355, distance: 268.0
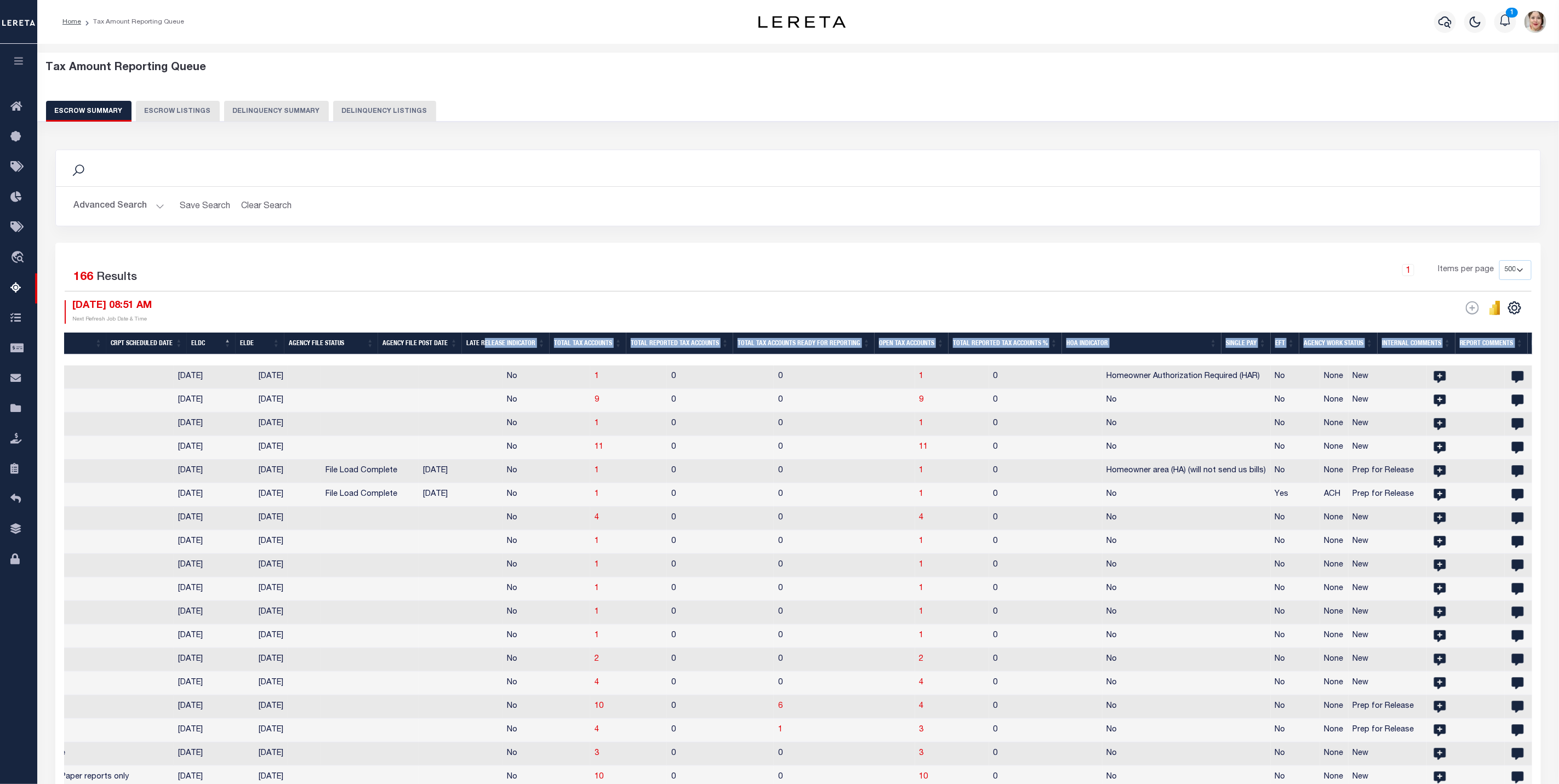
scroll to position [0, 475]
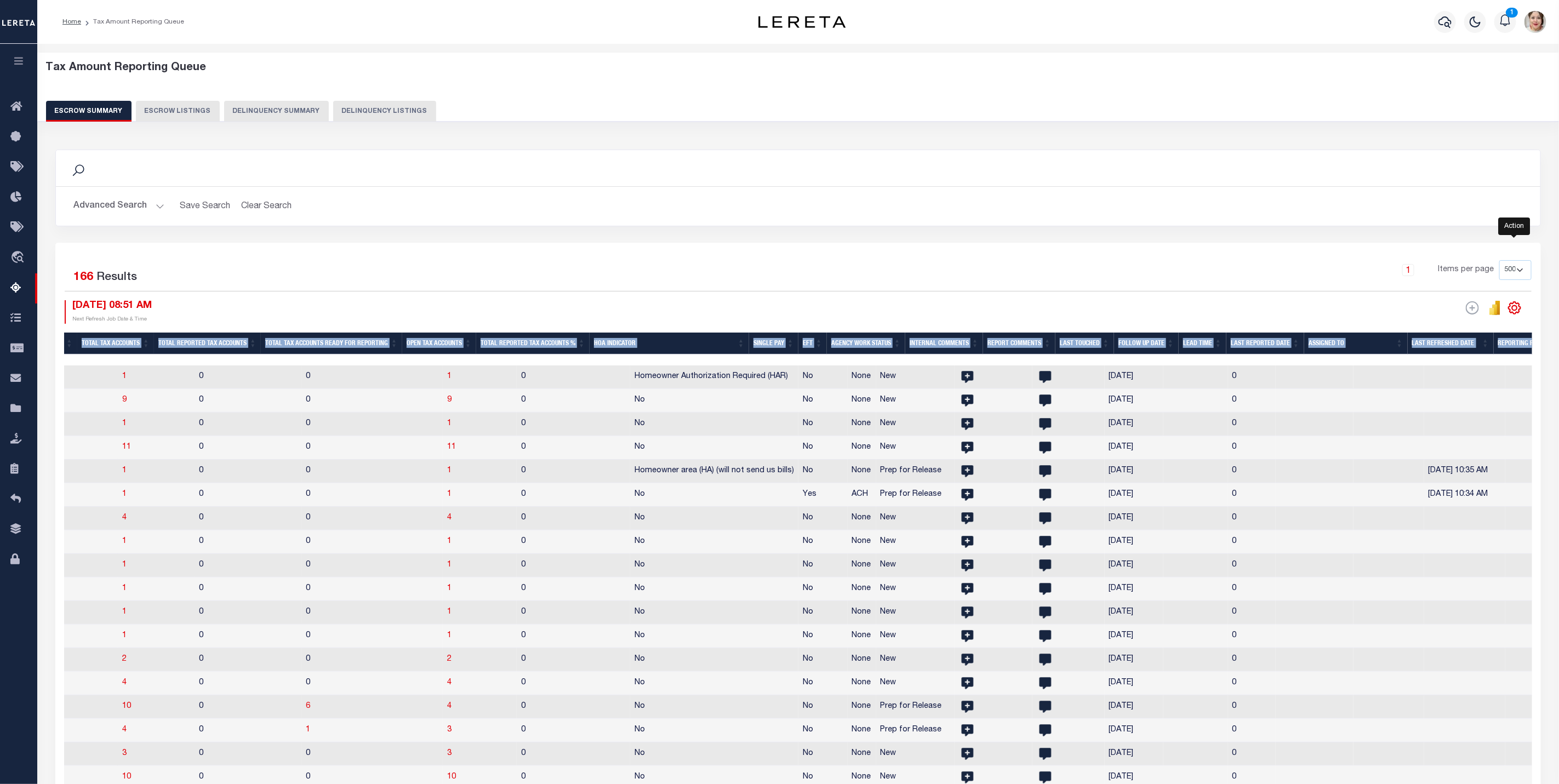
click at [1309, 310] on icon "" at bounding box center [1514, 307] width 14 height 14
click at [1309, 331] on link "CSV" at bounding box center [1470, 326] width 107 height 21
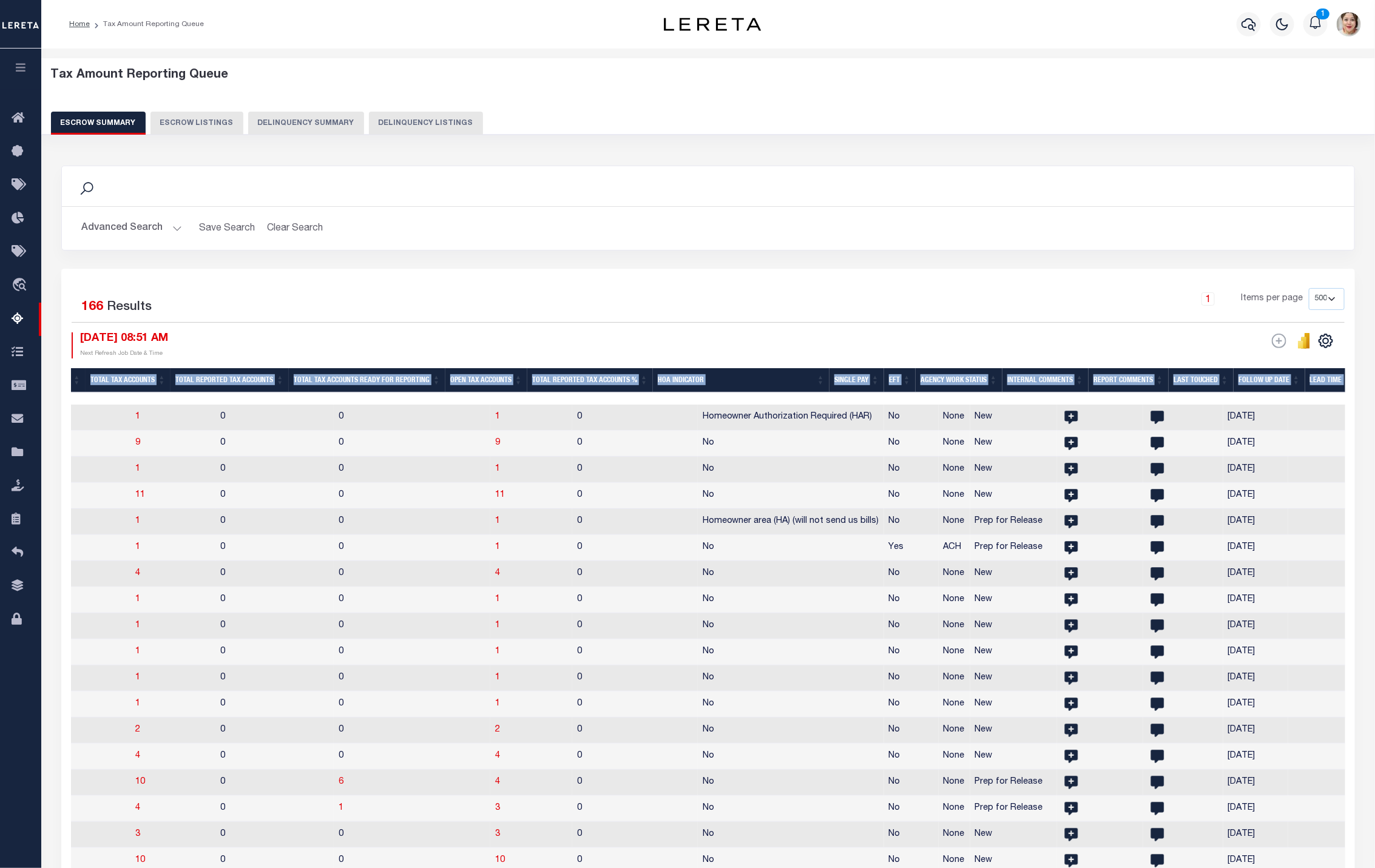
click at [139, 229] on button "Advanced Search" at bounding box center [131, 228] width 100 height 24
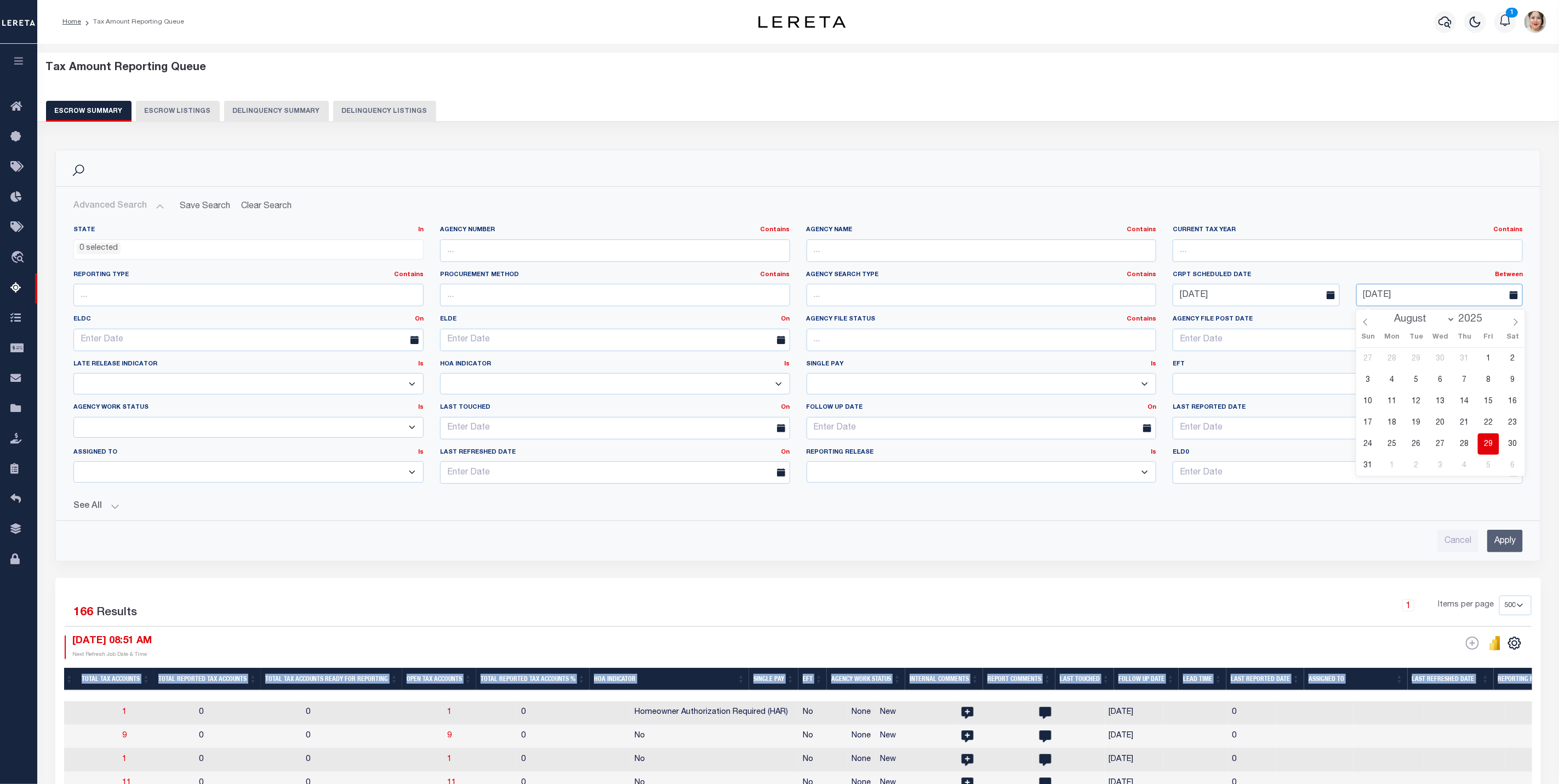
click at [1309, 295] on input "[DATE]" at bounding box center [1439, 294] width 167 height 22
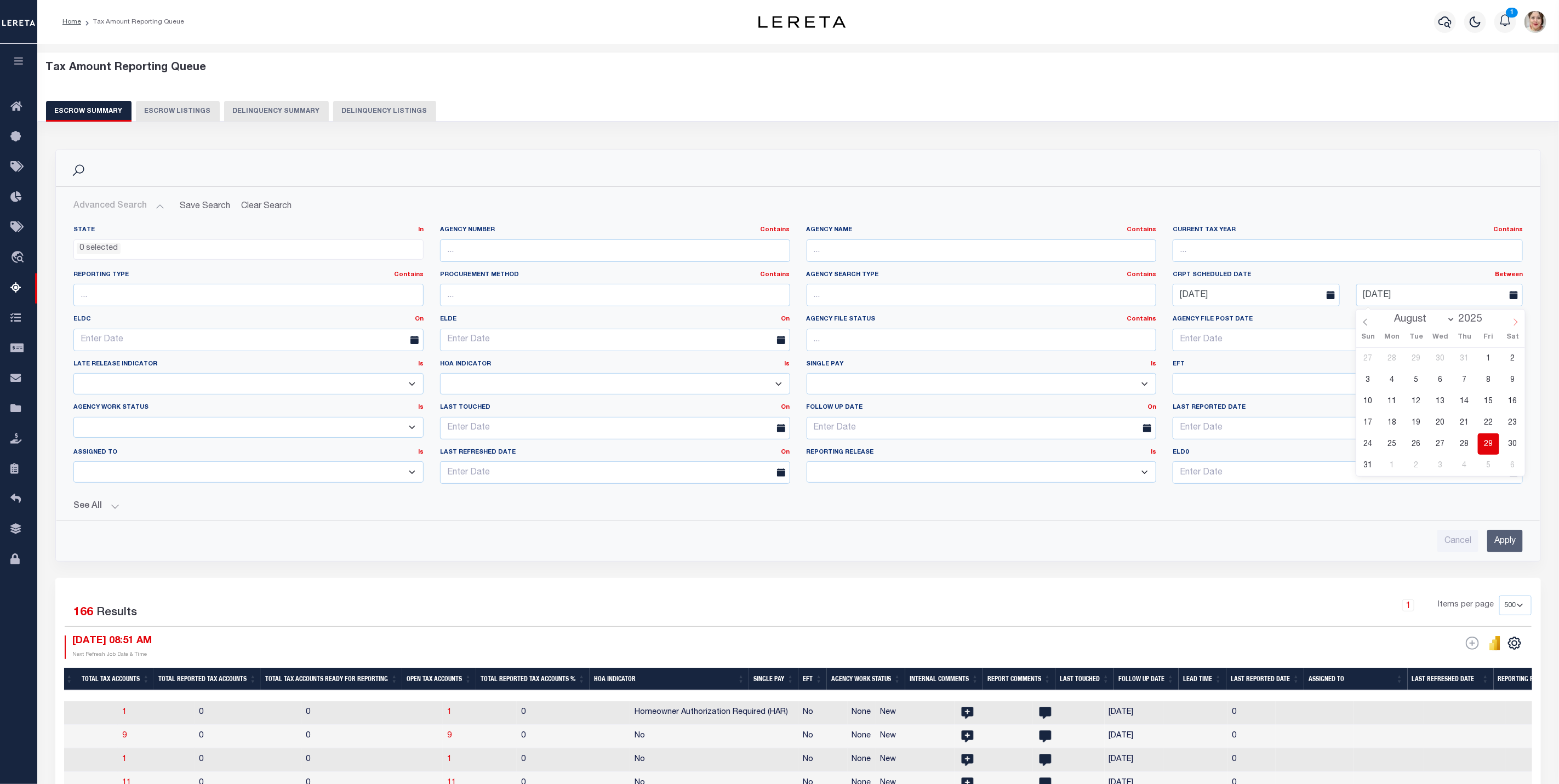
click at [1309, 324] on icon at bounding box center [1515, 322] width 7 height 7
select select "8"
click at [1309, 401] on span "19" at bounding box center [1489, 401] width 21 height 21
type input "[DATE]"
click at [1309, 551] on input "Apply" at bounding box center [1505, 541] width 35 height 22
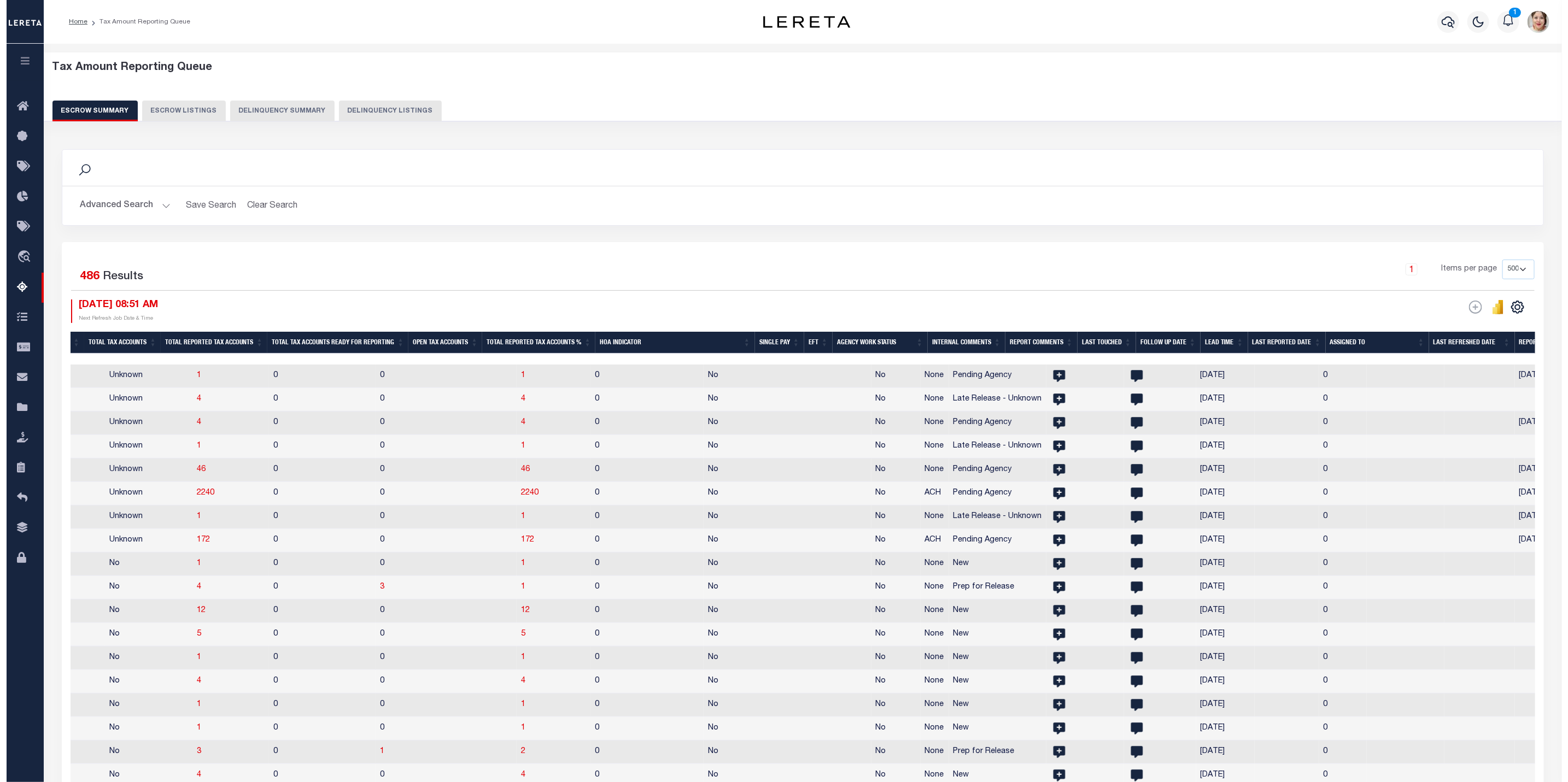
scroll to position [0, 981]
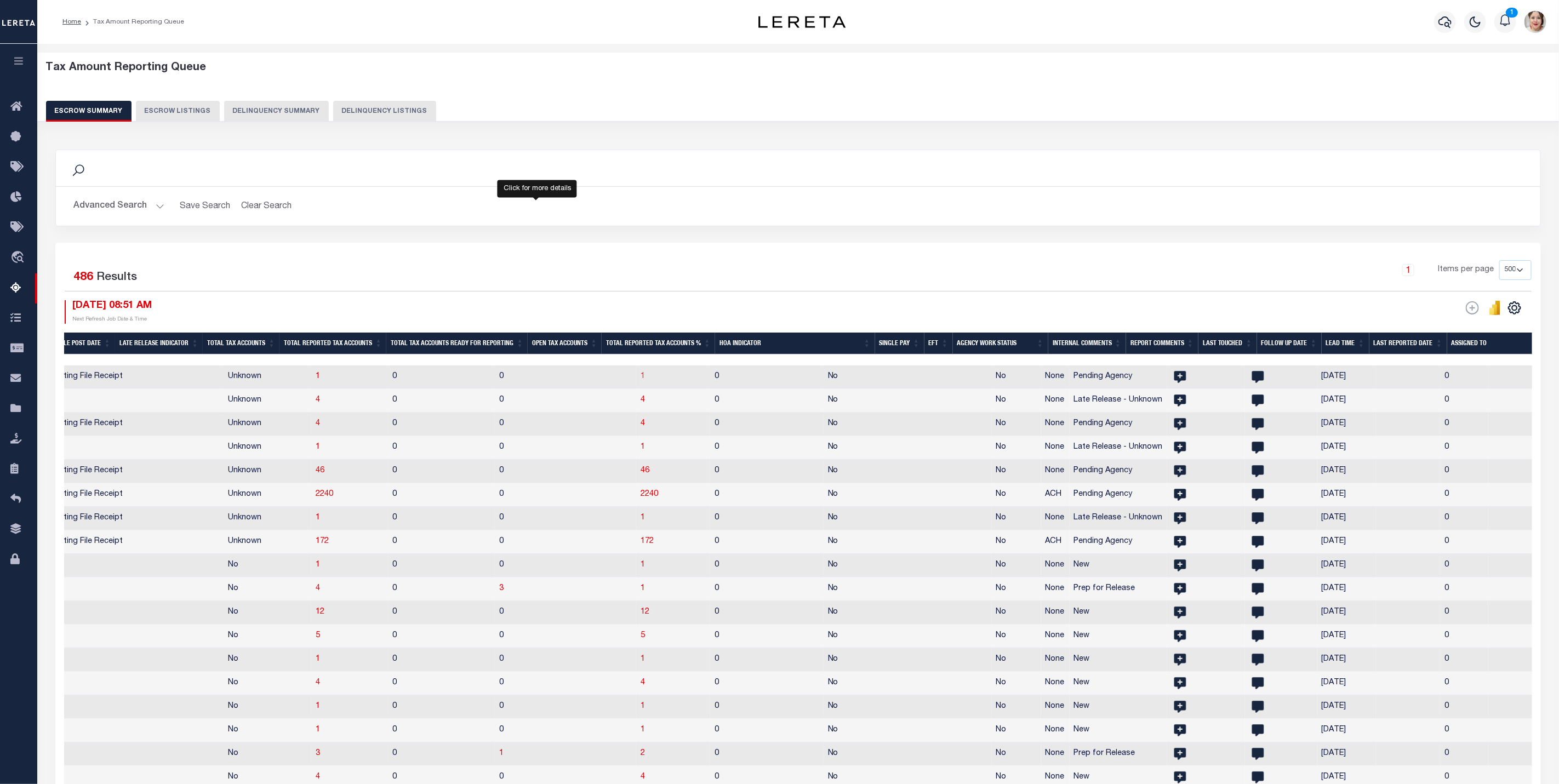
click at [641, 378] on span "1" at bounding box center [642, 376] width 4 height 7
select select "100"
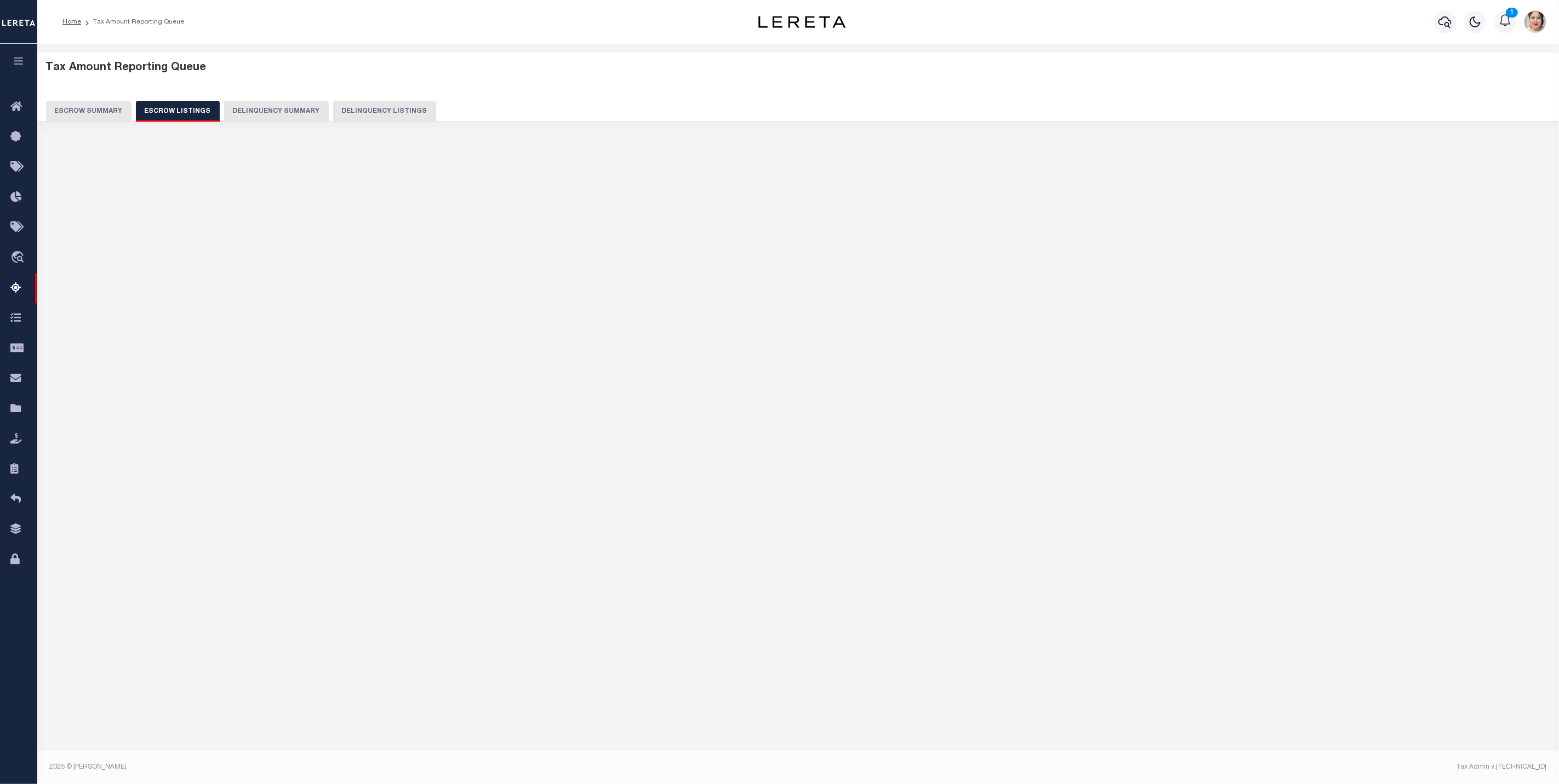
select select "100"
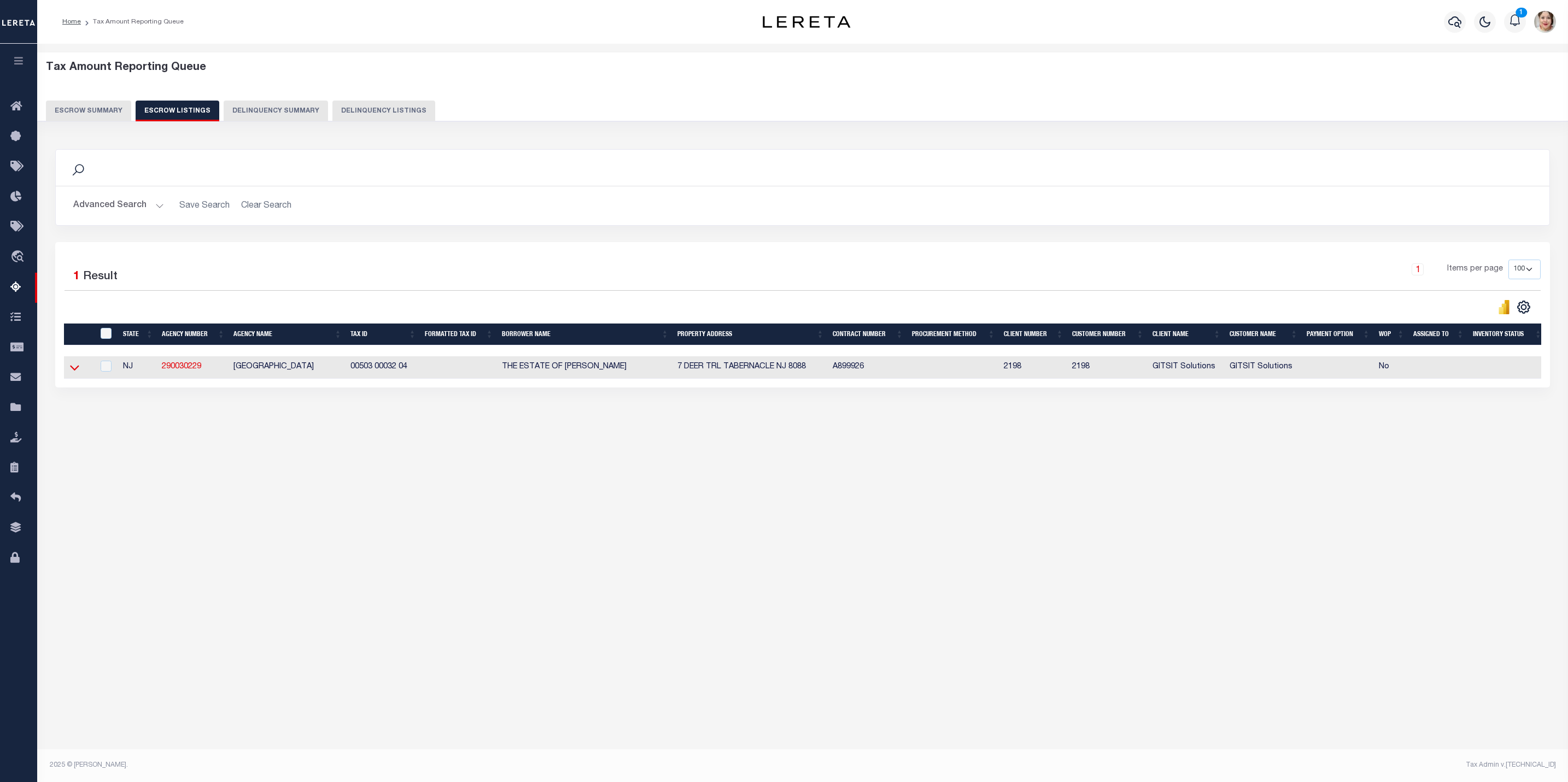
click at [74, 373] on icon at bounding box center [74, 368] width 9 height 12
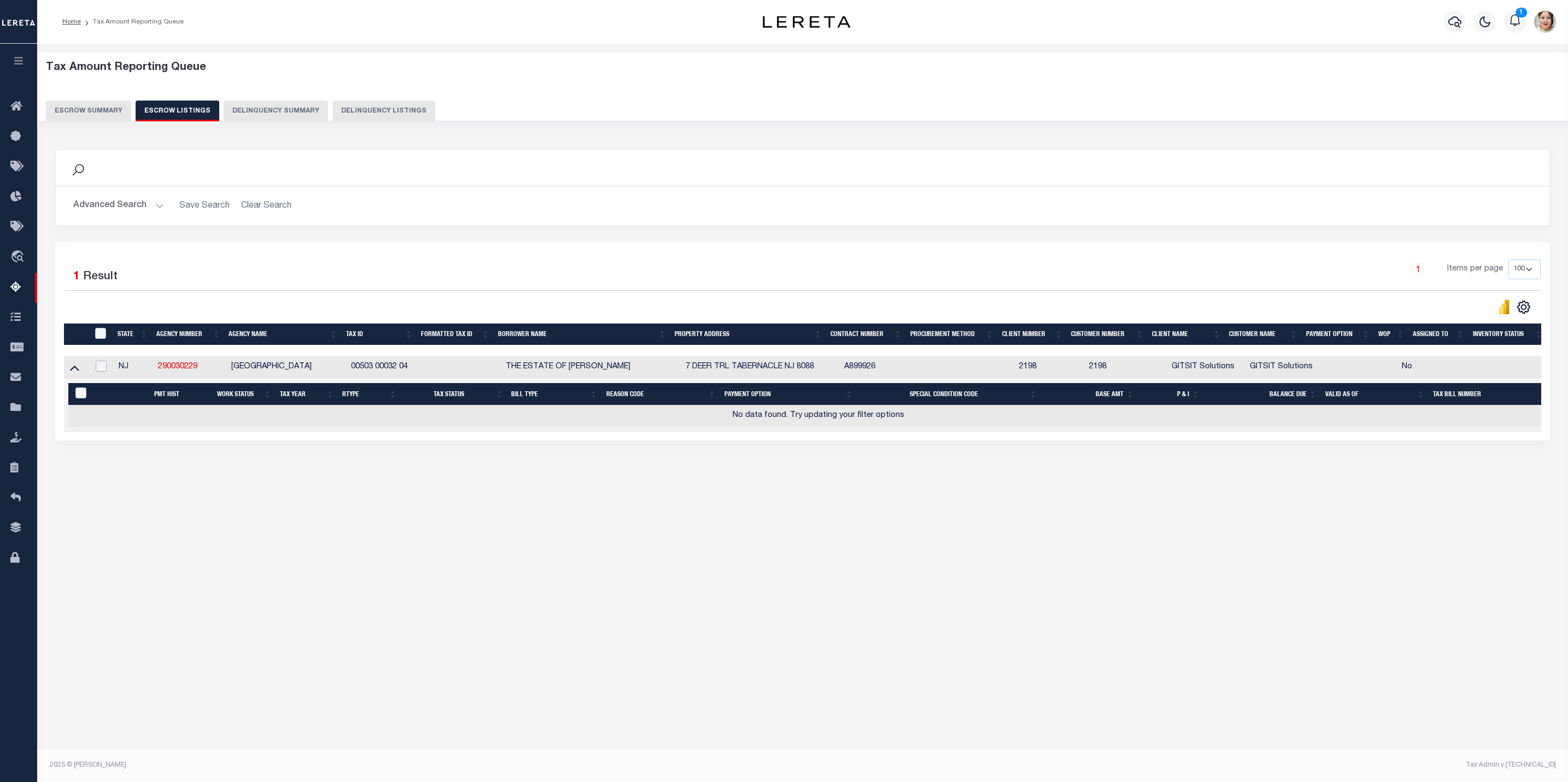
click at [97, 372] on input "checkbox" at bounding box center [100, 366] width 11 height 11
checkbox input "true"
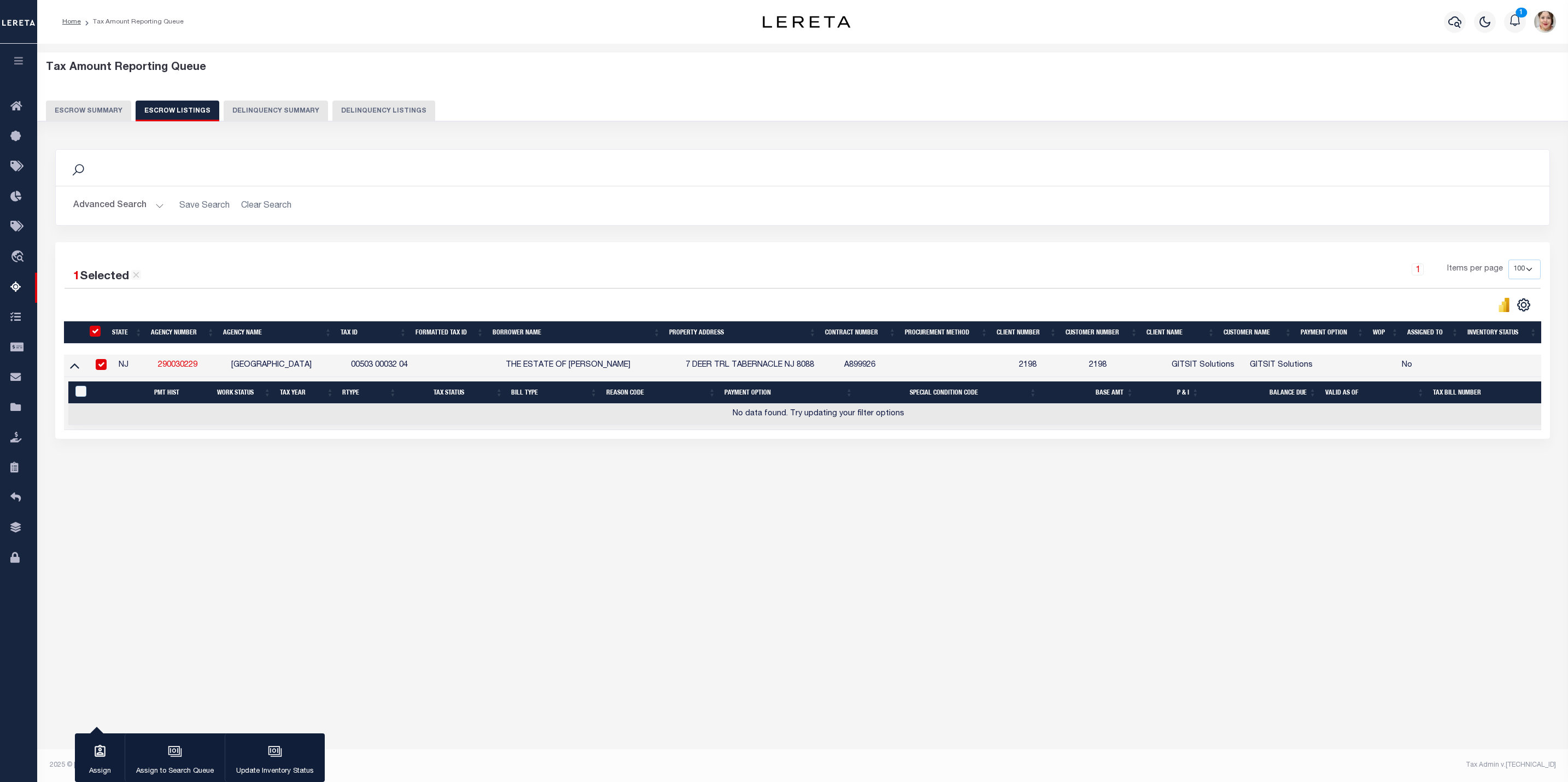
scroll to position [0, 0]
click at [76, 369] on icon at bounding box center [74, 365] width 9 height 12
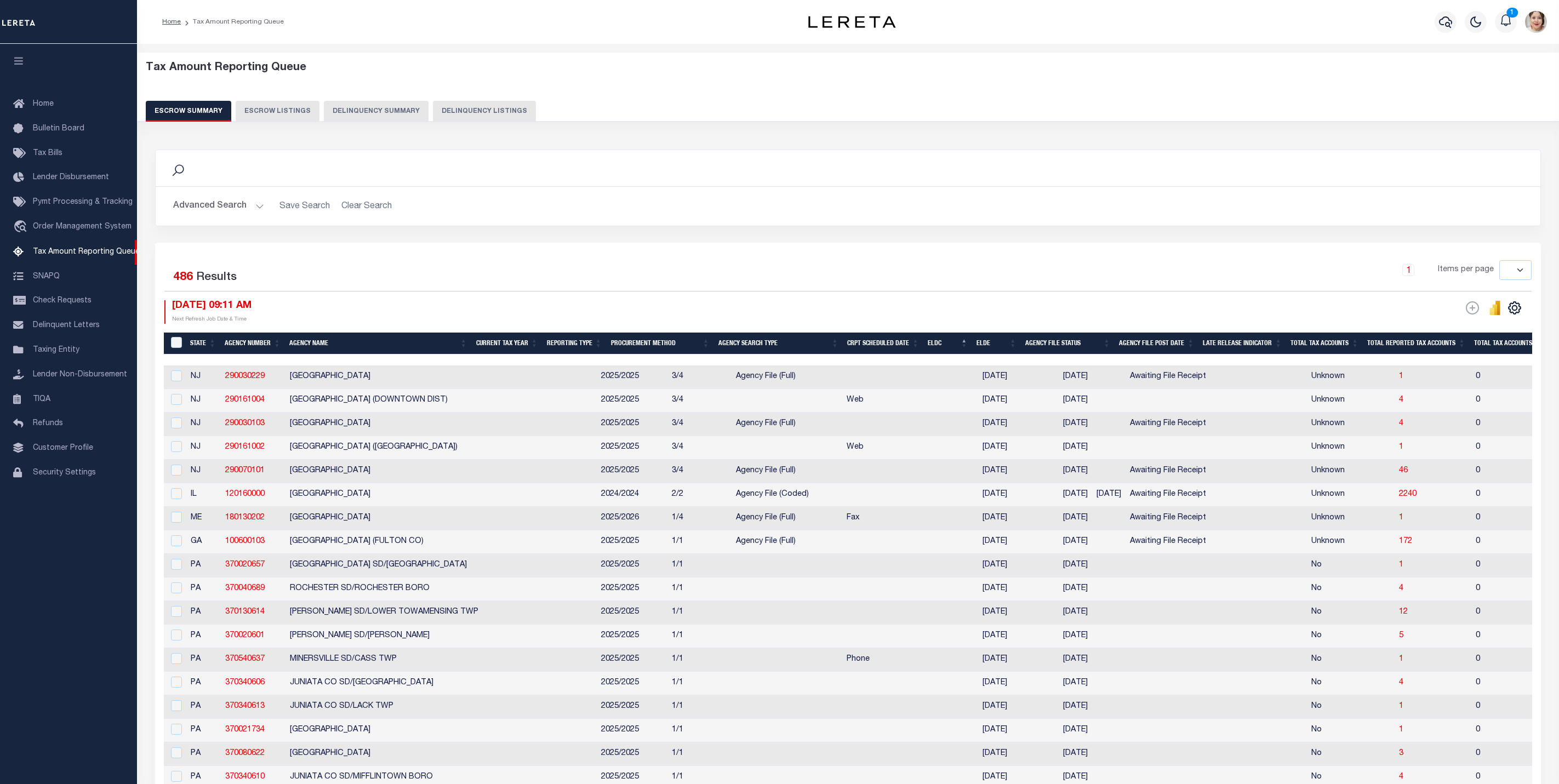
select select
click at [238, 209] on button "Advanced Search" at bounding box center [218, 206] width 91 height 21
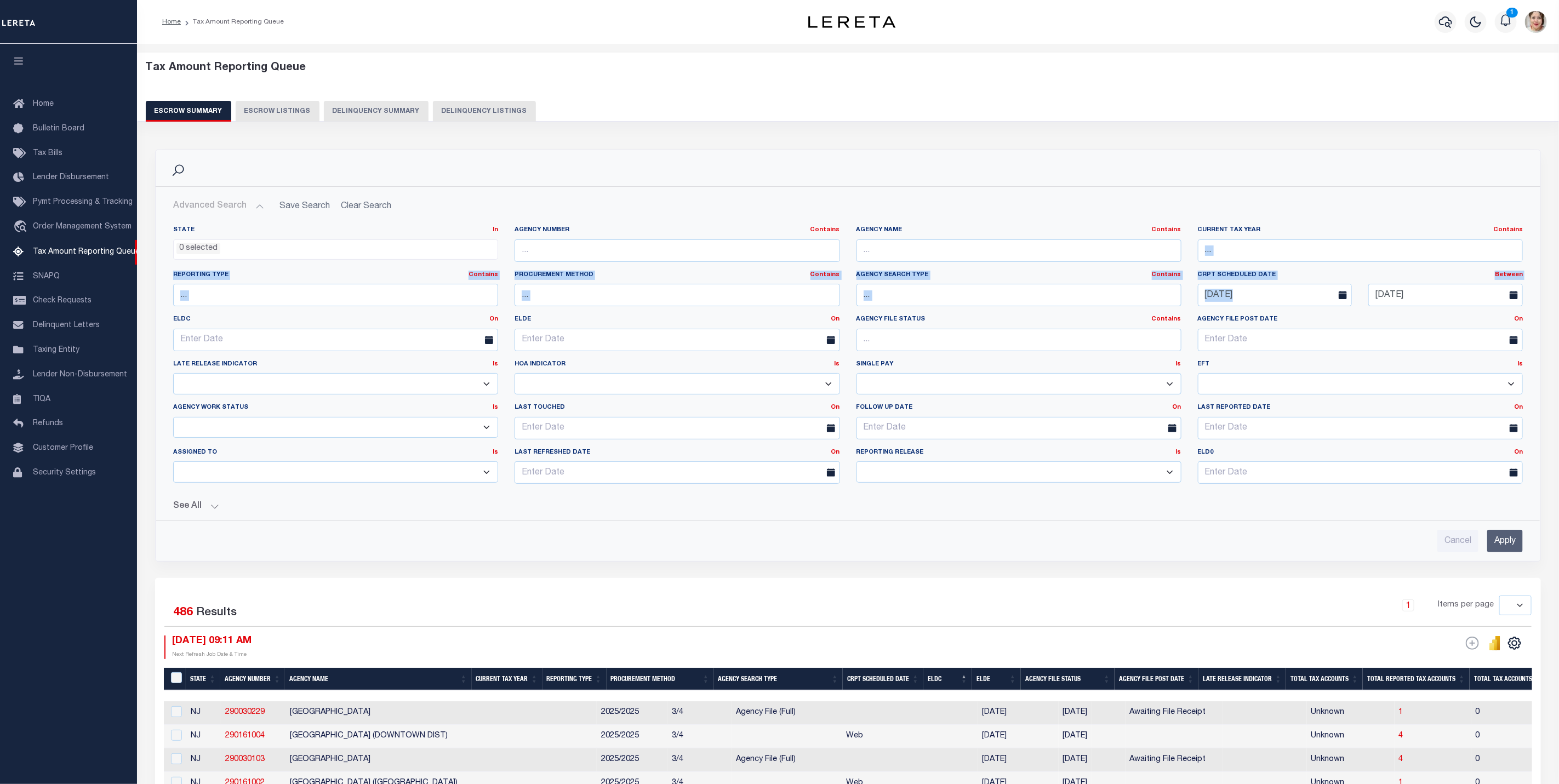
drag, startPoint x: 1197, startPoint y: 269, endPoint x: 1439, endPoint y: 299, distance: 243.9
click at [1453, 304] on div "State In In AK AL AR AZ CA CO CT DC DE FL GA GU HI IA ID IL IN KS [GEOGRAPHIC_D…" at bounding box center [848, 359] width 1366 height 267
click at [1416, 270] on div "Current Tax Year Contains Contains Is" at bounding box center [1360, 248] width 341 height 45
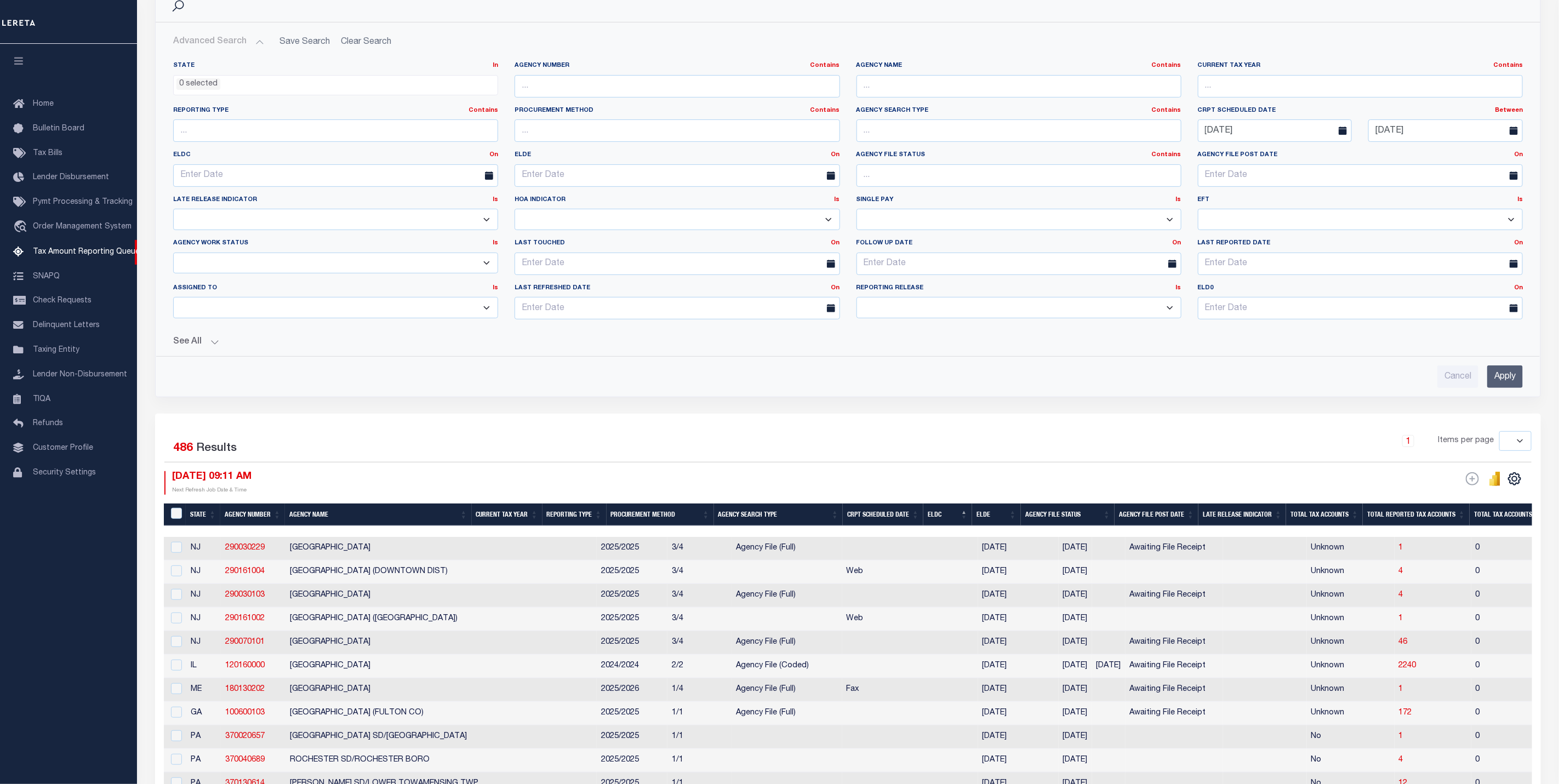
scroll to position [246, 0]
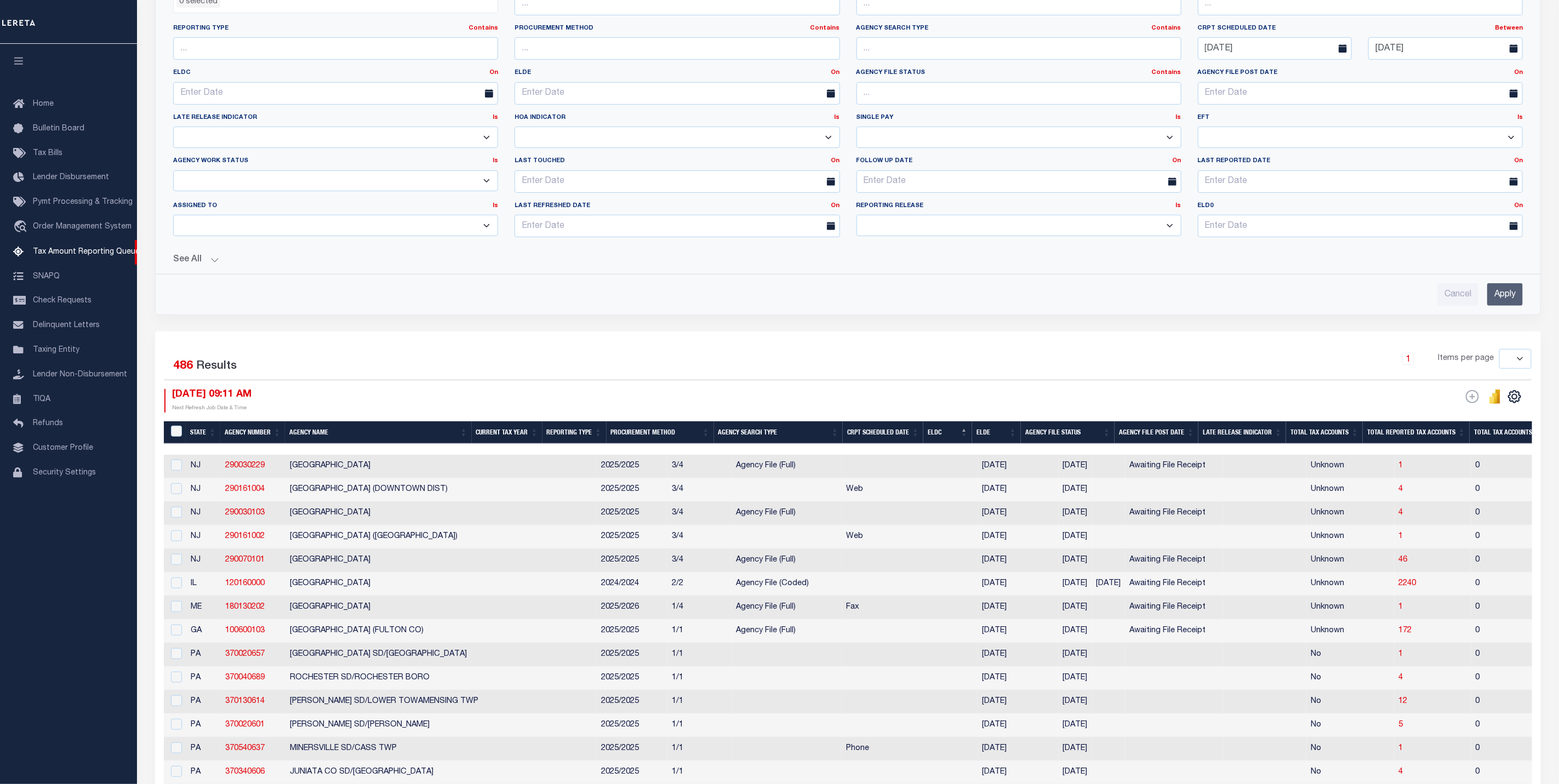
click at [1518, 360] on select "10 25 50 100 500" at bounding box center [1515, 359] width 32 height 20
drag, startPoint x: 423, startPoint y: 360, endPoint x: 433, endPoint y: 360, distance: 10.0
click at [423, 360] on div "Selected 486 Results" at bounding box center [329, 364] width 330 height 31
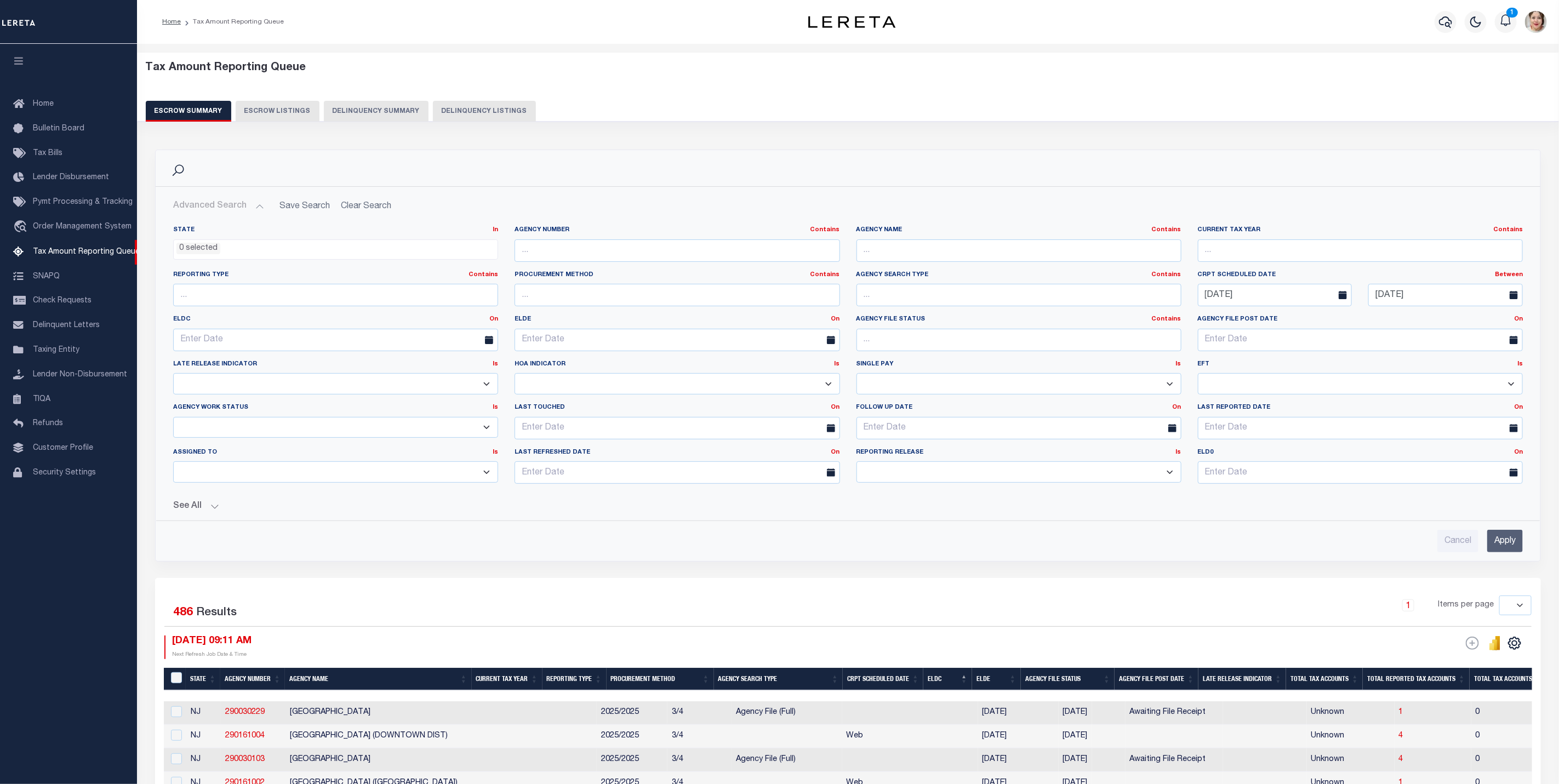
click at [197, 512] on button "See All" at bounding box center [848, 506] width 1350 height 11
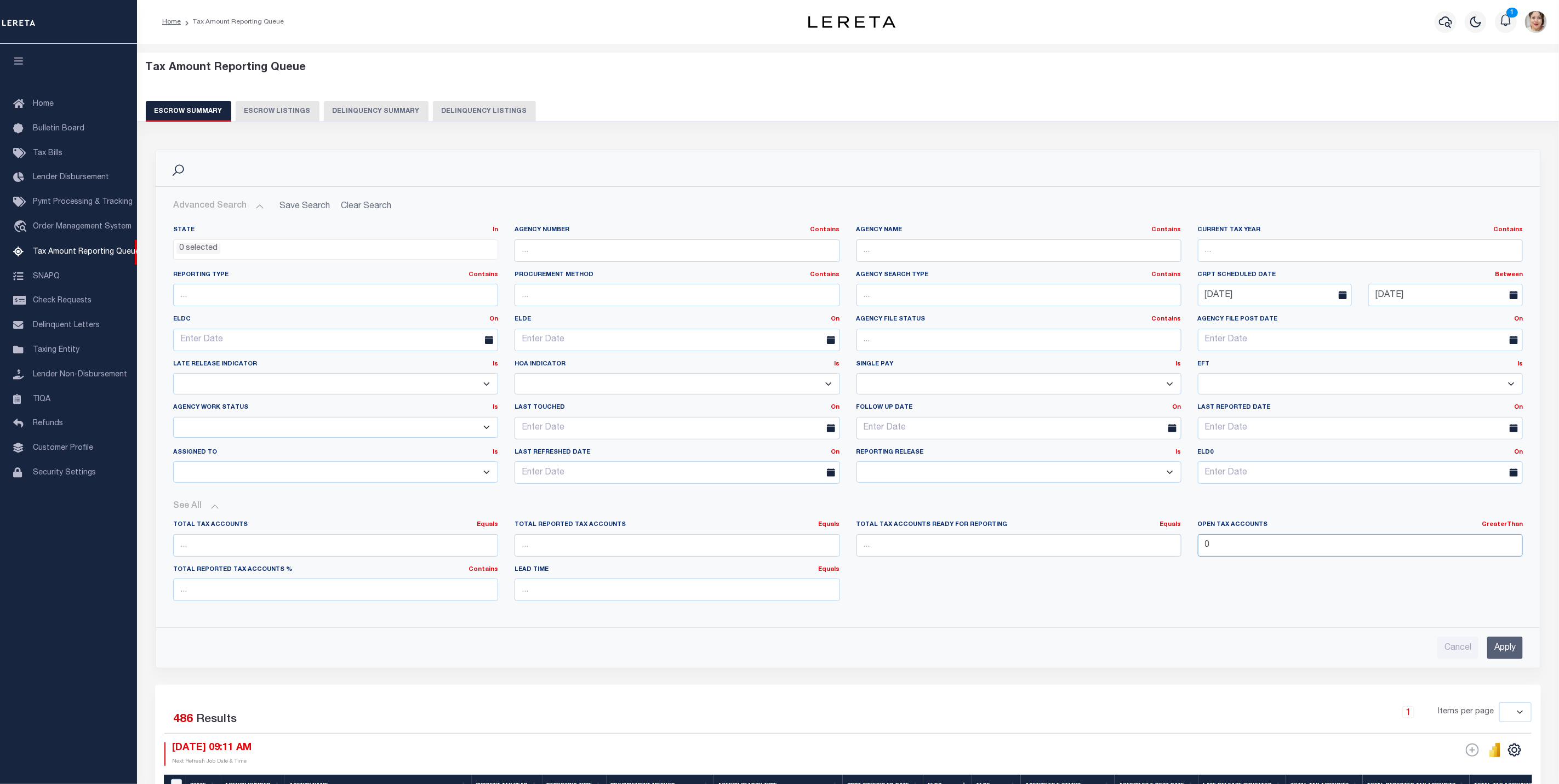
drag, startPoint x: 1265, startPoint y: 552, endPoint x: 1186, endPoint y: 552, distance: 79.0
click at [1186, 552] on div "Total Tax Accounts Equals Equals Is Not Equal To Is Greater Than Is Less Than T…" at bounding box center [848, 566] width 1366 height 89
click at [1413, 294] on input "[DATE]" at bounding box center [1445, 294] width 154 height 22
drag, startPoint x: 1443, startPoint y: 298, endPoint x: 1348, endPoint y: 305, distance: 95.3
click at [1348, 305] on div "CRPT Scheduled Date Between On After Before Between [DATE] [DATE]" at bounding box center [1360, 289] width 341 height 36
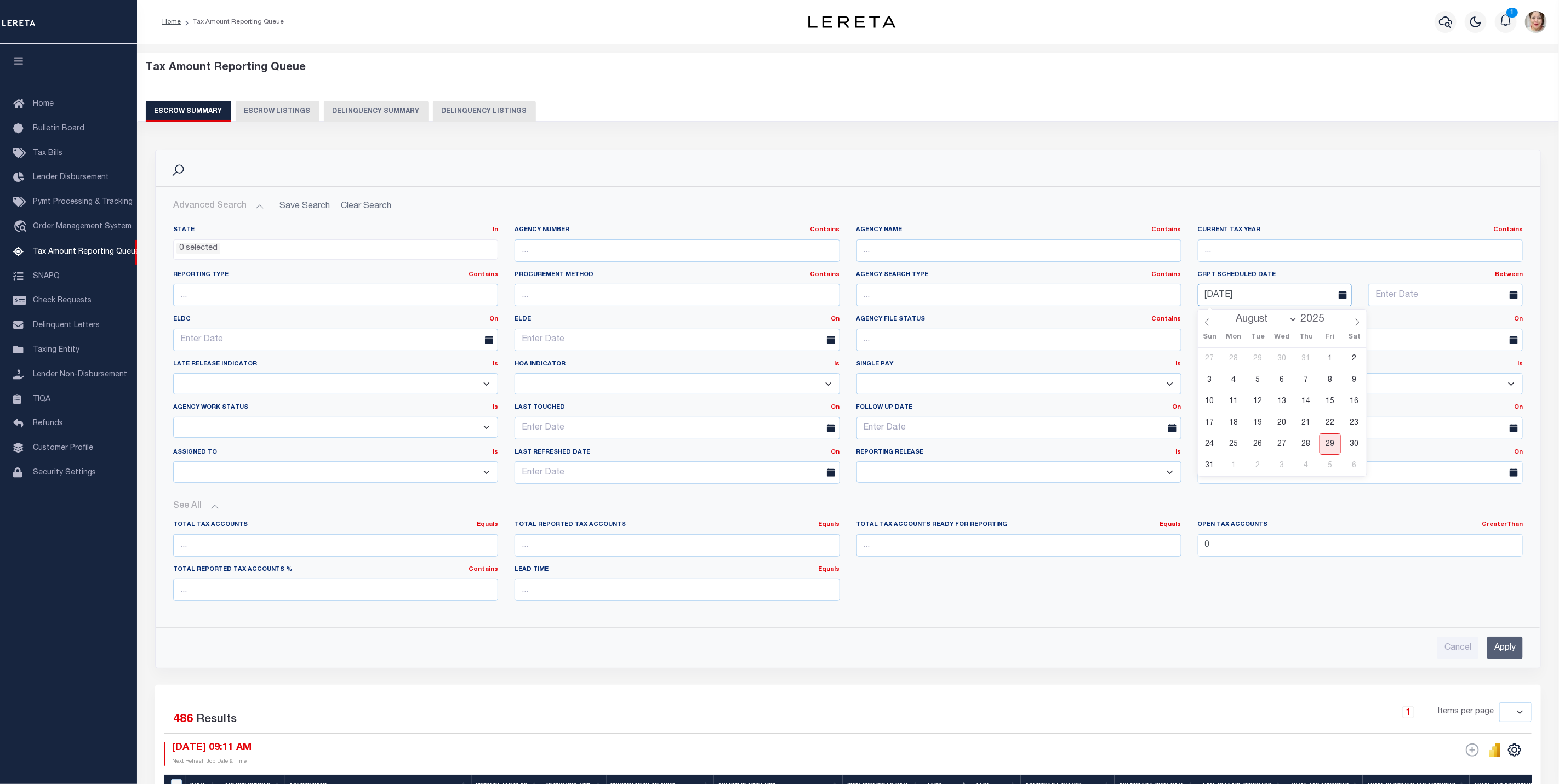
drag, startPoint x: 1207, startPoint y: 290, endPoint x: 1197, endPoint y: 289, distance: 10.0
click at [1197, 289] on div "[DATE]" at bounding box center [1275, 294] width 171 height 22
click at [214, 342] on input "text" at bounding box center [336, 340] width 325 height 22
click at [308, 491] on span "29" at bounding box center [306, 489] width 21 height 21
type input "[DATE]"
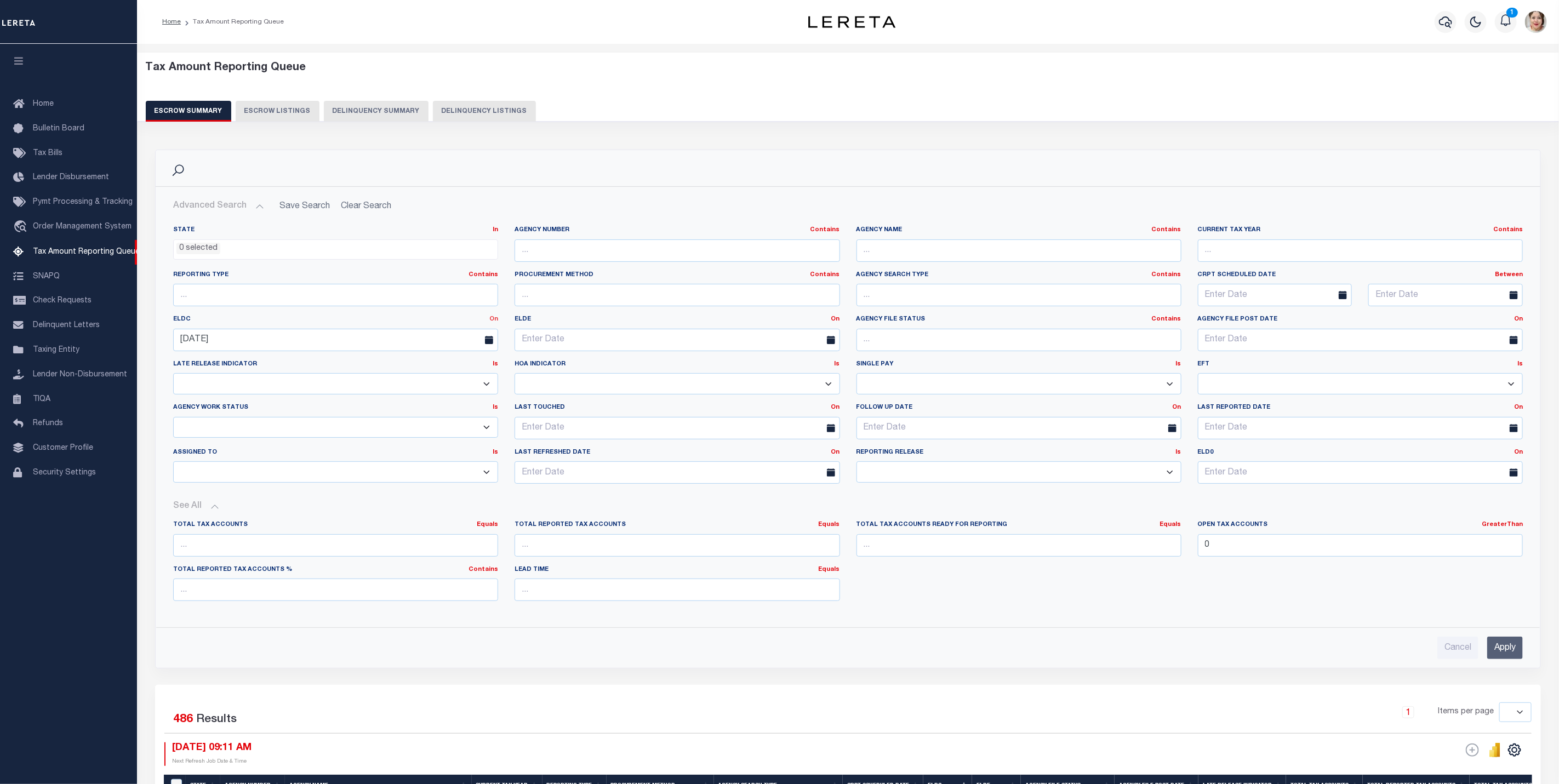
click at [496, 322] on link "On" at bounding box center [494, 319] width 9 height 6
click at [453, 383] on link "Between" at bounding box center [454, 379] width 87 height 16
click at [418, 339] on input "text" at bounding box center [420, 340] width 154 height 22
click at [502, 364] on icon at bounding box center [503, 367] width 7 height 7
select select "8"
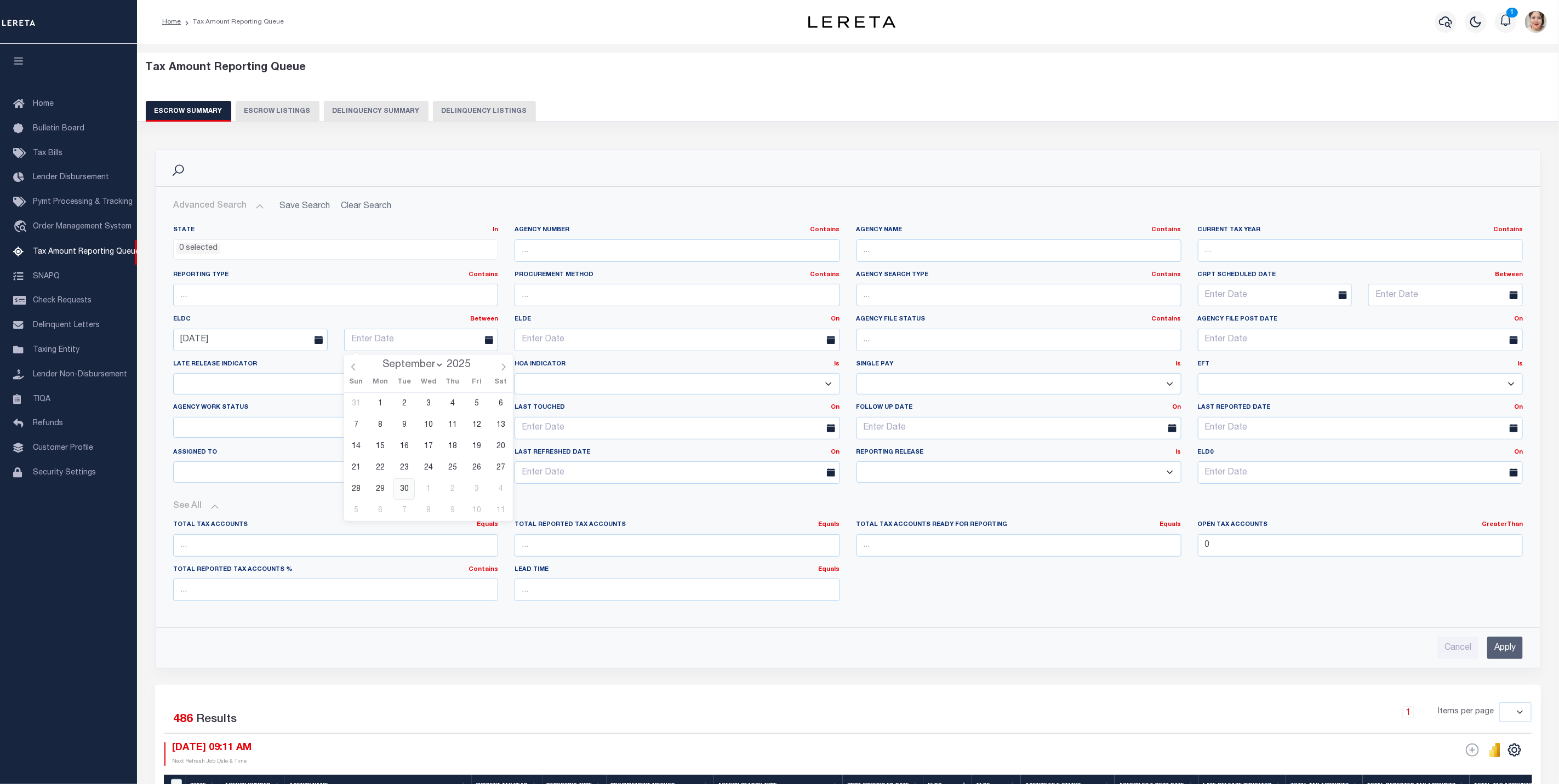
click at [398, 487] on span "30" at bounding box center [404, 489] width 21 height 21
type input "[DATE]"
click at [1514, 650] on input "Apply" at bounding box center [1505, 647] width 35 height 22
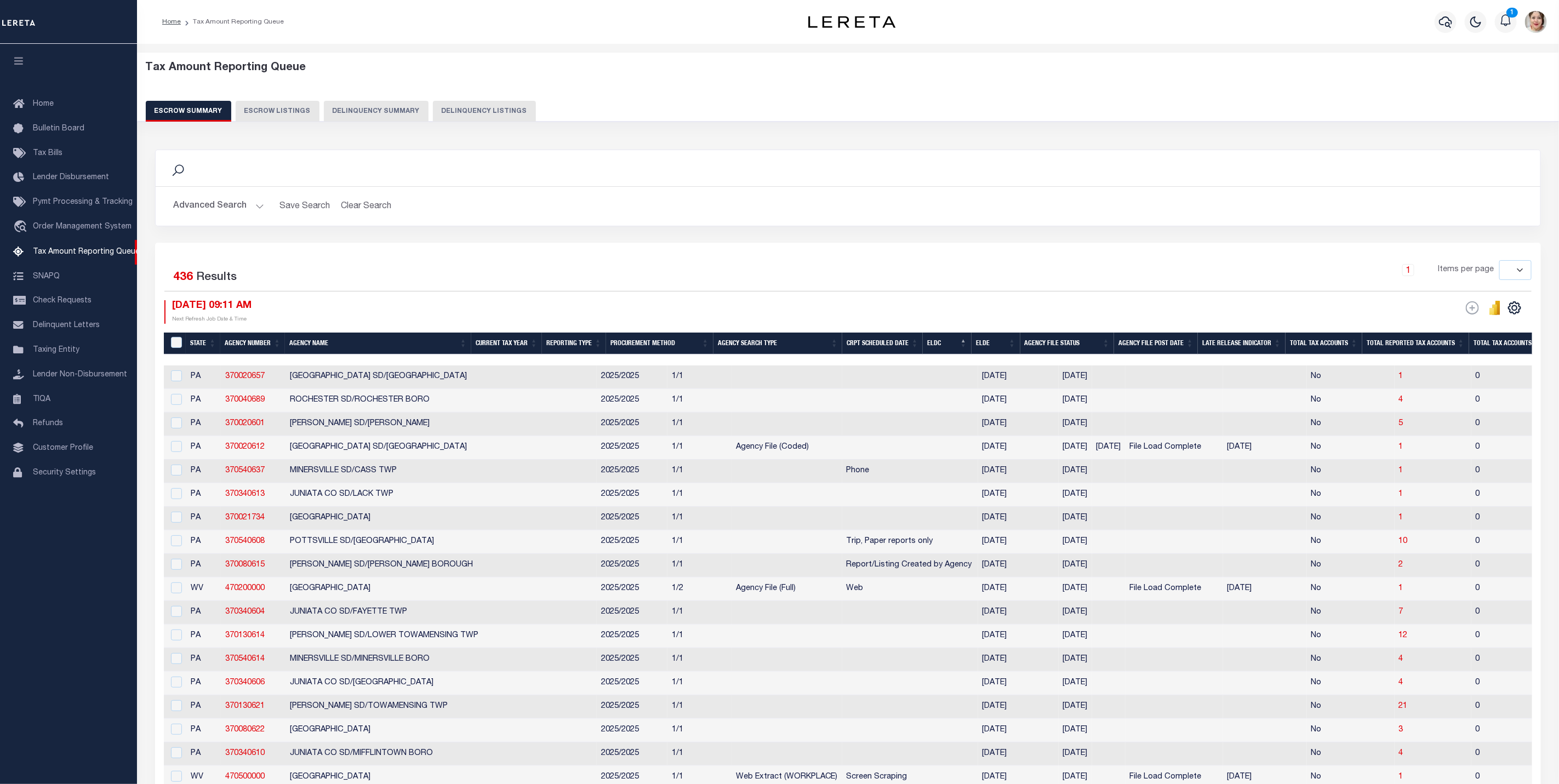
click at [233, 204] on button "Advanced Search" at bounding box center [218, 206] width 91 height 21
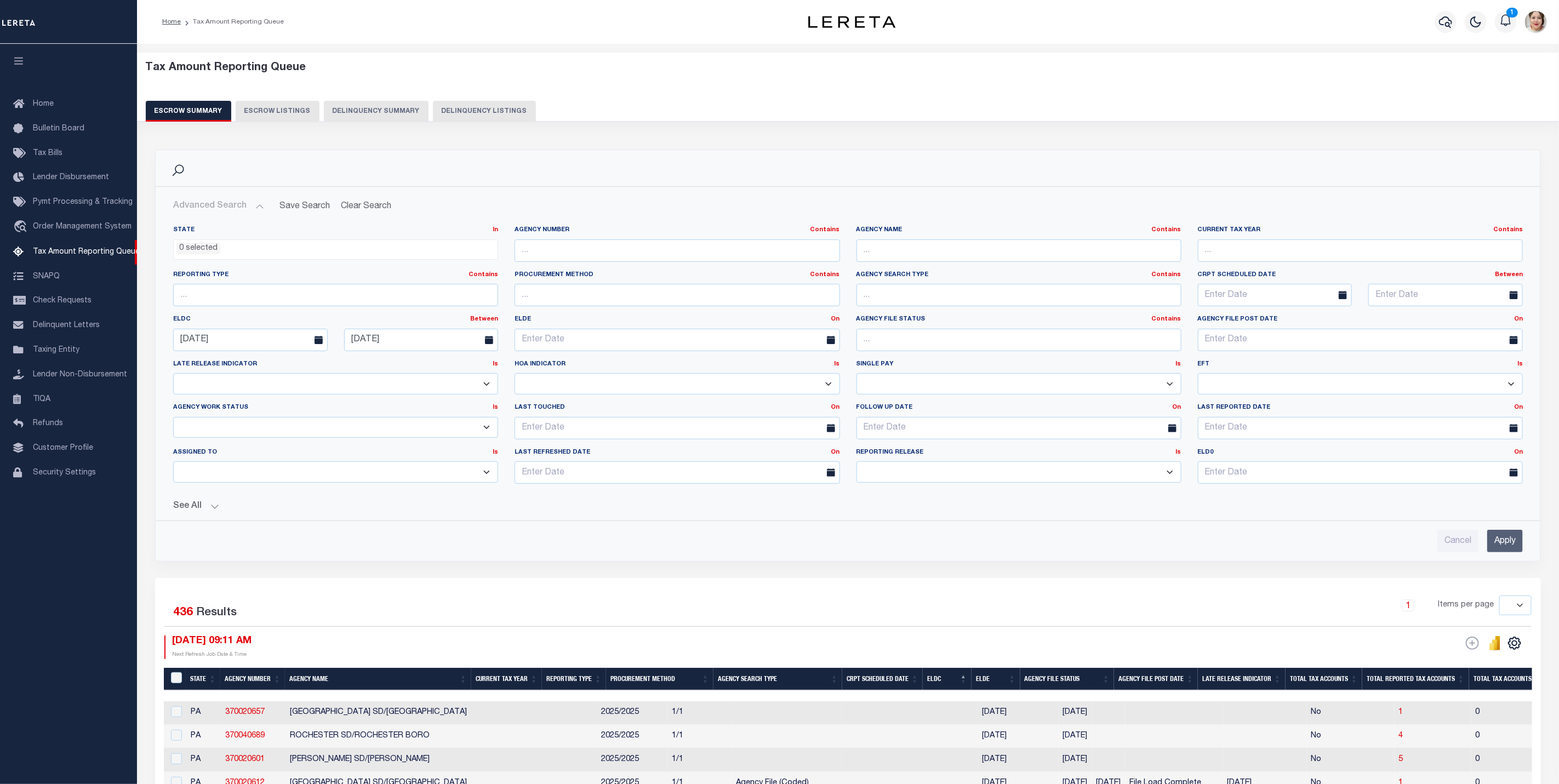
click at [185, 508] on button "See All" at bounding box center [848, 506] width 1350 height 11
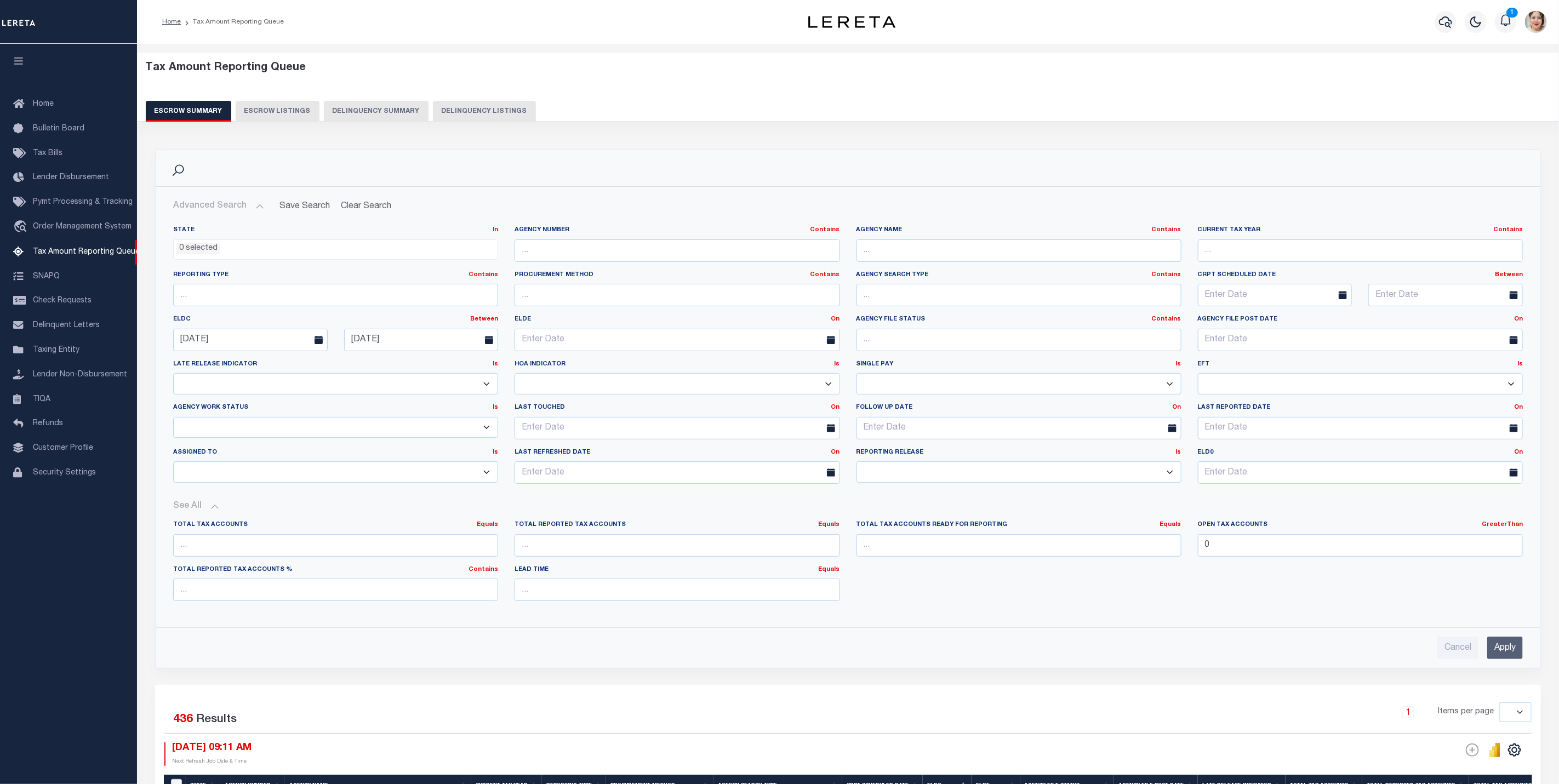
scroll to position [0, 646]
click at [1524, 719] on select "10 25 50 100 500" at bounding box center [1515, 712] width 32 height 20
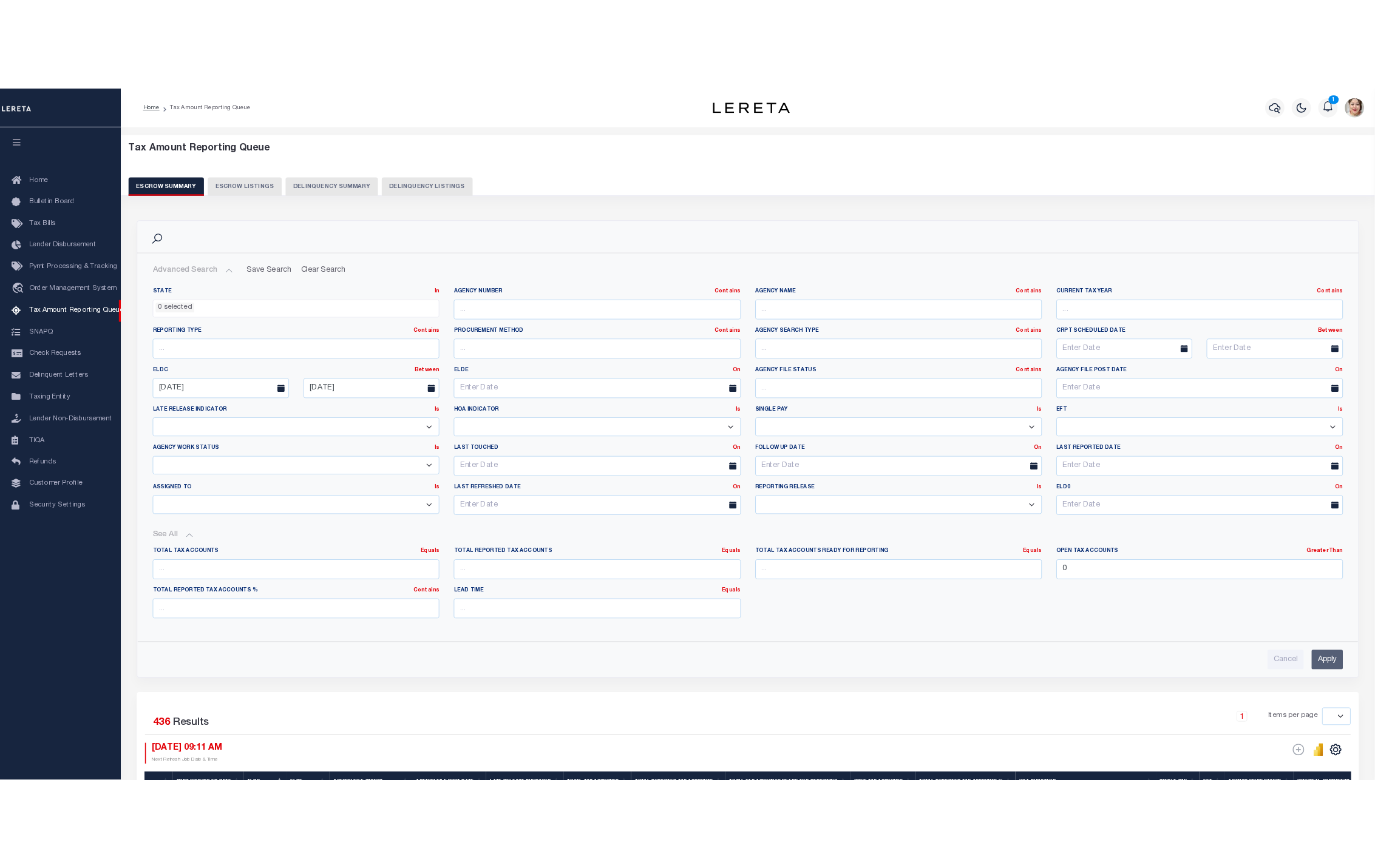
scroll to position [455, 0]
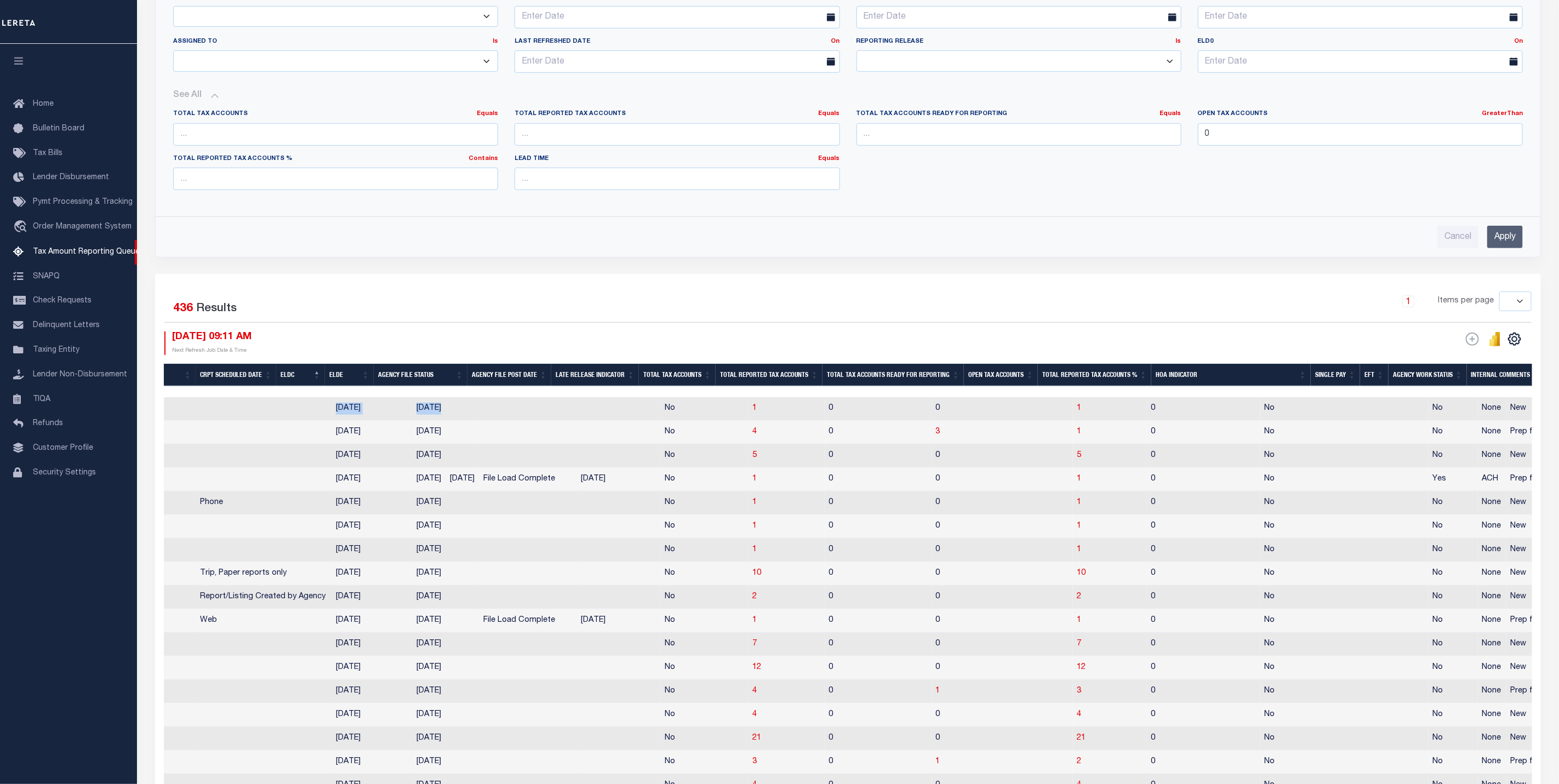
drag, startPoint x: 762, startPoint y: 397, endPoint x: 390, endPoint y: 403, distance: 372.0
click at [390, 397] on div at bounding box center [848, 392] width 1369 height 11
click at [1519, 345] on icon "" at bounding box center [1514, 339] width 12 height 12
click at [1453, 369] on link "CSV" at bounding box center [1470, 358] width 107 height 21
